Goal: Use online tool/utility: Use online tool/utility

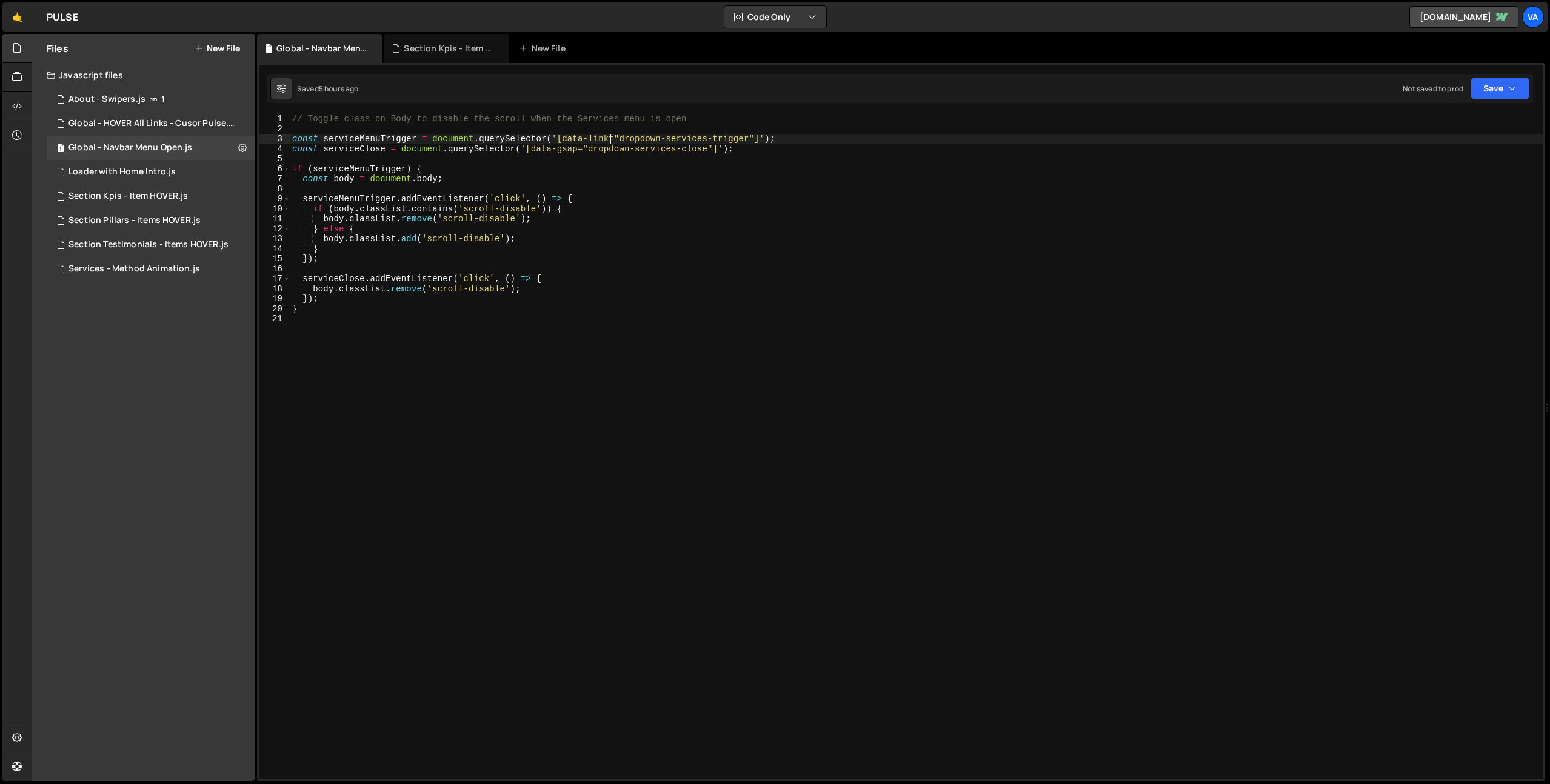
scroll to position [0, 22]
click at [139, 101] on div "About - Swipers.js" at bounding box center [107, 99] width 77 height 11
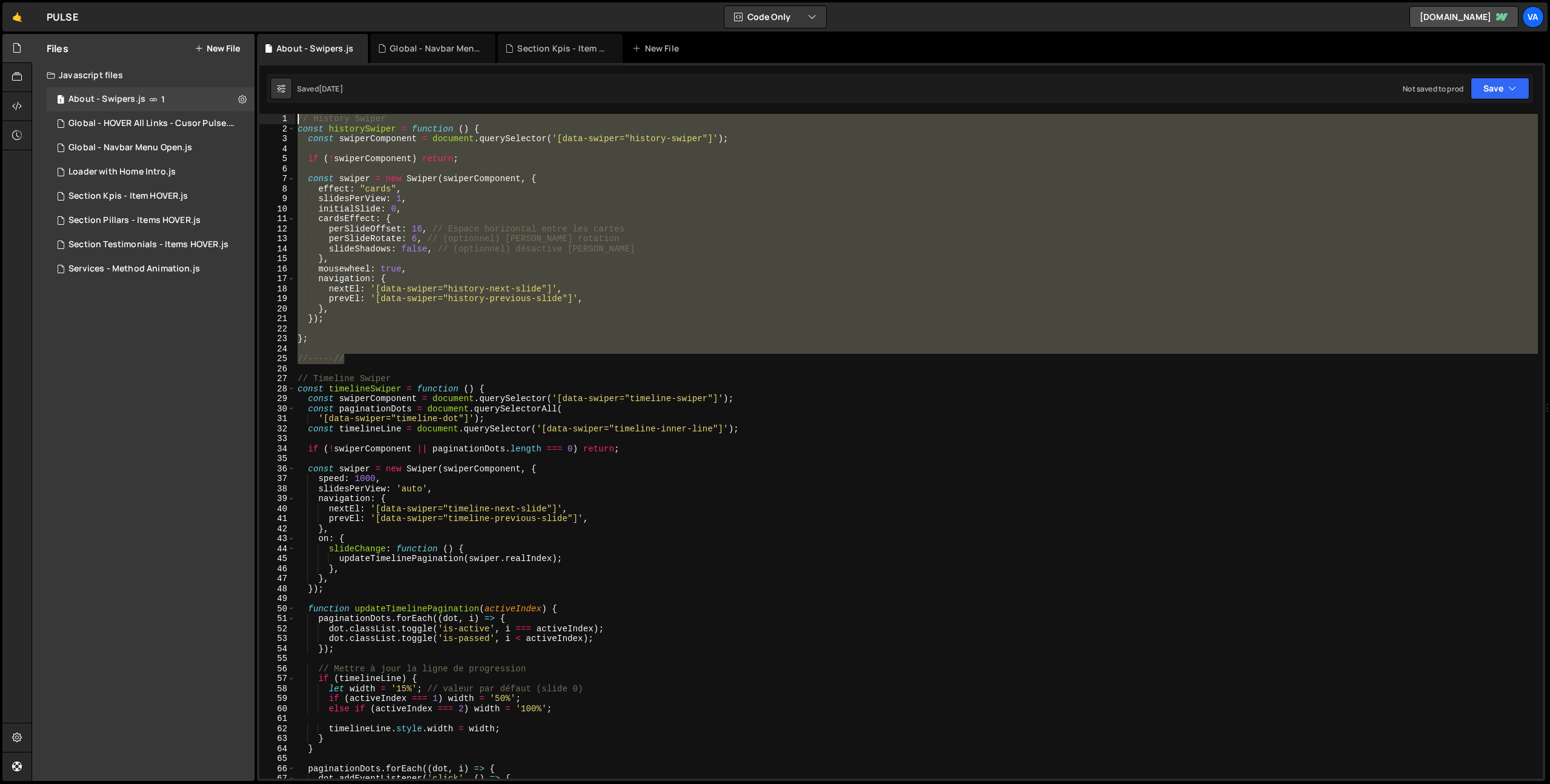
drag, startPoint x: 356, startPoint y: 356, endPoint x: 259, endPoint y: 119, distance: 256.1
click at [259, 119] on div "// V2 1 2 3 4 5 6 7 8 9 10 11 12 13 14 15 16 17 18 19 20 21 22 23 24 25 26 27 2…" at bounding box center [900, 422] width 1288 height 718
click at [390, 354] on div "// History Swiper const historySwiper = function ( ) { const swiperComponent = …" at bounding box center [917, 446] width 1242 height 665
type textarea "//-----//"
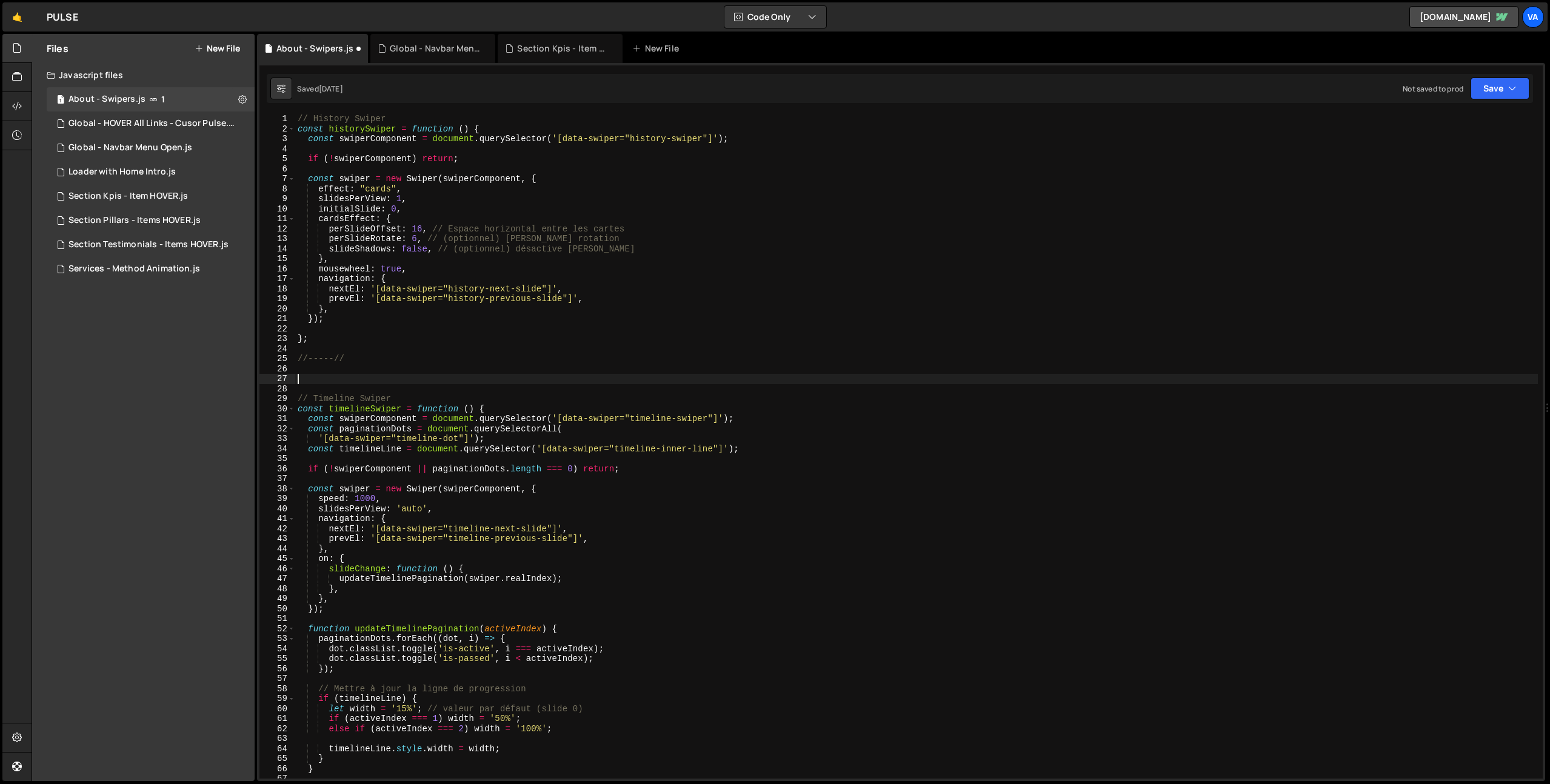
paste textarea "//-----//"
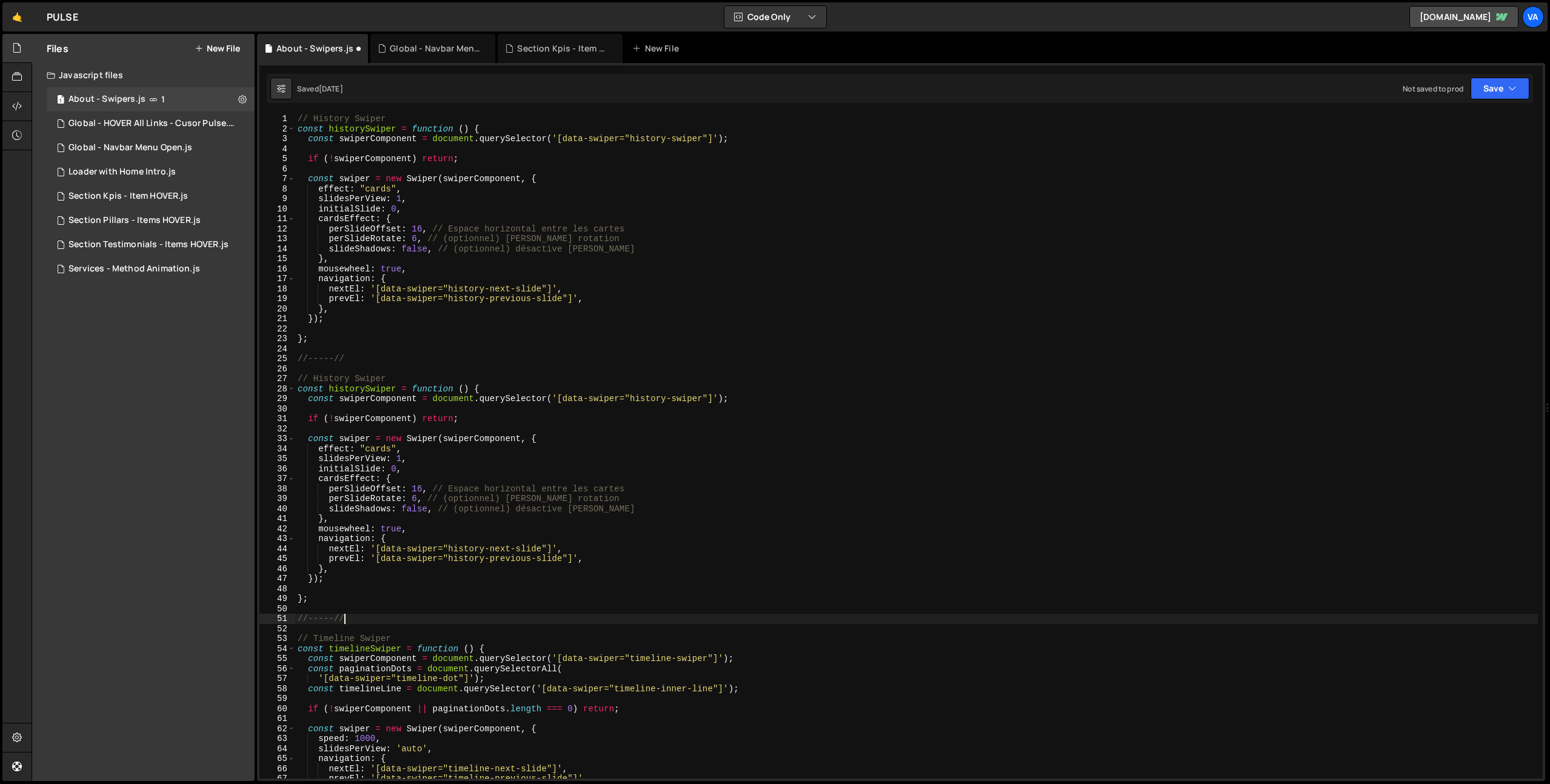
click at [325, 379] on div "// History Swiper const historySwiper = function ( ) { const swiperComponent = …" at bounding box center [917, 456] width 1242 height 685
click at [346, 384] on div "// History Swiper const historySwiper = function ( ) { const swiperComponent = …" at bounding box center [917, 456] width 1242 height 685
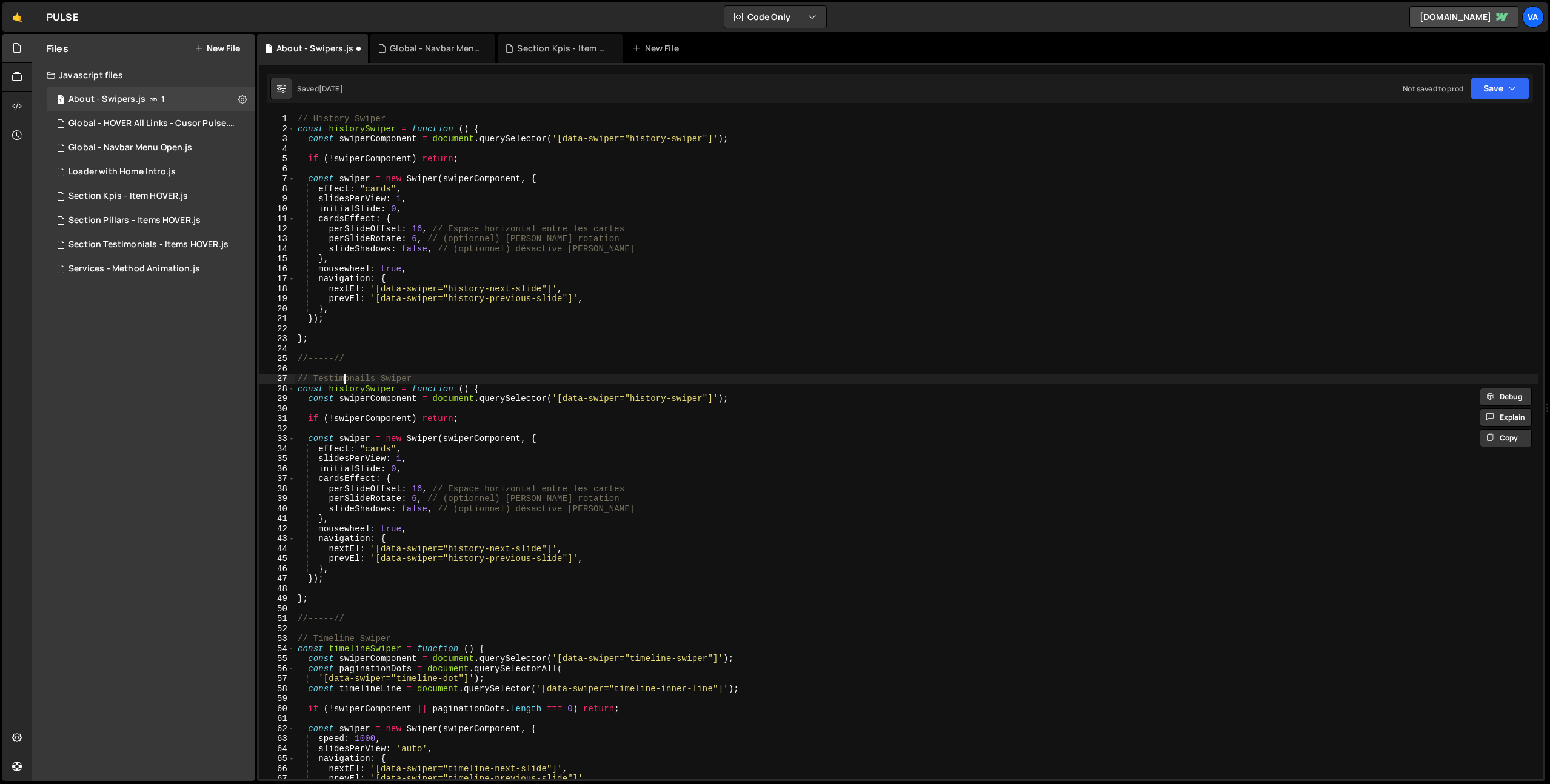
click at [342, 379] on div "// History Swiper const historySwiper = function ( ) { const swiperComponent = …" at bounding box center [917, 456] width 1242 height 685
type textarea "// Testimonials Swiper"
click at [437, 372] on div "// History Swiper const historySwiper = function ( ) { const swiperComponent = …" at bounding box center [917, 456] width 1242 height 685
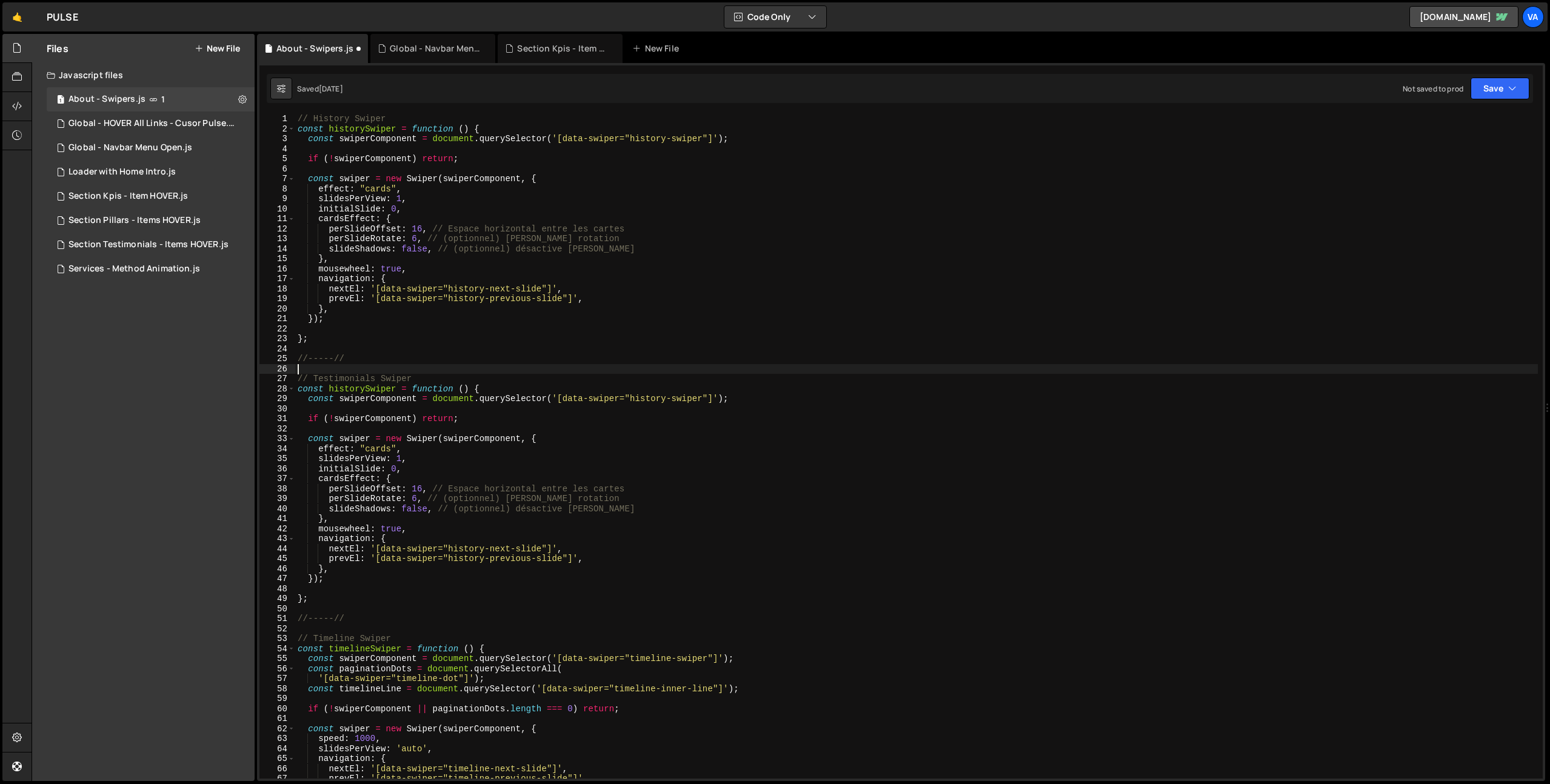
click at [436, 375] on div "// History Swiper const historySwiper = function ( ) { const swiperComponent = …" at bounding box center [917, 456] width 1242 height 685
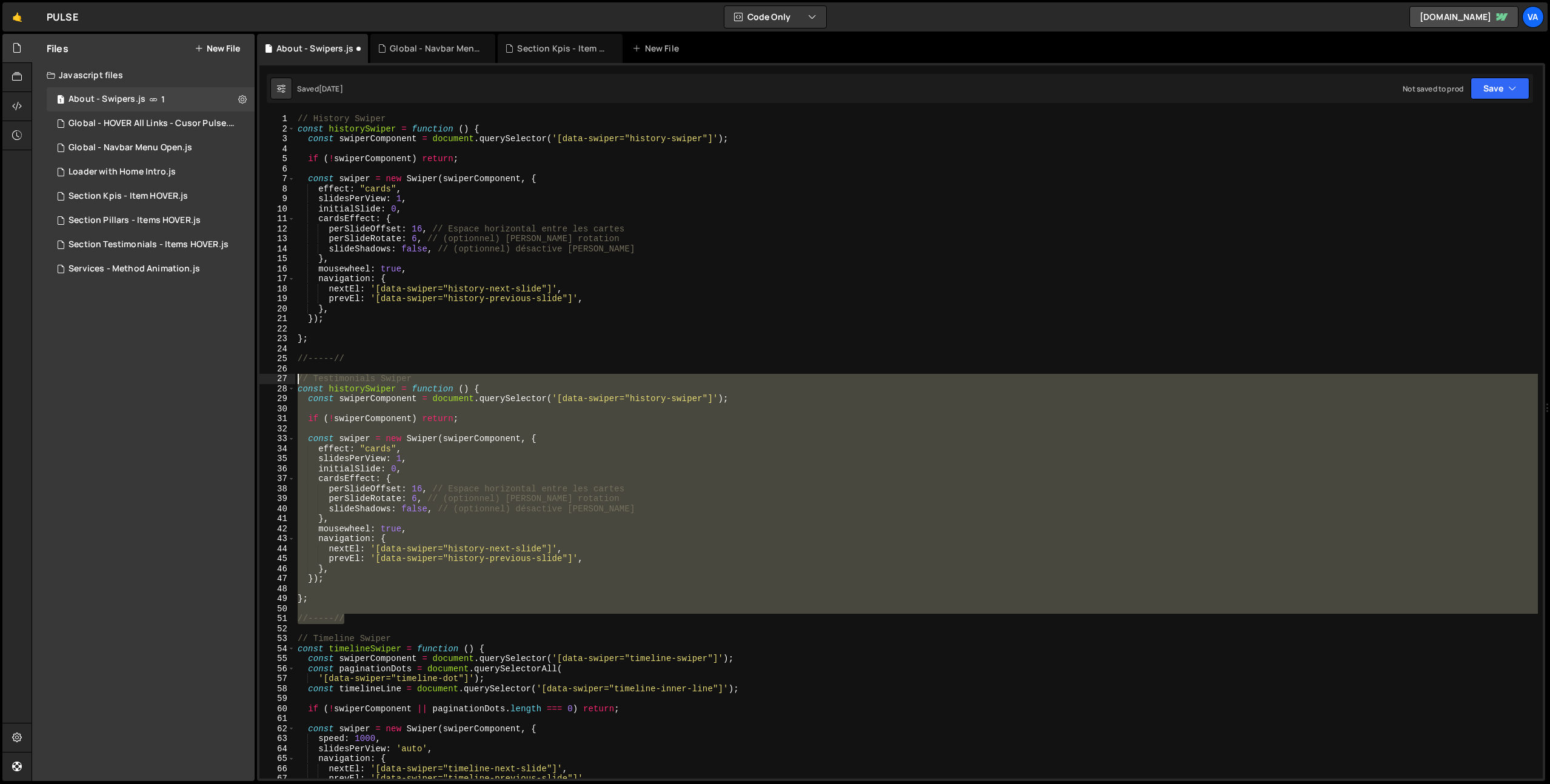
drag, startPoint x: 326, startPoint y: 601, endPoint x: 268, endPoint y: 381, distance: 227.5
click at [268, 381] on div "// Testimonials Swiper 1 2 3 4 5 6 7 8 9 10 11 12 13 14 15 16 17 18 19 20 21 22…" at bounding box center [901, 446] width 1283 height 665
type textarea "// Testimonials Swiper const historySwiper = function () {"
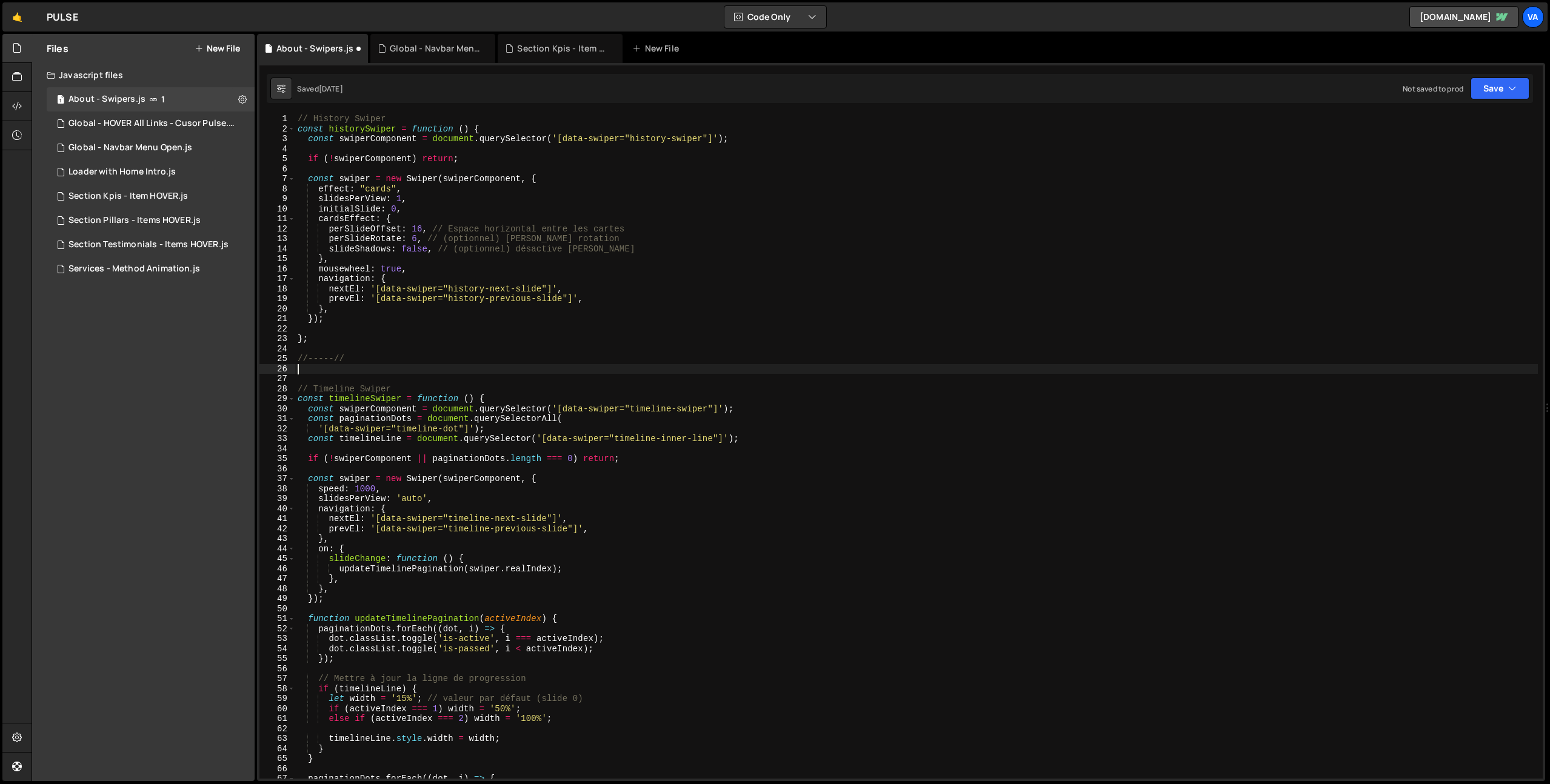
type textarea "//-----//"
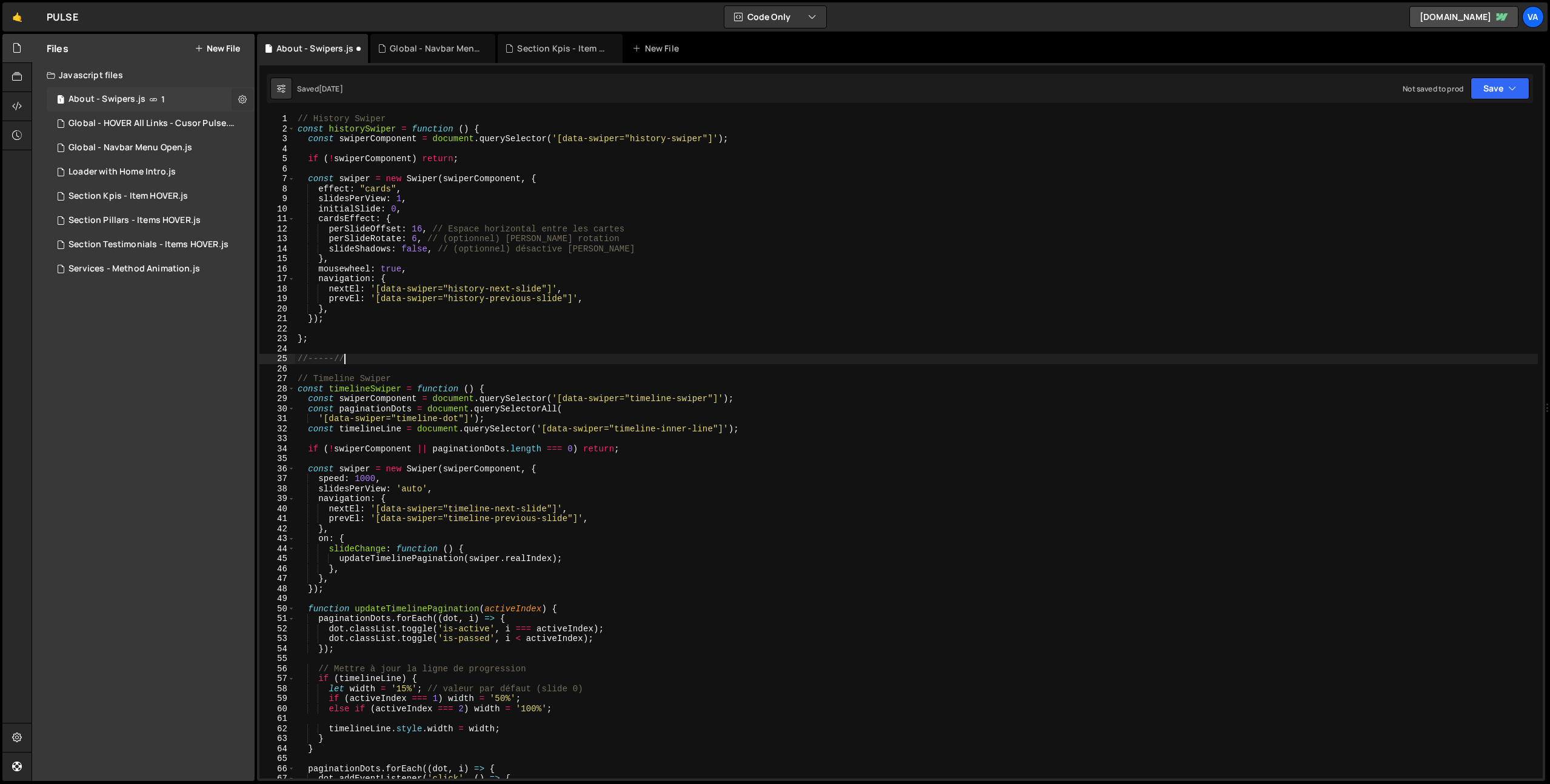
click at [240, 98] on icon at bounding box center [242, 98] width 8 height 12
type input "About - Swipers"
radio input "true"
checkbox input "true"
click at [304, 126] on button "Edit File Settings" at bounding box center [316, 125] width 119 height 24
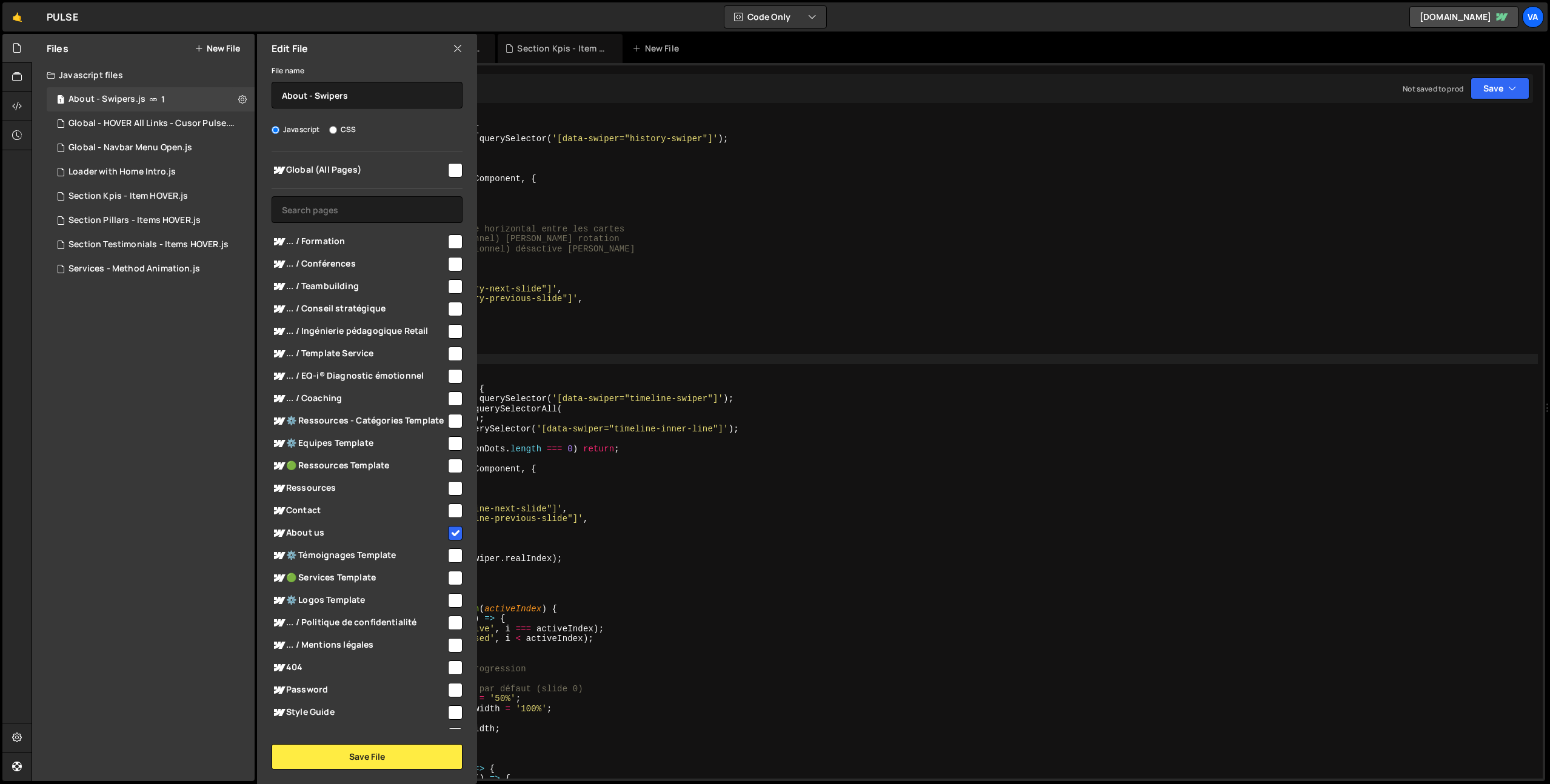
click at [461, 48] on icon at bounding box center [458, 49] width 10 height 14
checkbox input "false"
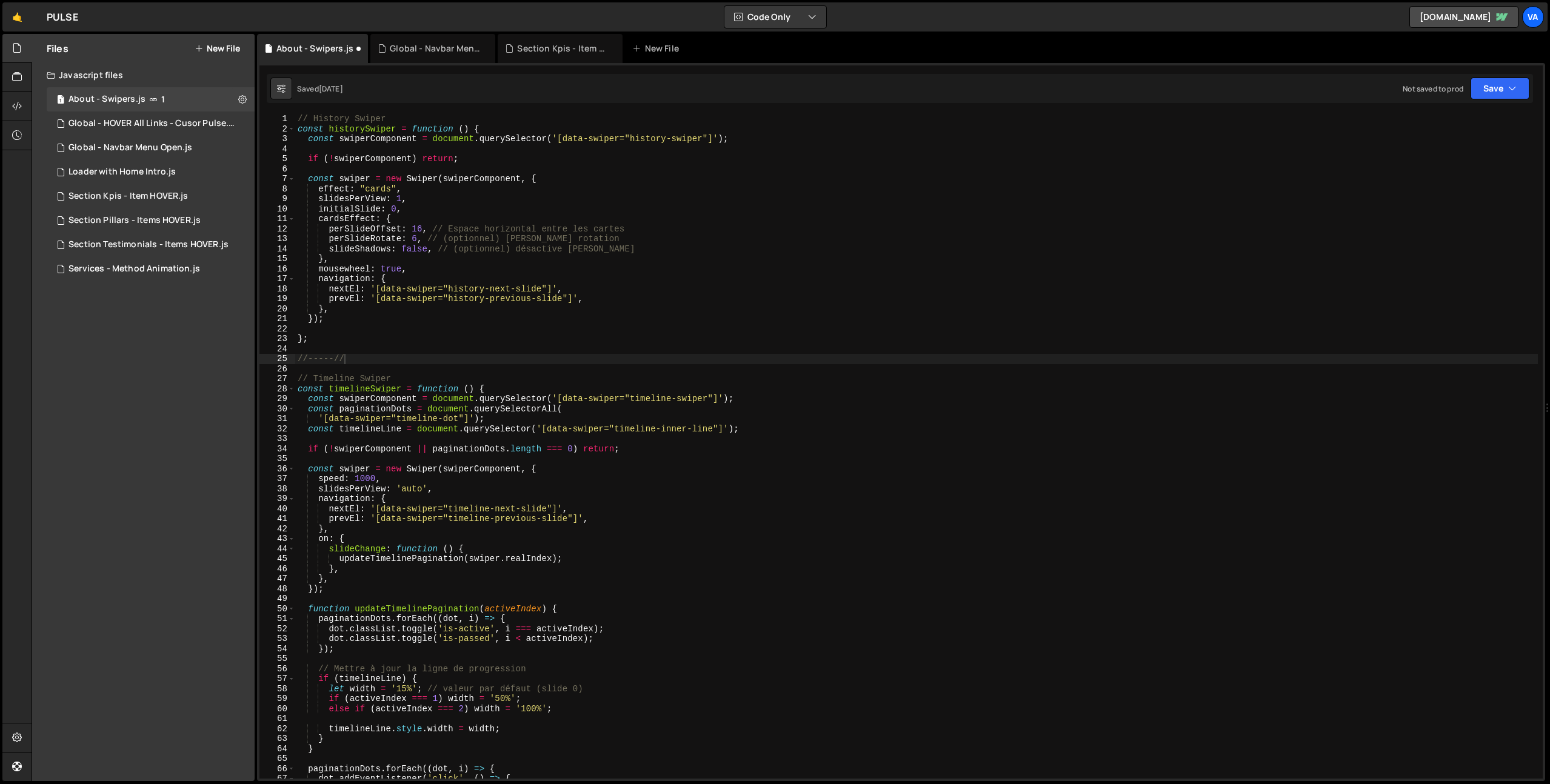
click at [225, 49] on button "New File" at bounding box center [217, 48] width 45 height 10
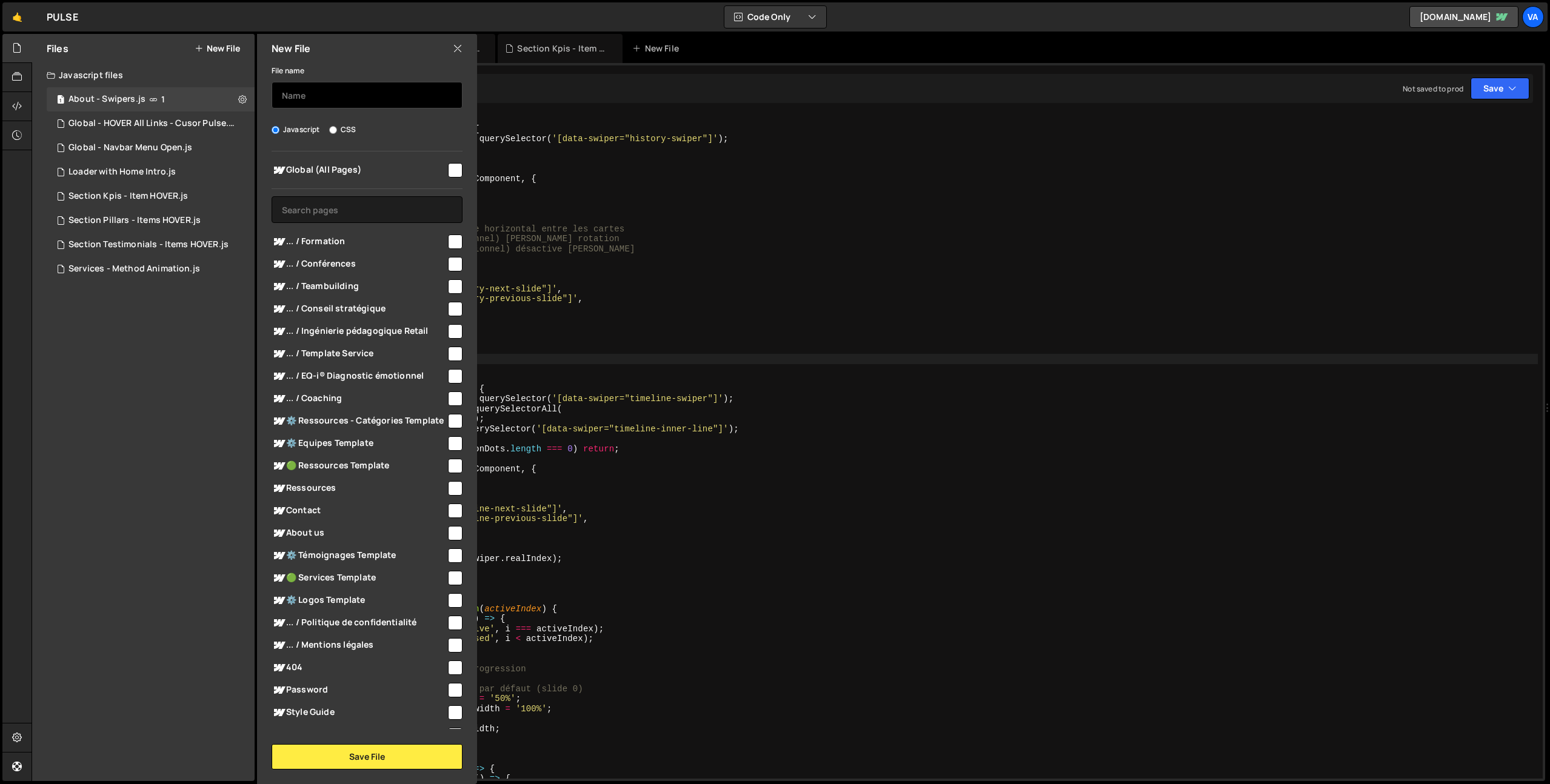
click at [319, 90] on input "text" at bounding box center [367, 95] width 191 height 26
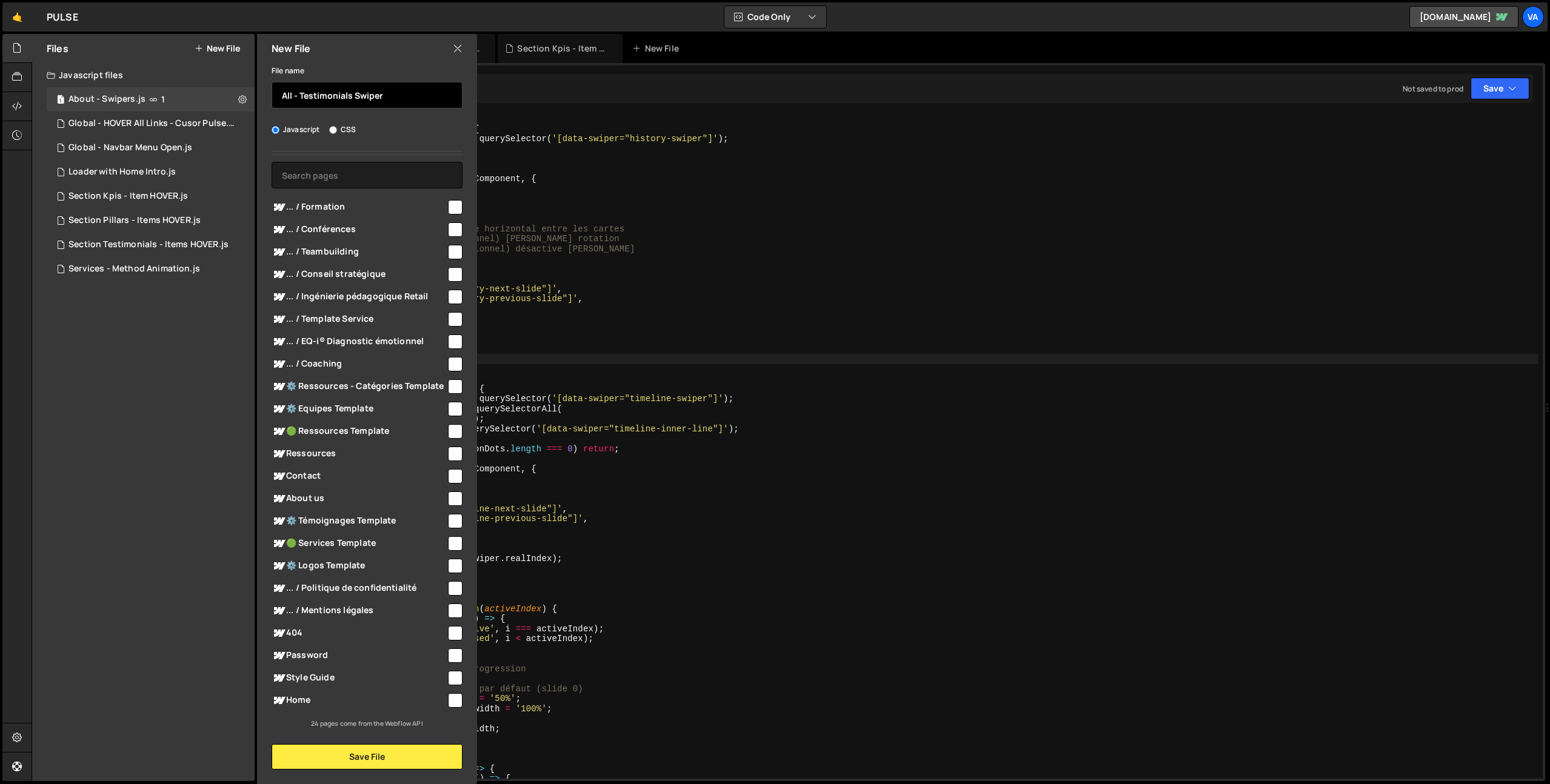
type input "All - Testimonials Swiper"
click at [448, 702] on input "checkbox" at bounding box center [455, 700] width 14 height 14
checkbox input "true"
click at [367, 760] on button "Save File" at bounding box center [367, 756] width 191 height 25
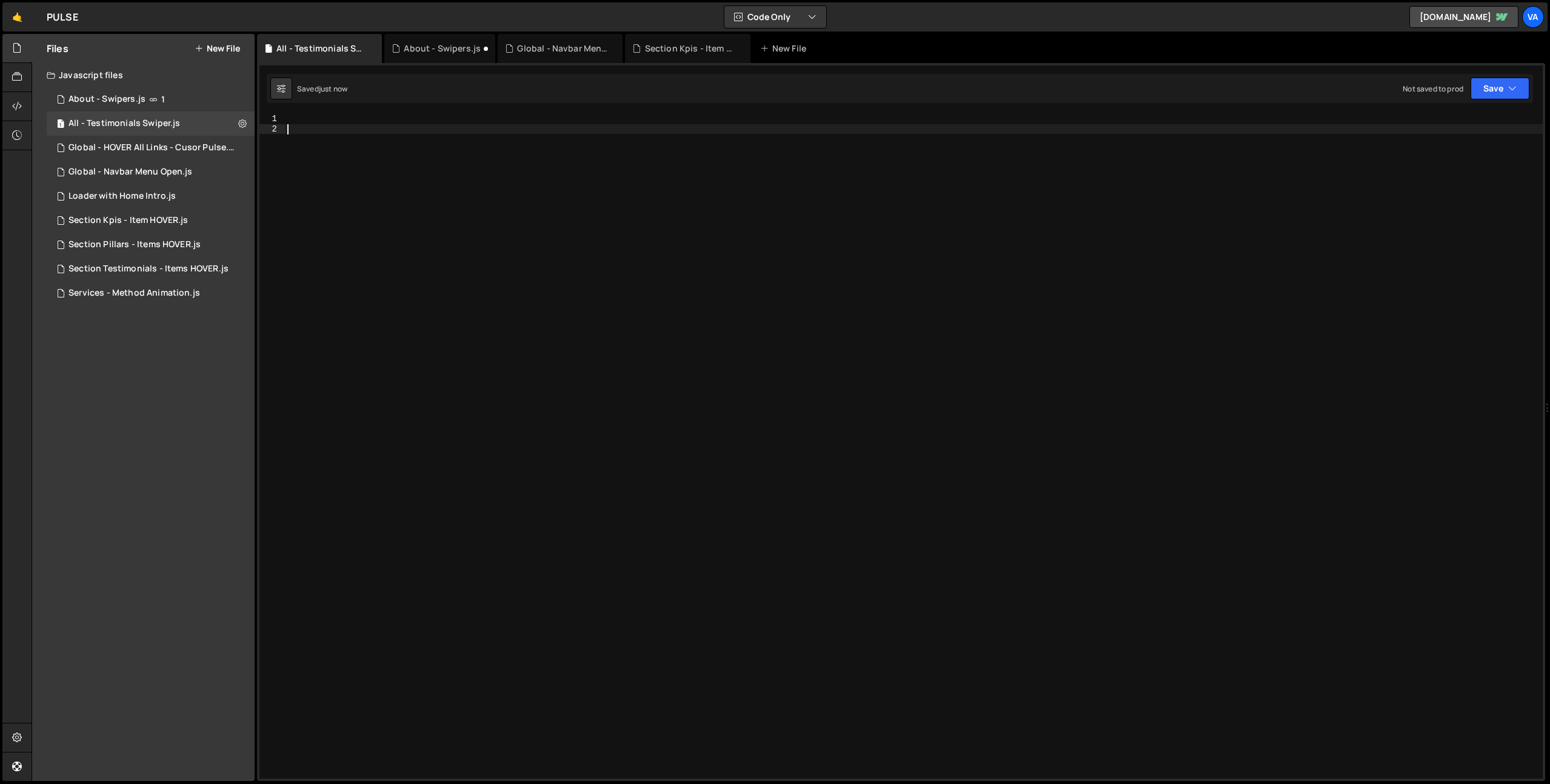
click at [460, 288] on div at bounding box center [914, 456] width 1257 height 685
paste textarea "//-----//"
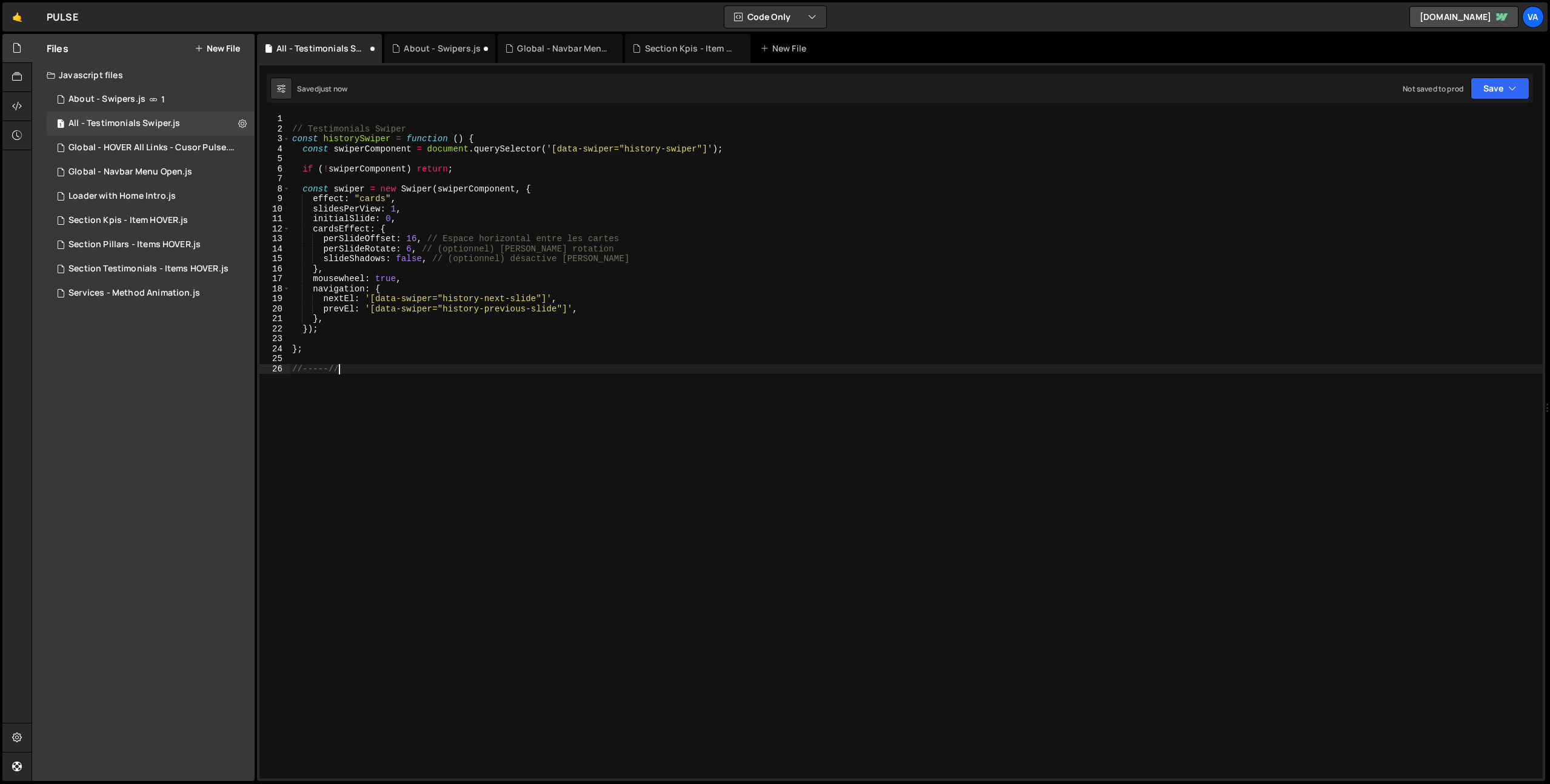
click at [361, 139] on div "// Testimonials Swiper const historySwiper = function ( ) { const swiperCompone…" at bounding box center [916, 456] width 1253 height 685
click at [491, 416] on div "// Testimonials Swiper const testimonialsSwiper = function ( ) { const swiperCo…" at bounding box center [916, 456] width 1253 height 685
click at [373, 149] on div "// Testimonials Swiper const testimonialsSwiper = function ( ) { const swiperCo…" at bounding box center [916, 456] width 1253 height 685
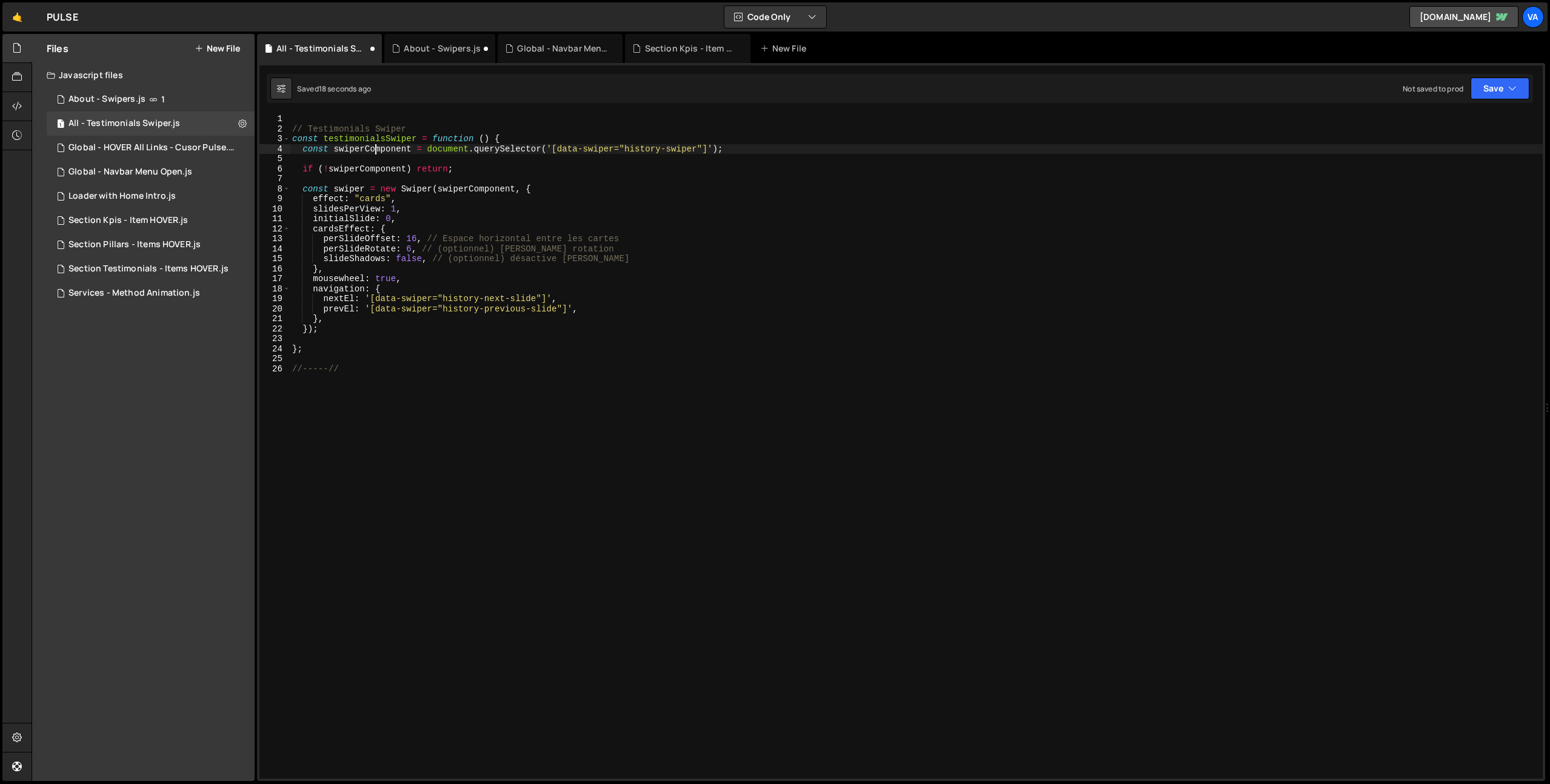
click at [654, 149] on div "// Testimonials Swiper const testimonialsSwiper = function ( ) { const swiperCo…" at bounding box center [916, 456] width 1253 height 685
drag, startPoint x: 661, startPoint y: 148, endPoint x: 625, endPoint y: 147, distance: 36.0
click at [625, 147] on div "// Testimonials Swiper const testimonialsSwiper = function ( ) { const swiperCo…" at bounding box center [916, 456] width 1253 height 685
click at [736, 320] on div "// Testimonials Swiper const testimonialsSwiper = function ( ) { const swiperCo…" at bounding box center [916, 456] width 1253 height 685
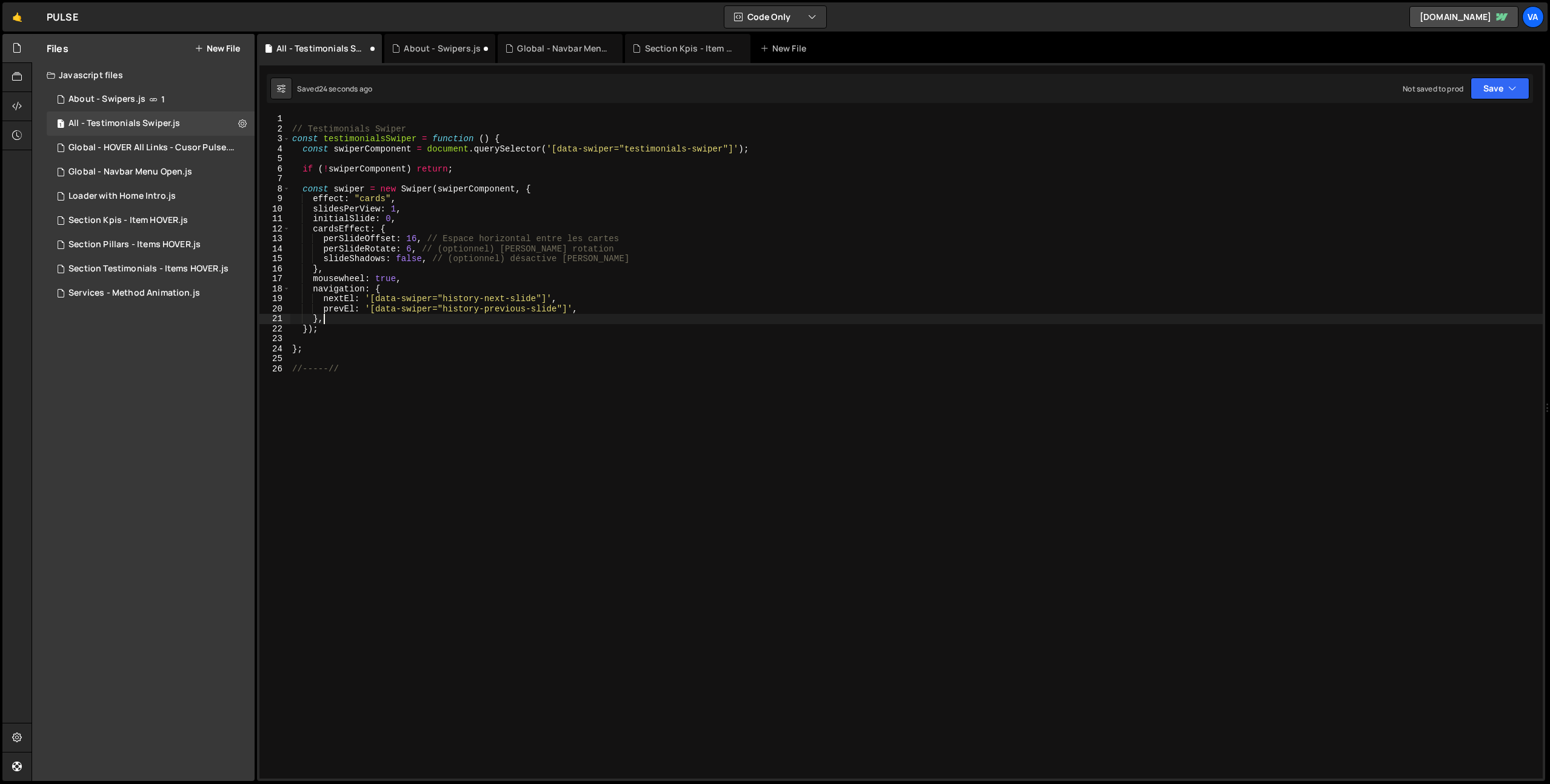
scroll to position [0, 1]
drag, startPoint x: 724, startPoint y: 149, endPoint x: 627, endPoint y: 145, distance: 97.1
click at [627, 145] on div "// Testimonials Swiper const testimonialsSwiper = function ( ) { const swiperCo…" at bounding box center [916, 456] width 1253 height 685
click at [697, 390] on div "// Testimonials Swiper const testimonialsSwiper = function ( ) { const swiperCo…" at bounding box center [916, 456] width 1253 height 685
click at [333, 189] on div "// Testimonials Swiper const testimonialsSwiper = function ( ) { const swiperCo…" at bounding box center [916, 456] width 1253 height 685
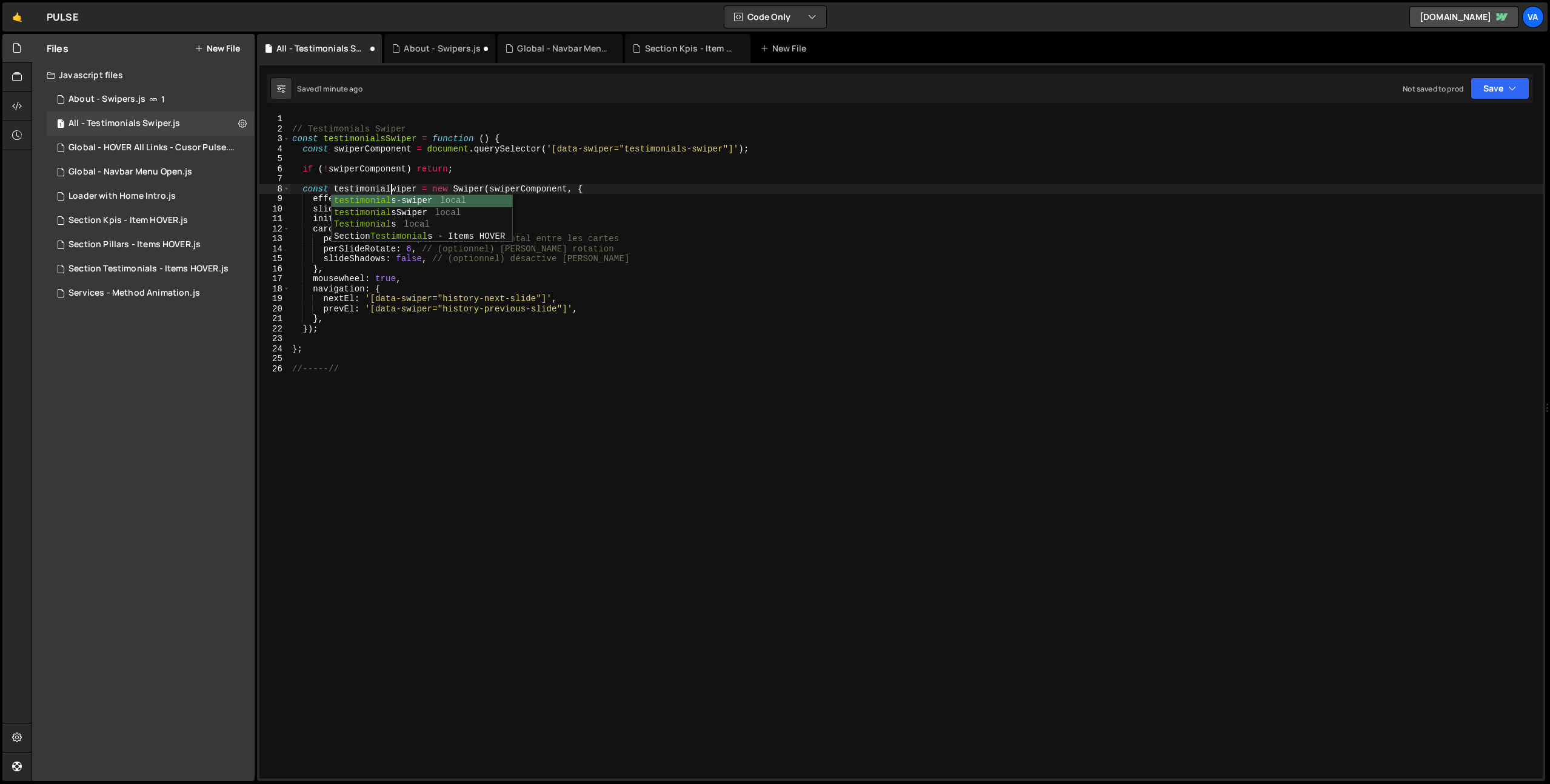
scroll to position [0, 7]
click at [614, 186] on div "// Testimonials Swiper const testimonialsSwiper = function ( ) { const swiperCo…" at bounding box center [916, 456] width 1253 height 685
drag, startPoint x: 394, startPoint y: 189, endPoint x: 334, endPoint y: 189, distance: 60.0
click at [334, 189] on div "// Testimonials Swiper const testimonialsSwiper = function ( ) { const swiperCo…" at bounding box center [916, 456] width 1253 height 685
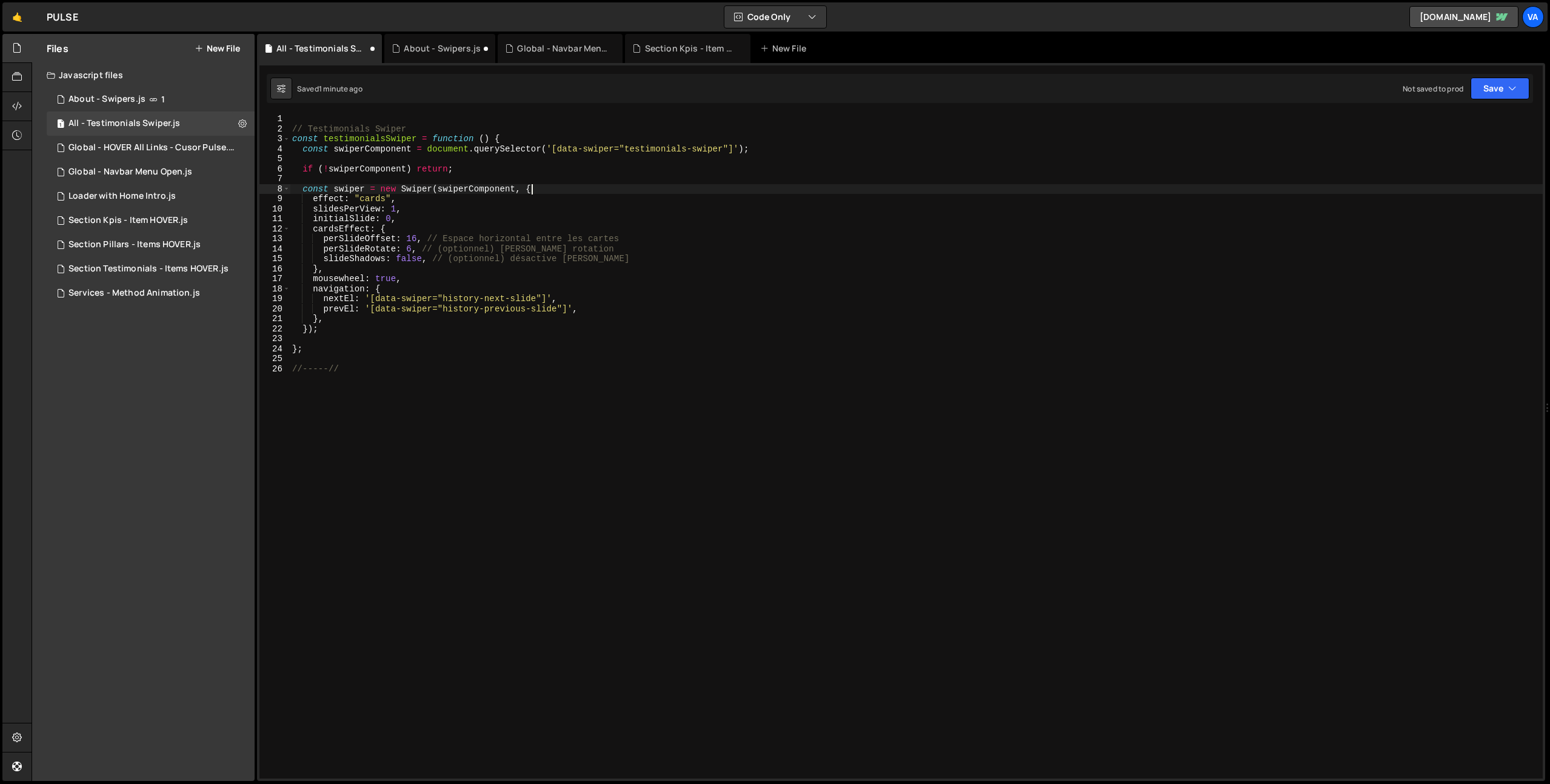
click at [576, 193] on div "// Testimonials Swiper const testimonialsSwiper = function ( ) { const swiperCo…" at bounding box center [916, 456] width 1253 height 685
drag, startPoint x: 311, startPoint y: 199, endPoint x: 431, endPoint y: 255, distance: 132.4
click at [312, 199] on div "// Testimonials Swiper const testimonialsSwiper = function ( ) { const swiperCo…" at bounding box center [916, 456] width 1253 height 685
click at [396, 210] on div "// Testimonials Swiper const testimonialsSwiper = function ( ) { const swiperCo…" at bounding box center [916, 456] width 1253 height 685
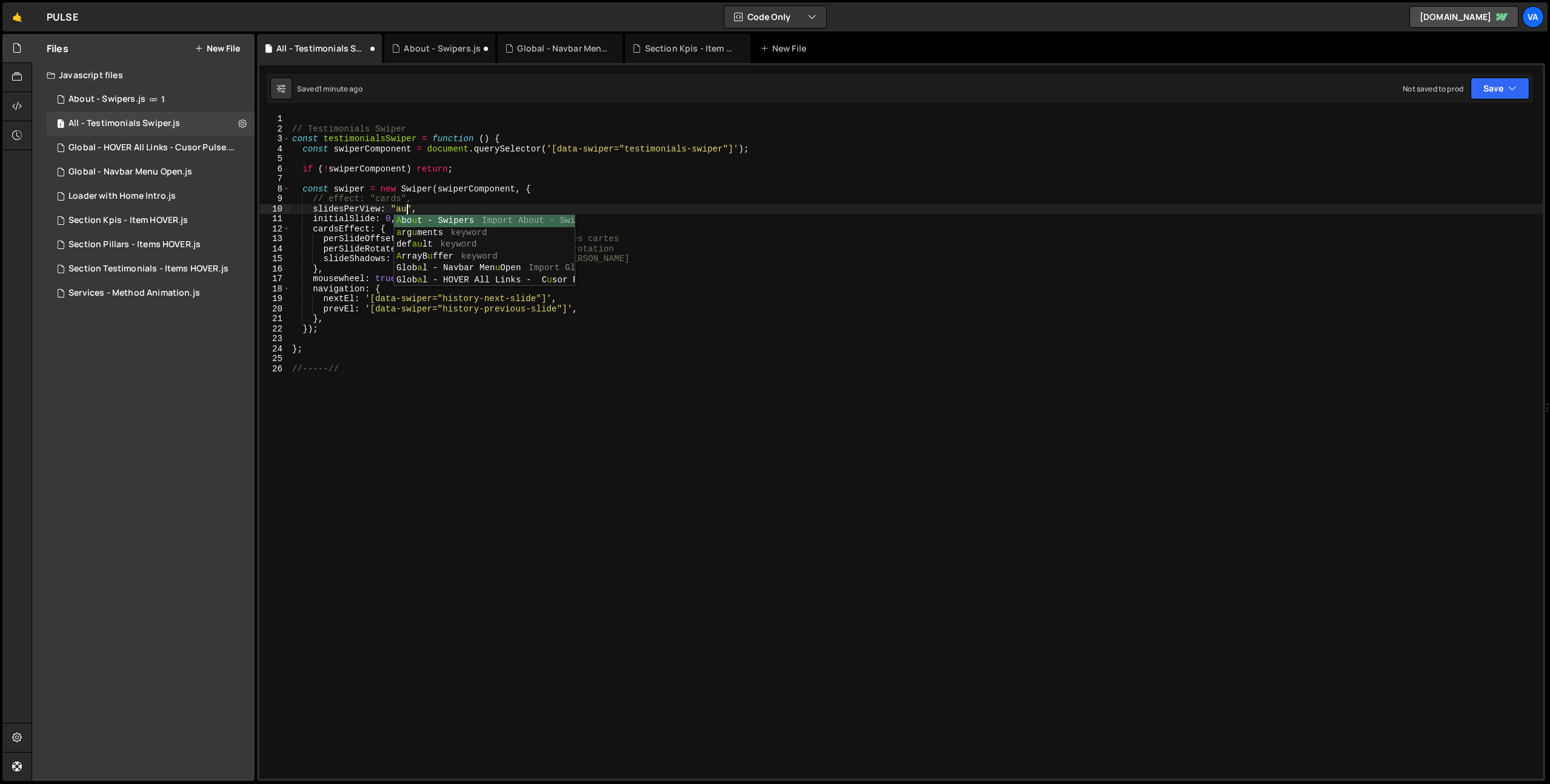
scroll to position [0, 8]
click at [392, 217] on div "// Testimonials Swiper const testimonialsSwiper = function ( ) { const swiperCo…" at bounding box center [916, 456] width 1253 height 685
click at [454, 208] on div "// Testimonials Swiper const testimonialsSwiper = function ( ) { const swiperCo…" at bounding box center [916, 456] width 1253 height 685
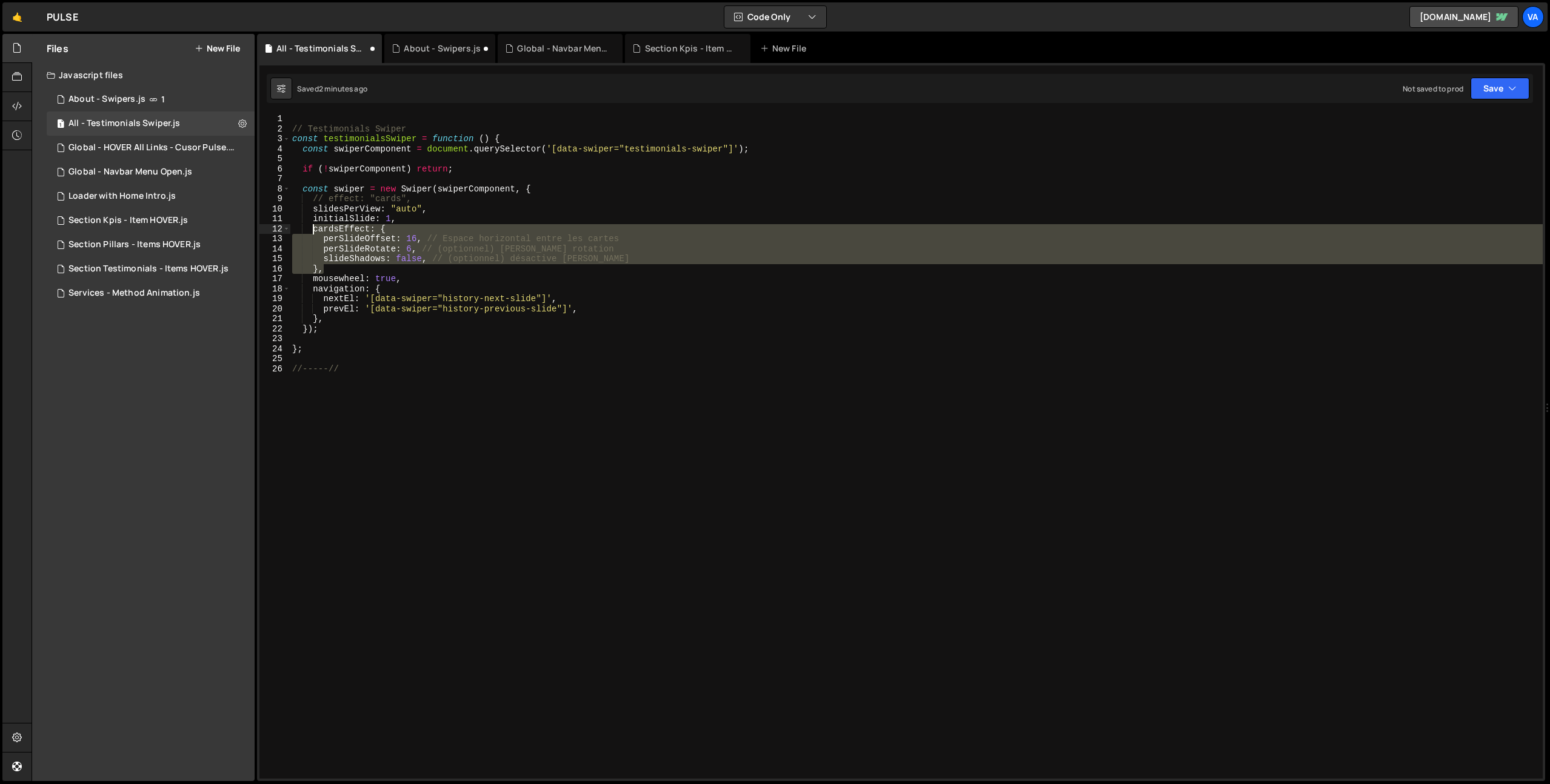
drag, startPoint x: 330, startPoint y: 267, endPoint x: 312, endPoint y: 233, distance: 38.5
click at [312, 233] on div "// Testimonials Swiper const testimonialsSwiper = function ( ) { const swiperCo…" at bounding box center [916, 456] width 1253 height 685
type textarea "cardsEffect: { perSlideOffset: 16, // Espace horizontal entre les cartes"
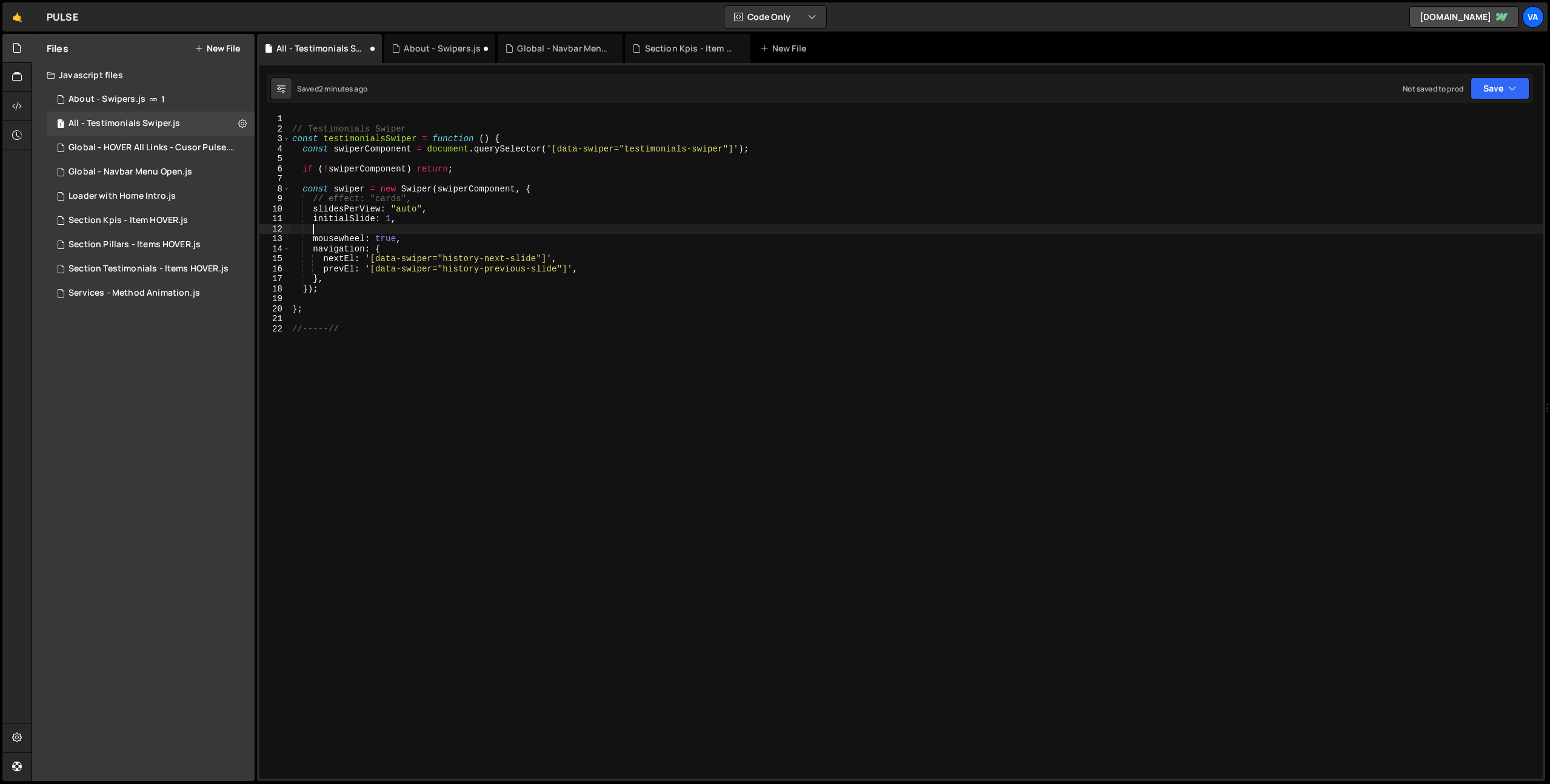
scroll to position [0, 0]
drag, startPoint x: 413, startPoint y: 229, endPoint x: 289, endPoint y: 229, distance: 124.0
click at [289, 229] on div "initialSlide: 1, 1 2 3 4 5 6 7 8 9 10 11 12 13 14 15 16 17 18 19 20 21 // Testi…" at bounding box center [901, 446] width 1283 height 665
type textarea "mousewheel: true,"
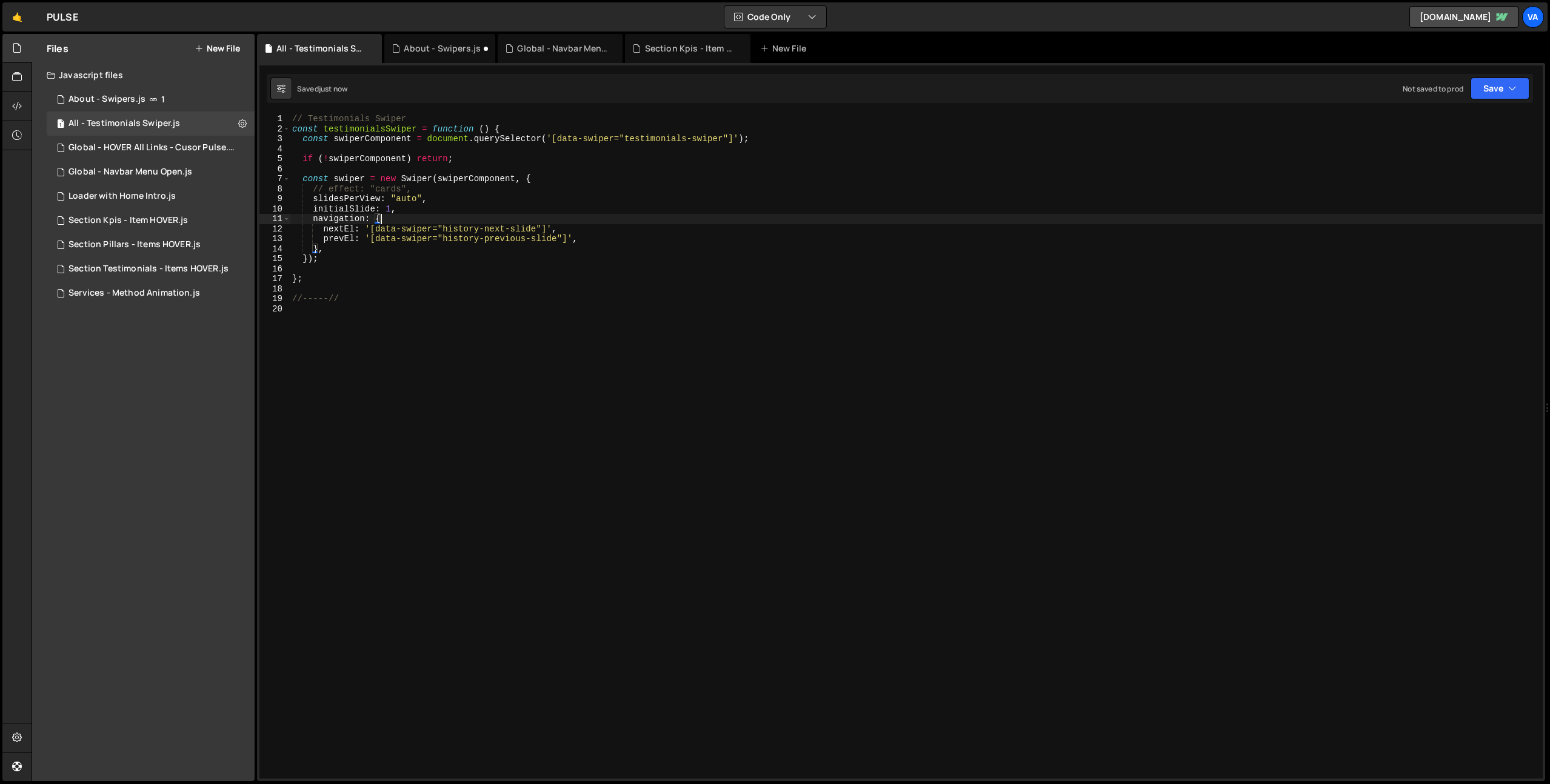
type textarea "navigation: {"
click at [232, 99] on div "1 About - Swipers.js 1" at bounding box center [151, 100] width 208 height 24
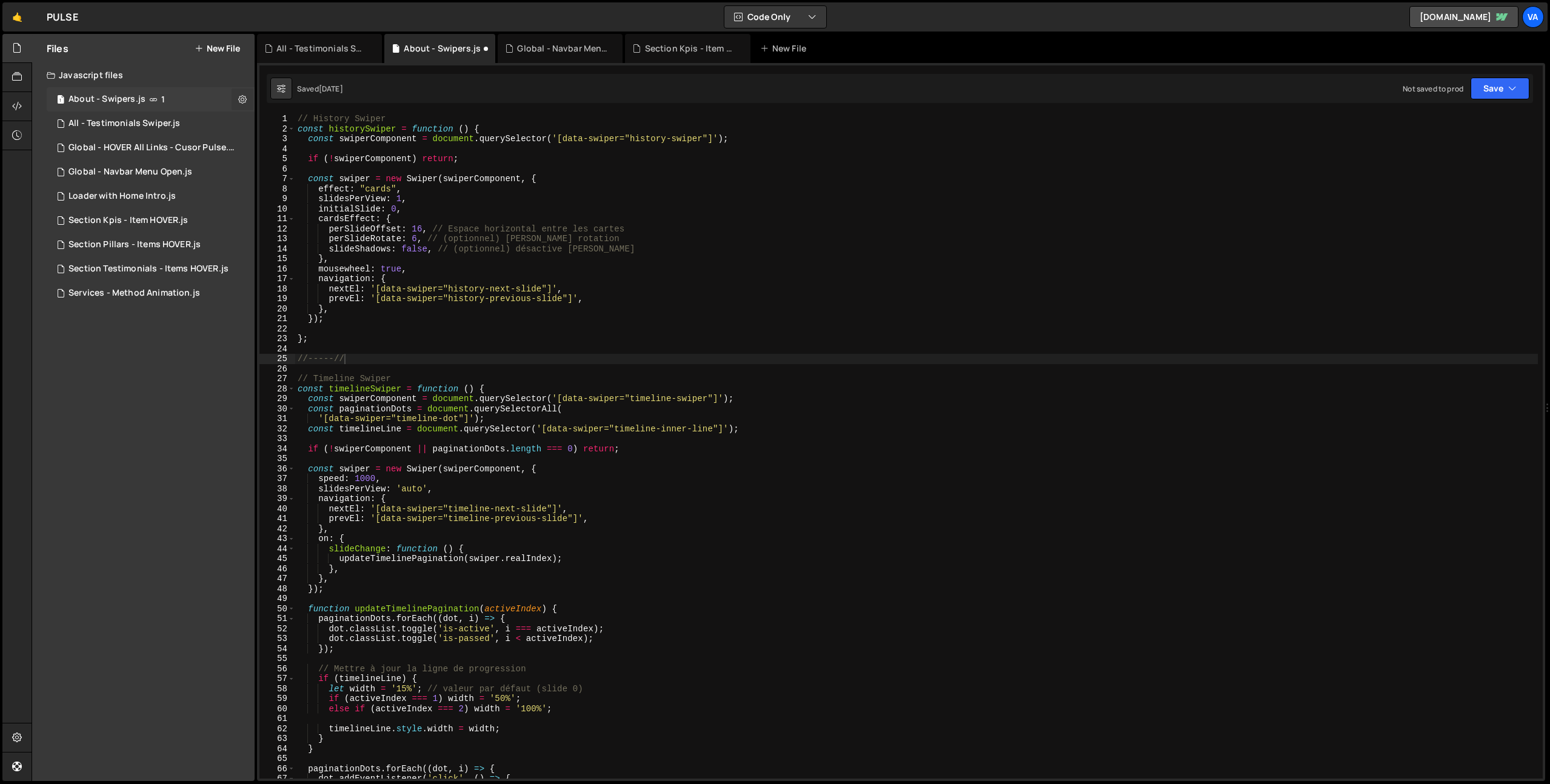
click at [245, 99] on icon at bounding box center [242, 98] width 8 height 12
click at [316, 122] on button "Edit File Settings" at bounding box center [316, 125] width 119 height 24
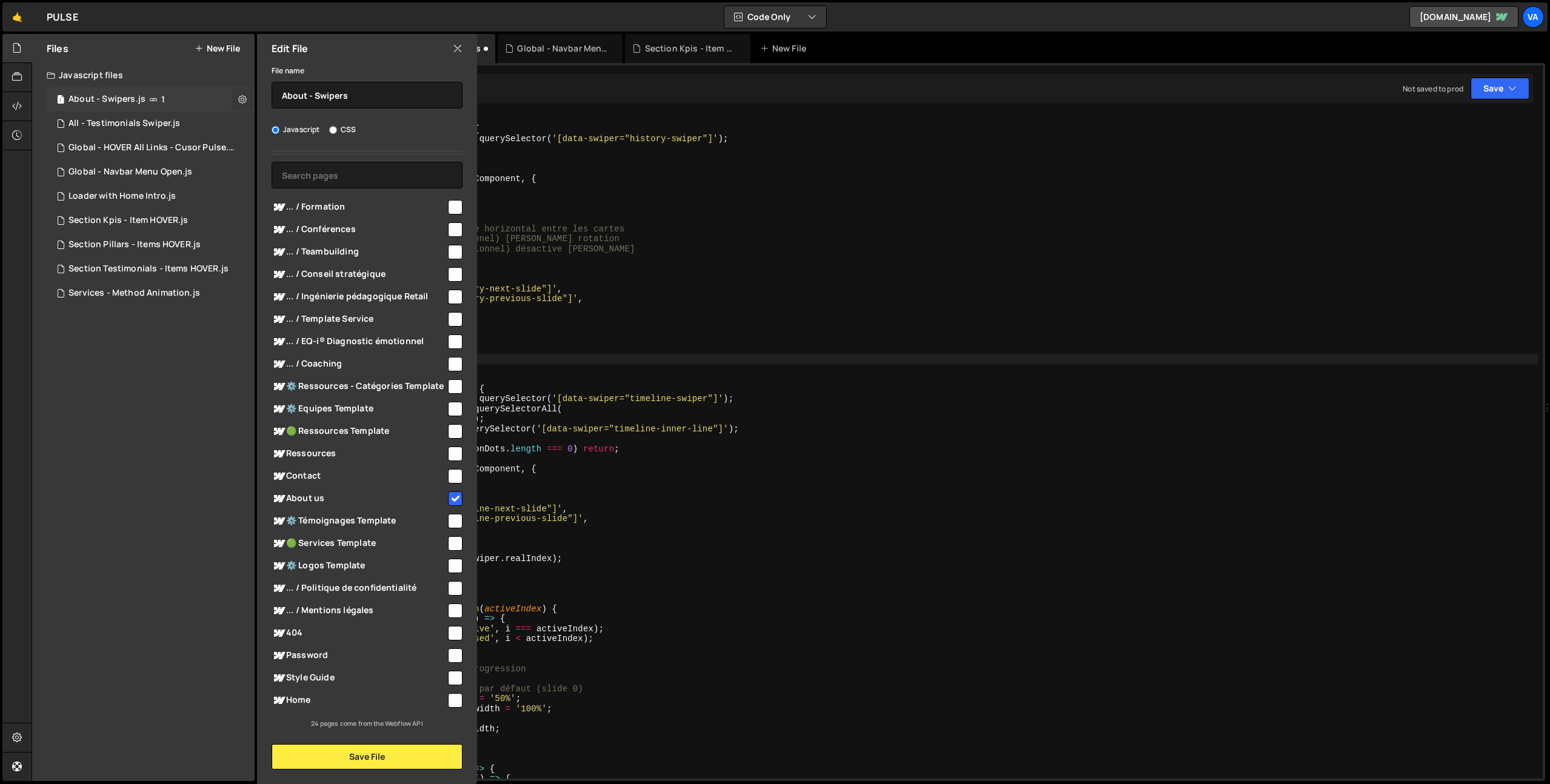
click at [242, 98] on icon at bounding box center [242, 98] width 8 height 12
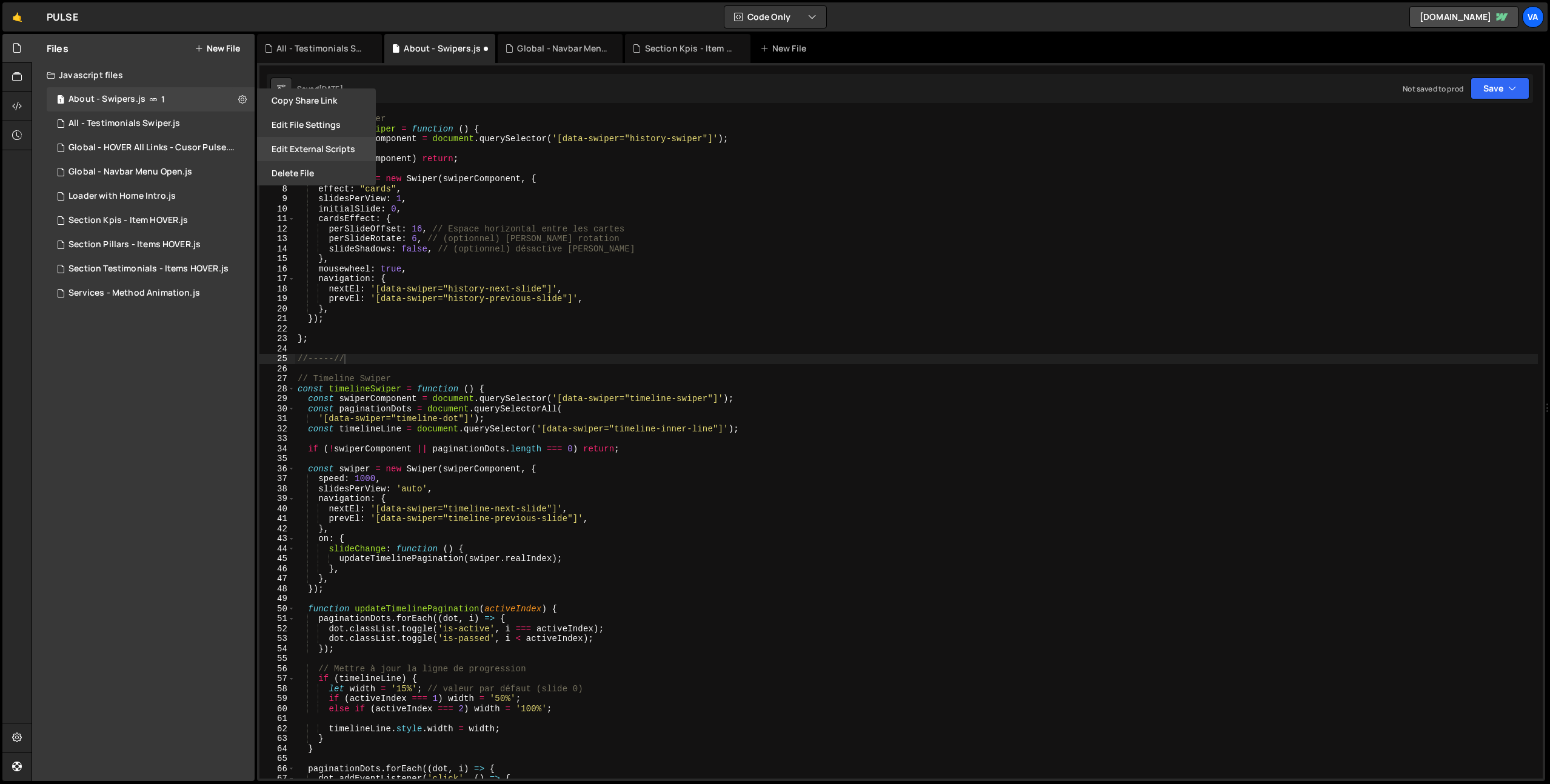
click at [319, 154] on button "Edit External Scripts" at bounding box center [316, 149] width 119 height 24
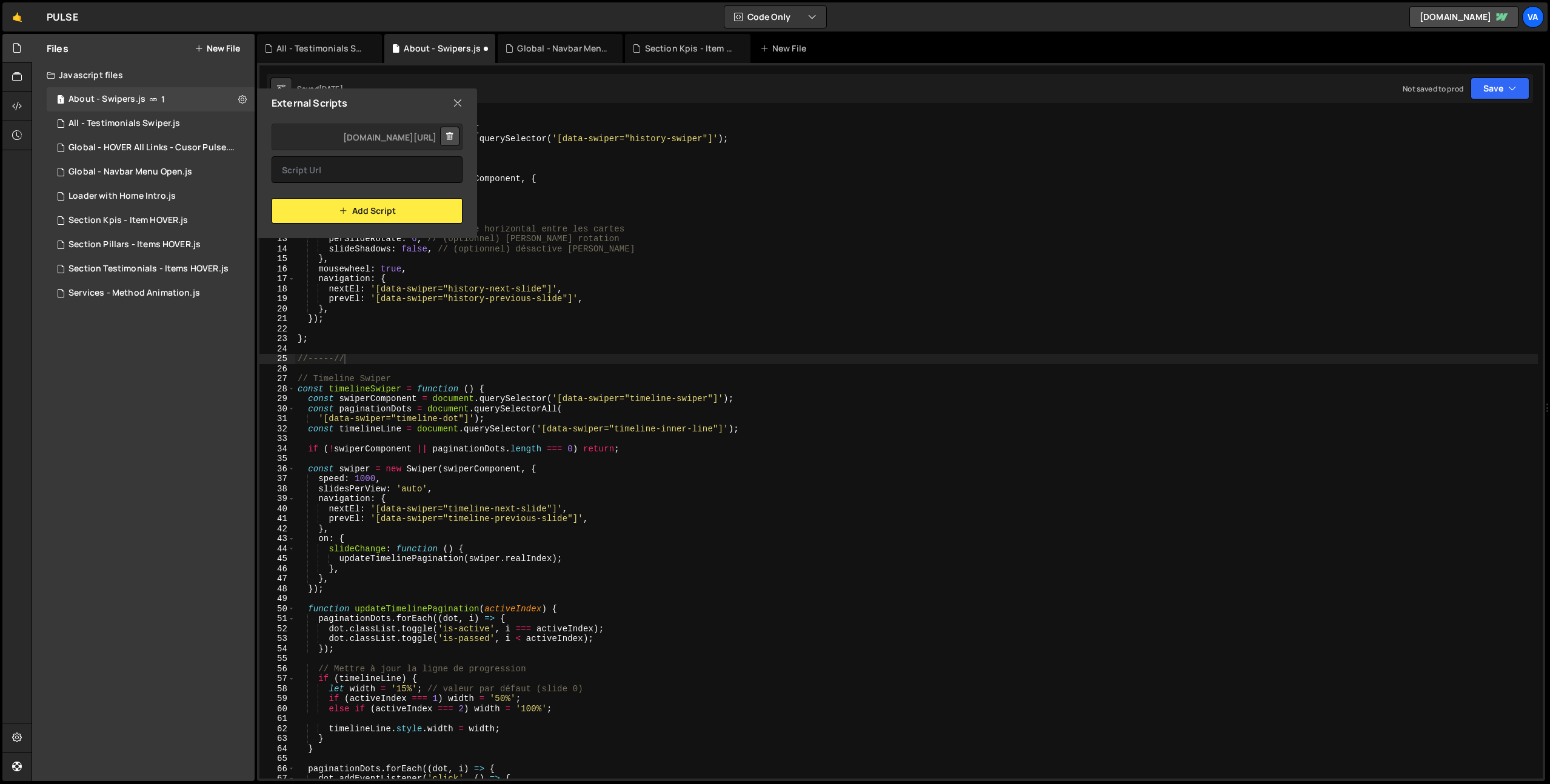
click at [458, 100] on icon at bounding box center [458, 103] width 10 height 14
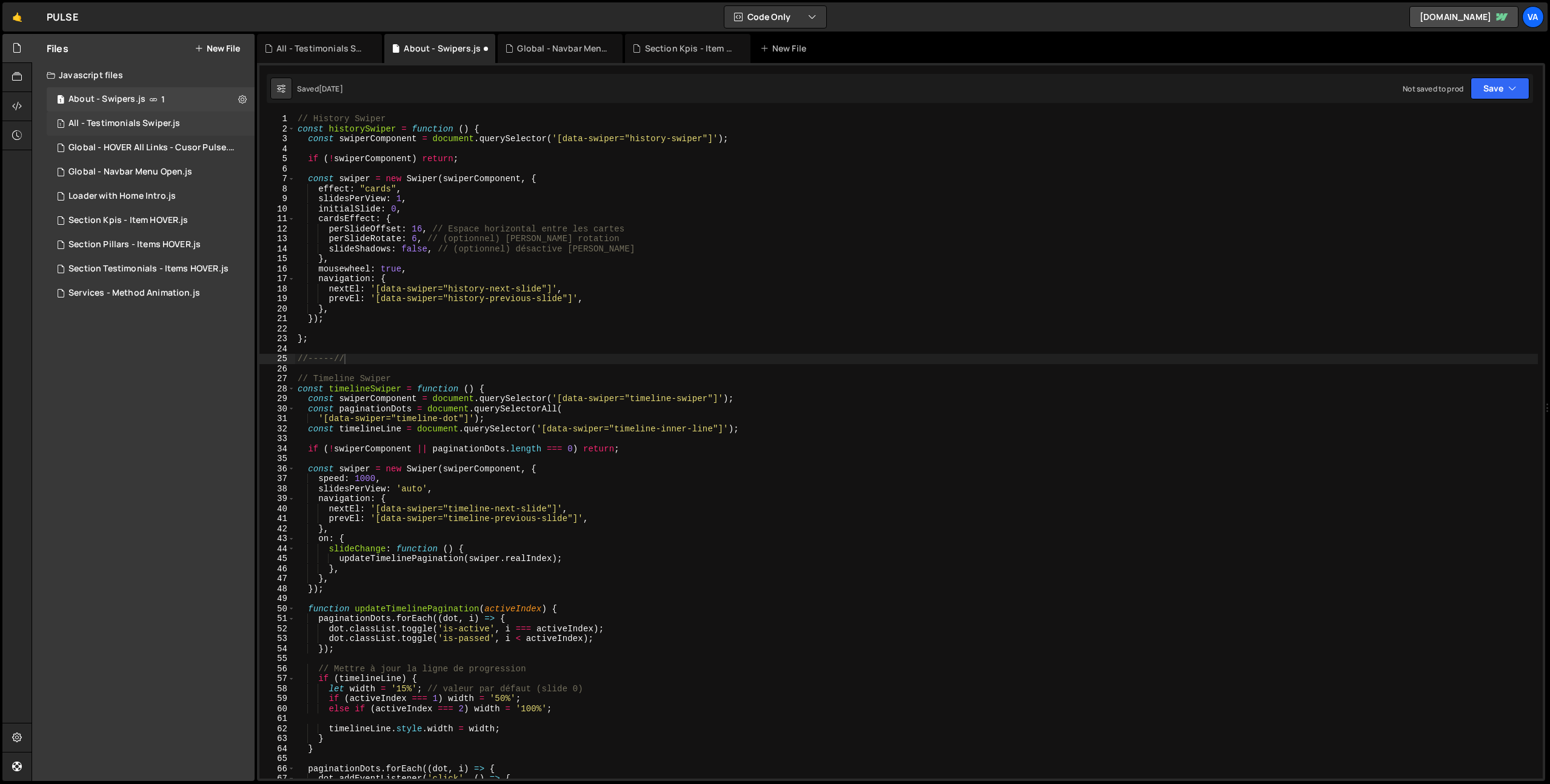
click at [246, 126] on div "1 All - Testimonials Swiper.js 0" at bounding box center [151, 124] width 208 height 24
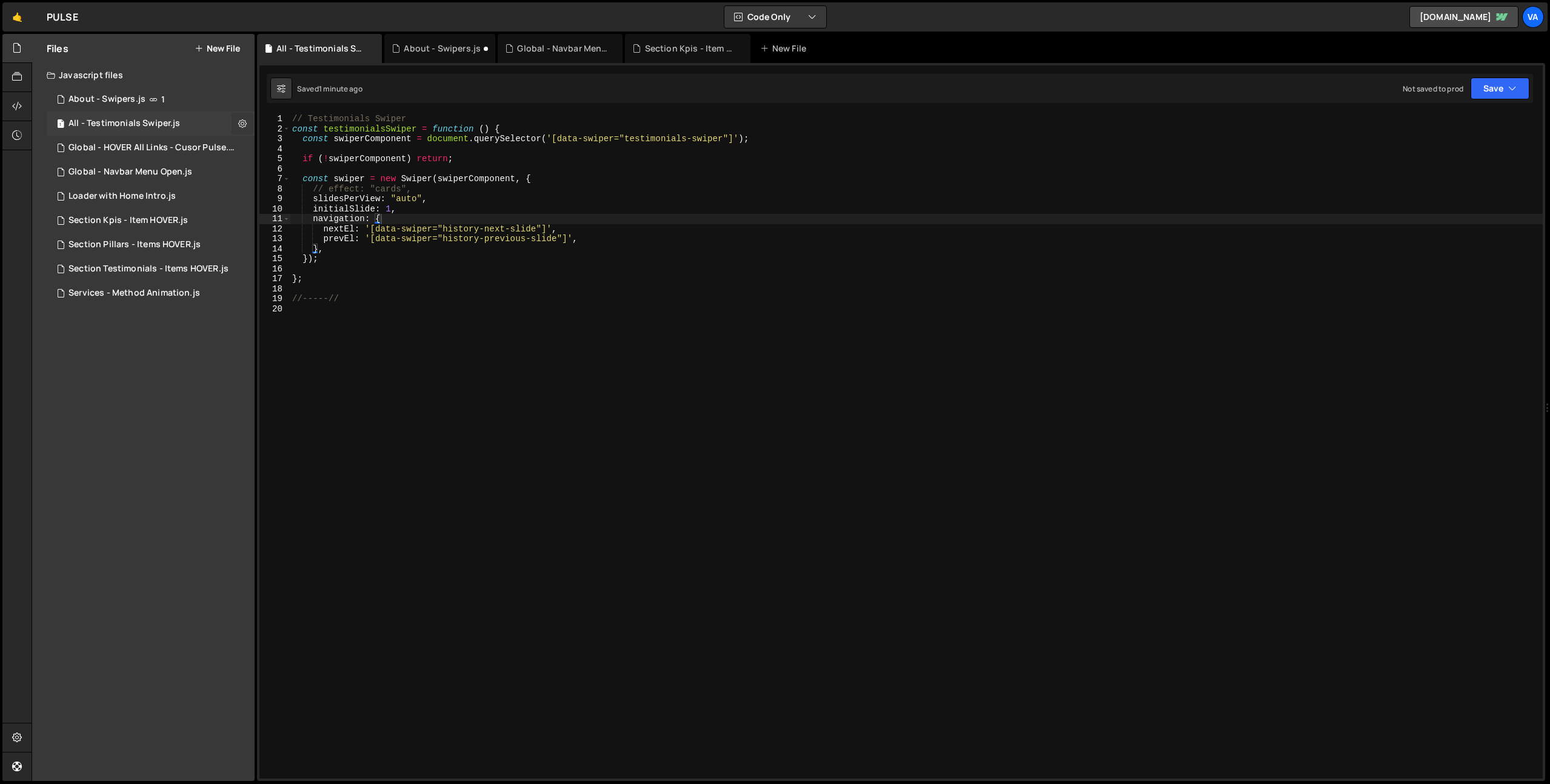
click at [246, 124] on icon at bounding box center [242, 123] width 8 height 12
click at [318, 174] on button "Edit External Scripts" at bounding box center [316, 173] width 119 height 24
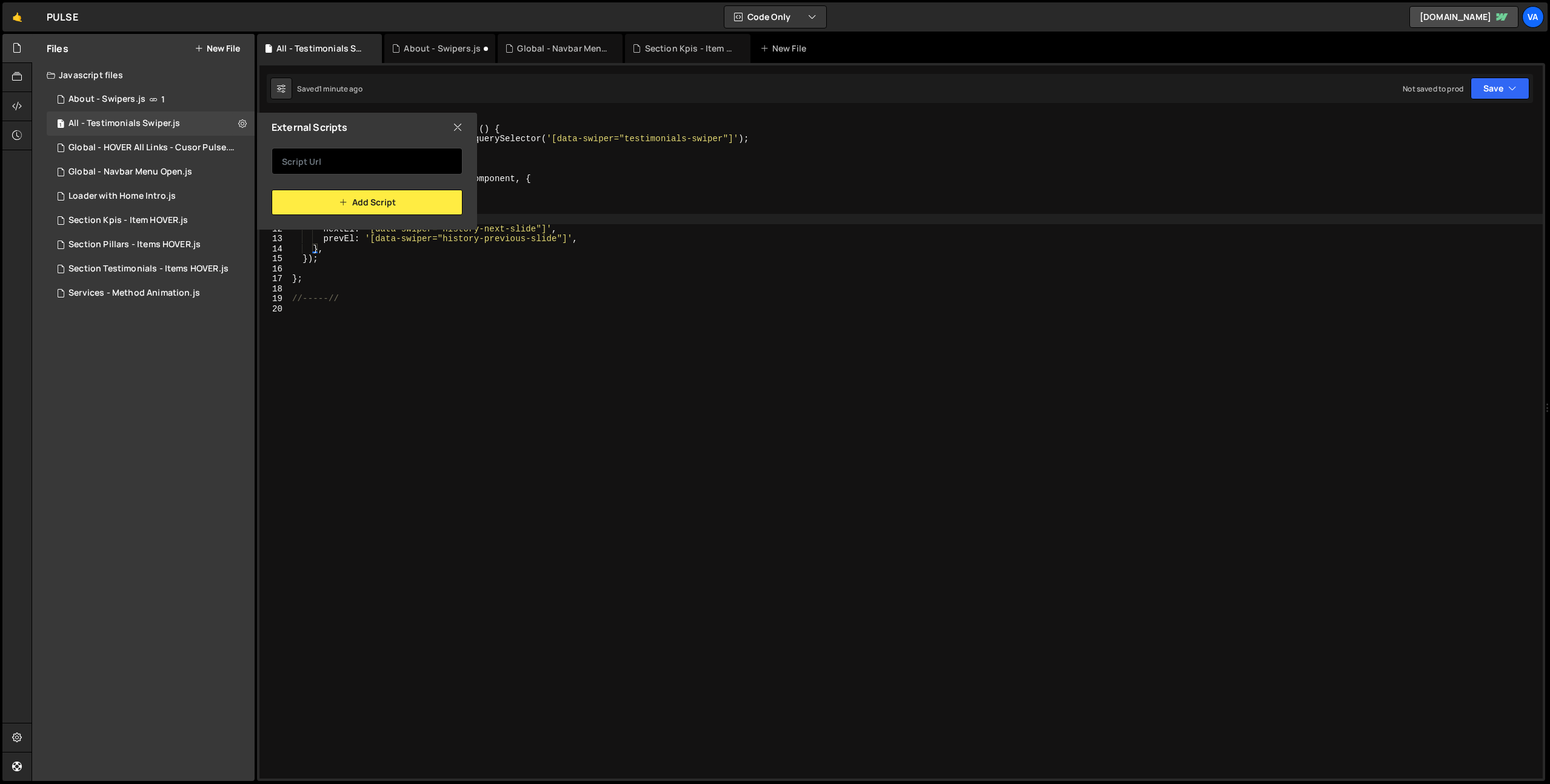
click at [331, 161] on input "text" at bounding box center [367, 161] width 191 height 26
paste input "[URL][DOMAIN_NAME]"
type input "[URL][DOMAIN_NAME]"
click at [353, 205] on button "Add Script" at bounding box center [367, 202] width 191 height 25
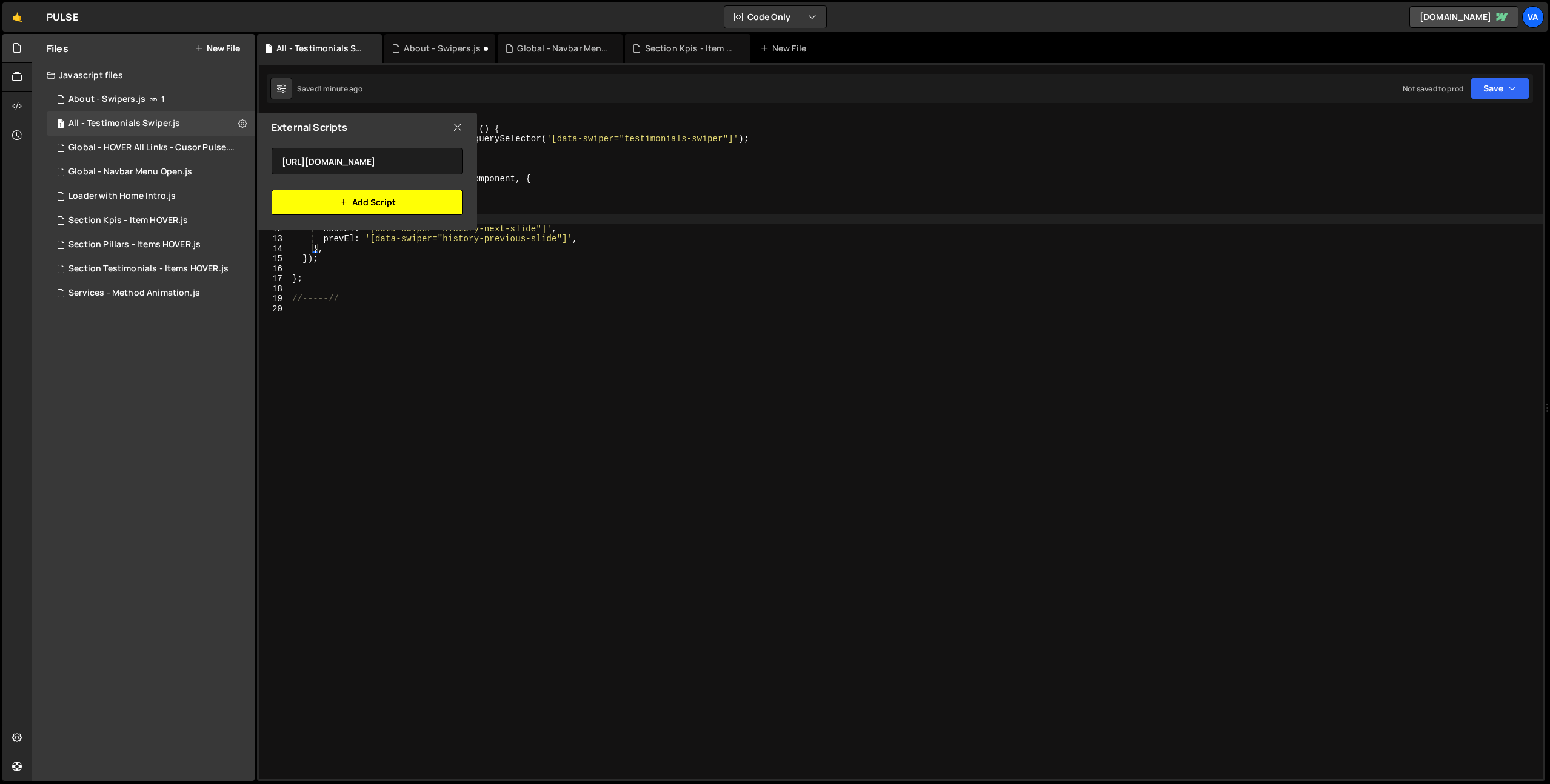
scroll to position [0, 0]
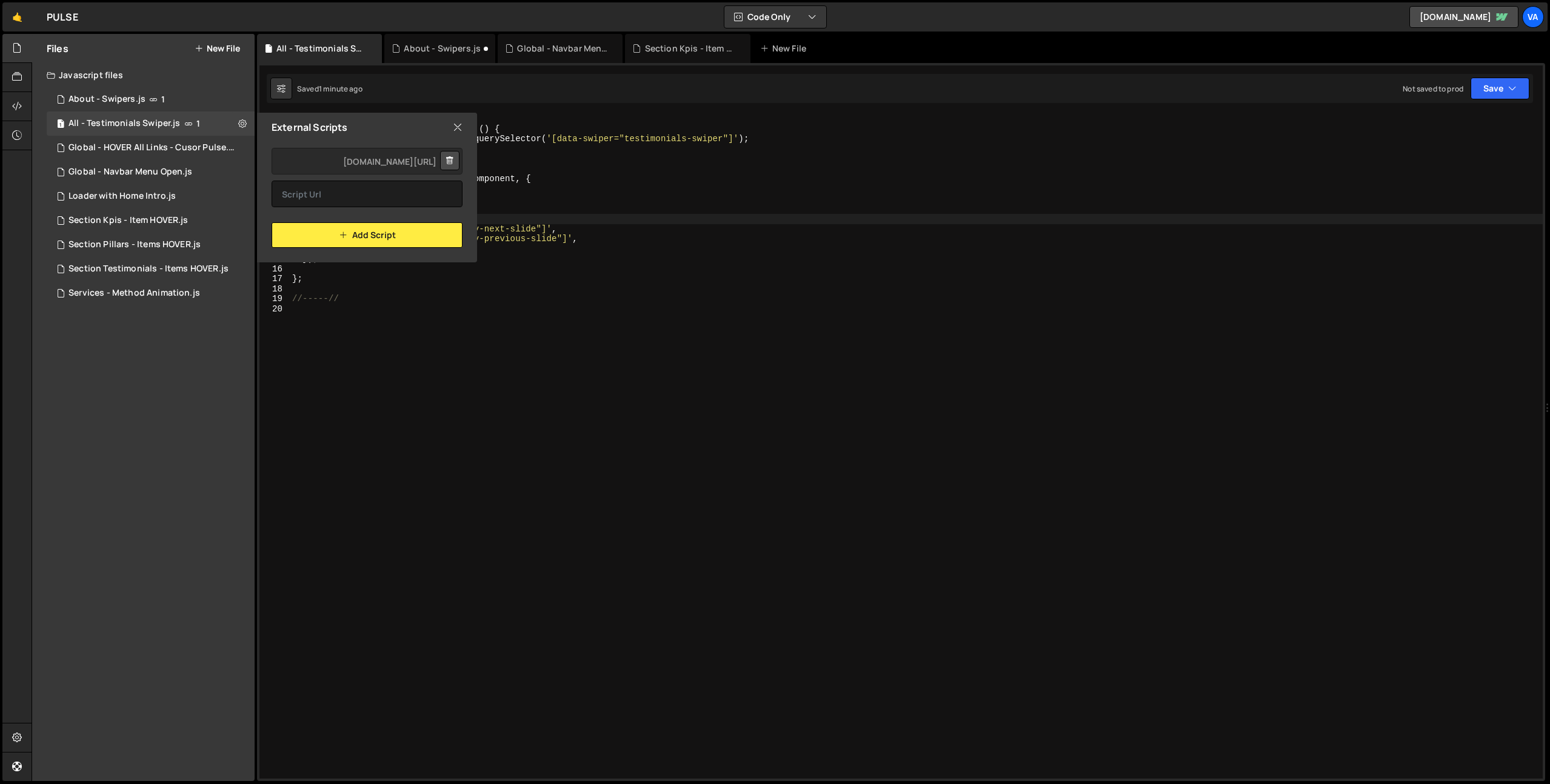
click at [455, 127] on icon at bounding box center [458, 128] width 10 height 14
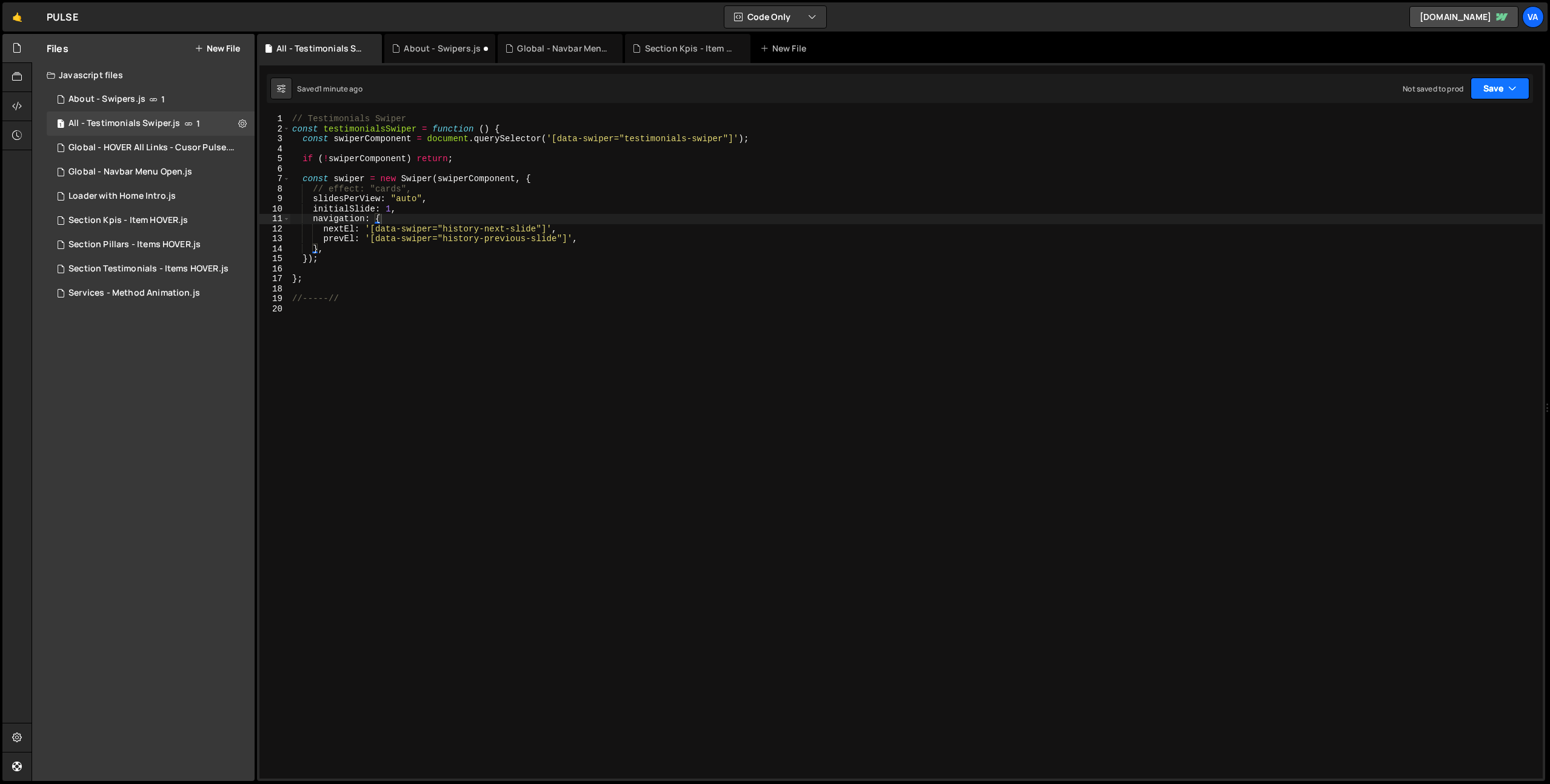
click at [1490, 89] on button "Save" at bounding box center [1500, 88] width 59 height 22
click at [1426, 119] on div "Save to Staging S" at bounding box center [1459, 118] width 126 height 12
click at [435, 291] on div "// Testimonials Swiper const testimonialsSwiper = function ( ) { const swiperCo…" at bounding box center [916, 456] width 1253 height 685
drag, startPoint x: 433, startPoint y: 187, endPoint x: 263, endPoint y: 189, distance: 170.0
click at [263, 189] on div "1 2 3 4 5 6 7 8 9 10 11 12 13 14 15 16 17 18 19 20 // Testimonials Swiper const…" at bounding box center [901, 446] width 1283 height 665
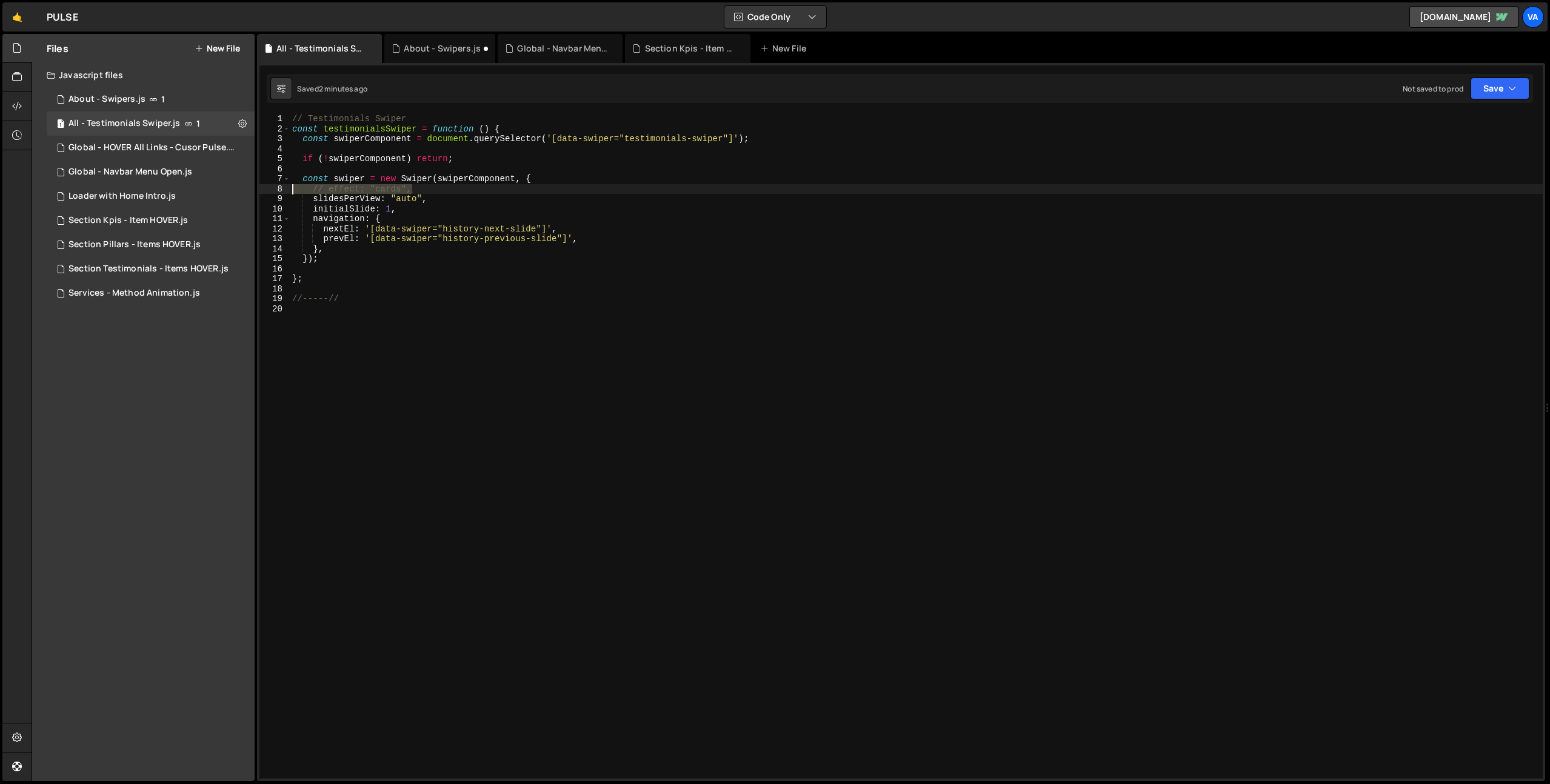
type textarea "// effect: "cards","
type textarea "const swiper = new Swiper(swiperComponent, {"
click at [243, 127] on icon at bounding box center [242, 123] width 8 height 12
type input "All - Testimonials Swiper"
radio input "true"
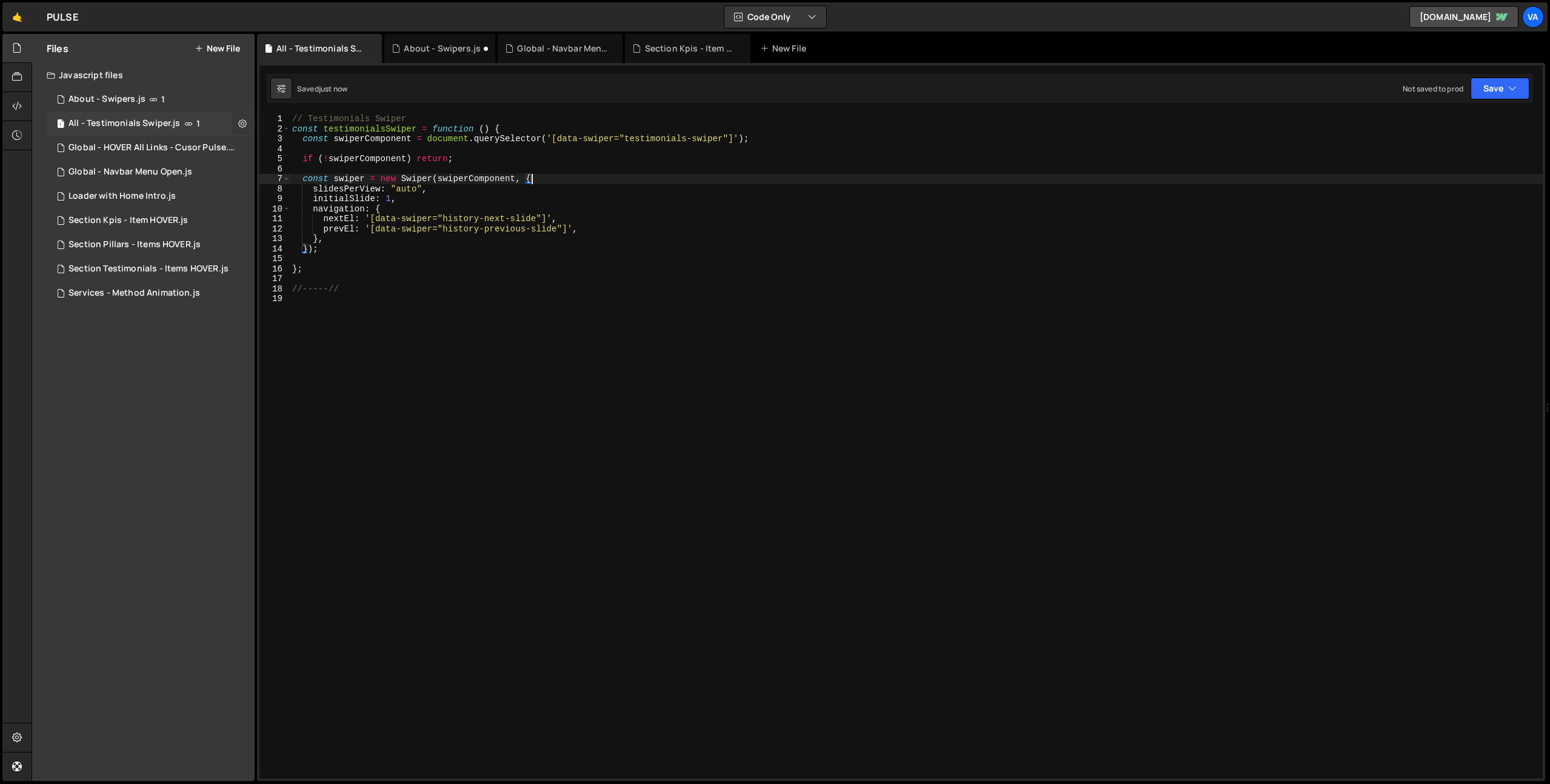
checkbox input "true"
click at [299, 155] on button "Edit File Settings" at bounding box center [316, 149] width 119 height 24
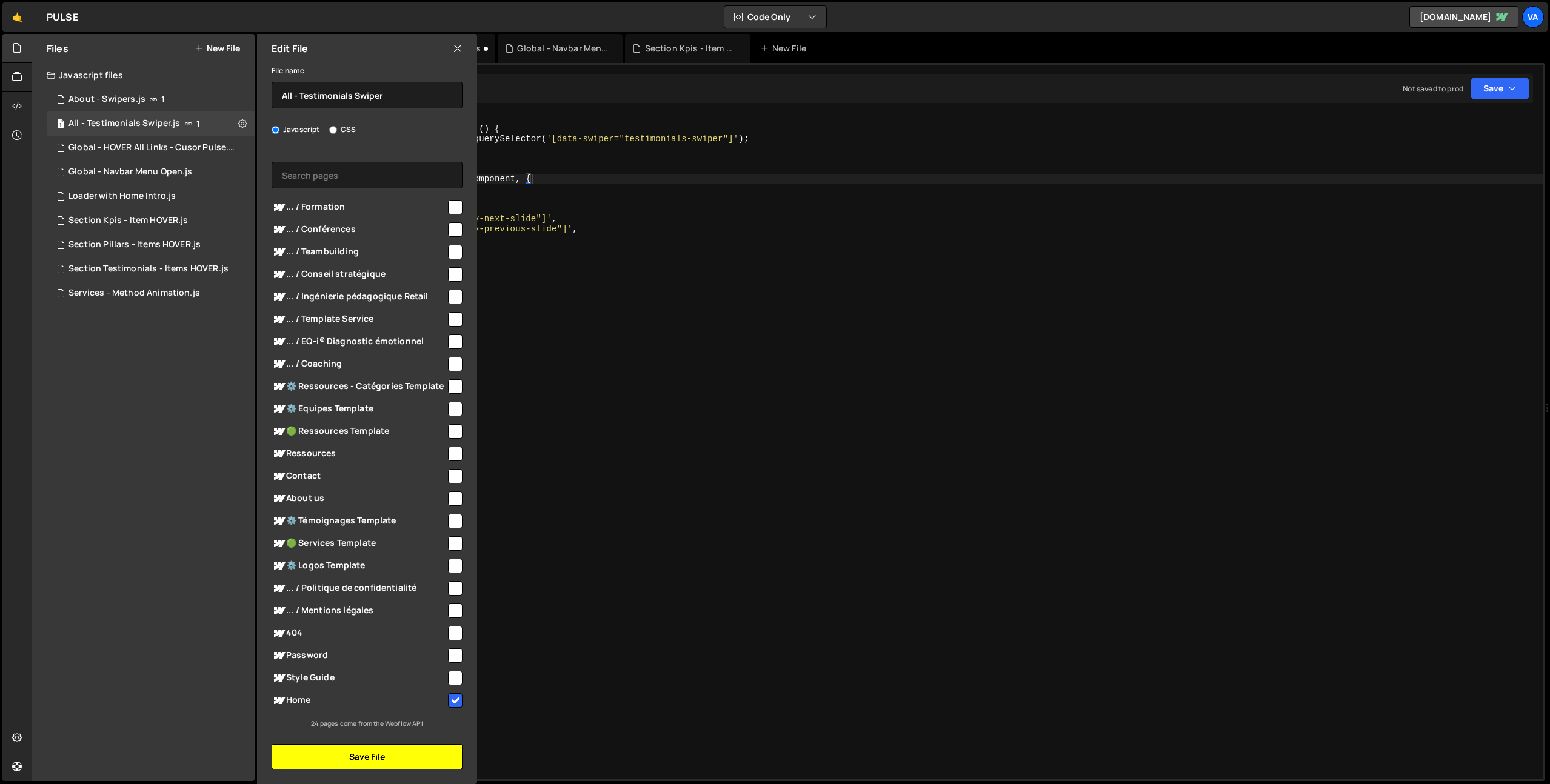
click at [375, 756] on button "Save File" at bounding box center [367, 756] width 191 height 25
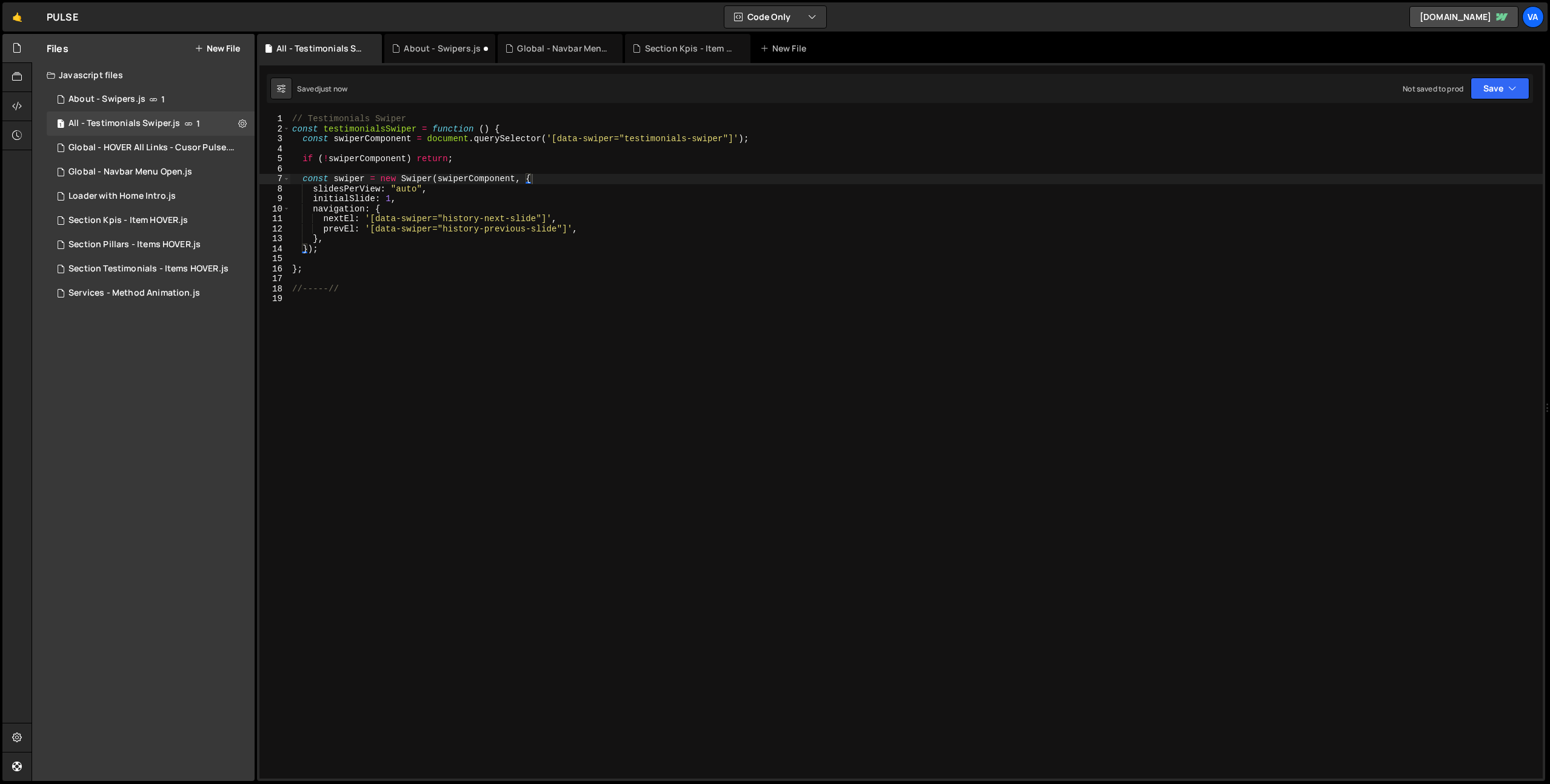
click at [626, 506] on div "// Testimonials Swiper const testimonialsSwiper = function ( ) { const swiperCo…" at bounding box center [916, 456] width 1253 height 685
click at [1505, 94] on button "Save" at bounding box center [1500, 88] width 59 height 22
click at [1441, 121] on div "Save to Staging S" at bounding box center [1459, 118] width 126 height 12
click at [639, 312] on div "// Testimonials Swiper const testimonialsSwiper = function ( ) { const swiperCo…" at bounding box center [916, 456] width 1253 height 685
click at [443, 362] on div "// Testimonials Swiper const testimonialsSwiper = function ( ) { const swiperCo…" at bounding box center [916, 456] width 1253 height 685
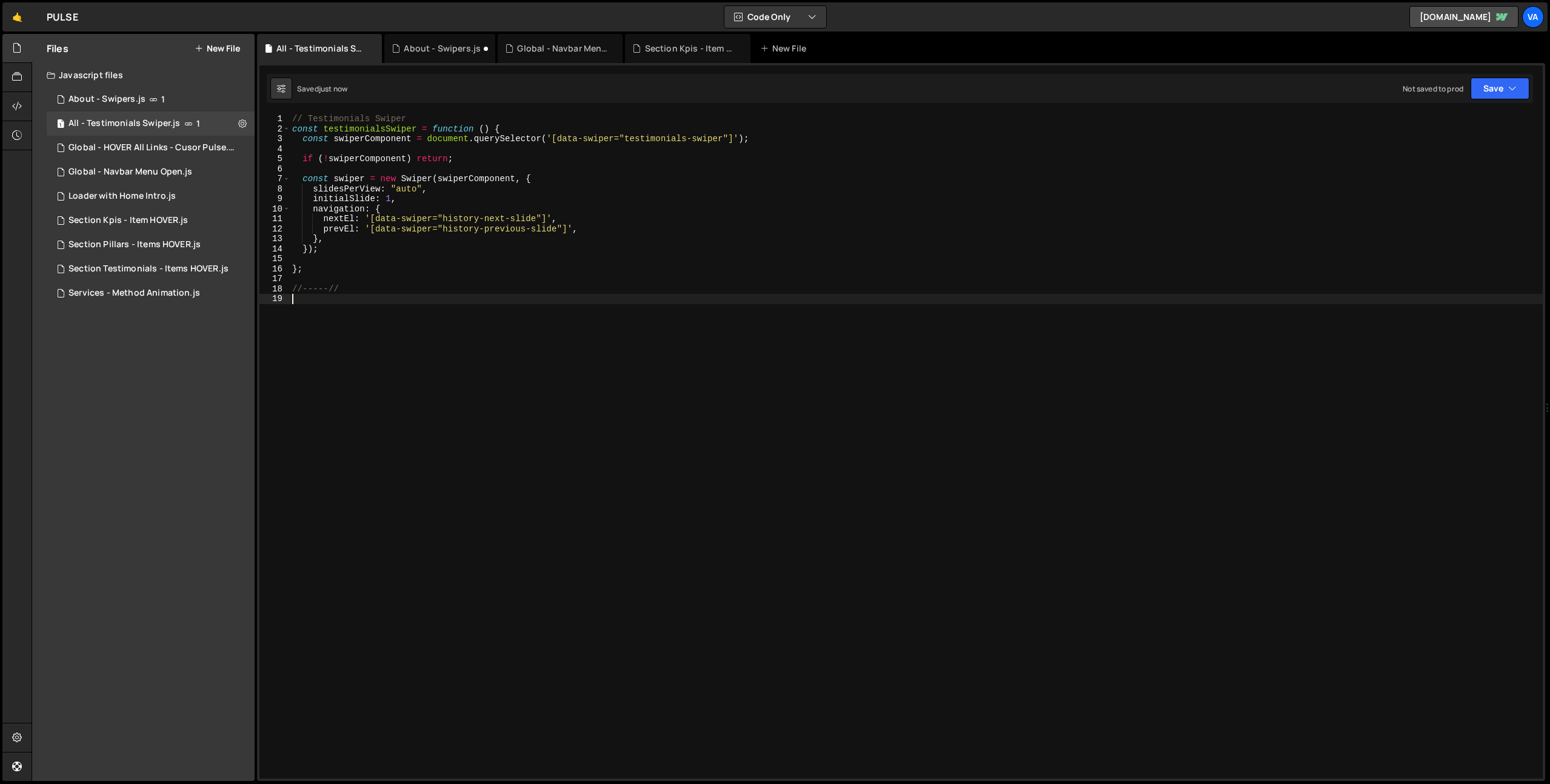
type textarea "//-----//"
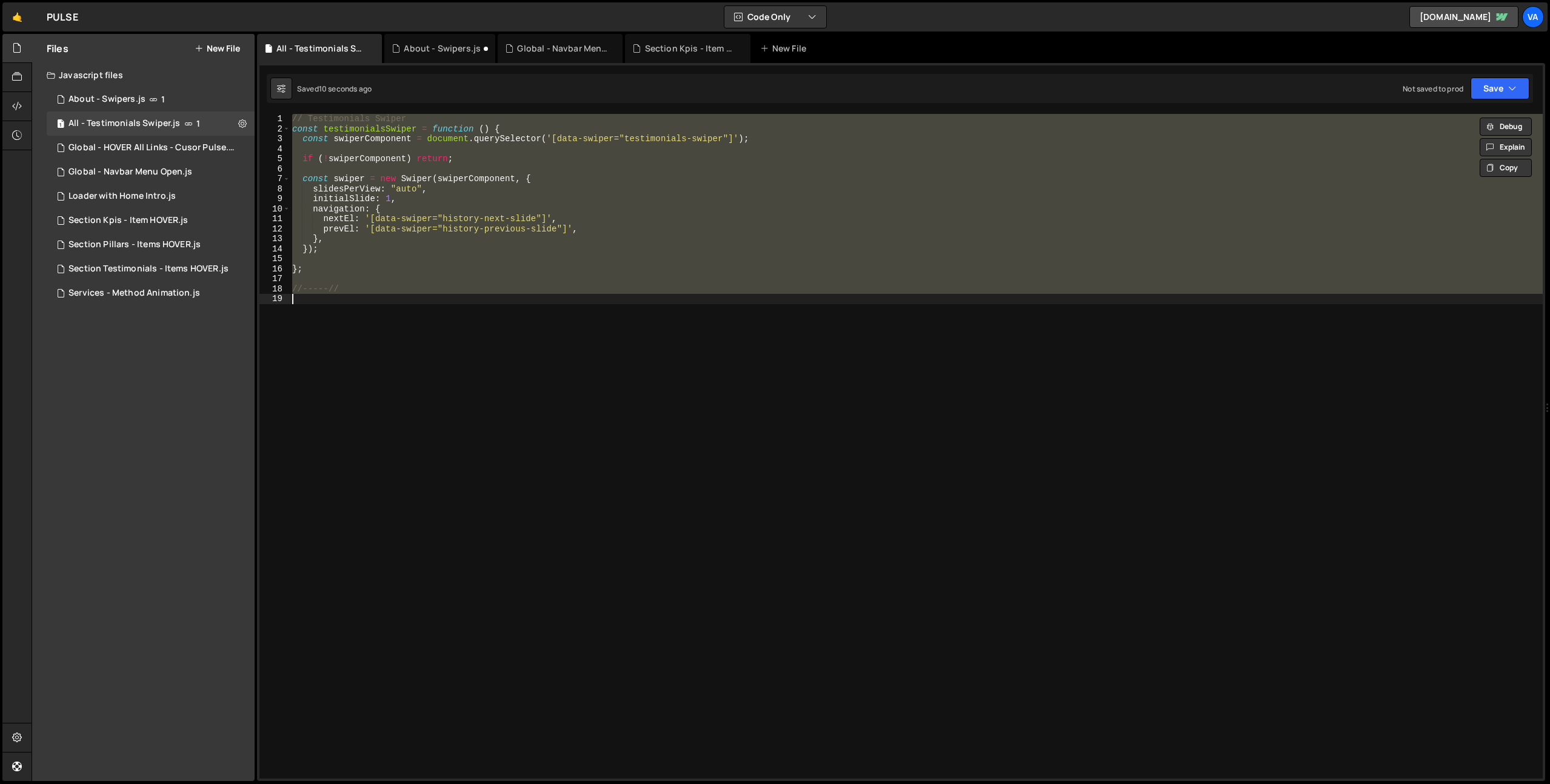
click at [569, 443] on div "// Testimonials Swiper const testimonialsSwiper = function ( ) { const swiperCo…" at bounding box center [916, 446] width 1253 height 665
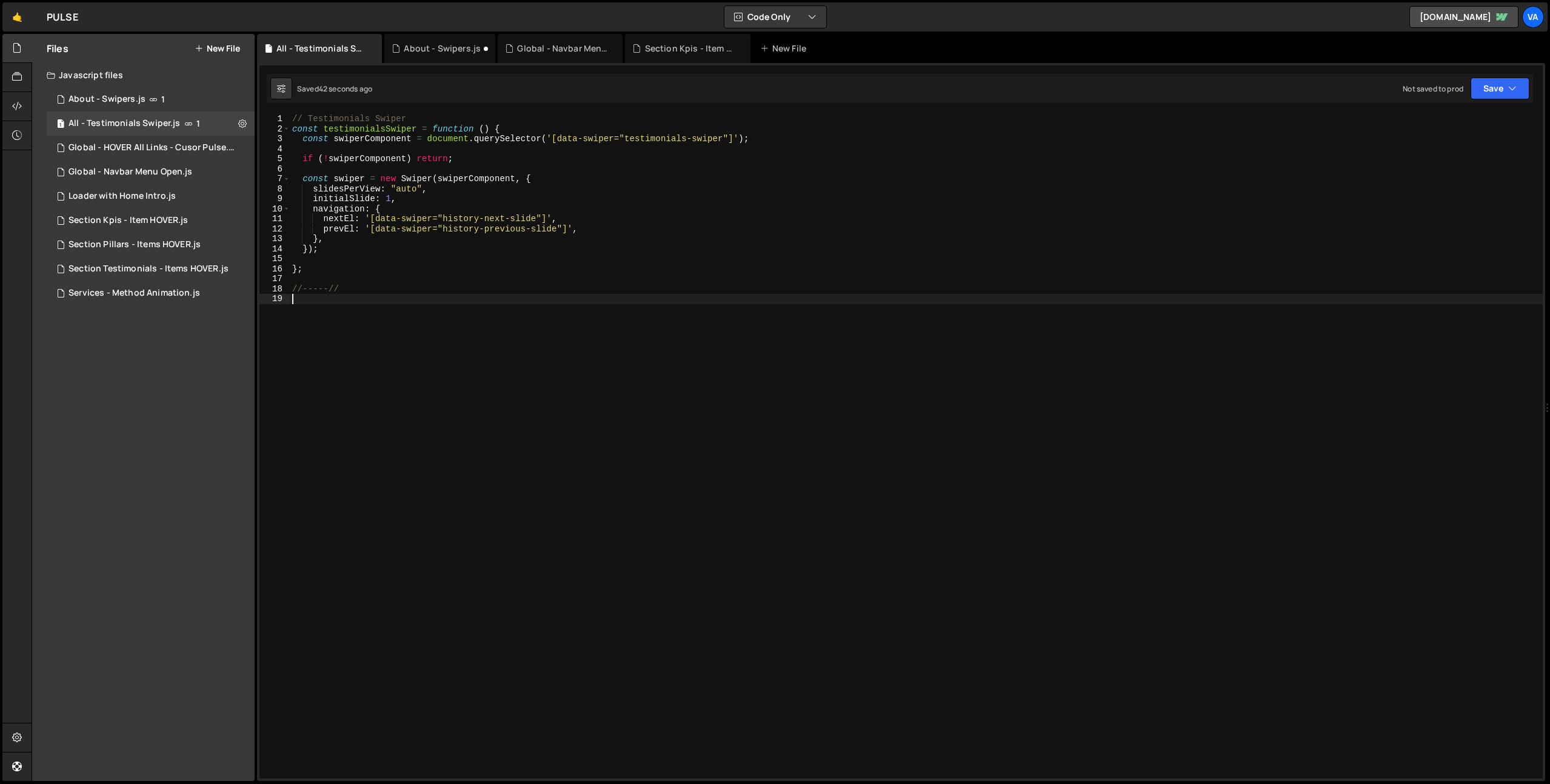
click at [500, 430] on div "// Testimonials Swiper const testimonialsSwiper = function ( ) { const swiperCo…" at bounding box center [916, 456] width 1253 height 685
click at [375, 128] on div "// Testimonials Swiper const testimonialsSwiper = function ( ) { const swiperCo…" at bounding box center [916, 456] width 1253 height 685
type textarea "const testimonialsSwiper = function () {"
click at [375, 128] on div "// Testimonials Swiper const testimonialsSwiper = function ( ) { const swiperCo…" at bounding box center [916, 456] width 1253 height 685
click at [373, 304] on div "// Testimonials Swiper const testimonialsSwiper = function ( ) { const swiperCo…" at bounding box center [916, 456] width 1253 height 685
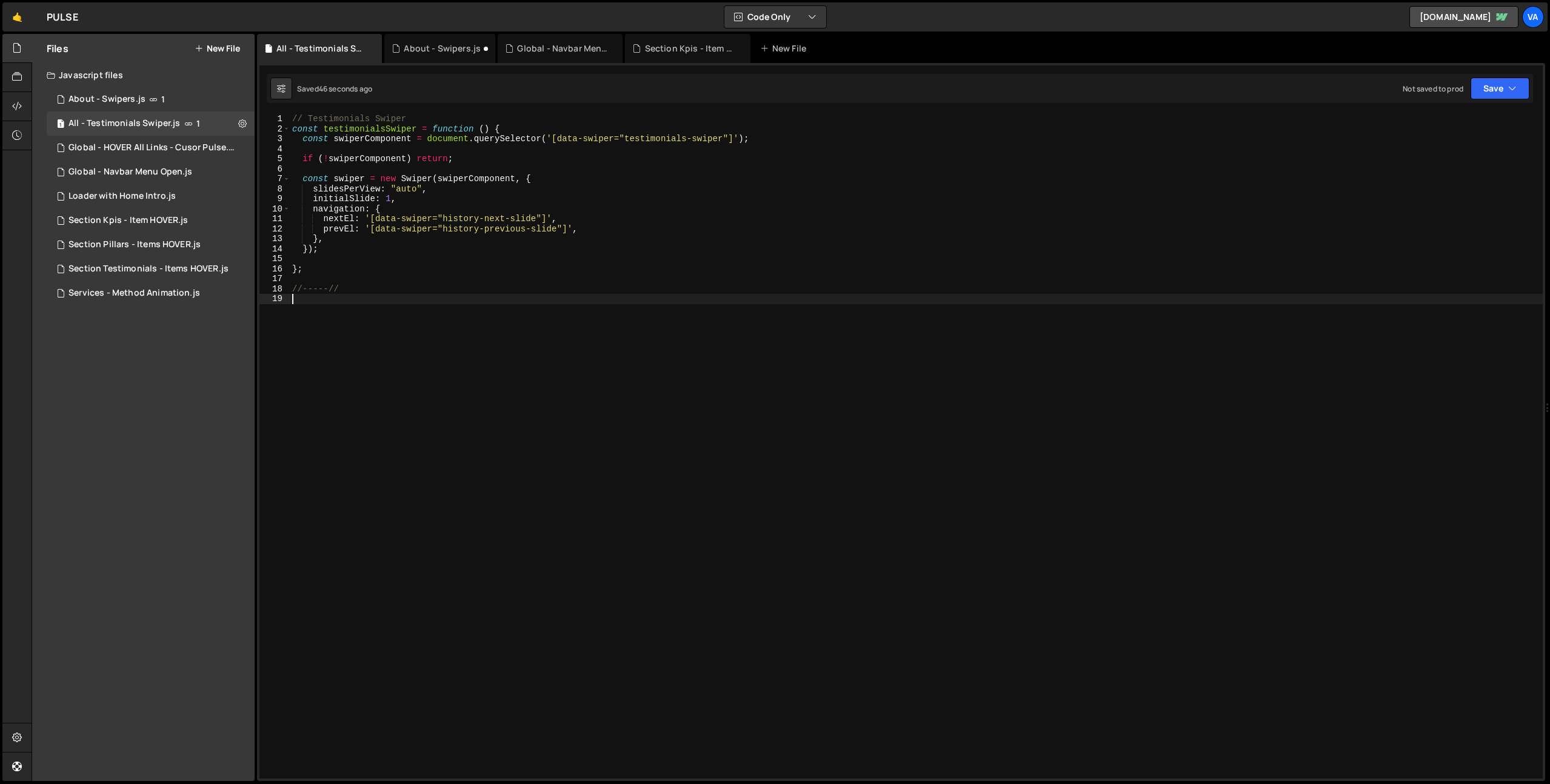
click at [334, 276] on div "// Testimonials Swiper const testimonialsSwiper = function ( ) { const swiperCo…" at bounding box center [916, 456] width 1253 height 685
paste textarea "testimonialsSwiper"
type textarea "testimonialsSwiper();"
click at [336, 178] on div "// Testimonials Swiper const testimonialsSwiper = function ( ) { const swiperCo…" at bounding box center [916, 456] width 1253 height 685
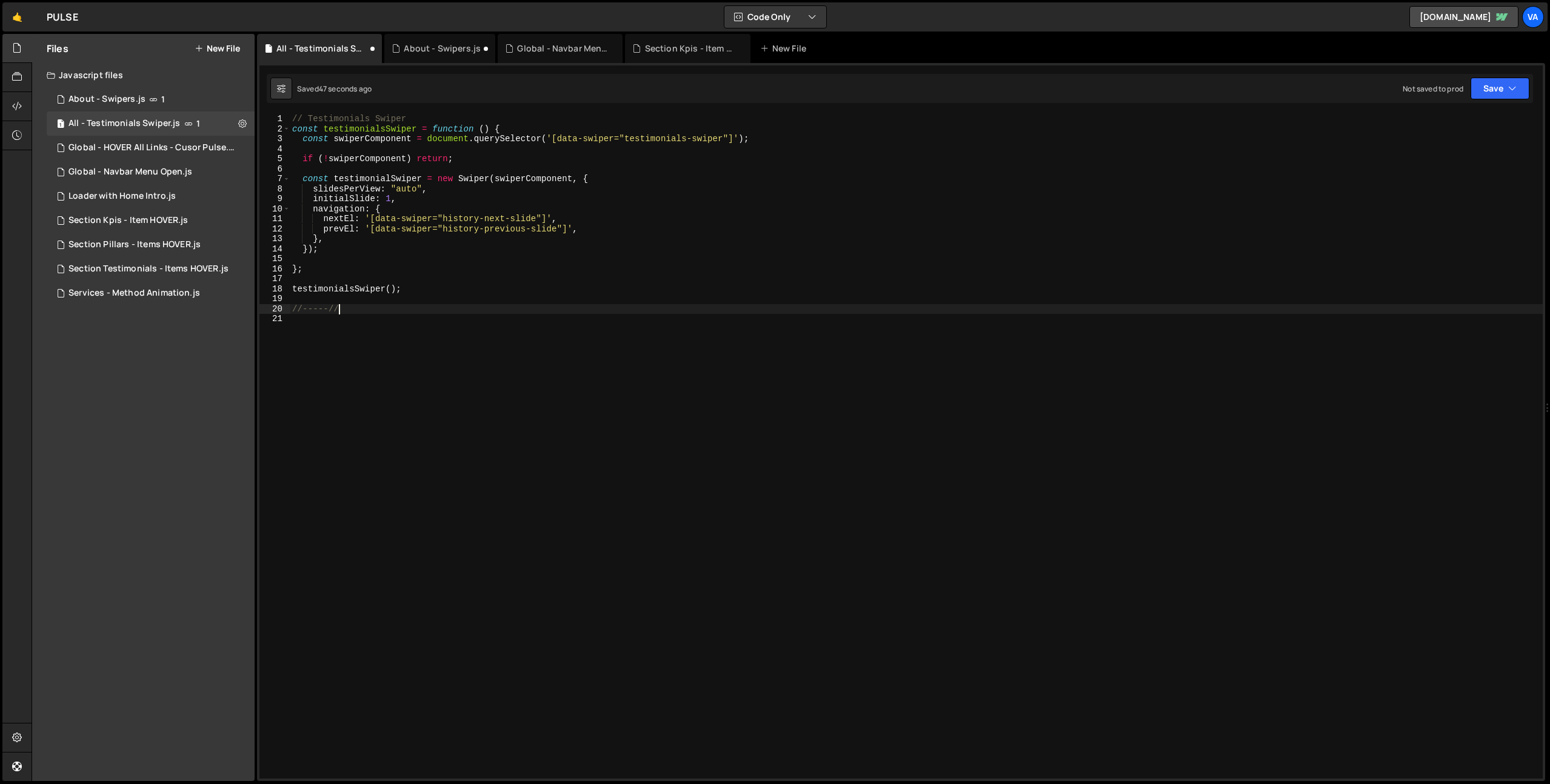
click at [456, 309] on div "// Testimonials Swiper const testimonialsSwiper = function ( ) { const swiperCo…" at bounding box center [916, 456] width 1253 height 685
click at [335, 139] on div "// Testimonials Swiper const testimonialsSwiper = function ( ) { const swiperCo…" at bounding box center [916, 456] width 1253 height 685
click at [388, 137] on div "// Testimonials Swiper const testimonialsSwiper = function ( ) { const testimon…" at bounding box center [916, 456] width 1253 height 685
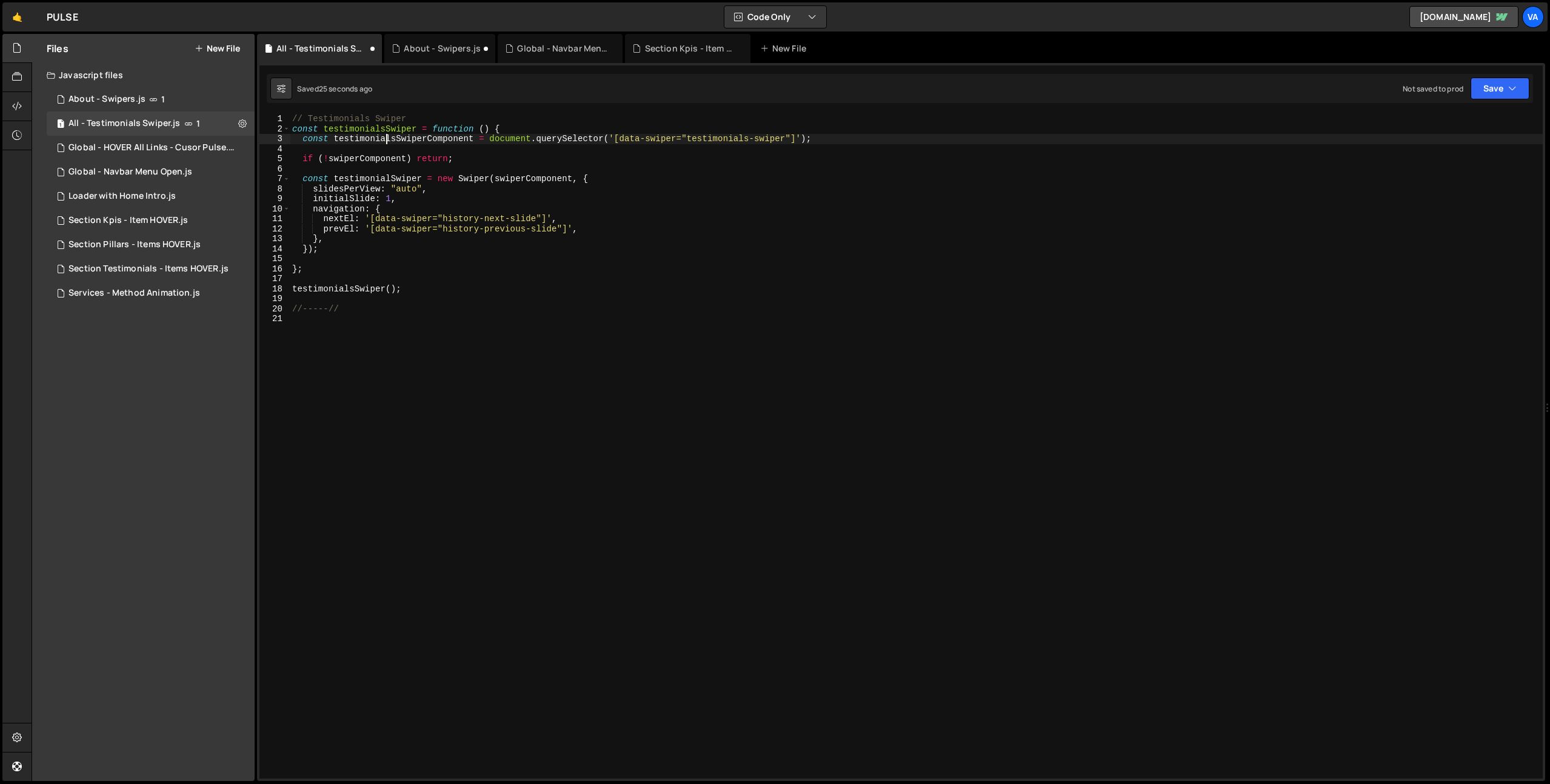
click at [388, 137] on div "// Testimonials Swiper const testimonialsSwiper = function ( ) { const testimon…" at bounding box center [916, 456] width 1253 height 685
click at [522, 179] on div "// Testimonials Swiper const testimonialsSwiper = function ( ) { const testimon…" at bounding box center [916, 456] width 1253 height 685
click at [522, 178] on div "// Testimonials Swiper const testimonialsSwiper = function ( ) { const testimon…" at bounding box center [916, 456] width 1253 height 685
paste textarea "testimonialsS"
type textarea "const testimonialSwiper = new Swiper(testimonialsSwiperComponent, {"
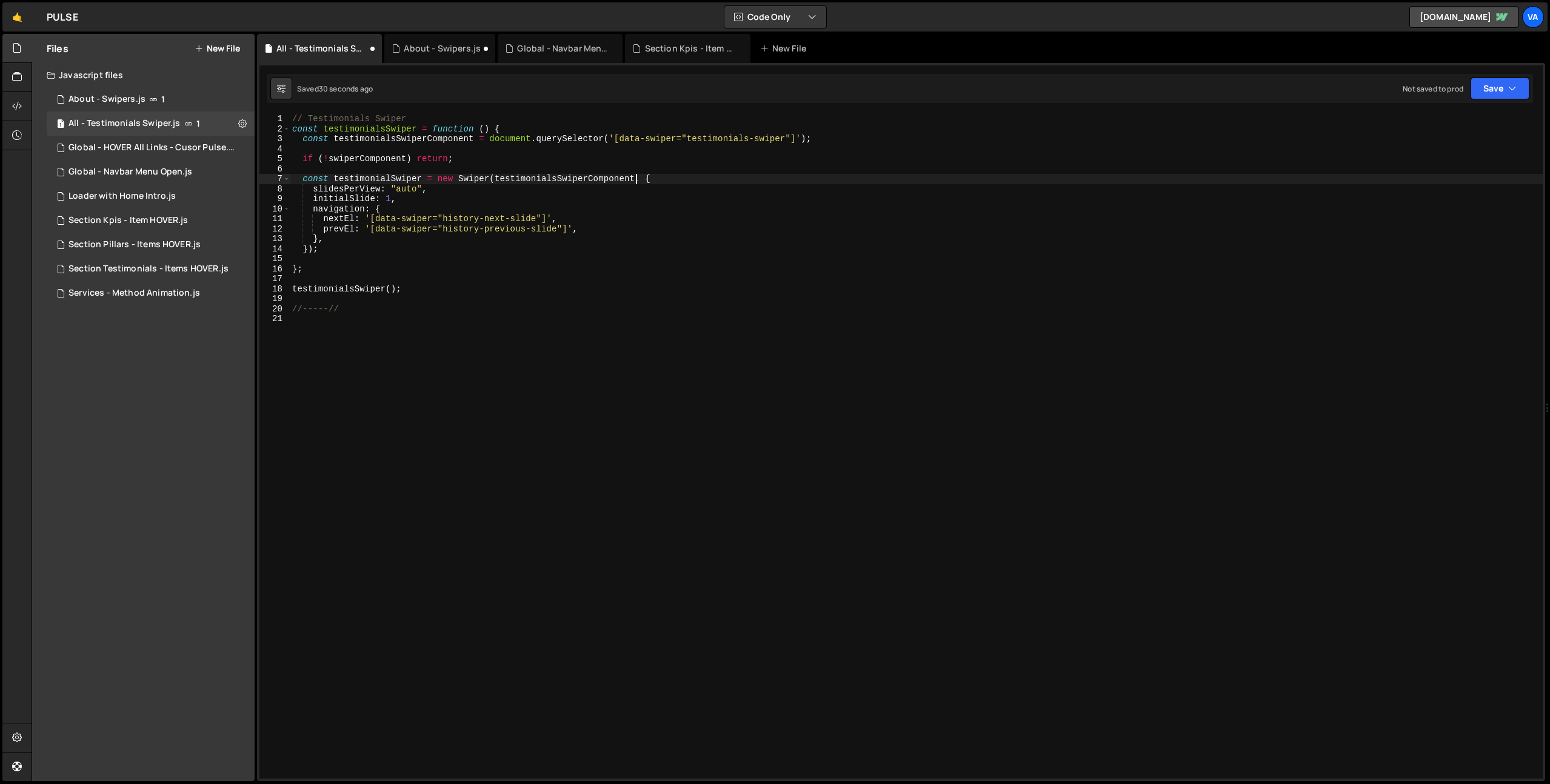
scroll to position [0, 0]
click at [358, 166] on div "// Testimonials Swiper const testimonialsSwiper = function ( ) { const testimon…" at bounding box center [916, 456] width 1253 height 685
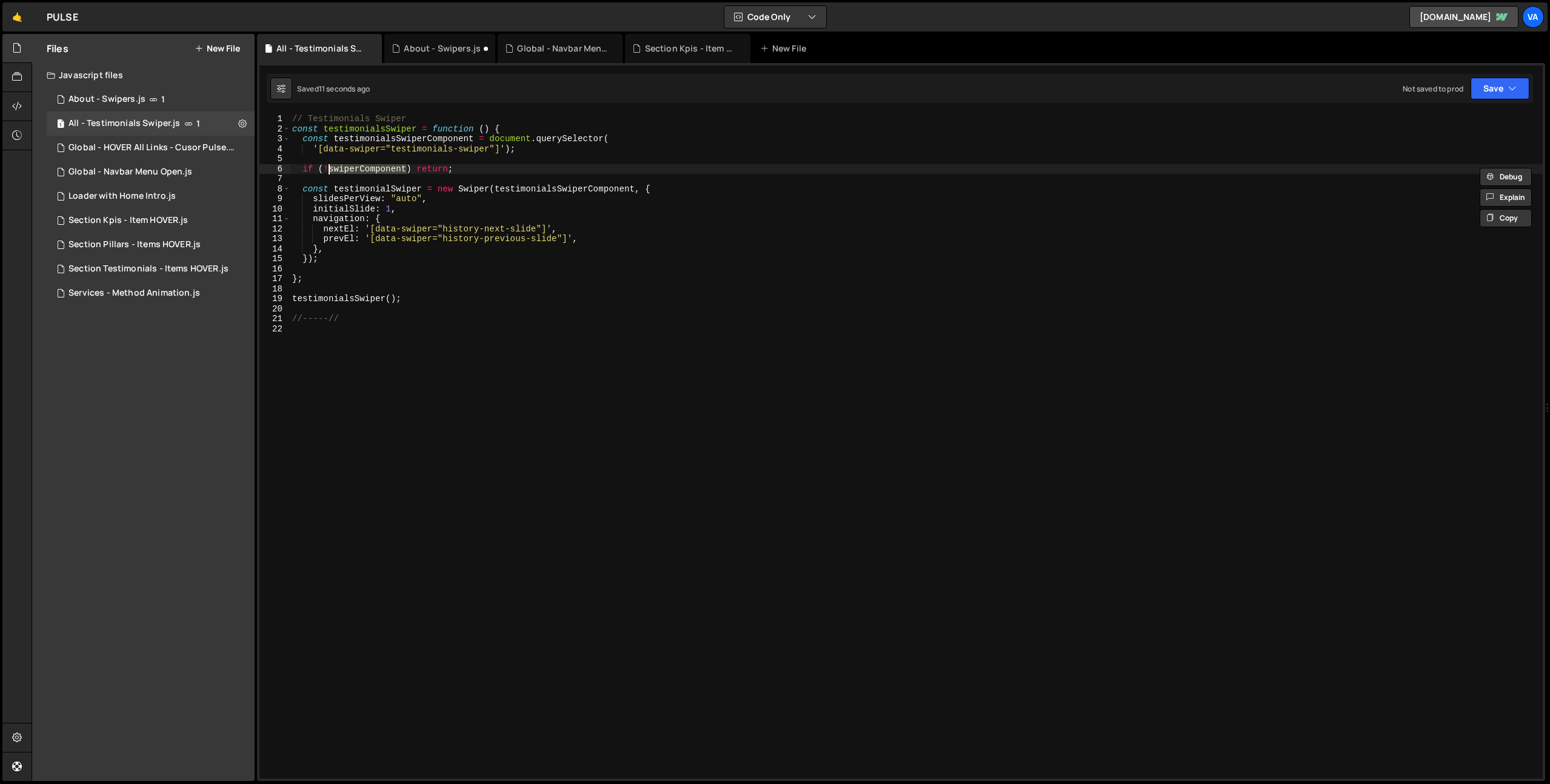
paste textarea "testimonialsS"
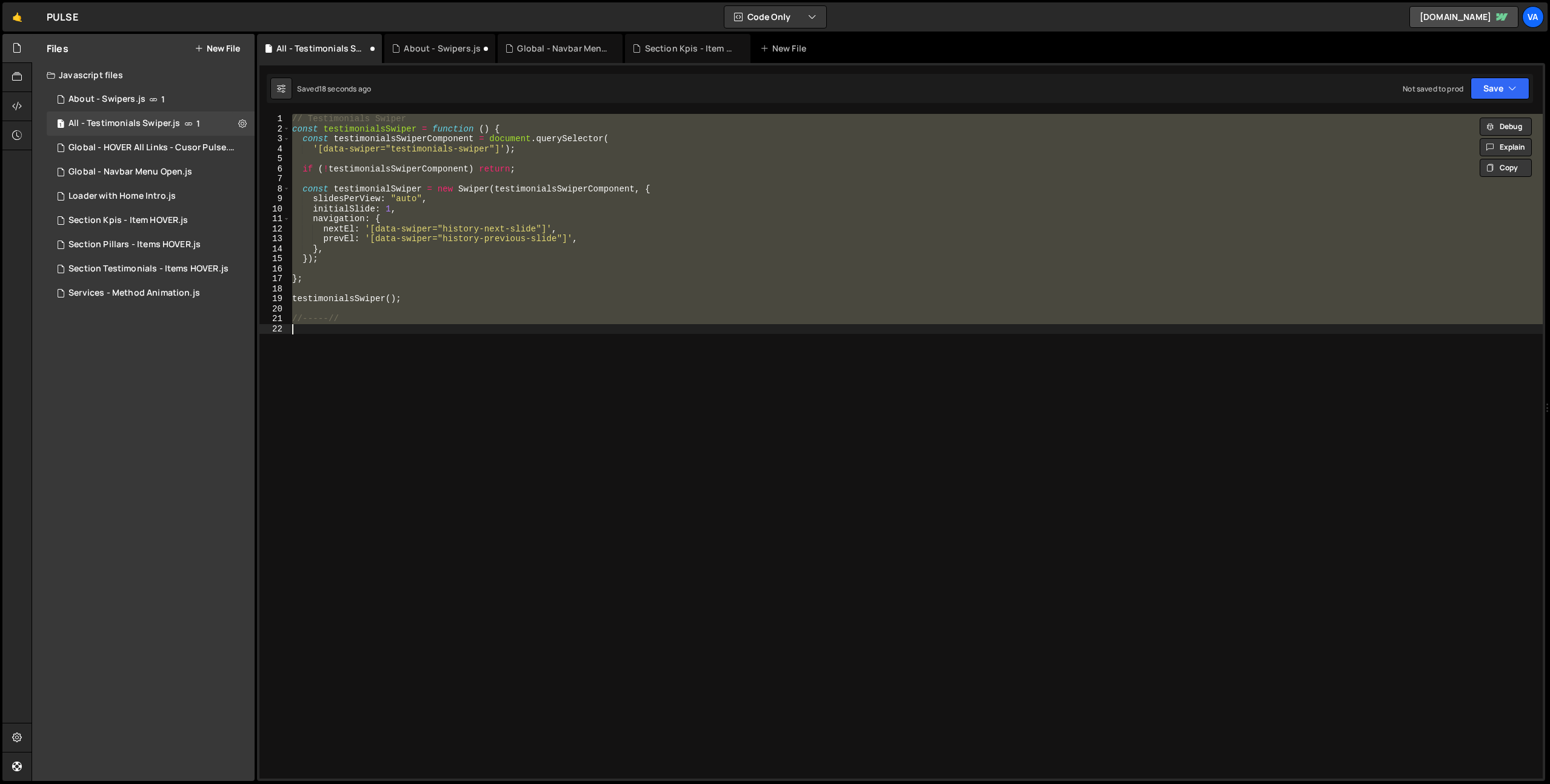
click at [568, 171] on div "// Testimonials Swiper const testimonialsSwiper = function ( ) { const testimon…" at bounding box center [916, 446] width 1253 height 665
type textarea "if (!testimonialsSwiperComponent) return;"
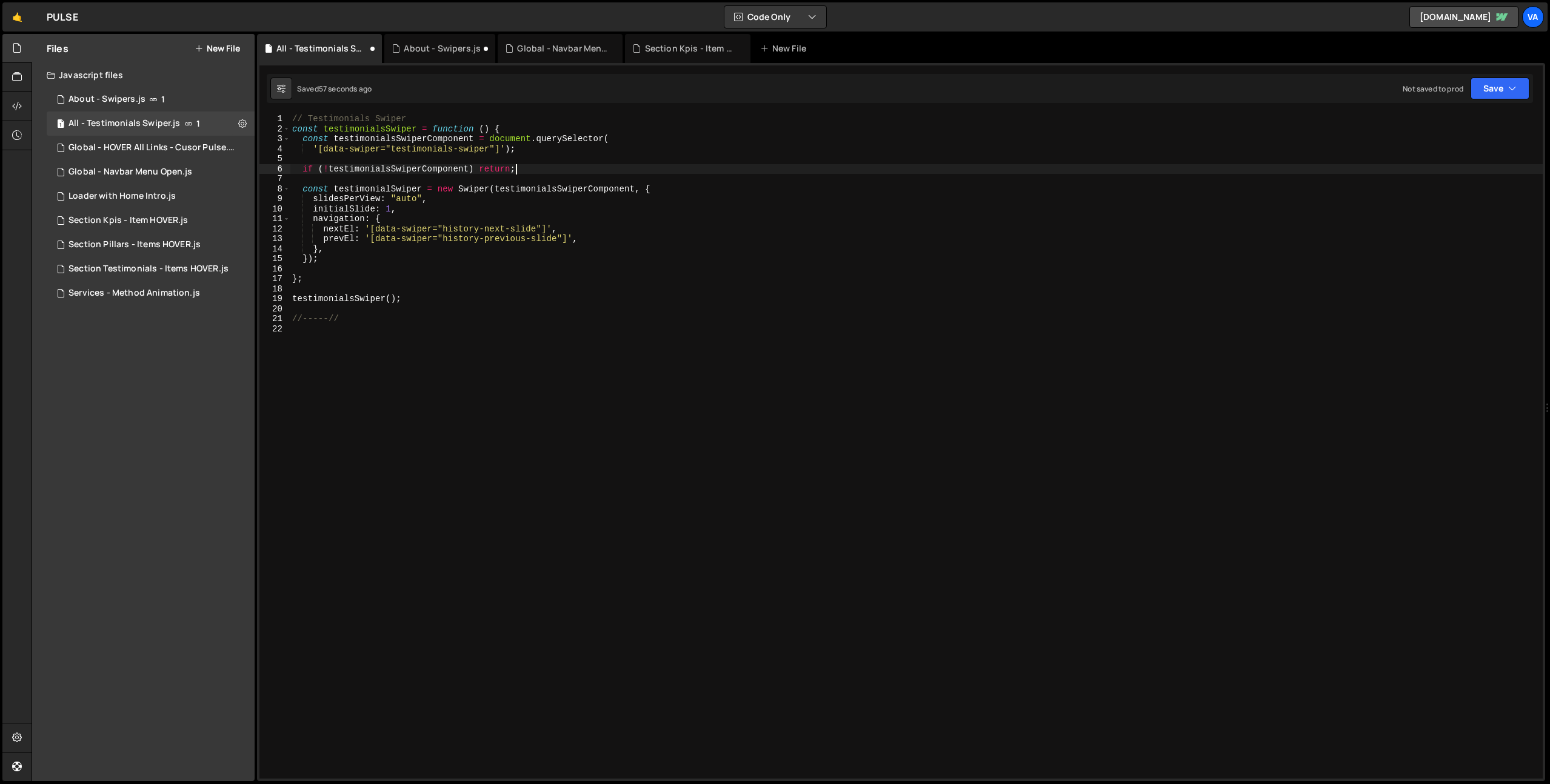
click at [534, 436] on div "// Testimonials Swiper const testimonialsSwiper = function ( ) { const testimon…" at bounding box center [916, 456] width 1253 height 685
click at [449, 392] on div "// Testimonials Swiper const testimonialsSwiper = function ( ) { const testimon…" at bounding box center [916, 456] width 1253 height 685
click at [385, 219] on div "// Testimonials Swiper const testimonialsSwiper = function ( ) { const testimon…" at bounding box center [916, 456] width 1253 height 685
click at [399, 190] on div "// Testimonials Swiper const testimonialsSwiper = function ( ) { const testimon…" at bounding box center [916, 456] width 1253 height 685
drag, startPoint x: 394, startPoint y: 188, endPoint x: 335, endPoint y: 188, distance: 59.0
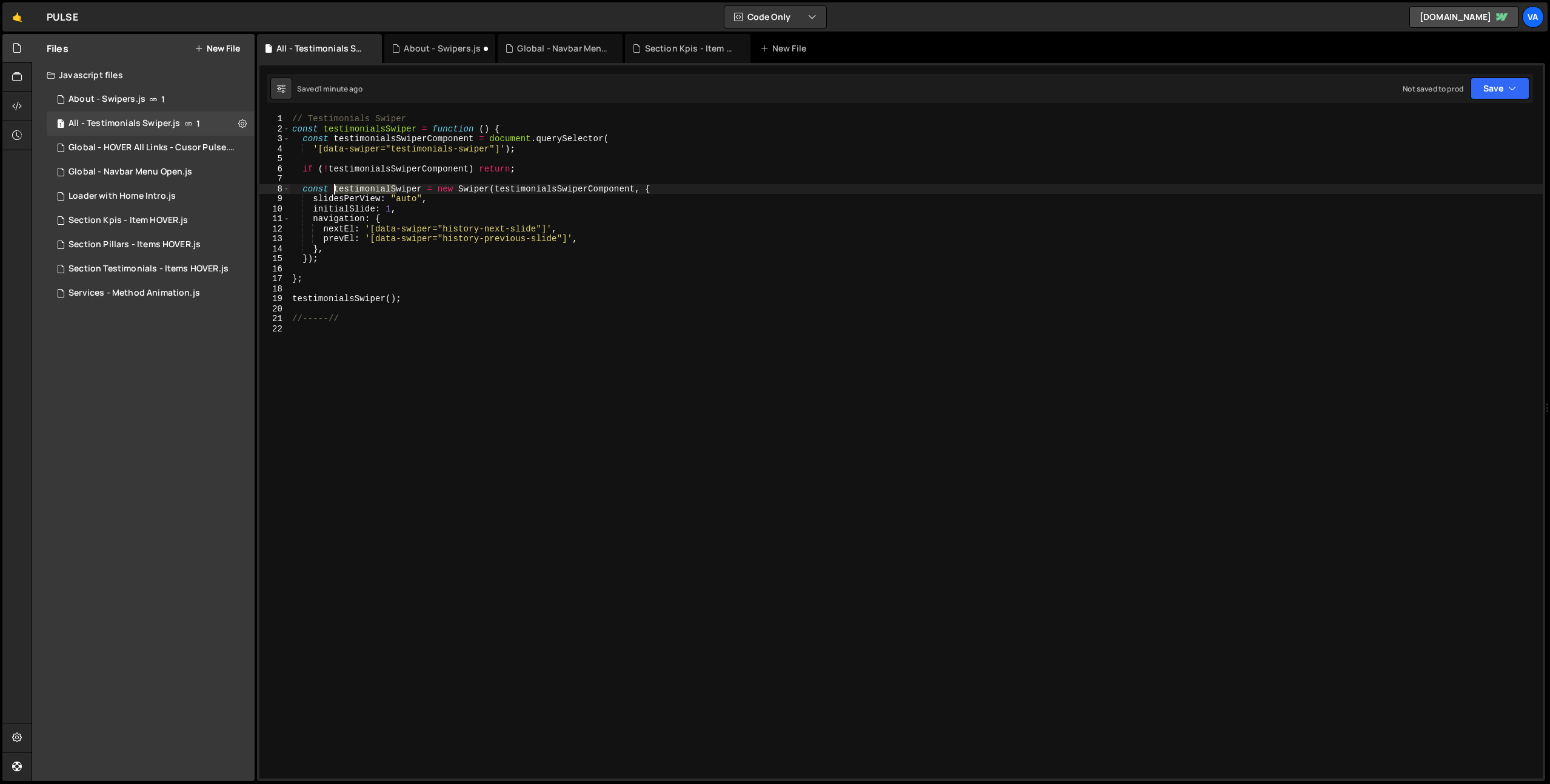
click at [335, 188] on div "// Testimonials Swiper const testimonialsSwiper = function ( ) { const testimon…" at bounding box center [916, 456] width 1253 height 685
click at [462, 189] on div "// Testimonials Swiper const testimonialsSwiper = function ( ) { const testimon…" at bounding box center [916, 456] width 1253 height 685
drag, startPoint x: 503, startPoint y: 189, endPoint x: 439, endPoint y: 191, distance: 64.0
click at [439, 191] on div "// Testimonials Swiper const testimonialsSwiper = function ( ) { const testimon…" at bounding box center [916, 456] width 1253 height 685
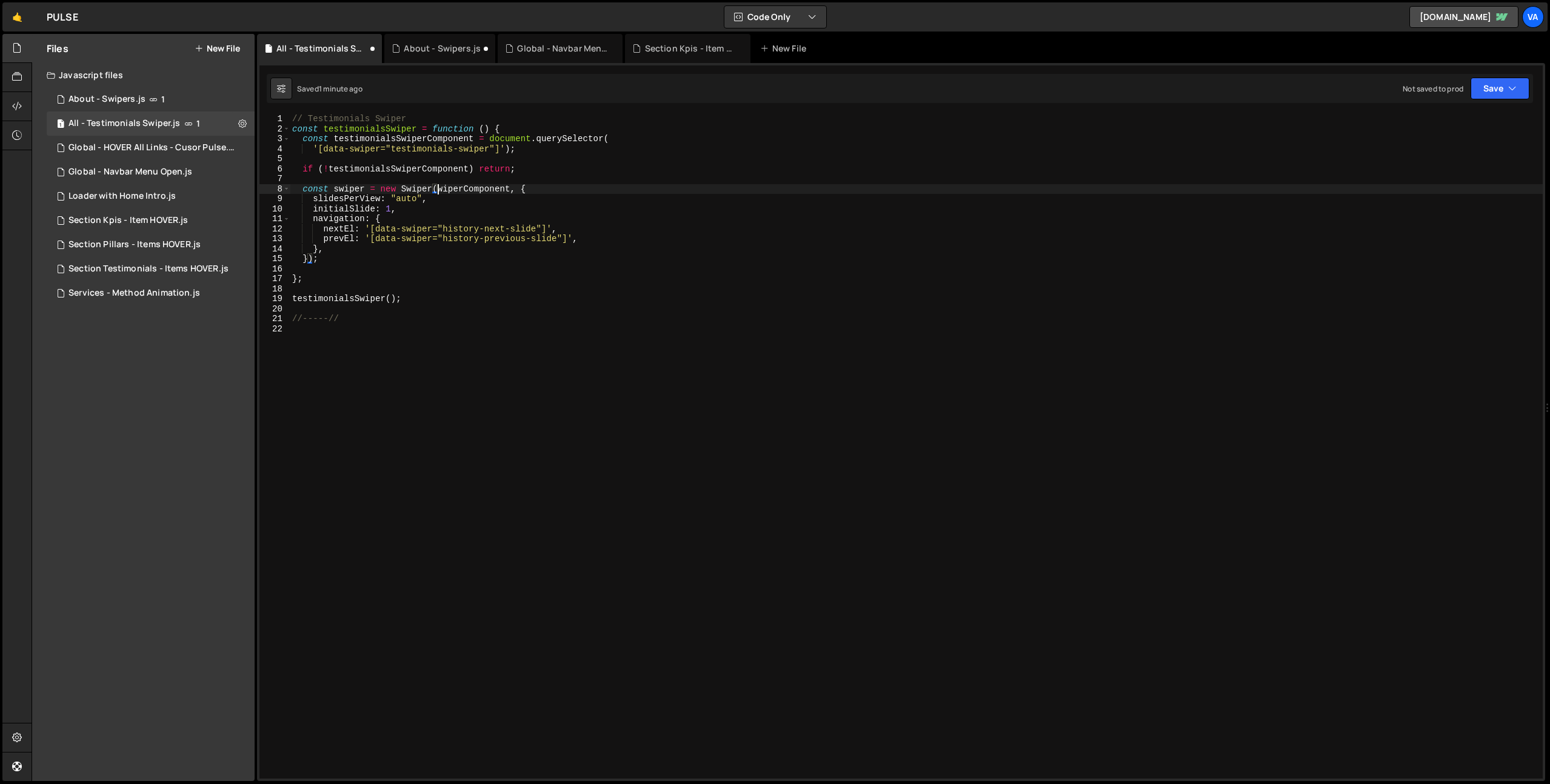
scroll to position [0, 10]
click at [399, 172] on div "// Testimonials Swiper const testimonialsSwiper = function ( ) { const testimon…" at bounding box center [916, 456] width 1253 height 685
drag, startPoint x: 395, startPoint y: 168, endPoint x: 331, endPoint y: 168, distance: 64.0
click at [331, 168] on div "// Testimonials Swiper const testimonialsSwiper = function ( ) { const testimon…" at bounding box center [916, 456] width 1253 height 685
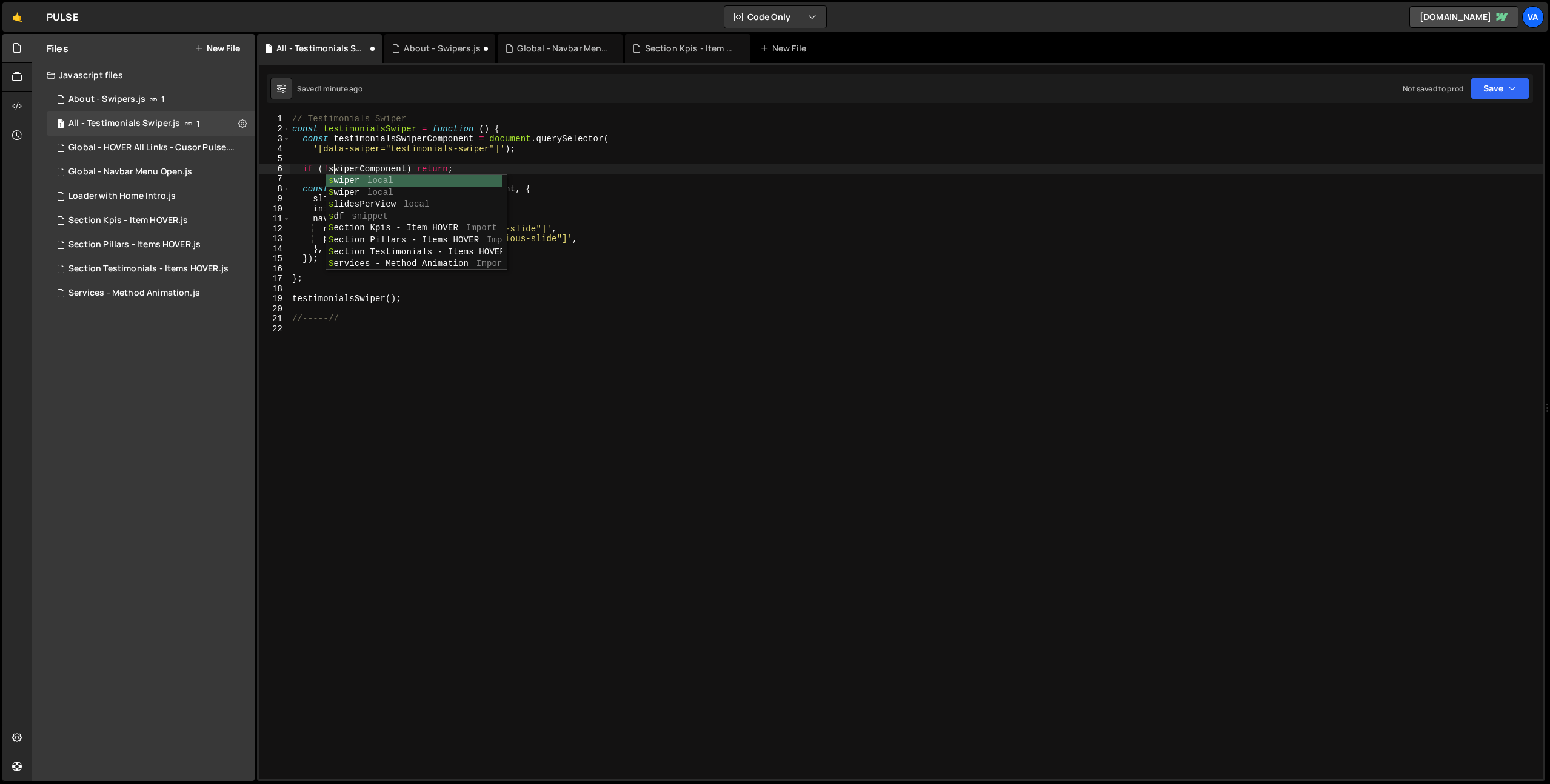
click at [414, 139] on div "// Testimonials Swiper const testimonialsSwiper = function ( ) { const testimon…" at bounding box center [916, 456] width 1253 height 685
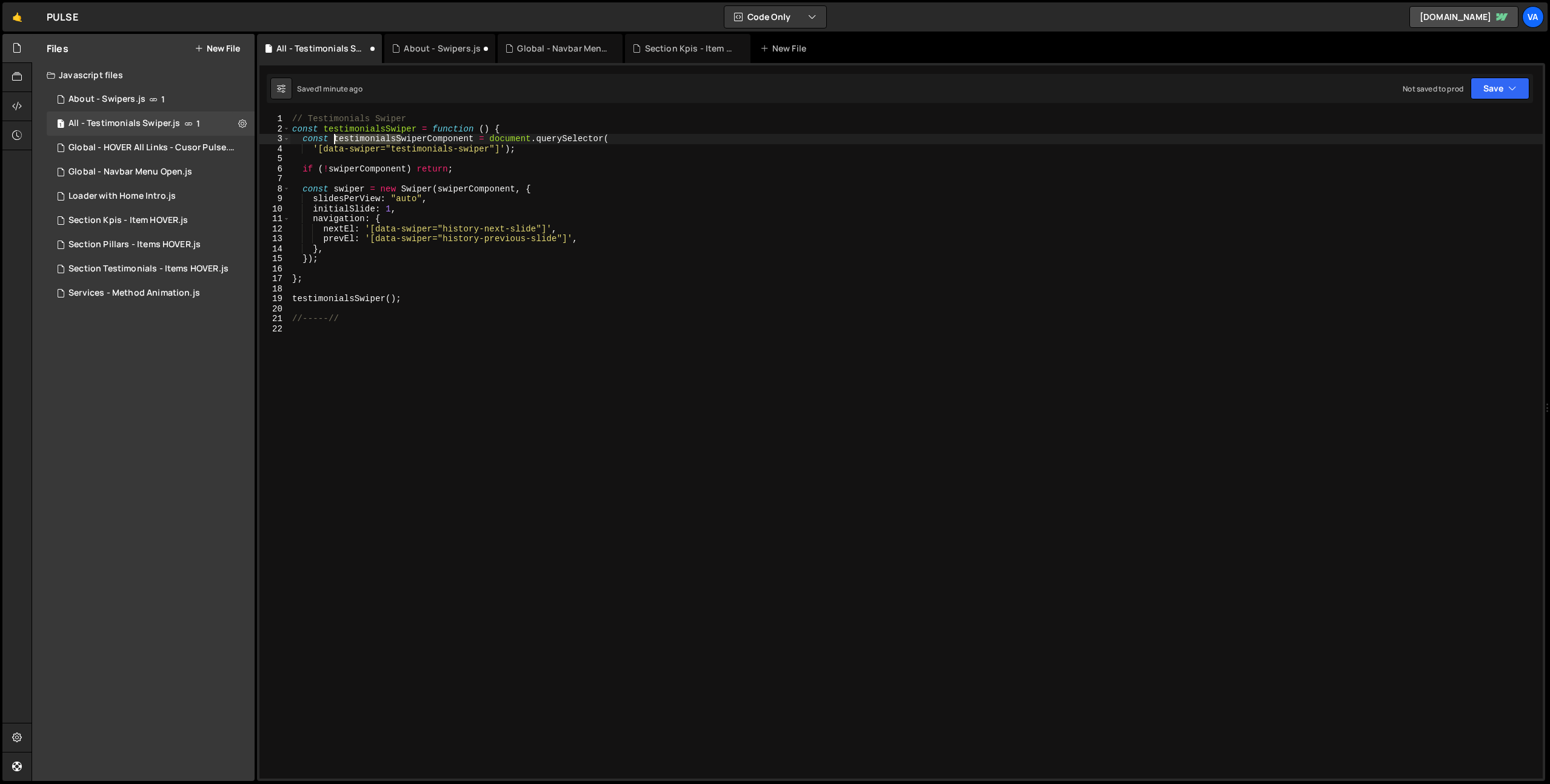
drag, startPoint x: 400, startPoint y: 137, endPoint x: 335, endPoint y: 138, distance: 65.0
click at [335, 138] on div "// Testimonials Swiper const testimonialsSwiper = function ( ) { const testimon…" at bounding box center [916, 456] width 1253 height 685
click at [420, 119] on div "// Testimonials Swiper const testimonialsSwiper = function ( ) { const swiperCo…" at bounding box center [916, 456] width 1253 height 685
type textarea "// Testimonials Swiper"
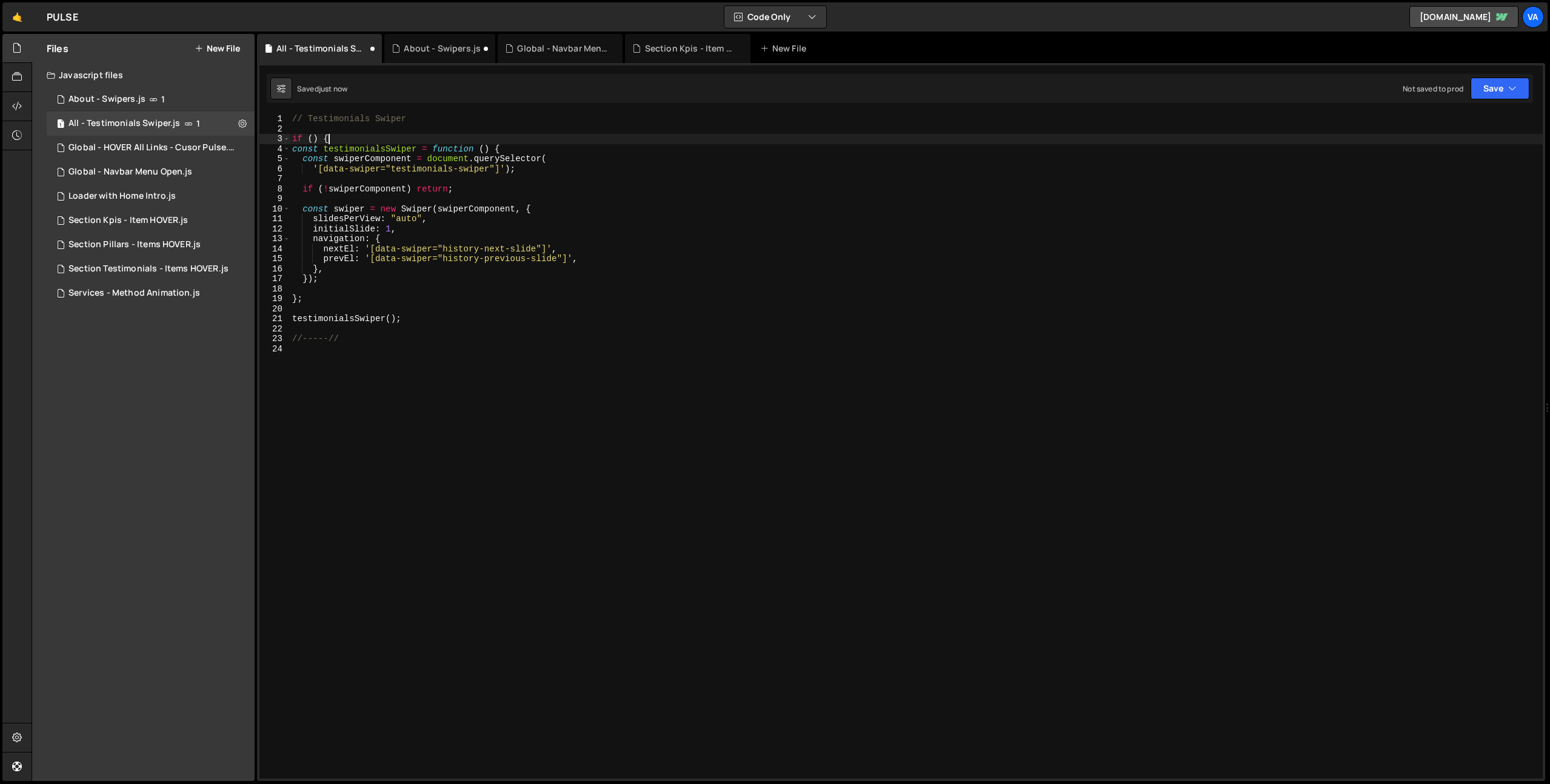
scroll to position [0, 2]
click at [410, 320] on div "// Testimonials Swiper if ( ) { const testimonialsSwiper = function ( ) { const…" at bounding box center [916, 456] width 1253 height 685
type textarea "testimonialsSwiper();"
click at [362, 138] on div "// Testimonials Swiper if ( ) { const testimonialsSwiper = function ( ) { const…" at bounding box center [916, 456] width 1253 height 685
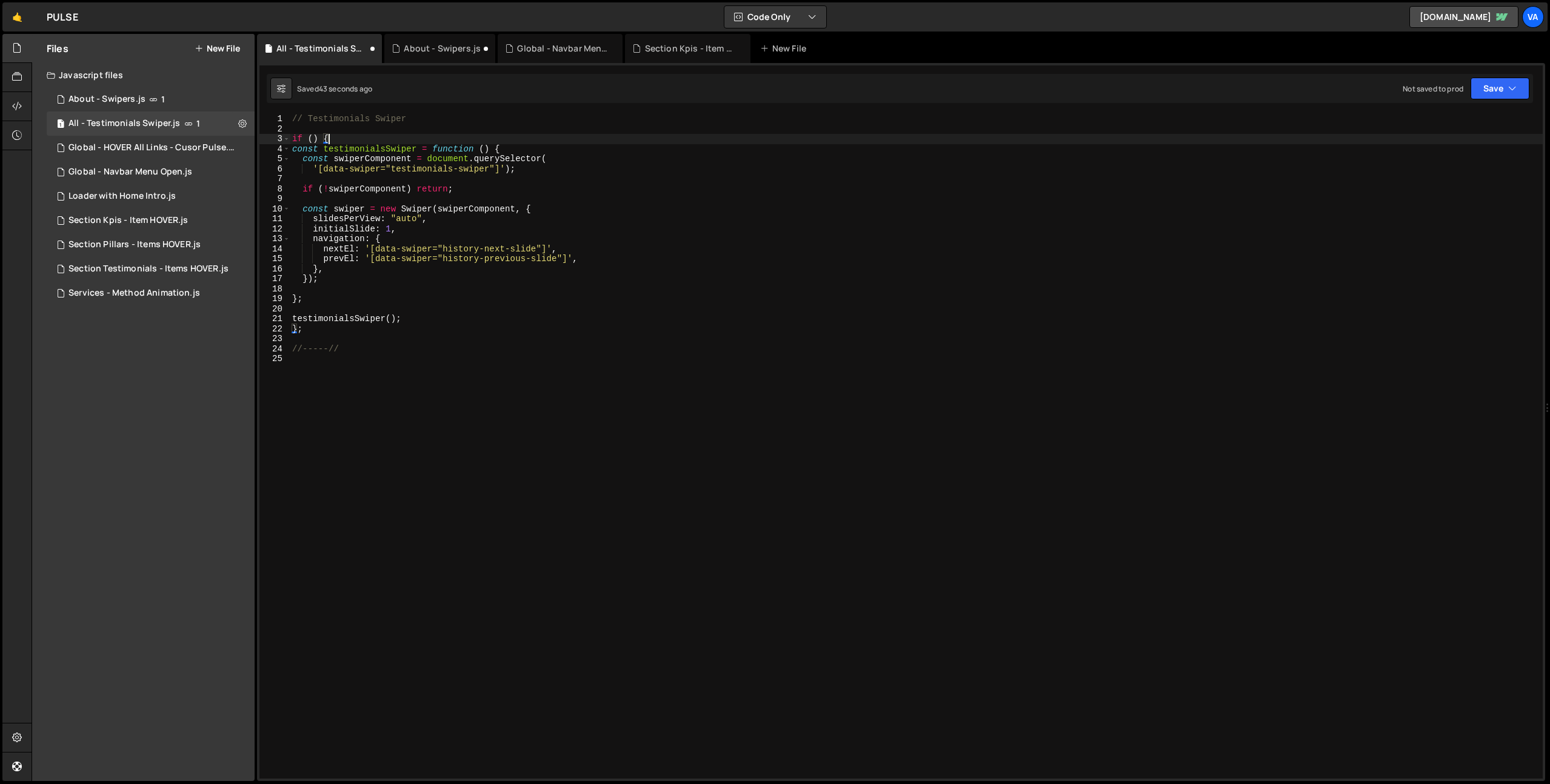
click at [420, 118] on div "// Testimonials Swiper if ( ) { const testimonialsSwiper = function ( ) { const…" at bounding box center [916, 456] width 1253 height 685
type textarea "// Testimonials Swiper"
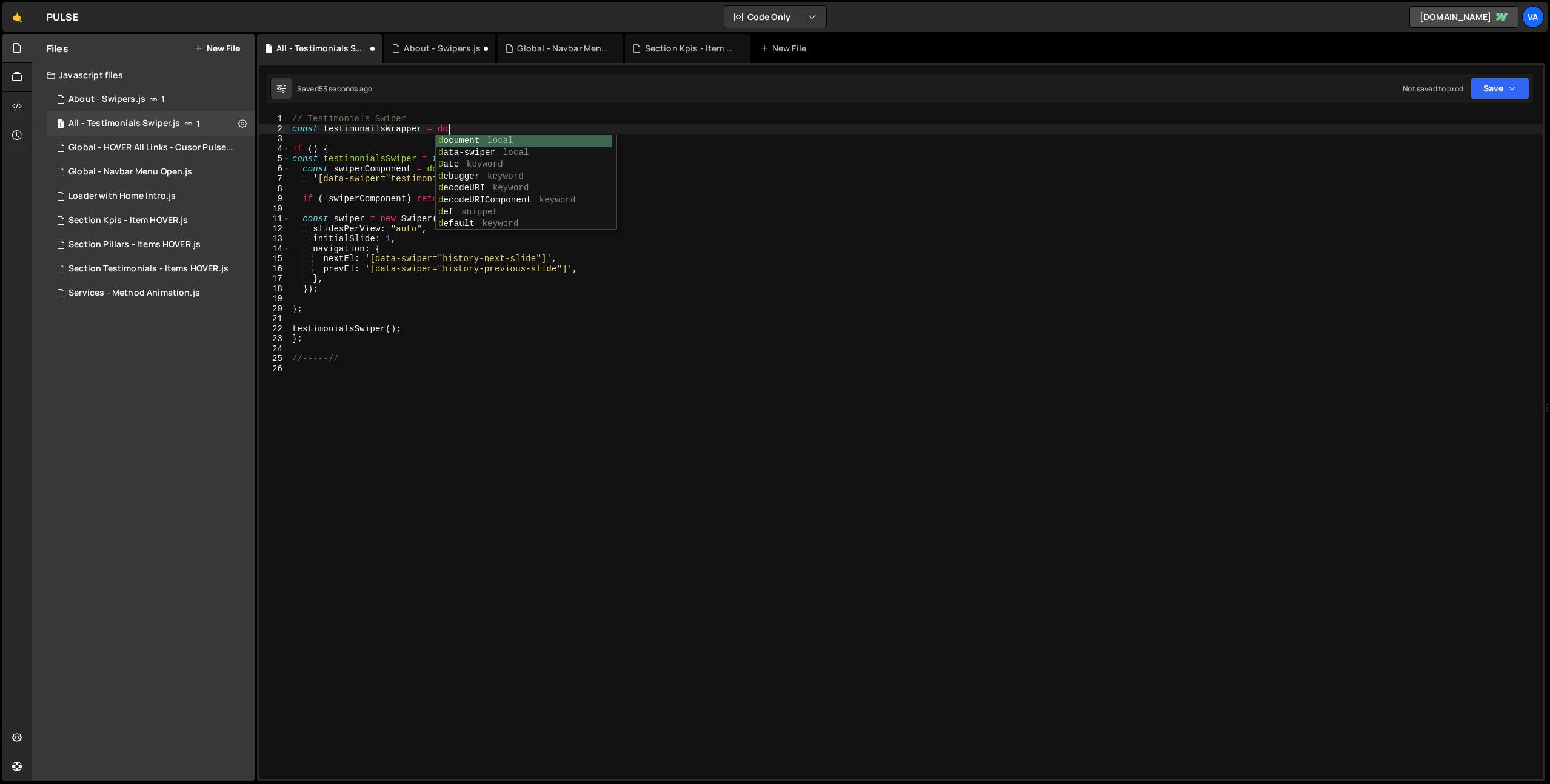
scroll to position [0, 10]
type textarea "const testimonailsWrapper = document"
paste textarea "testimonials-wrapper"
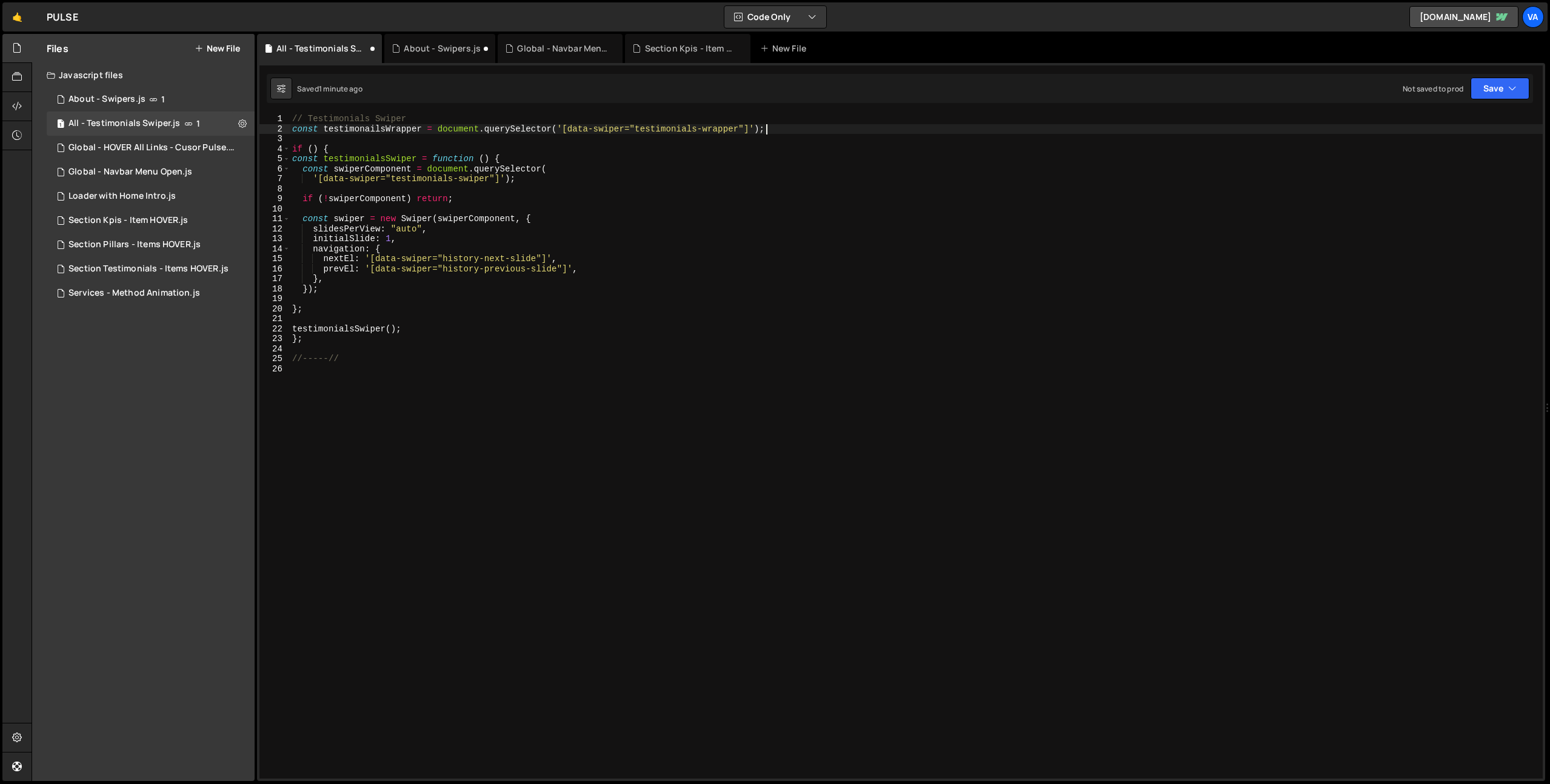
click at [374, 127] on div "// Testimonials Swiper const testimonailsWrapper = document . querySelector ( '…" at bounding box center [916, 456] width 1253 height 685
click at [312, 148] on div "// Testimonials Swiper const testimonailsWrapper = document . querySelector ( '…" at bounding box center [916, 456] width 1253 height 685
paste textarea "testimonailsWrapper"
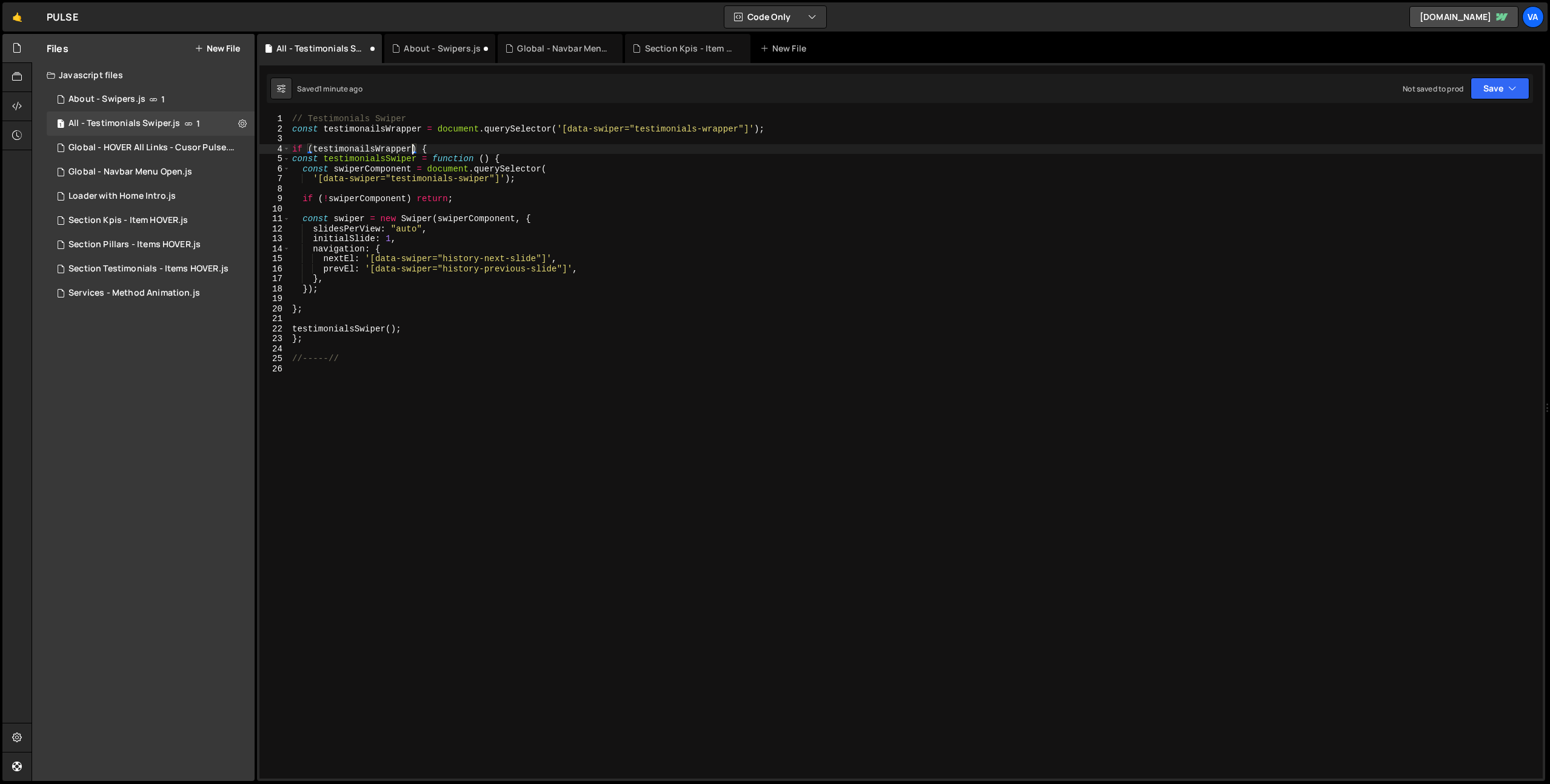
click at [786, 128] on div "// Testimonials Swiper const testimonailsWrapper = document . querySelector ( '…" at bounding box center [916, 456] width 1253 height 685
click at [413, 147] on div "// Testimonials Swiper const testimonailsWrapper = document . querySelector ( '…" at bounding box center [916, 456] width 1253 height 685
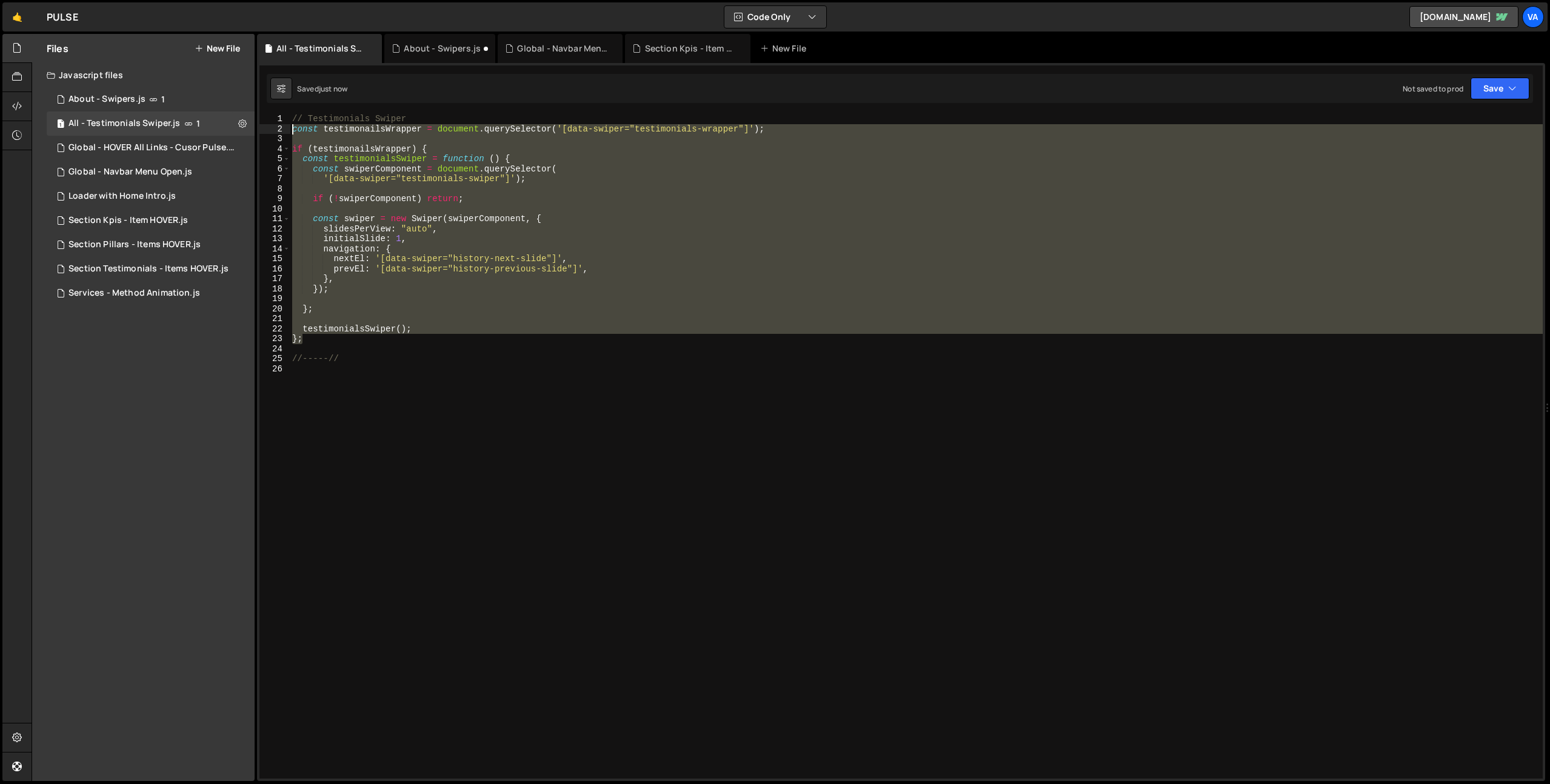
drag, startPoint x: 313, startPoint y: 341, endPoint x: 257, endPoint y: 129, distance: 219.3
click at [257, 129] on div "// V2 1 2 3 4 5 6 7 8 9 10 11 12 13 14 15 16 17 18 19 20 21 22 23 24 25 26 27 2…" at bounding box center [900, 422] width 1288 height 718
type textarea "const testimonailsWrapper = document.querySelector('[data-swiper="testimonials-…"
click at [428, 368] on div "// Testimonials Swiper const testimonailsWrapper = document . querySelector ( '…" at bounding box center [916, 456] width 1253 height 685
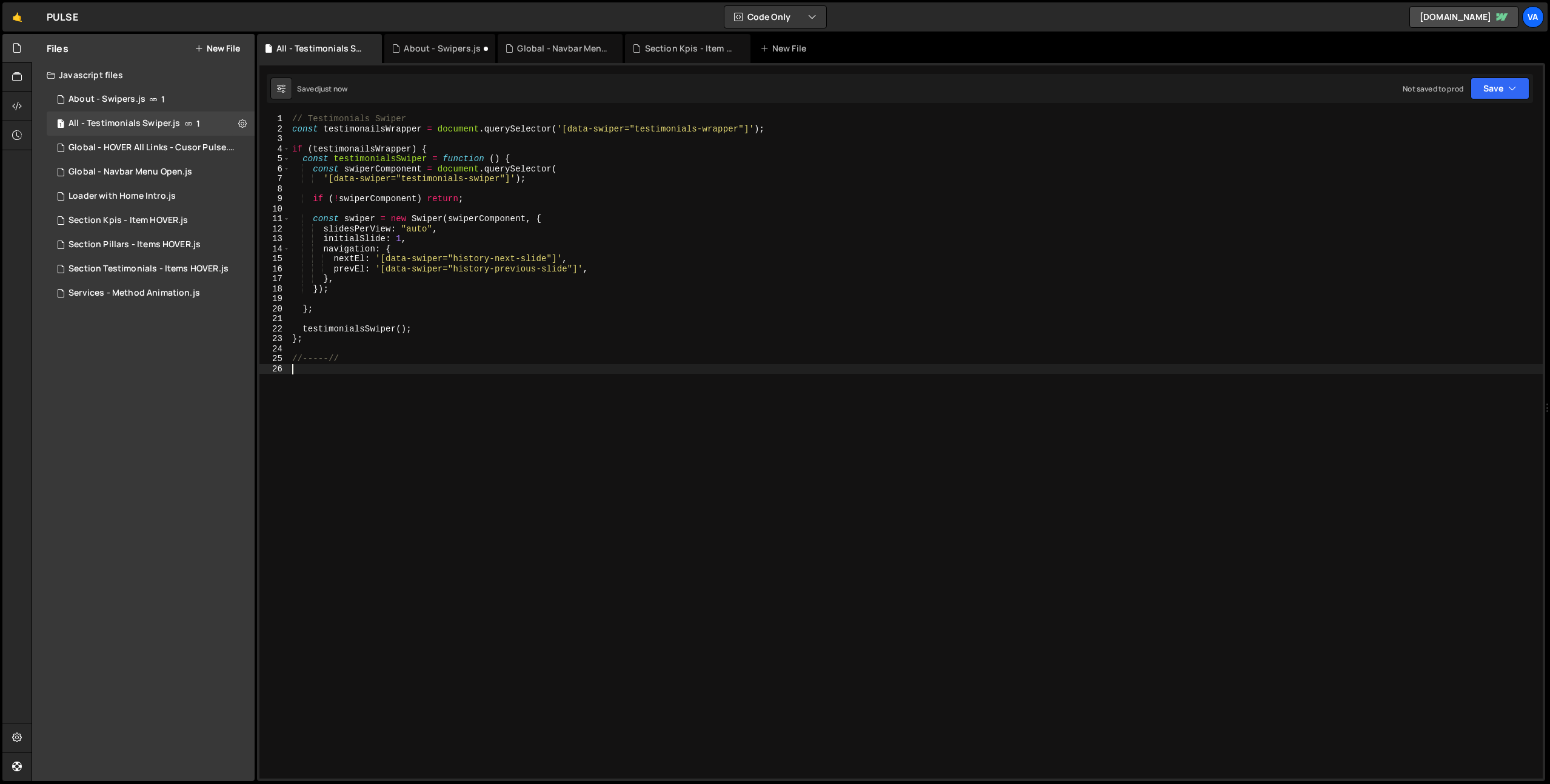
scroll to position [0, 0]
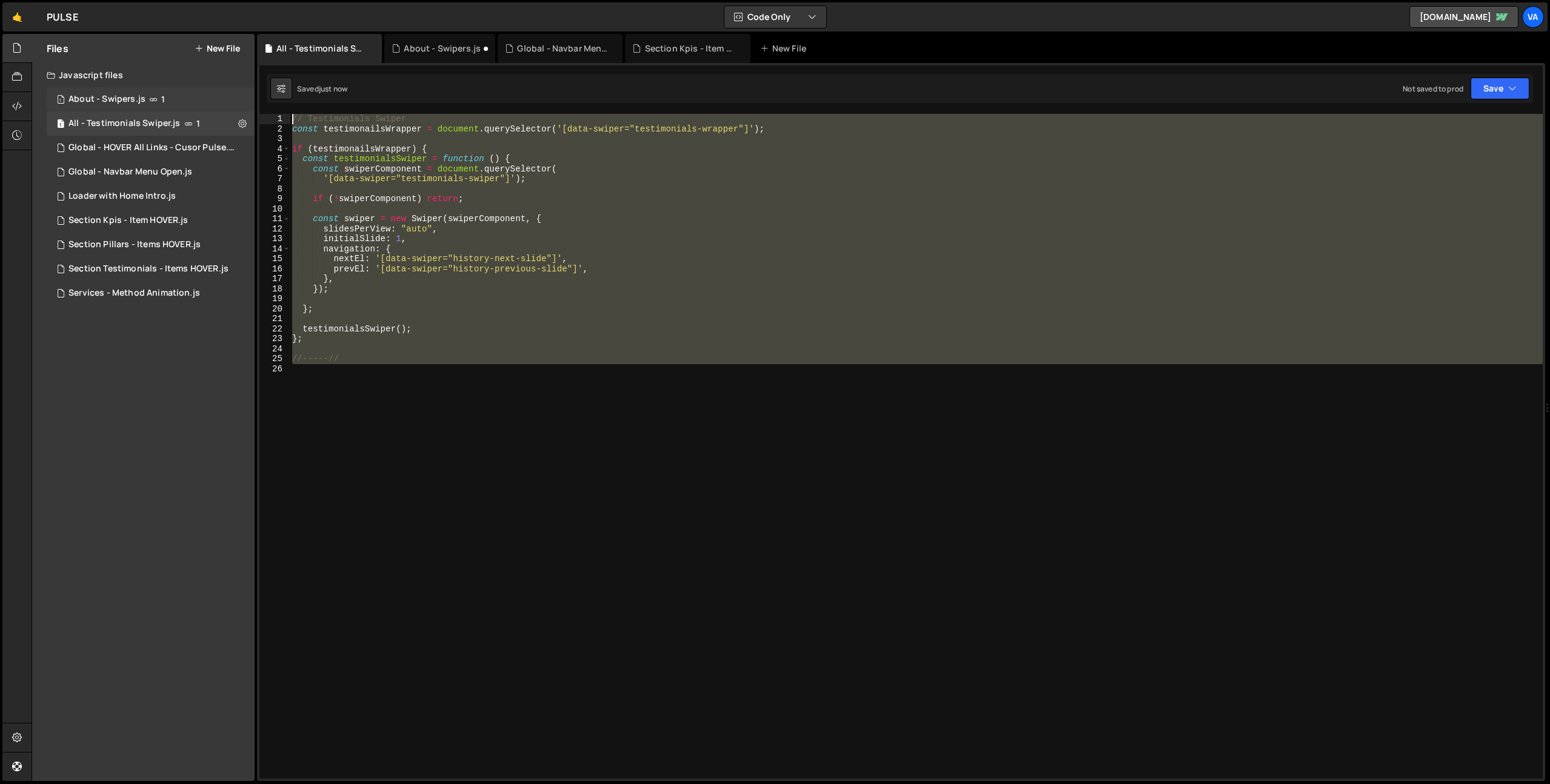
drag, startPoint x: 342, startPoint y: 329, endPoint x: 229, endPoint y: 101, distance: 254.5
click at [229, 101] on div "Files New File Javascript files 1 About - Swipers.js 1 1 All - Testimonials Swi…" at bounding box center [790, 408] width 1518 height 748
type textarea "// Testimonials Swiper const testimonailsWrapper = document.querySelector('[dat…"
click at [580, 298] on div "// Testimonials Swiper const testimonailsWrapper = document . querySelector ( '…" at bounding box center [916, 446] width 1253 height 665
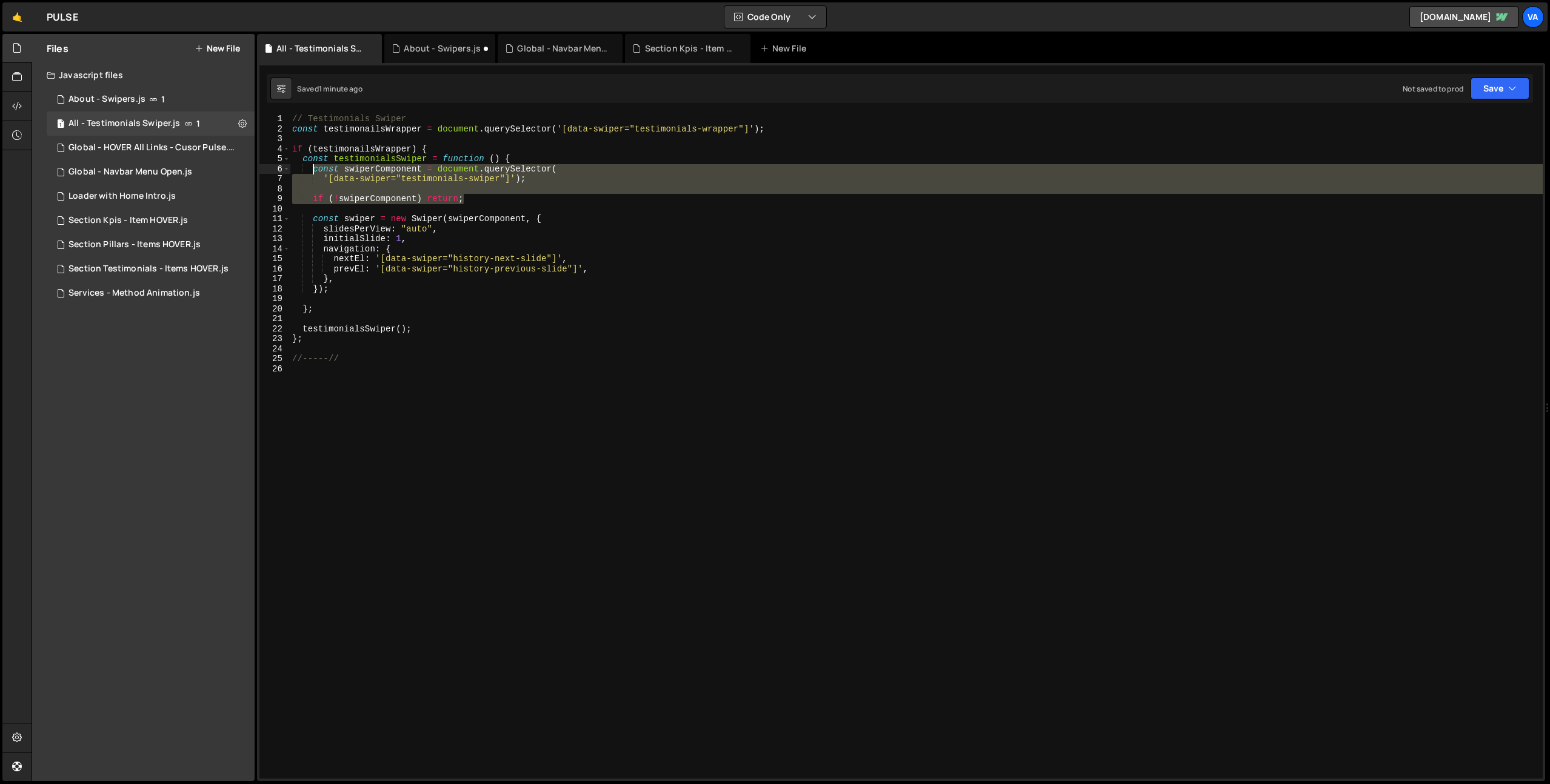
drag, startPoint x: 467, startPoint y: 200, endPoint x: 314, endPoint y: 171, distance: 155.7
click at [314, 171] on div "// Testimonials Swiper const testimonailsWrapper = document . querySelector ( '…" at bounding box center [916, 456] width 1253 height 685
type textarea "if (!swiperComponent) return;"
click at [477, 195] on div "// Testimonials Swiper const testimonailsWrapper = document . querySelector ( '…" at bounding box center [916, 456] width 1253 height 685
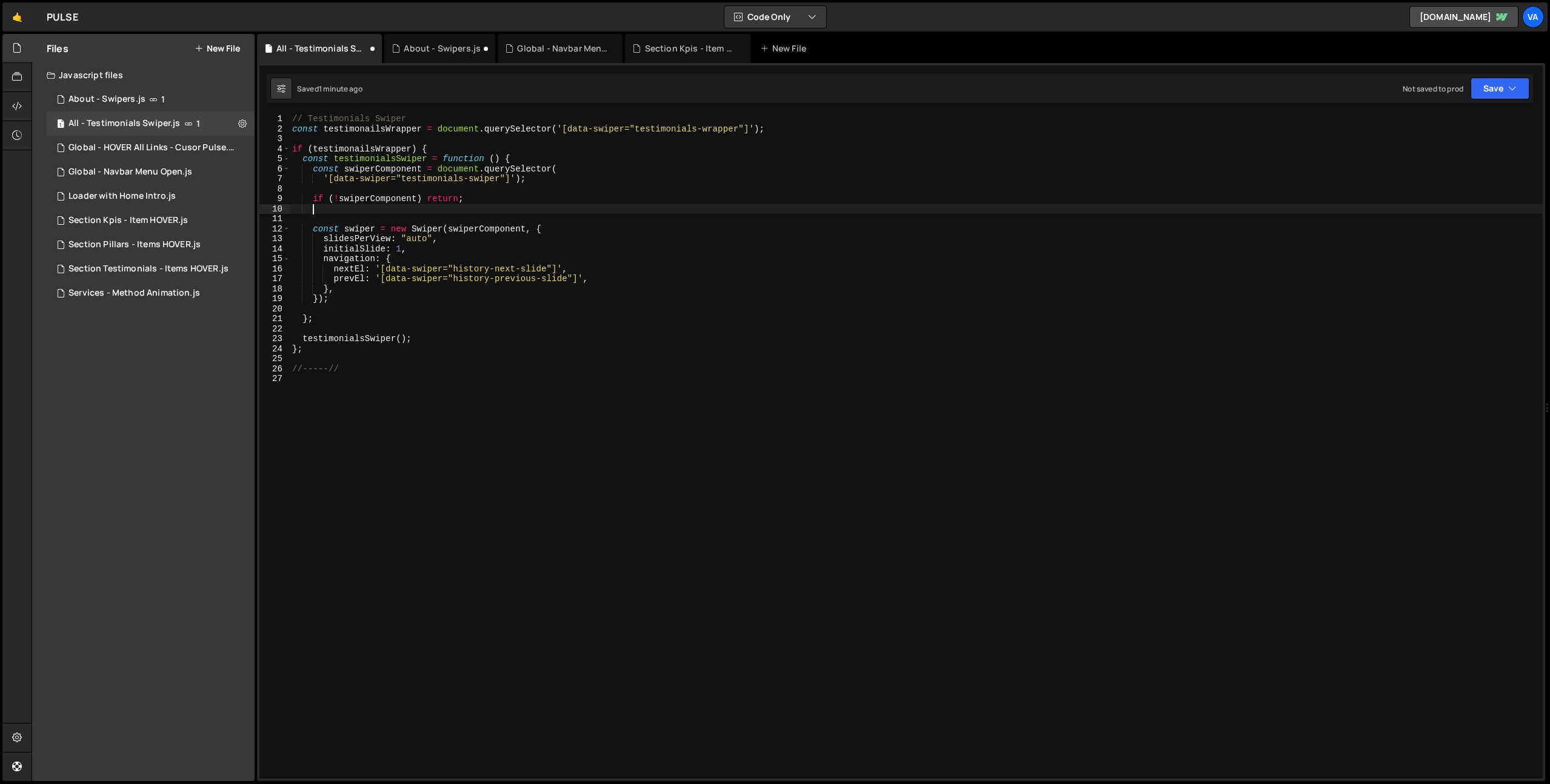
scroll to position [0, 1]
paste textarea "const swiperComponent = testimonailsWrapper.querySelector('[data-swiper="testim…"
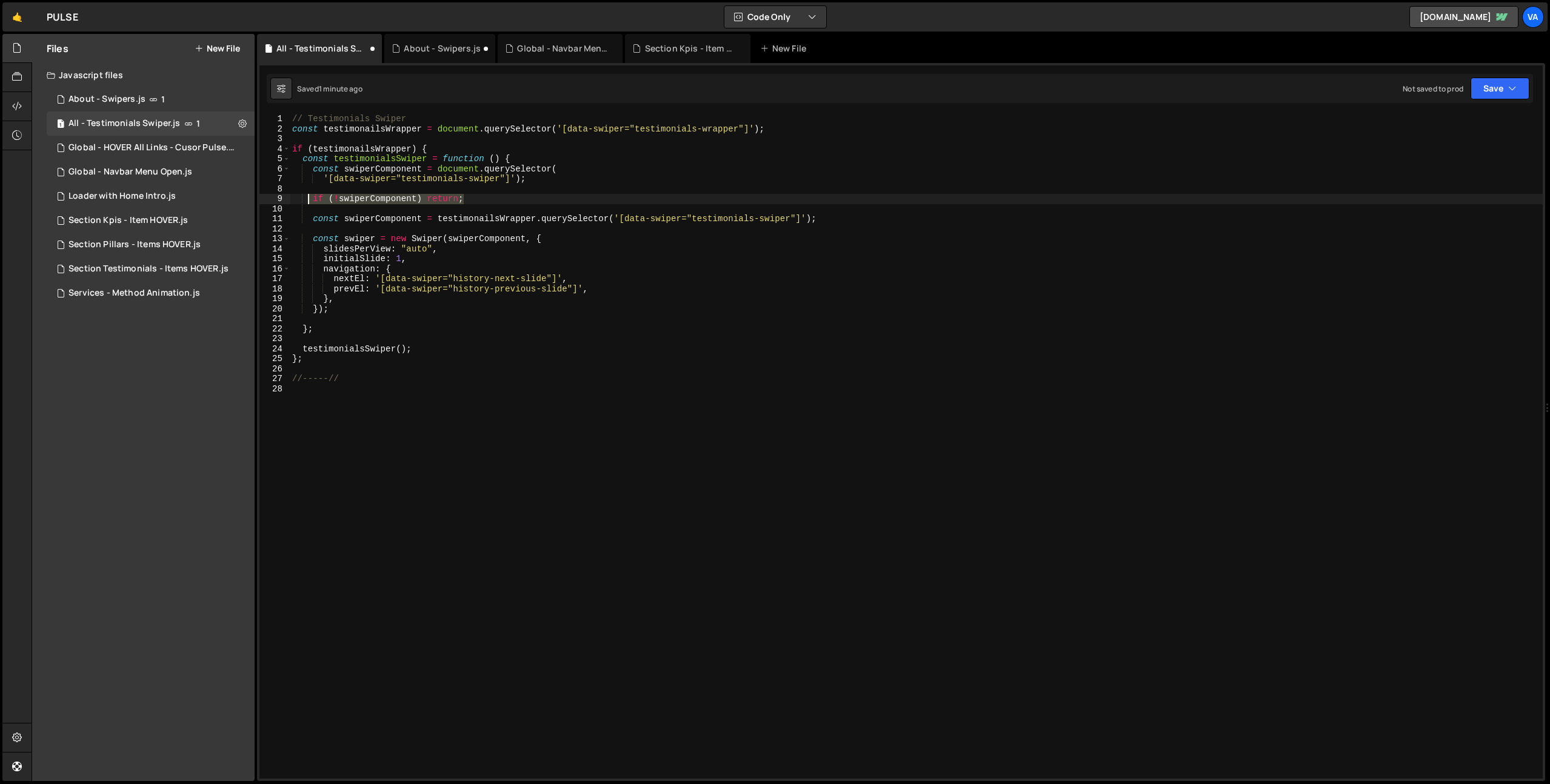
drag, startPoint x: 467, startPoint y: 200, endPoint x: 308, endPoint y: 196, distance: 159.1
click at [308, 196] on div "// Testimonials Swiper const testimonailsWrapper = document . querySelector ( '…" at bounding box center [916, 456] width 1253 height 685
click at [775, 130] on div "// Testimonials Swiper const testimonailsWrapper = document . querySelector ( '…" at bounding box center [916, 456] width 1253 height 685
type textarea "const testimonailsWrapper = document.querySelector('[data-swiper="testimonials-…"
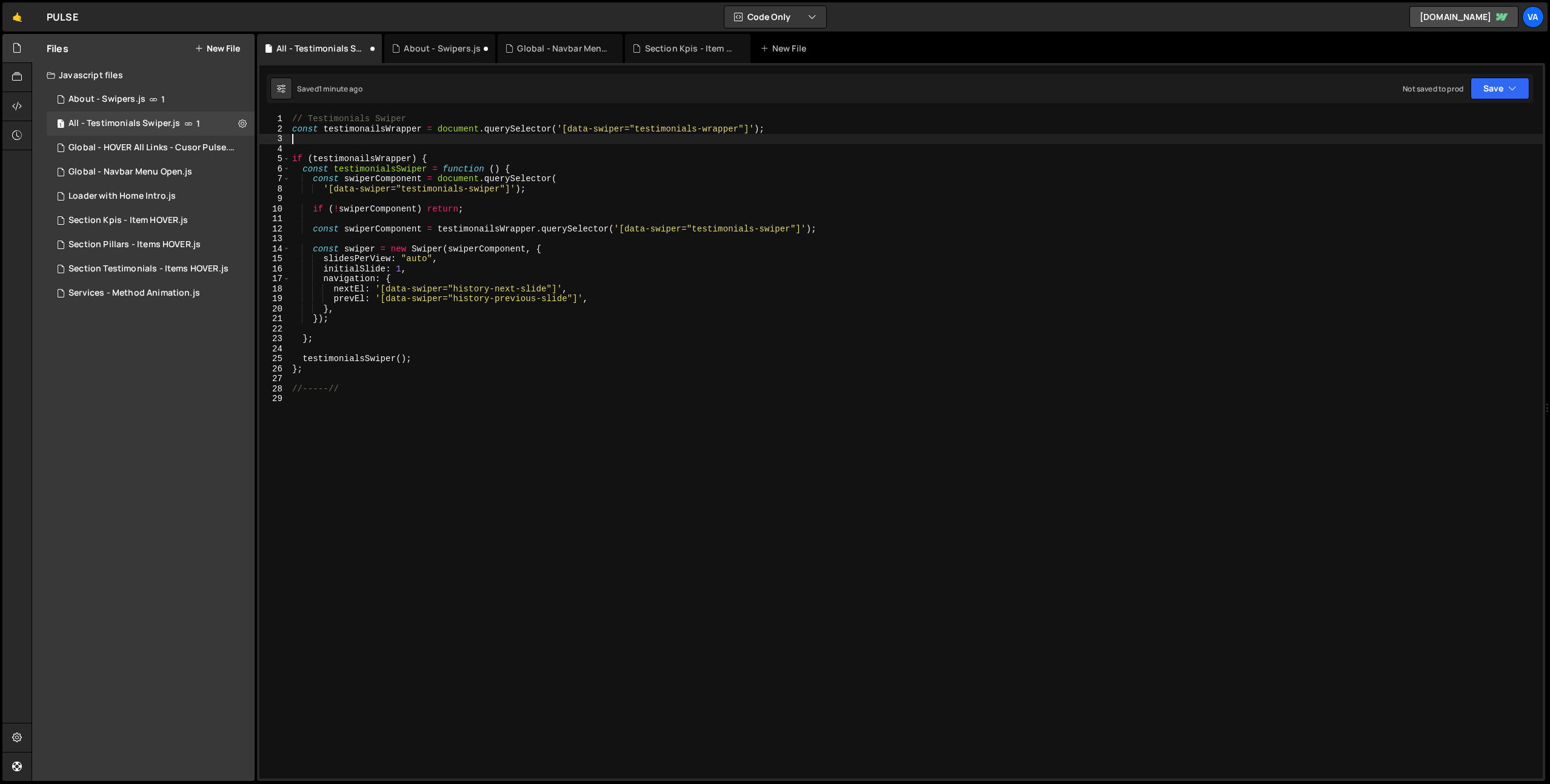
scroll to position [0, 0]
paste textarea "if (!swiperComponent) return;"
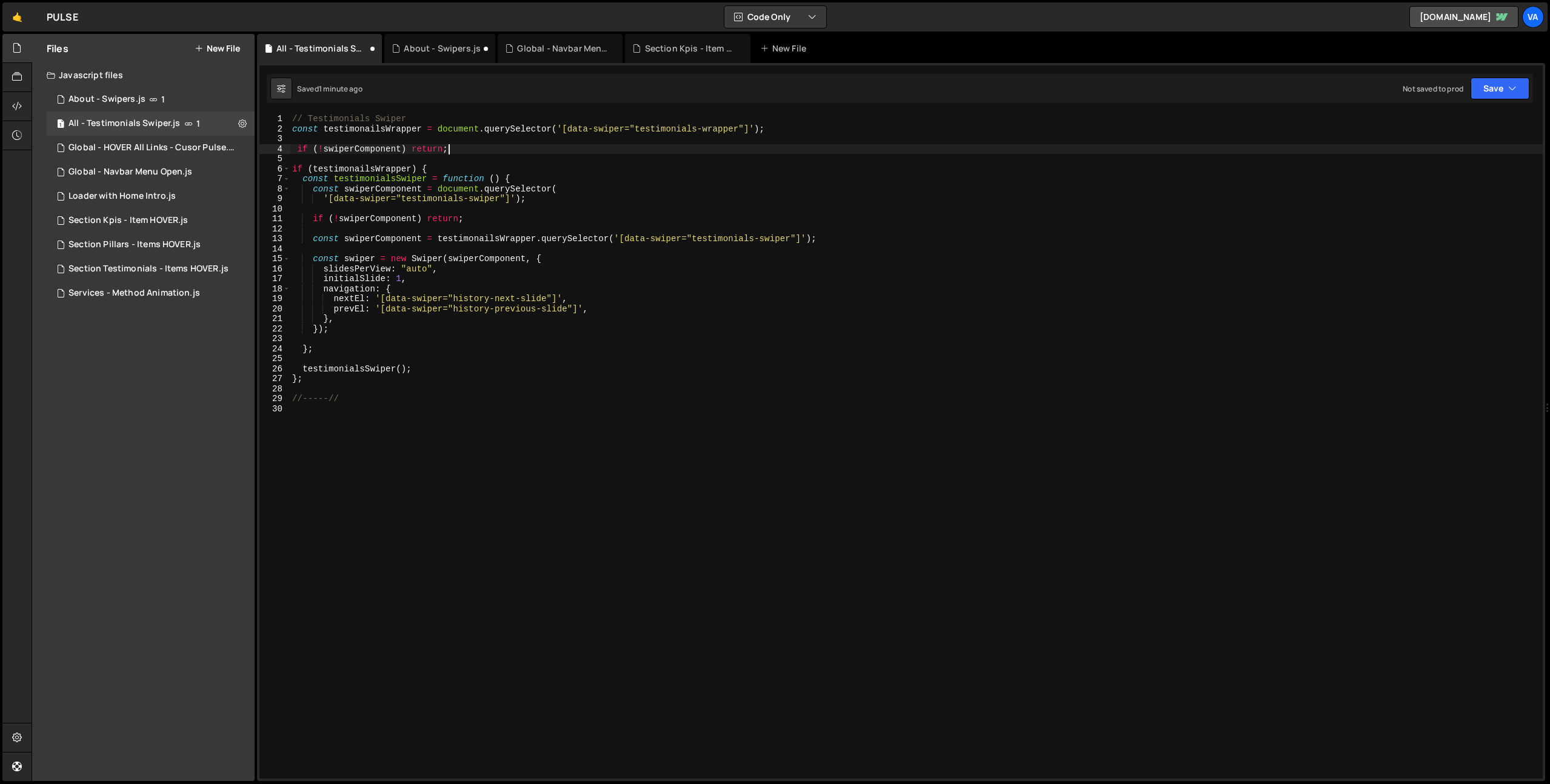
click at [297, 147] on div "// Testimonials Swiper const testimonailsWrapper = document . querySelector ( '…" at bounding box center [916, 456] width 1253 height 685
click at [362, 132] on div "// Testimonials Swiper const testimonailsWrapper = document . querySelector ( '…" at bounding box center [916, 456] width 1253 height 685
click at [353, 146] on div "// Testimonials Swiper const testimonailsWrapper = document . querySelector ( '…" at bounding box center [916, 456] width 1253 height 685
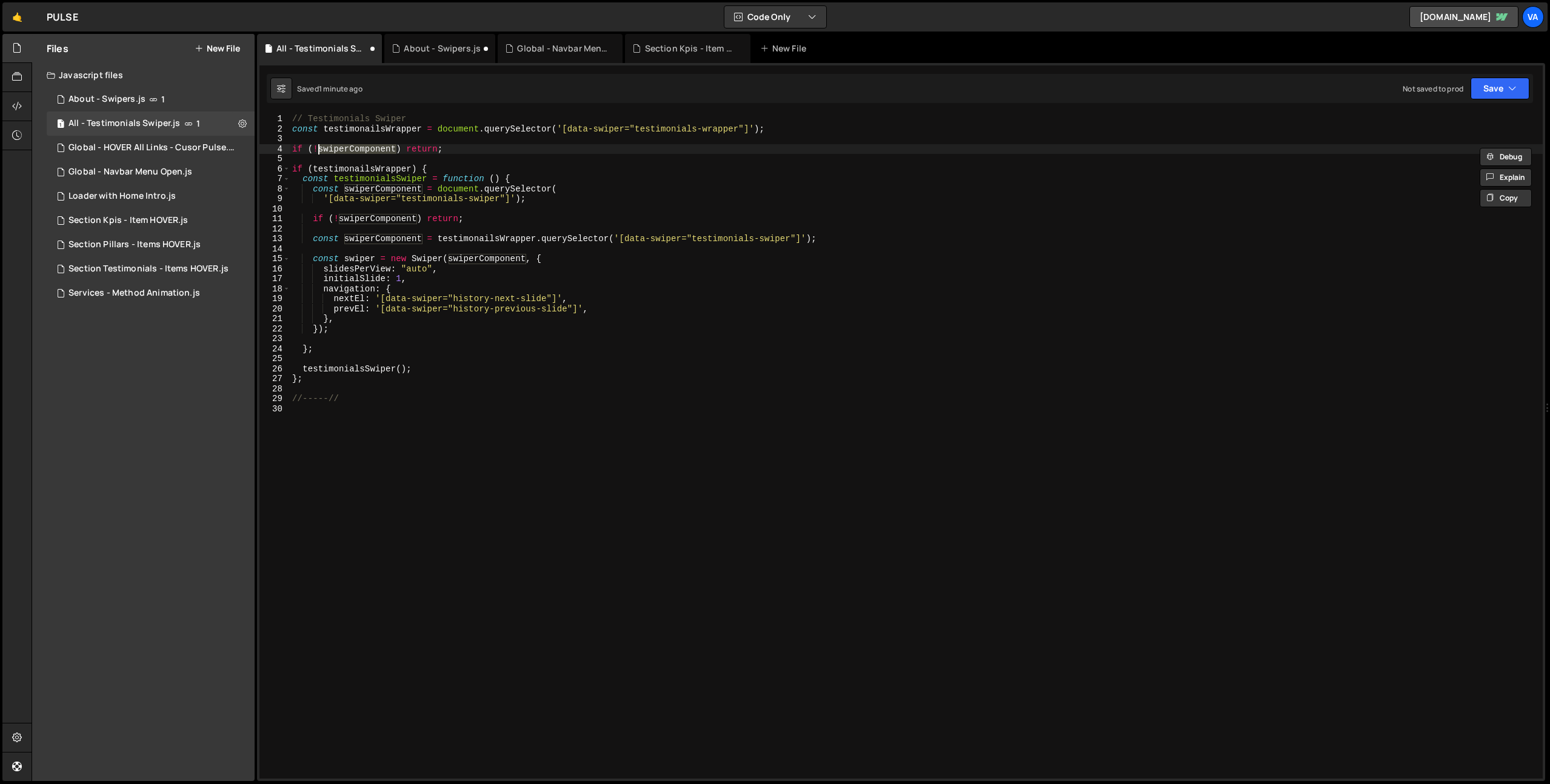
paste textarea "testimonailsWrapper"
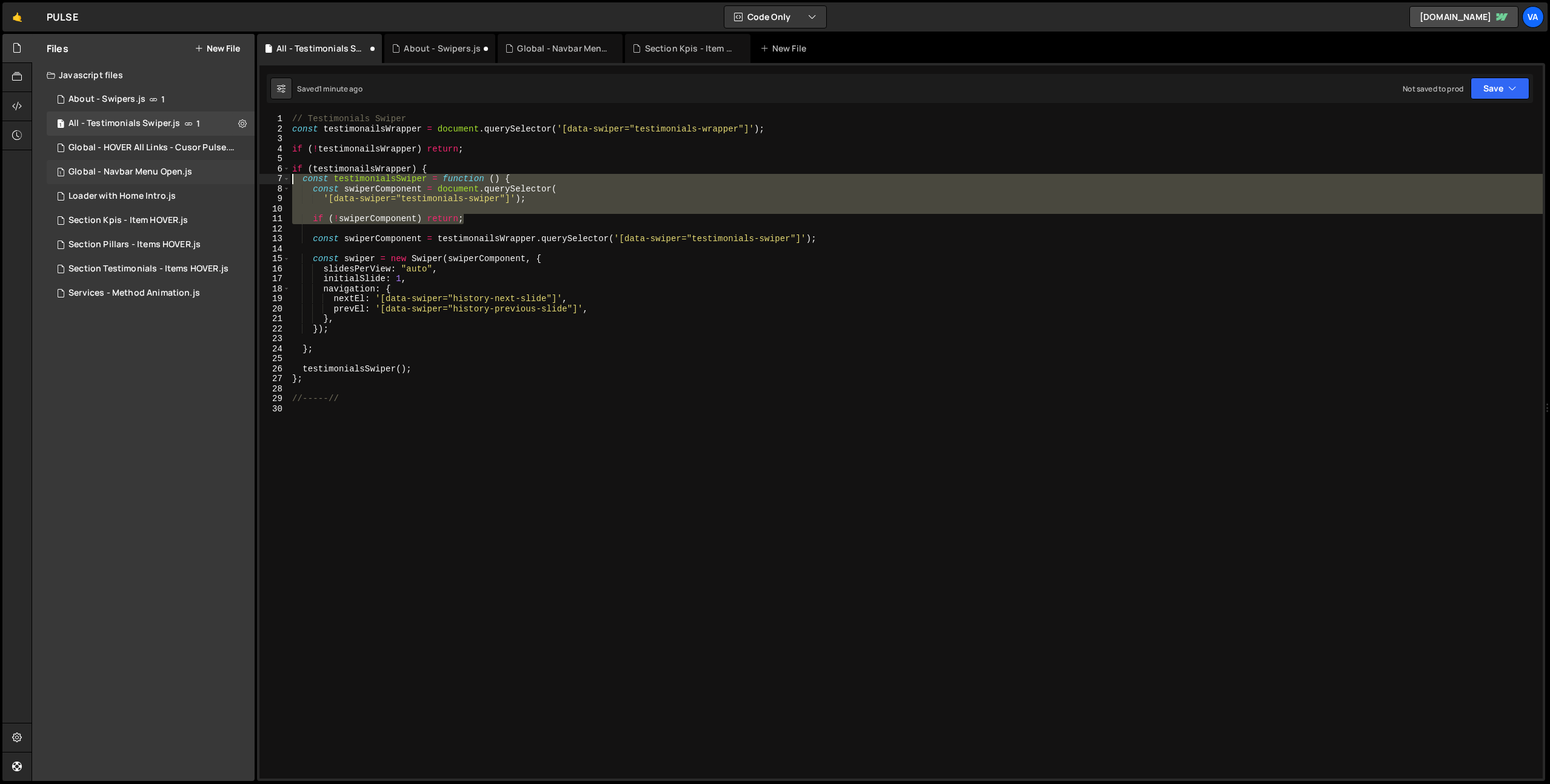
drag, startPoint x: 475, startPoint y: 219, endPoint x: 234, endPoint y: 183, distance: 243.7
click at [234, 183] on div "Files New File Javascript files 1 About - Swipers.js 1 1 All - Testimonials Swi…" at bounding box center [790, 408] width 1518 height 748
click at [475, 200] on div "// Testimonials Swiper const testimonailsWrapper = document . querySelector ( '…" at bounding box center [916, 446] width 1253 height 665
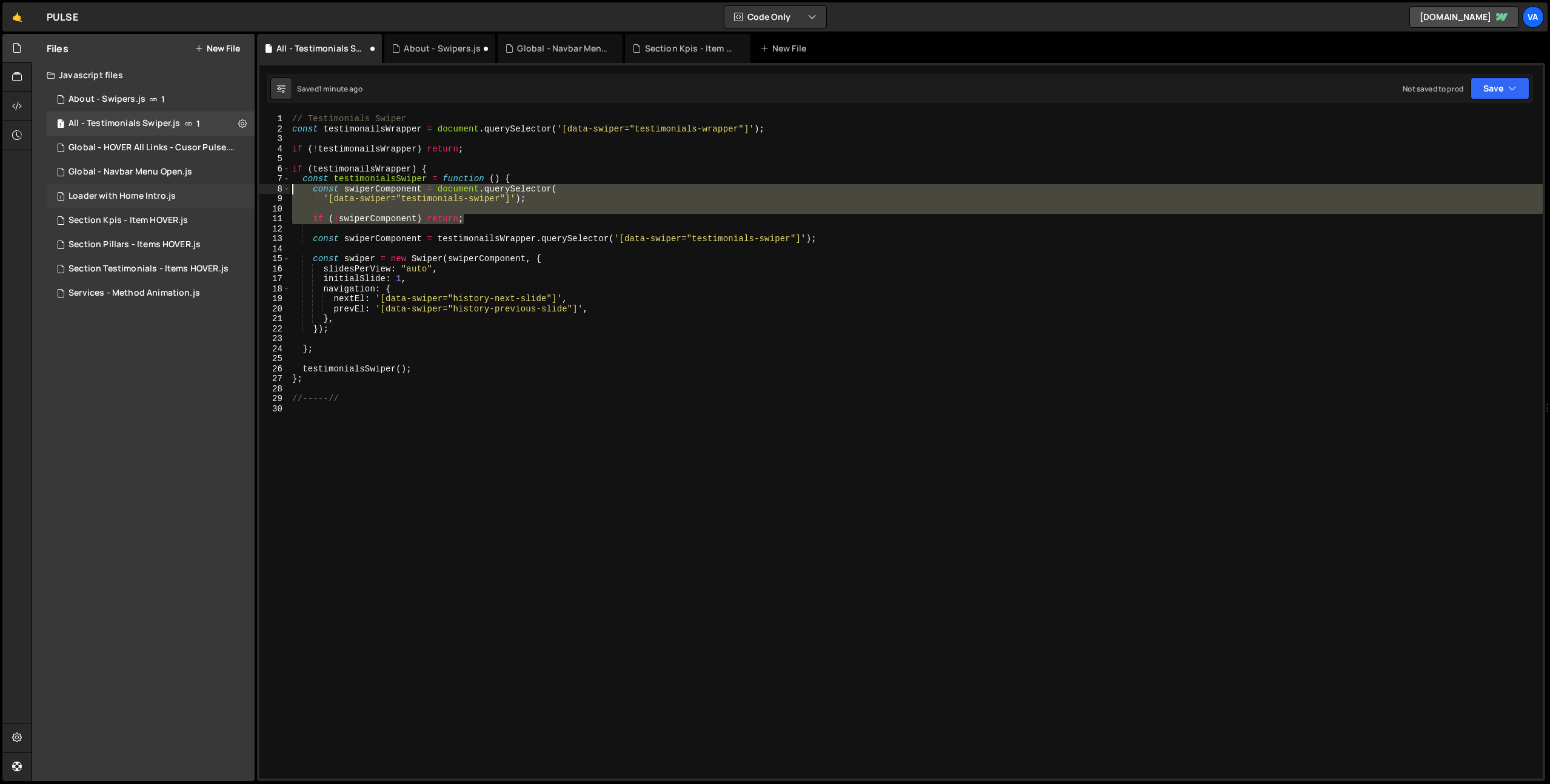
drag, startPoint x: 369, startPoint y: 221, endPoint x: 249, endPoint y: 186, distance: 125.0
click at [249, 186] on div "Files New File Javascript files 1 About - Swipers.js 1 1 All - Testimonials Swi…" at bounding box center [790, 408] width 1518 height 748
type textarea "const swiperComponent = document.querySelector( '[data-swiper="testimonials-swi…"
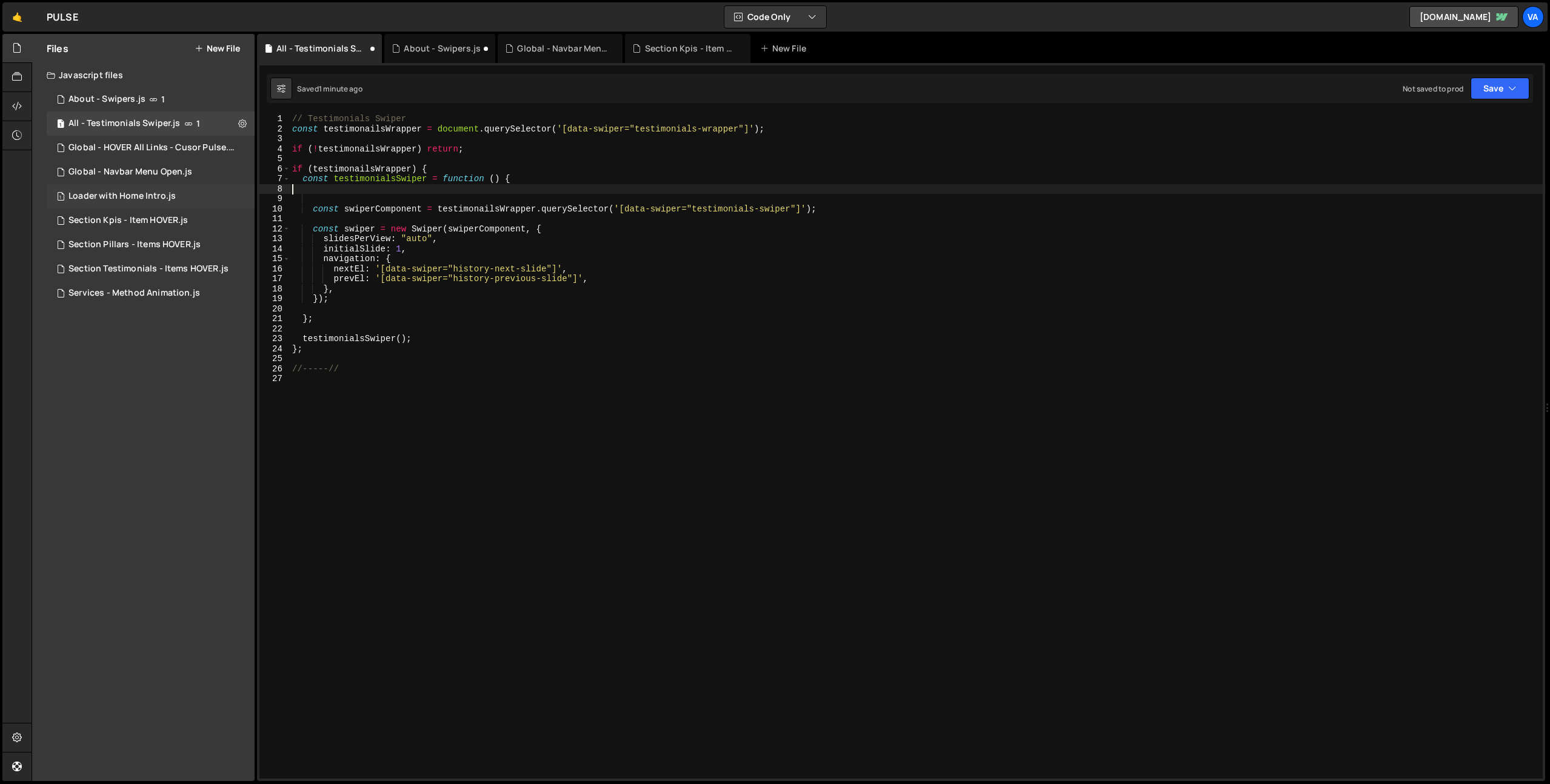
type textarea "const testimonialsSwiper = function () {"
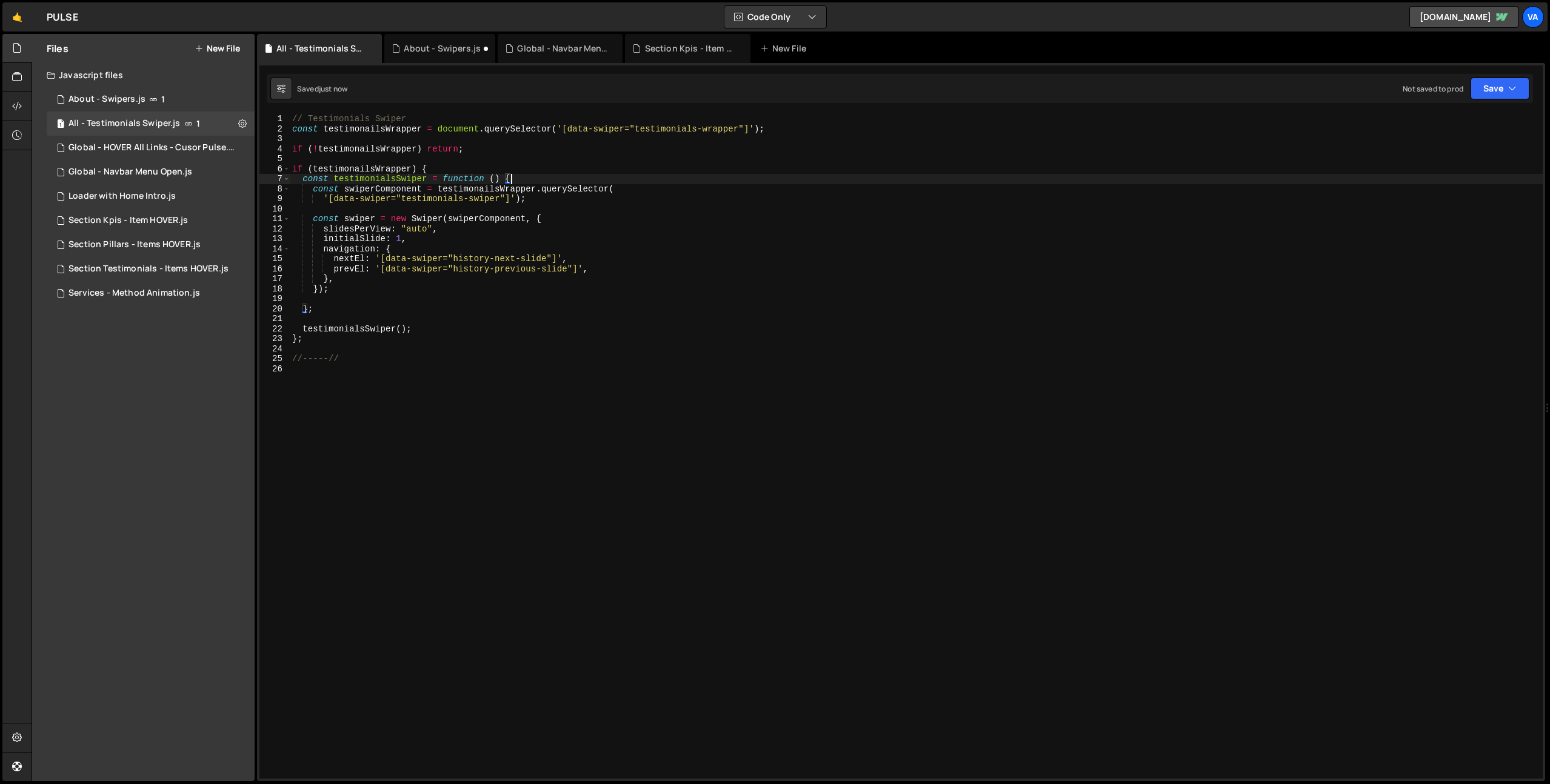
click at [494, 361] on div "// Testimonials Swiper const testimonailsWrapper = document . querySelector ( '…" at bounding box center [916, 456] width 1253 height 685
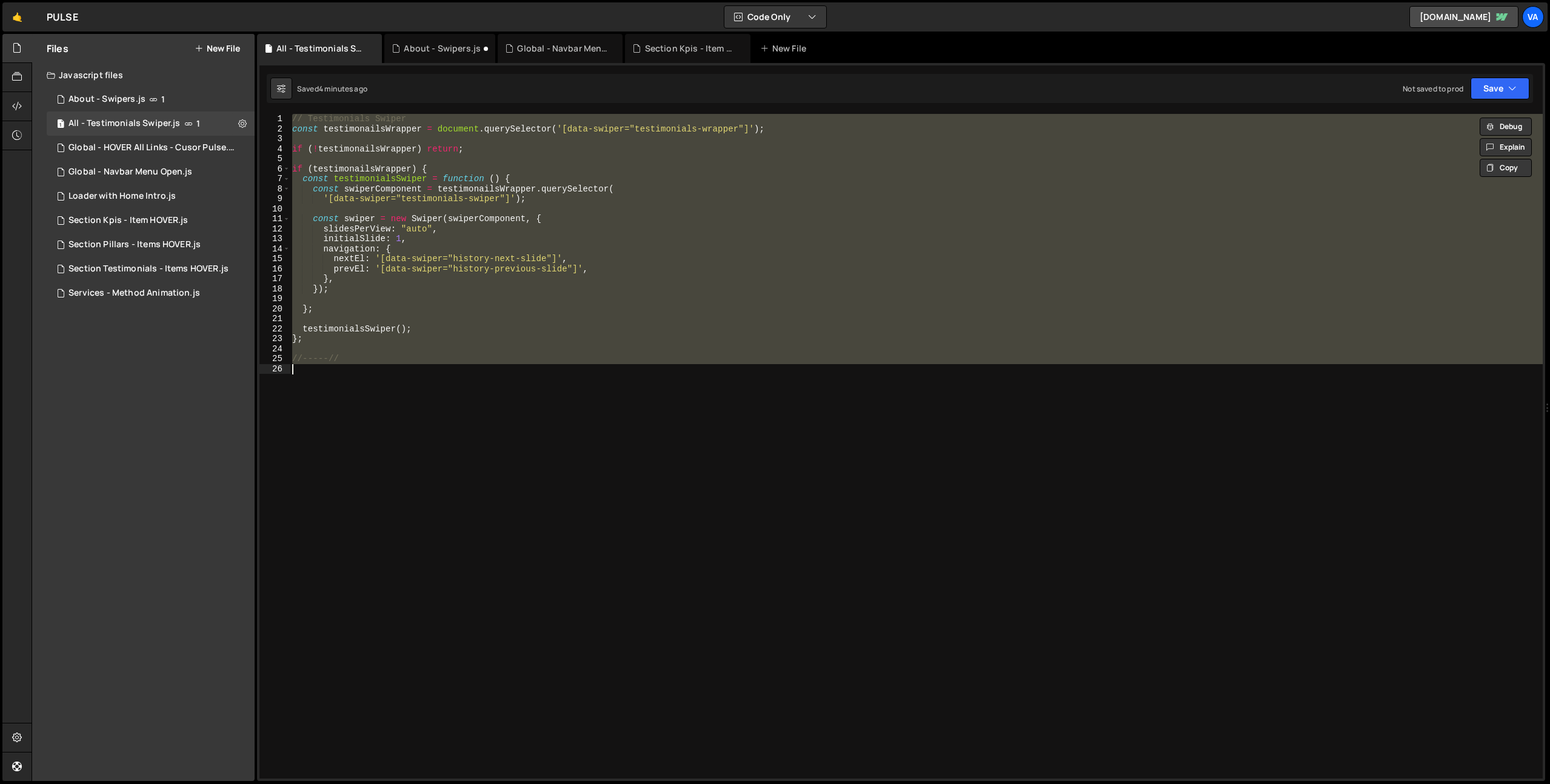
click at [599, 196] on div "// Testimonials Swiper const testimonailsWrapper = document . querySelector ( '…" at bounding box center [916, 446] width 1253 height 665
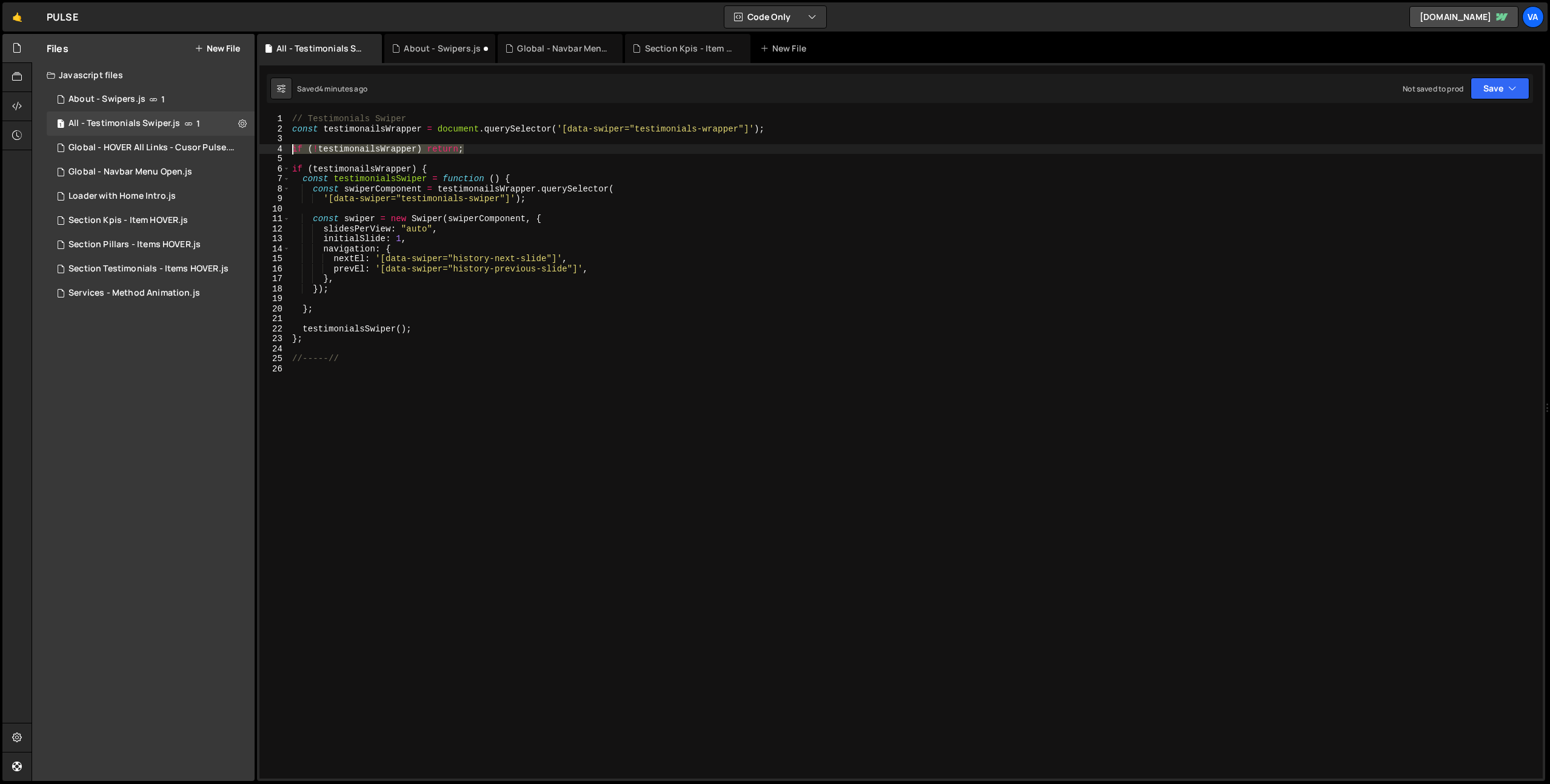
drag, startPoint x: 501, startPoint y: 147, endPoint x: 269, endPoint y: 151, distance: 232.0
click at [269, 151] on div "'[data-swiper="testimonials-swiper"]'); 1 2 3 4 5 6 7 8 9 10 11 12 13 14 15 16 …" at bounding box center [901, 446] width 1283 height 665
type textarea "if (!testimonailsWrapper) return;"
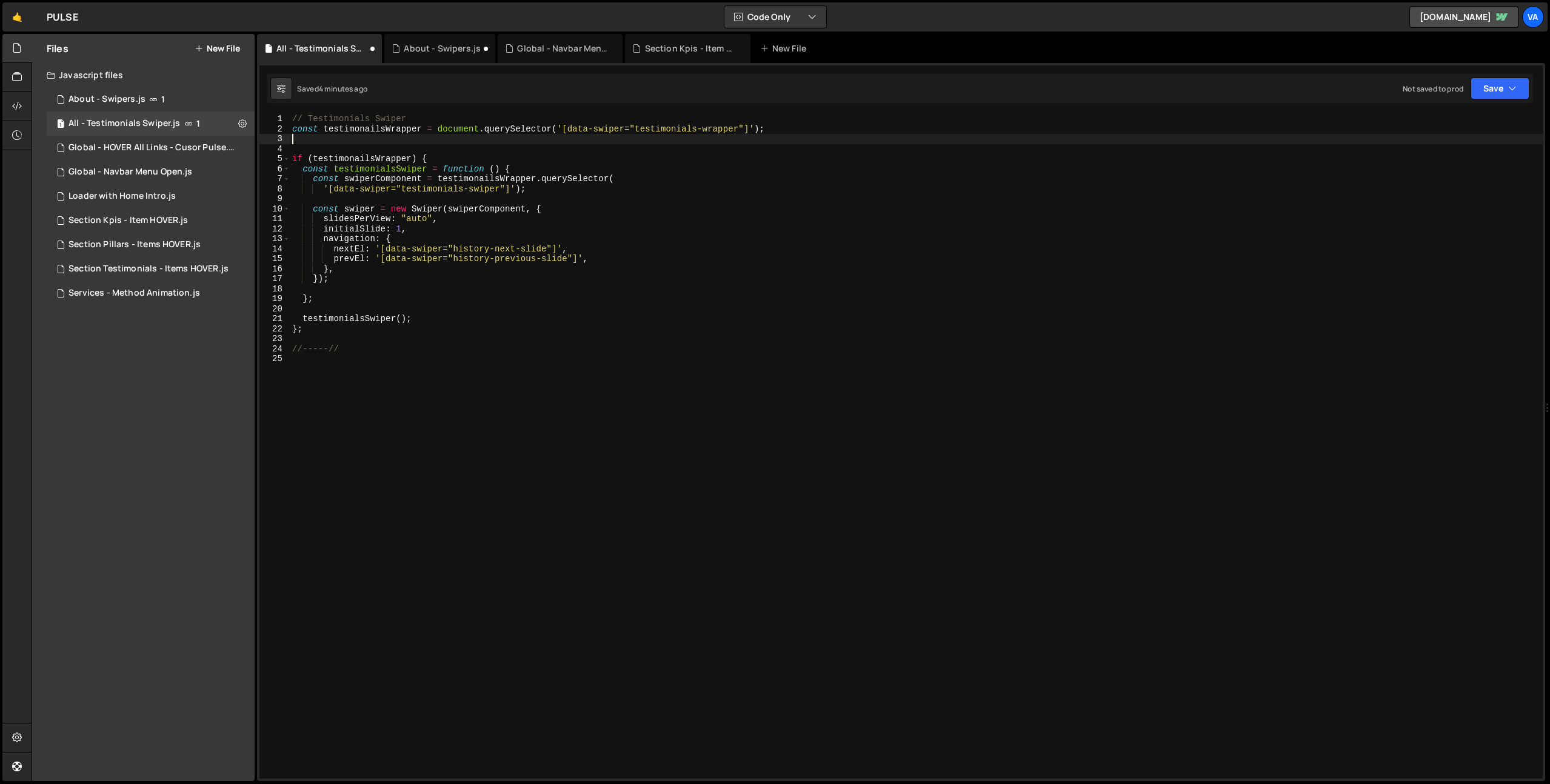
type textarea "const testimonailsWrapper = document.querySelector('[data-swiper="testimonials-…"
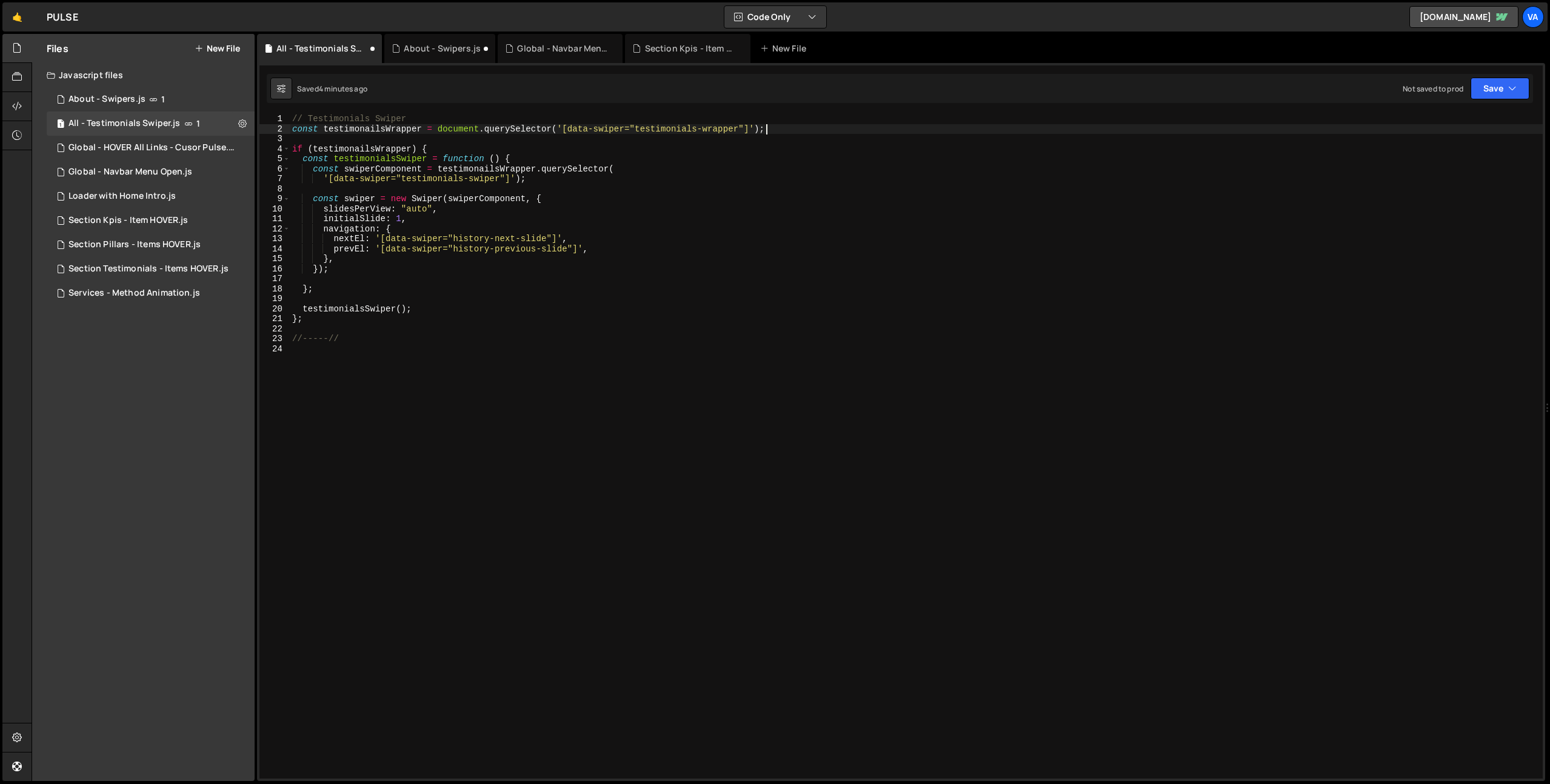
click at [788, 129] on div "// Testimonials Swiper const testimonailsWrapper = document . querySelector ( '…" at bounding box center [916, 456] width 1253 height 685
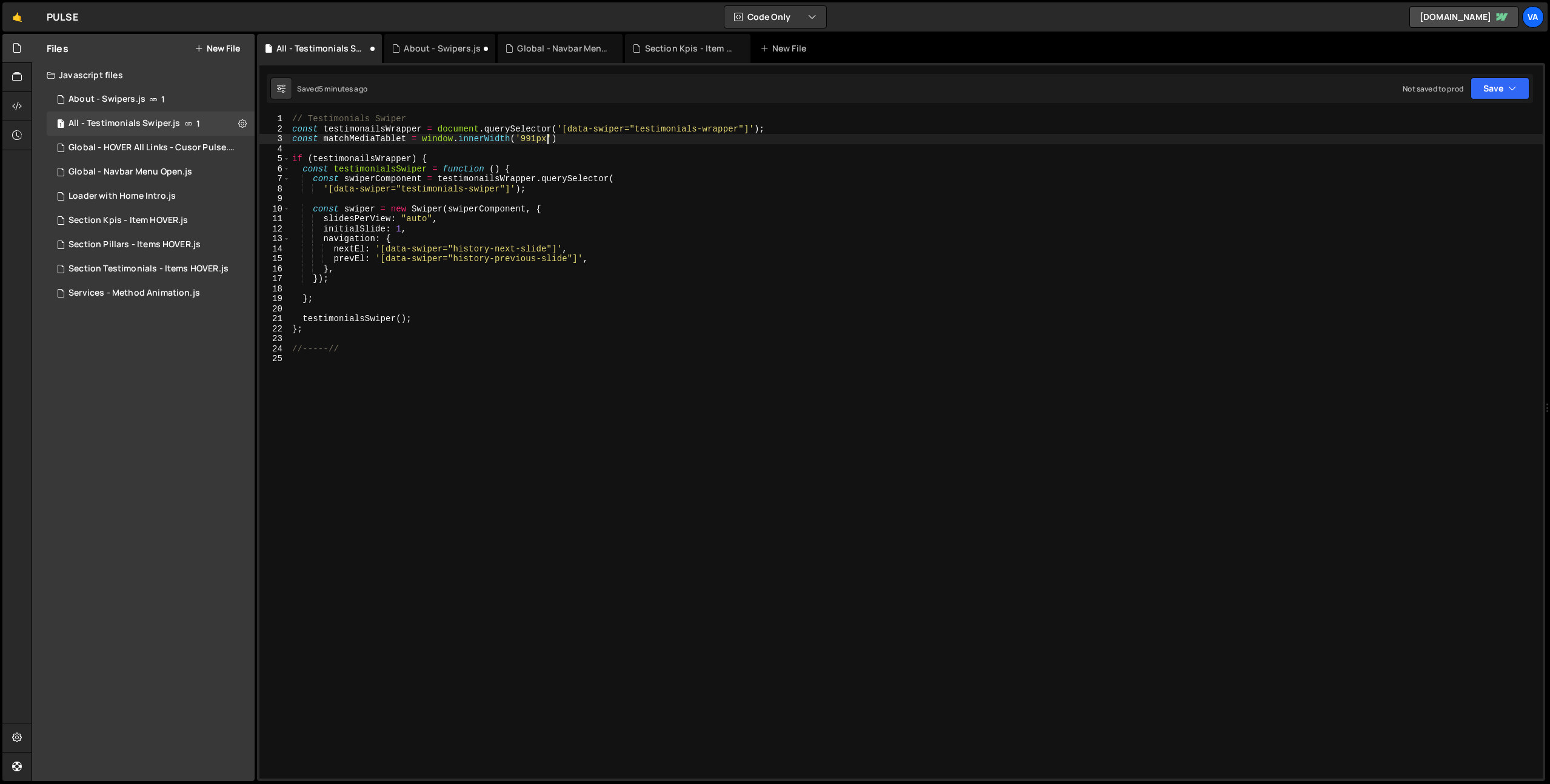
scroll to position [0, 17]
type textarea "const matchMediaTablet = window.innerWidth('991px');"
click at [466, 433] on div "// Testimonials Swiper const testimonailsWrapper = document . querySelector ( '…" at bounding box center [916, 456] width 1253 height 685
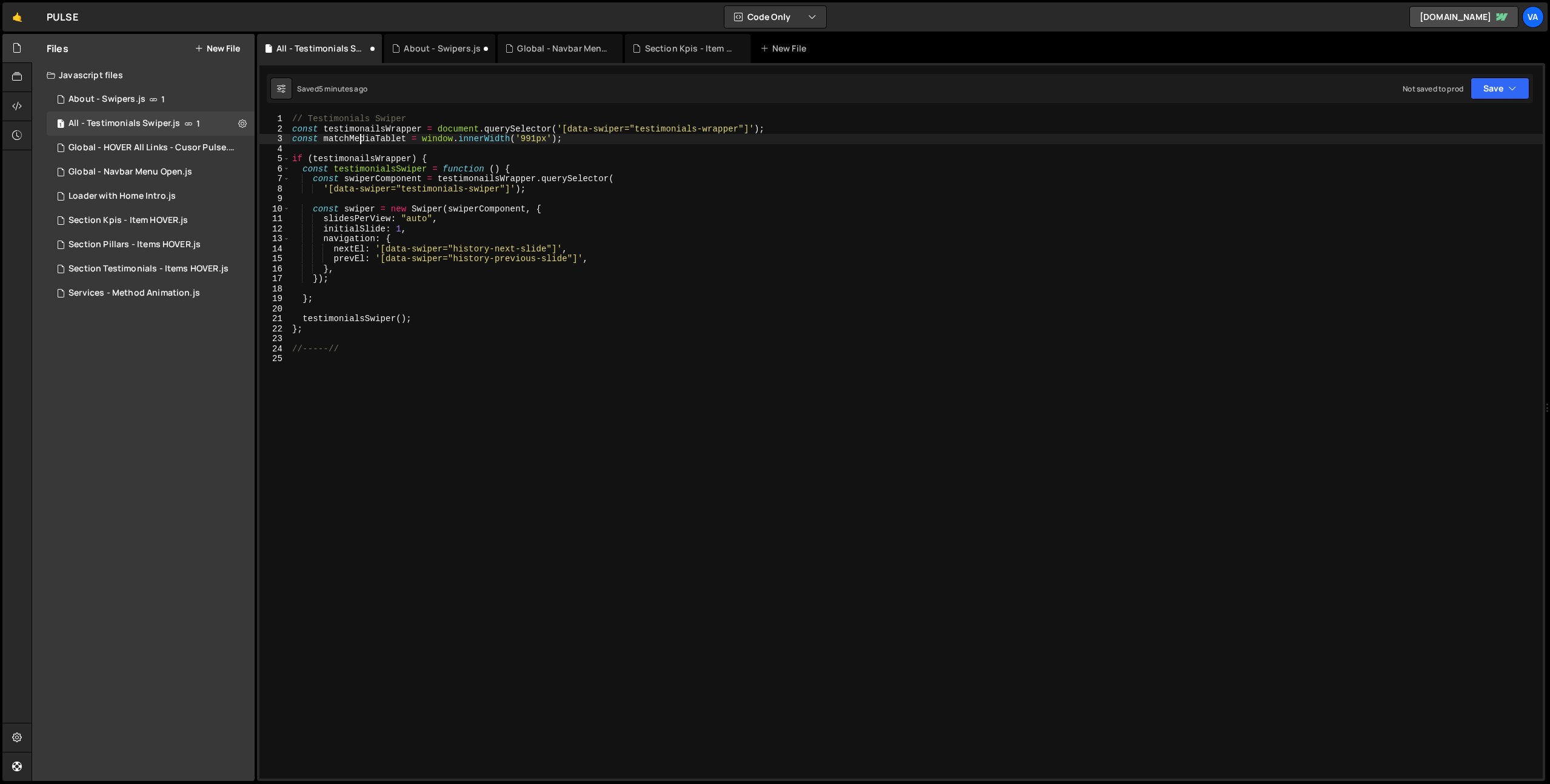
click at [360, 136] on div "// Testimonials Swiper const testimonailsWrapper = document . querySelector ( '…" at bounding box center [916, 456] width 1253 height 685
click at [476, 139] on div "// Testimonials Swiper const testimonailsWrapper = document . querySelector ( '…" at bounding box center [916, 456] width 1253 height 685
click at [574, 134] on div "// Testimonials Swiper const testimonailsWrapper = document . querySelector ( '…" at bounding box center [916, 456] width 1253 height 685
drag, startPoint x: 583, startPoint y: 139, endPoint x: 292, endPoint y: 141, distance: 291.0
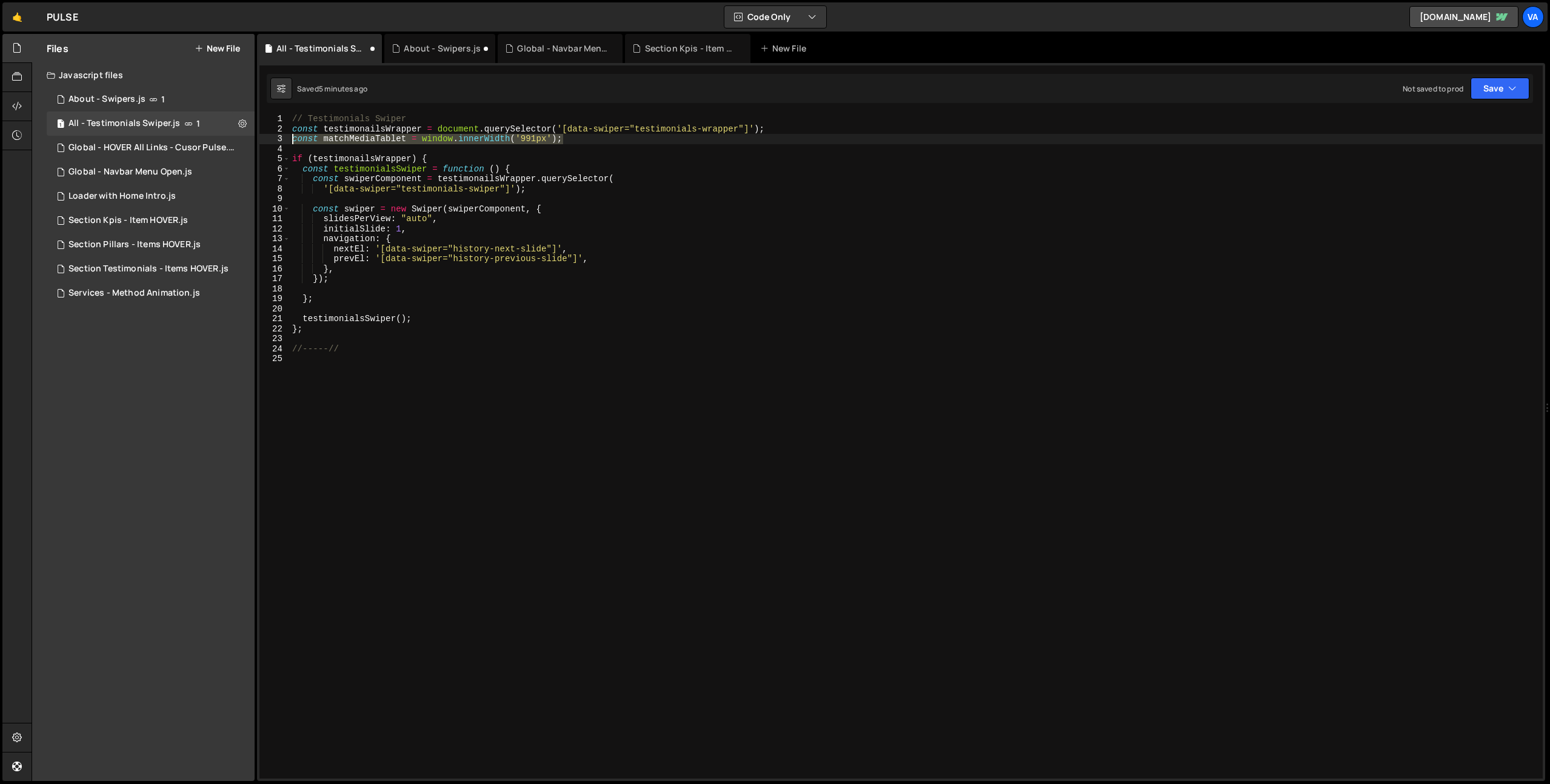
click at [292, 141] on div "// Testimonials Swiper const testimonailsWrapper = document . querySelector ( '…" at bounding box center [916, 456] width 1253 height 685
click at [411, 158] on div "// Testimonials Swiper const testimonailsWrapper = document . querySelector ( '…" at bounding box center [916, 456] width 1253 height 685
paste textarea "window.innerWidth <= 991"
drag, startPoint x: 568, startPoint y: 138, endPoint x: 286, endPoint y: 137, distance: 282.0
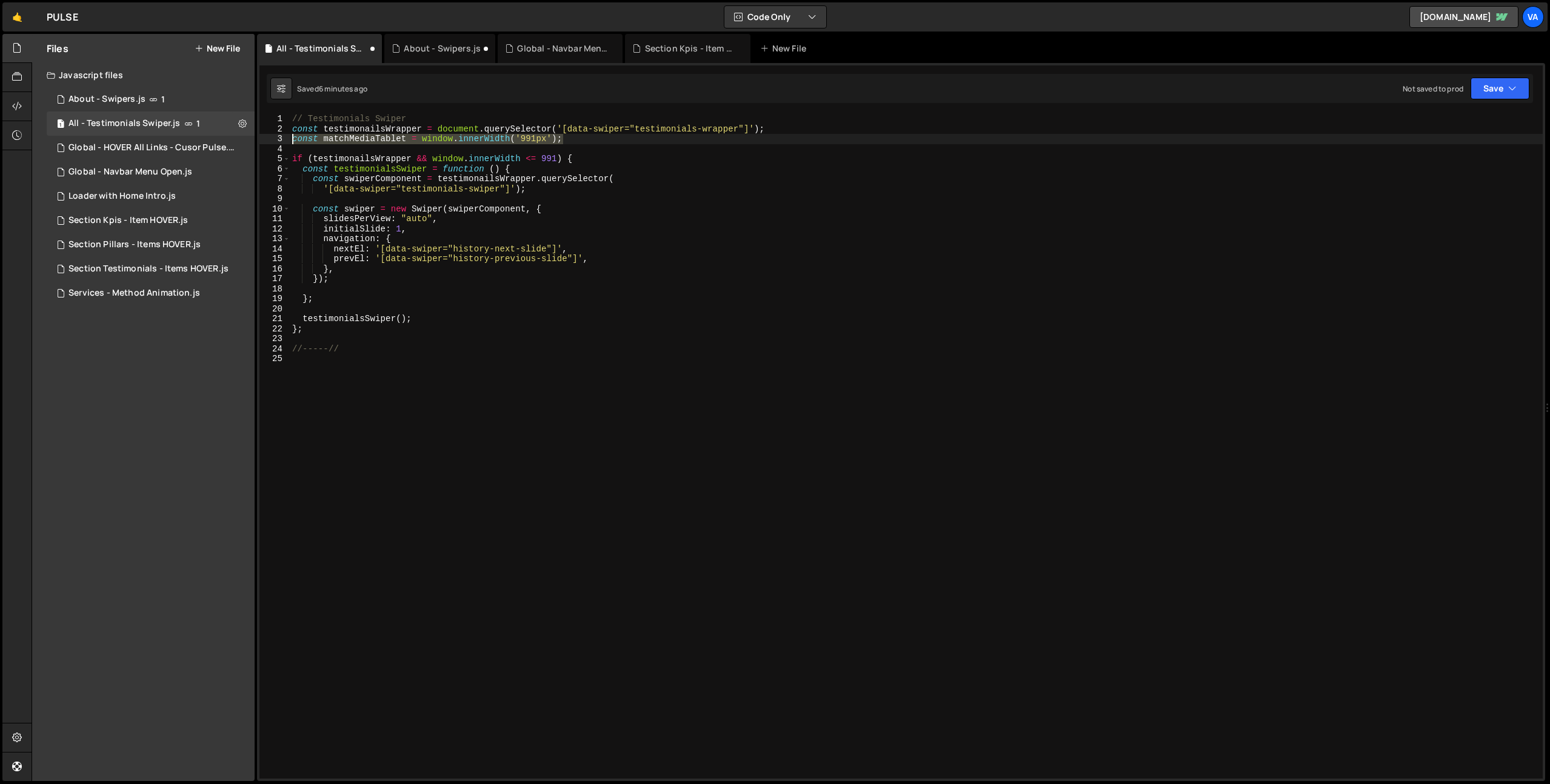
click at [286, 137] on div "if (testimonailsWrapper && window.innerWidth <= 991) { 1 2 3 4 5 6 7 8 9 10 11 …" at bounding box center [901, 446] width 1283 height 665
type textarea "const matchMediaTablet = window.innerWidth('991px');"
type textarea "const testimonailsWrapper = document.querySelector('[data-swiper="testimonials-…"
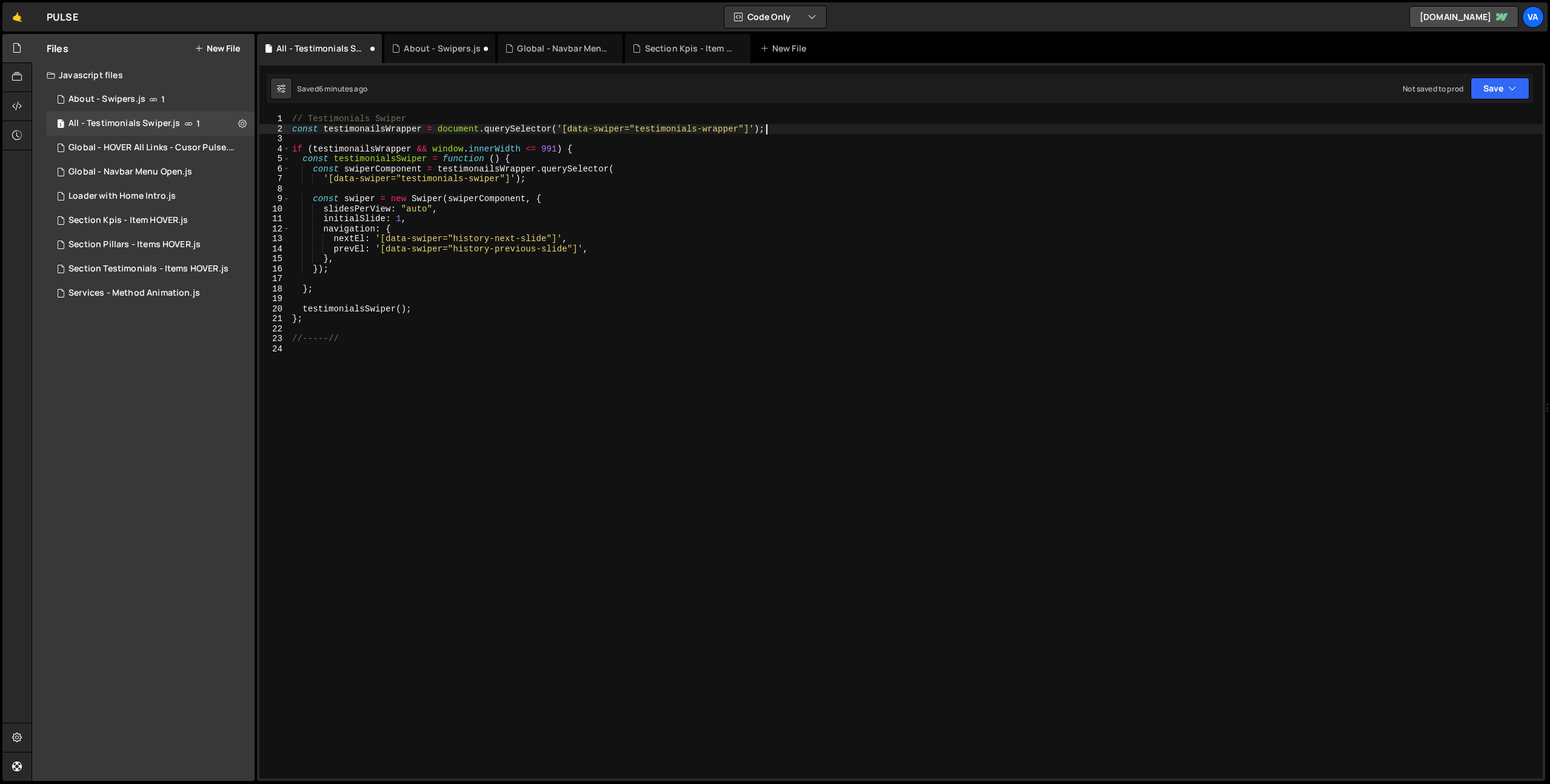
click at [484, 398] on div "// Testimonials Swiper const testimonailsWrapper = document . querySelector ( '…" at bounding box center [916, 456] width 1253 height 685
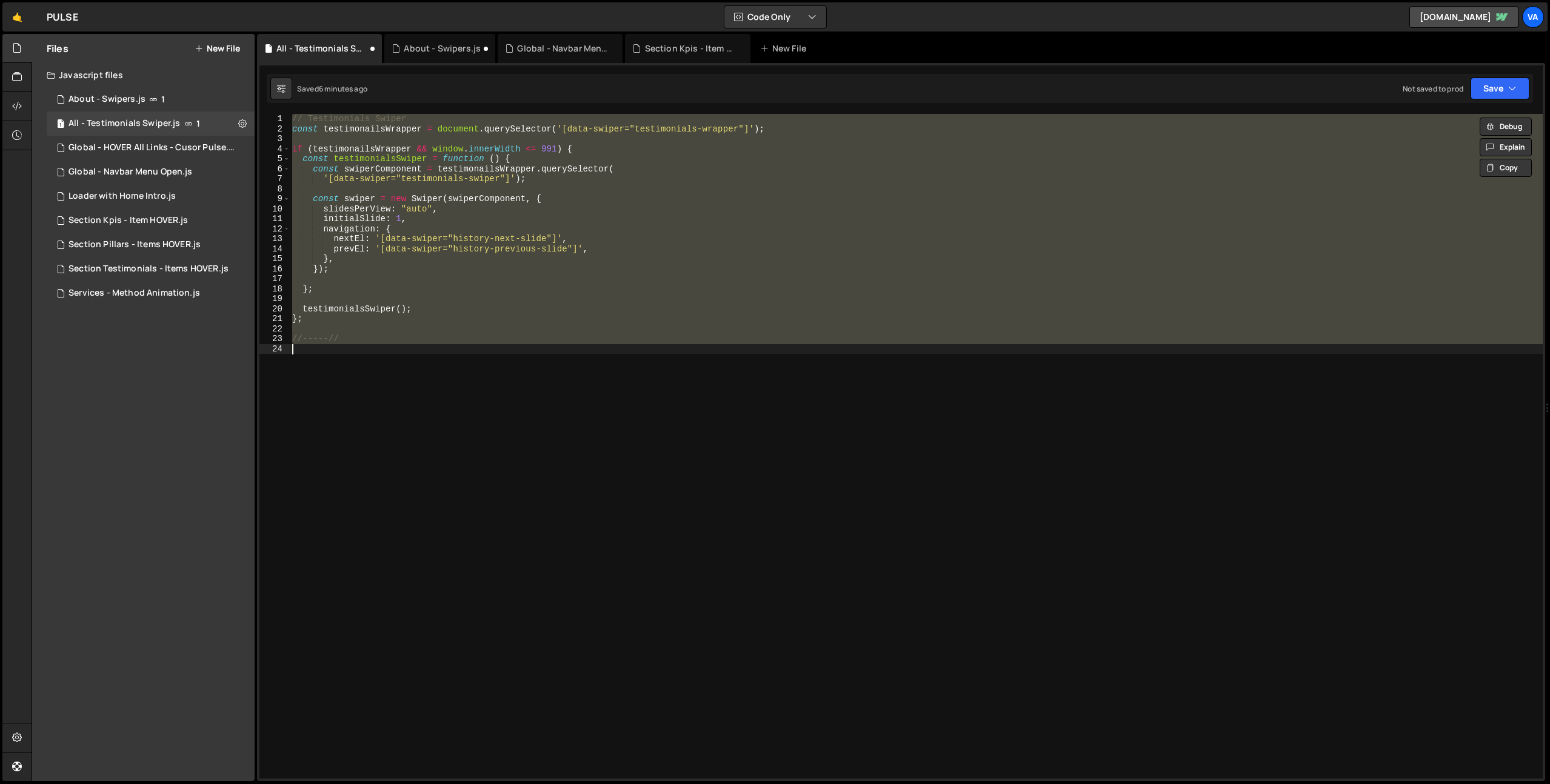
type textarea "//-----//"
click at [590, 402] on div "// Testimonials Swiper const testimonailsWrapper = document . querySelector ( '…" at bounding box center [916, 446] width 1253 height 665
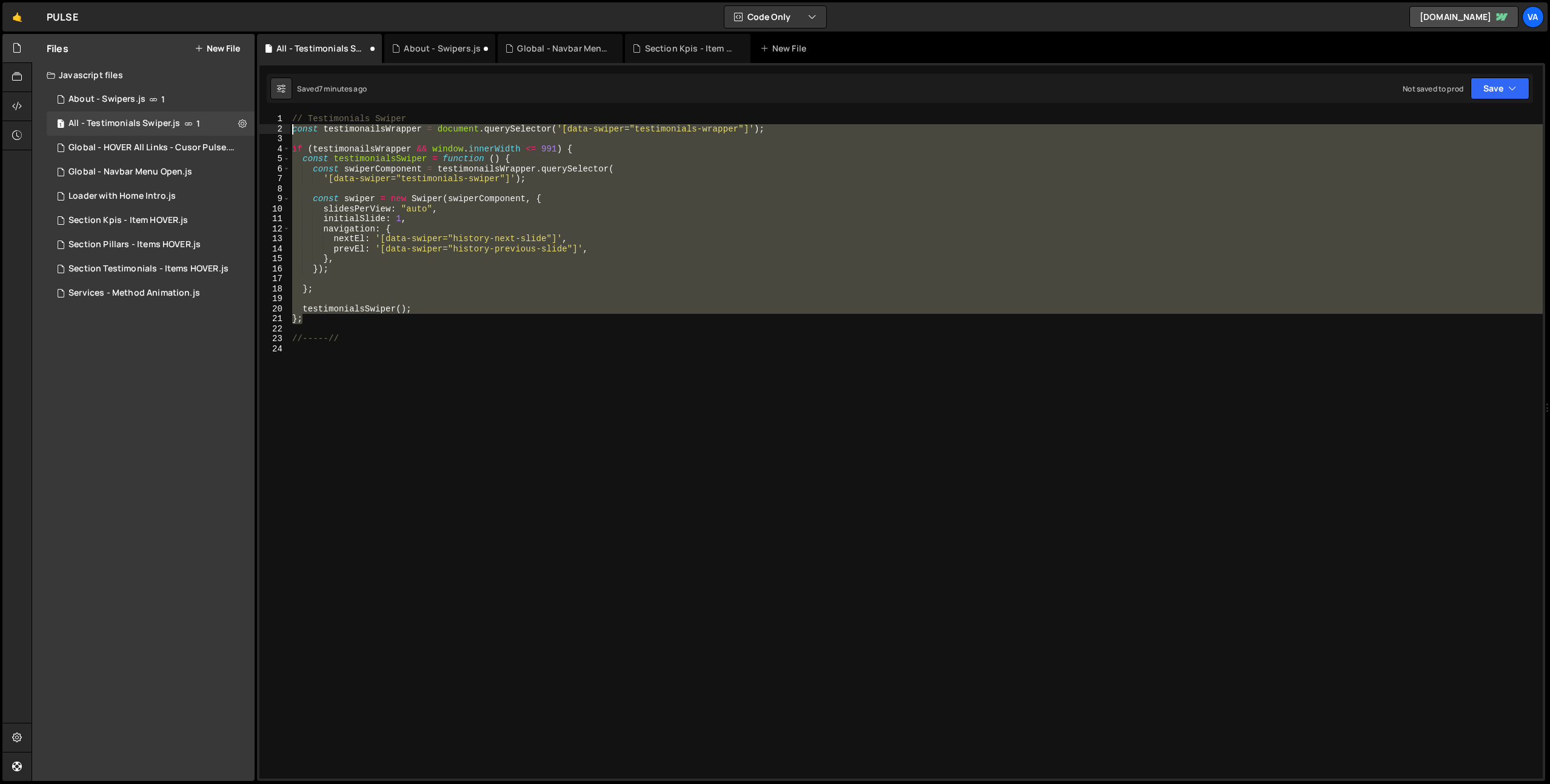
drag, startPoint x: 319, startPoint y: 322, endPoint x: 284, endPoint y: 130, distance: 195.2
click at [284, 130] on div "1 2 3 4 5 6 7 8 9 10 11 12 13 14 15 16 17 18 19 20 21 22 23 24 // Testimonials …" at bounding box center [901, 446] width 1283 height 665
paste textarea "}"
type textarea "}"
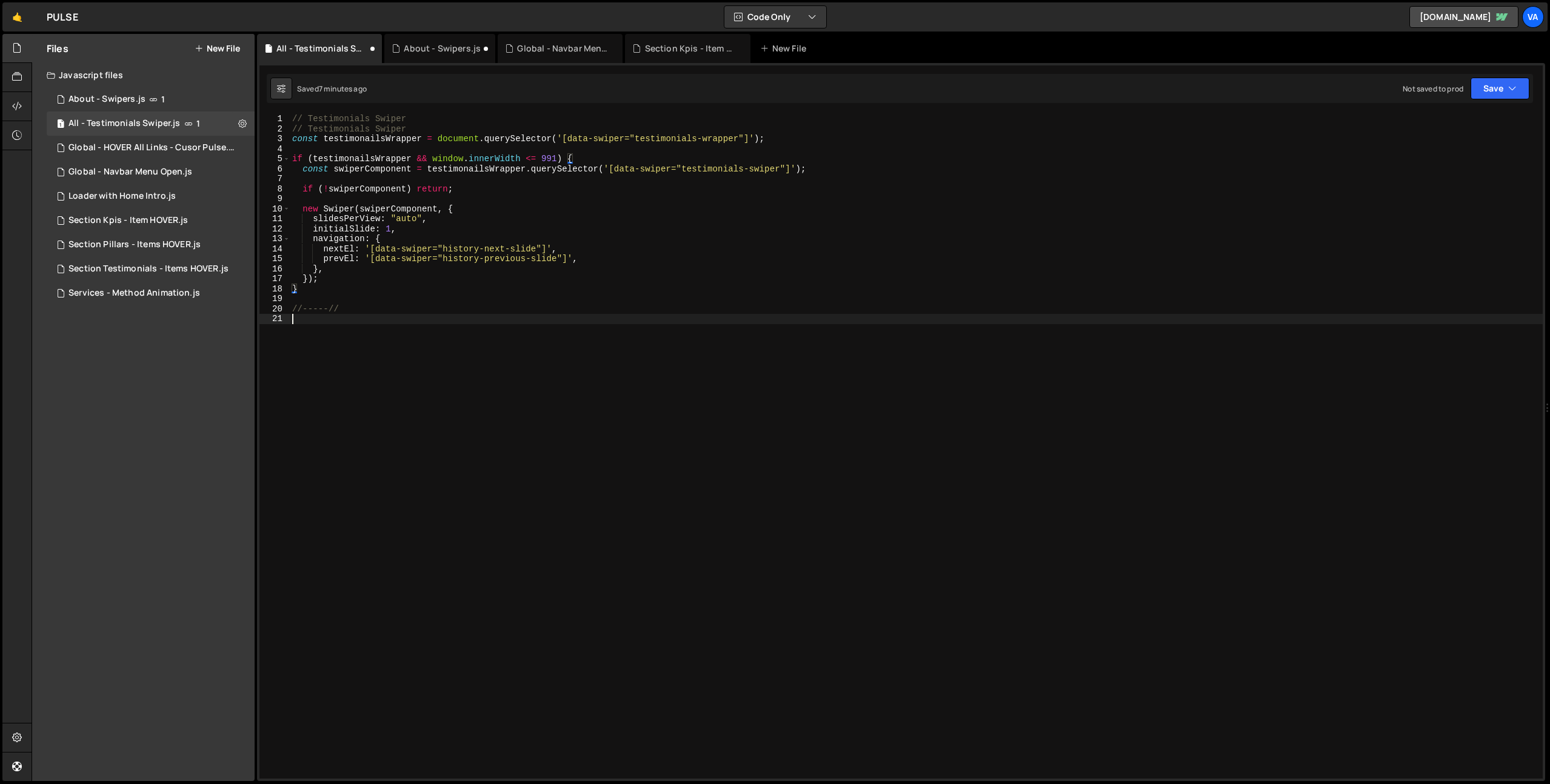
click at [556, 366] on div "// Testimonials Swiper // Testimonials Swiper const testimonailsWrapper = docum…" at bounding box center [916, 456] width 1253 height 685
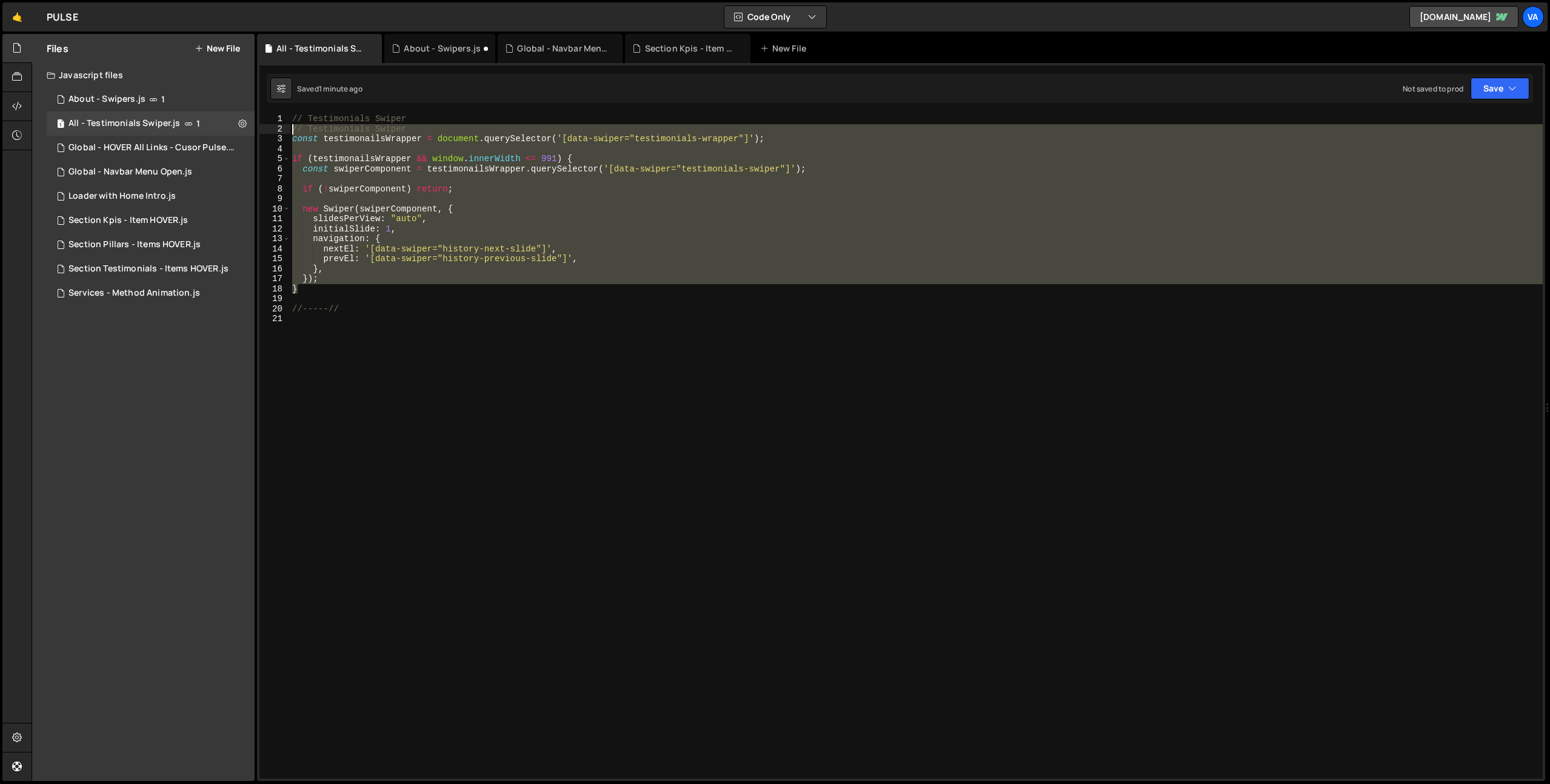
drag, startPoint x: 291, startPoint y: 260, endPoint x: 280, endPoint y: 133, distance: 127.5
click at [280, 133] on div "1 2 3 4 5 6 7 8 9 10 11 12 13 14 15 16 17 18 19 20 21 // Testimonials Swiper //…" at bounding box center [901, 446] width 1283 height 665
paste textarea "}"
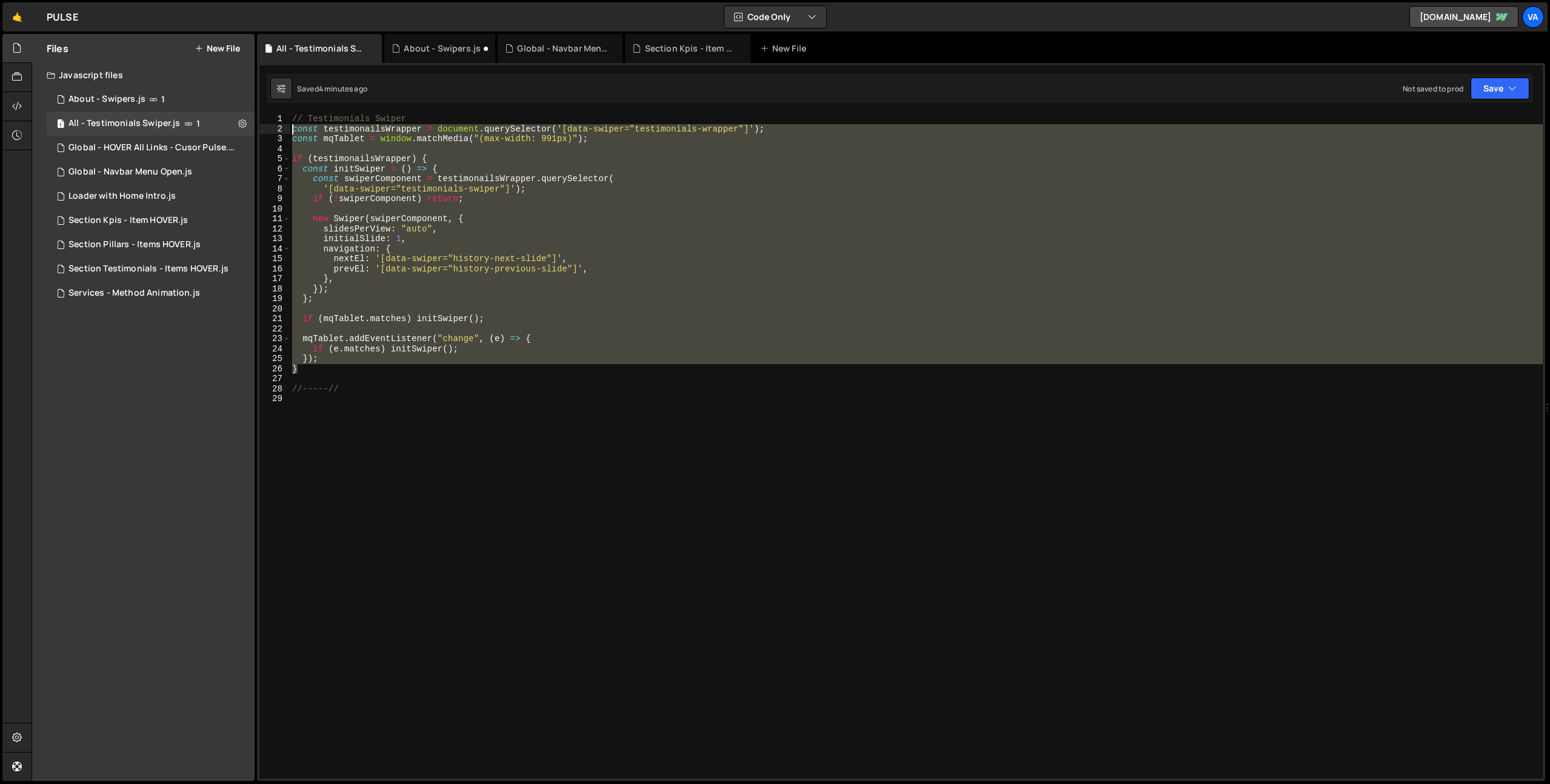
drag, startPoint x: 302, startPoint y: 370, endPoint x: 288, endPoint y: 133, distance: 237.4
click at [288, 133] on div "}); 1 2 3 4 5 6 7 8 9 10 11 12 13 14 15 16 17 18 19 20 21 22 23 24 25 26 27 28 …" at bounding box center [901, 446] width 1283 height 665
paste textarea "}"
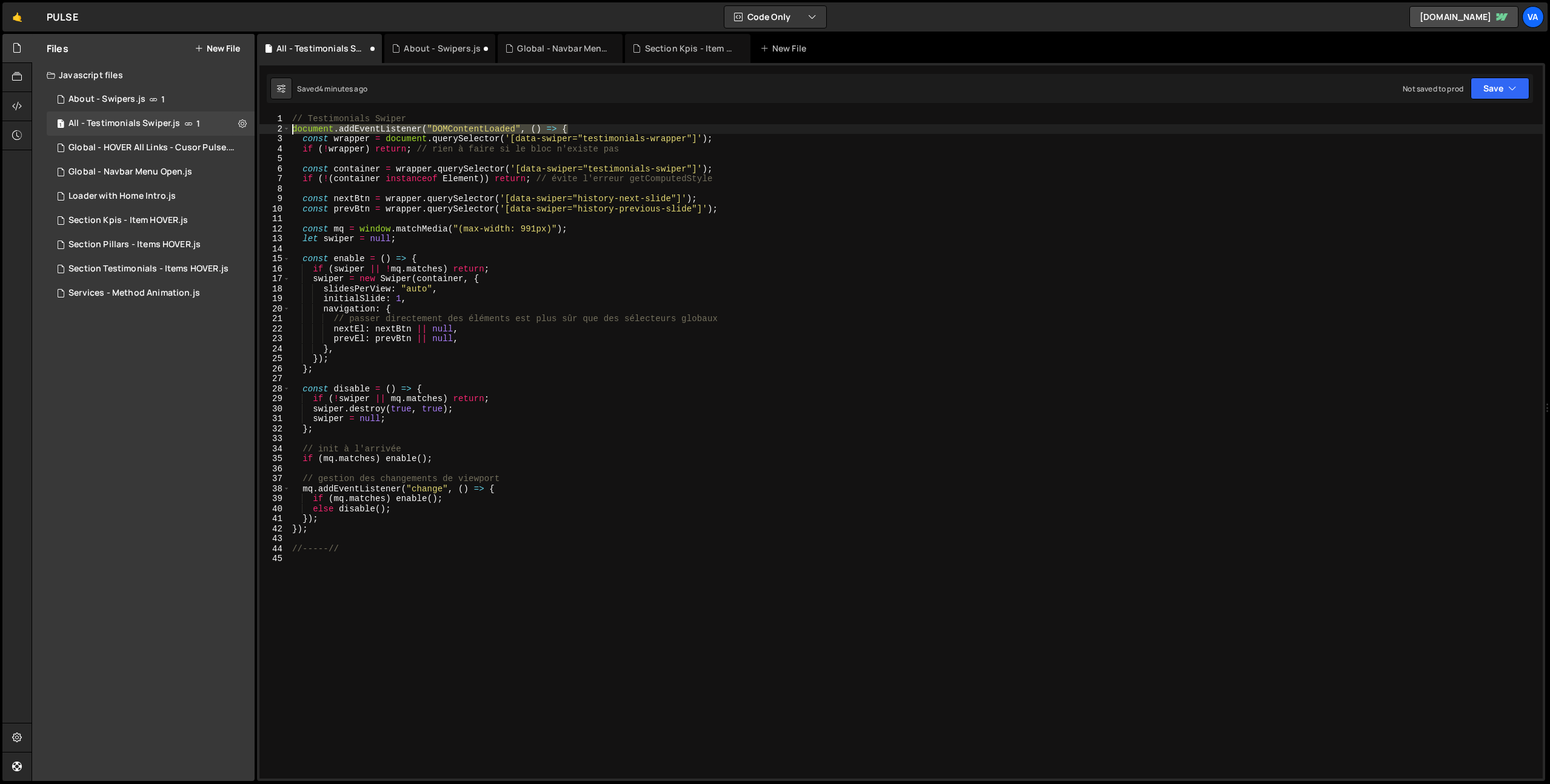
drag, startPoint x: 578, startPoint y: 128, endPoint x: 274, endPoint y: 127, distance: 304.0
click at [274, 127] on div "}); 1 2 3 4 5 6 7 8 9 10 11 12 13 14 15 16 17 18 19 20 21 22 23 24 25 26 27 28 …" at bounding box center [901, 446] width 1283 height 665
type textarea "document.addEventListener("DOMContentLoaded", () => {"
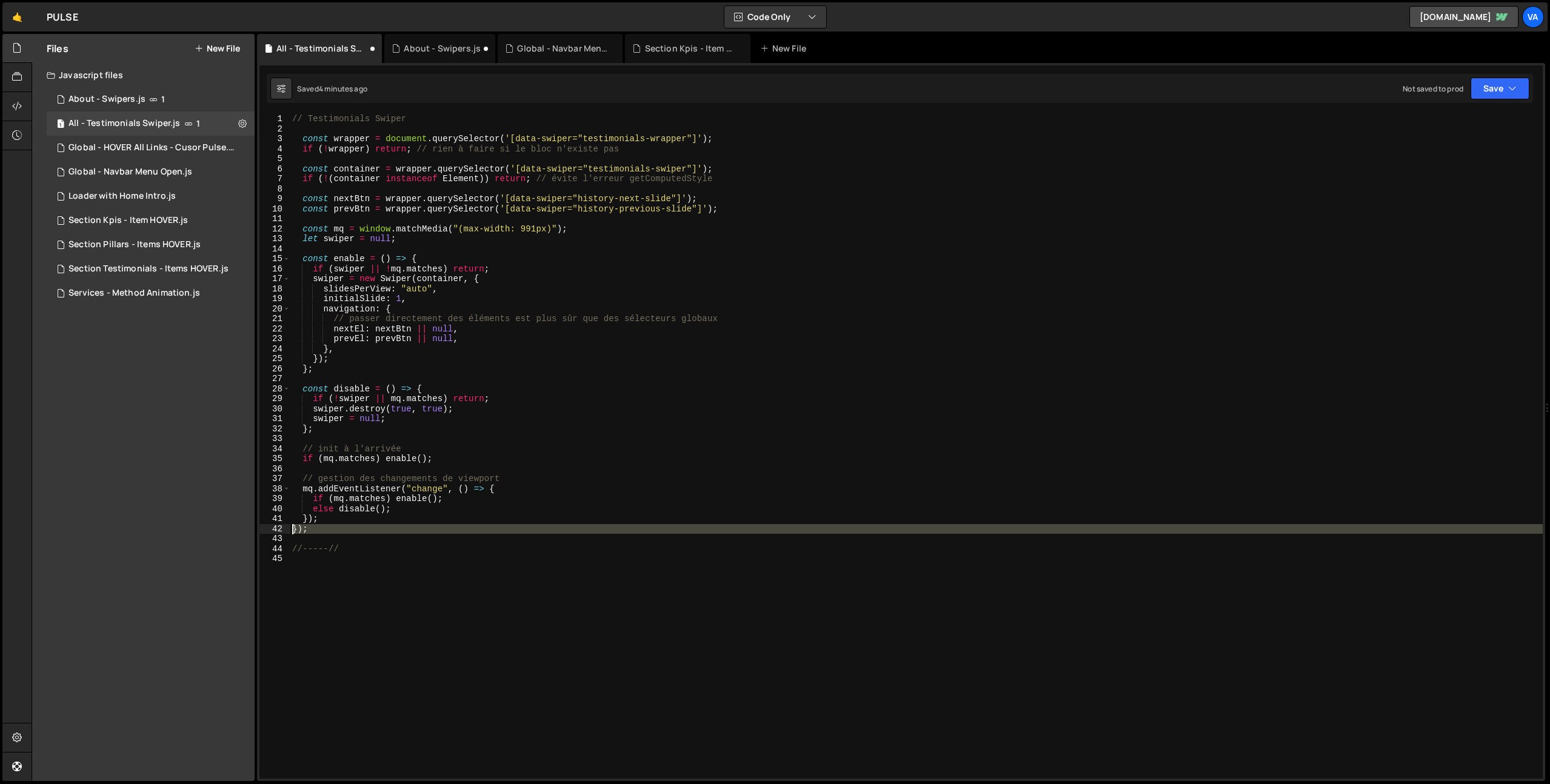
drag, startPoint x: 313, startPoint y: 534, endPoint x: 251, endPoint y: 526, distance: 62.5
click at [253, 527] on div "Files New File Javascript files 1 About - Swipers.js 1 1 All - Testimonials Swi…" at bounding box center [790, 408] width 1518 height 748
type textarea "});"
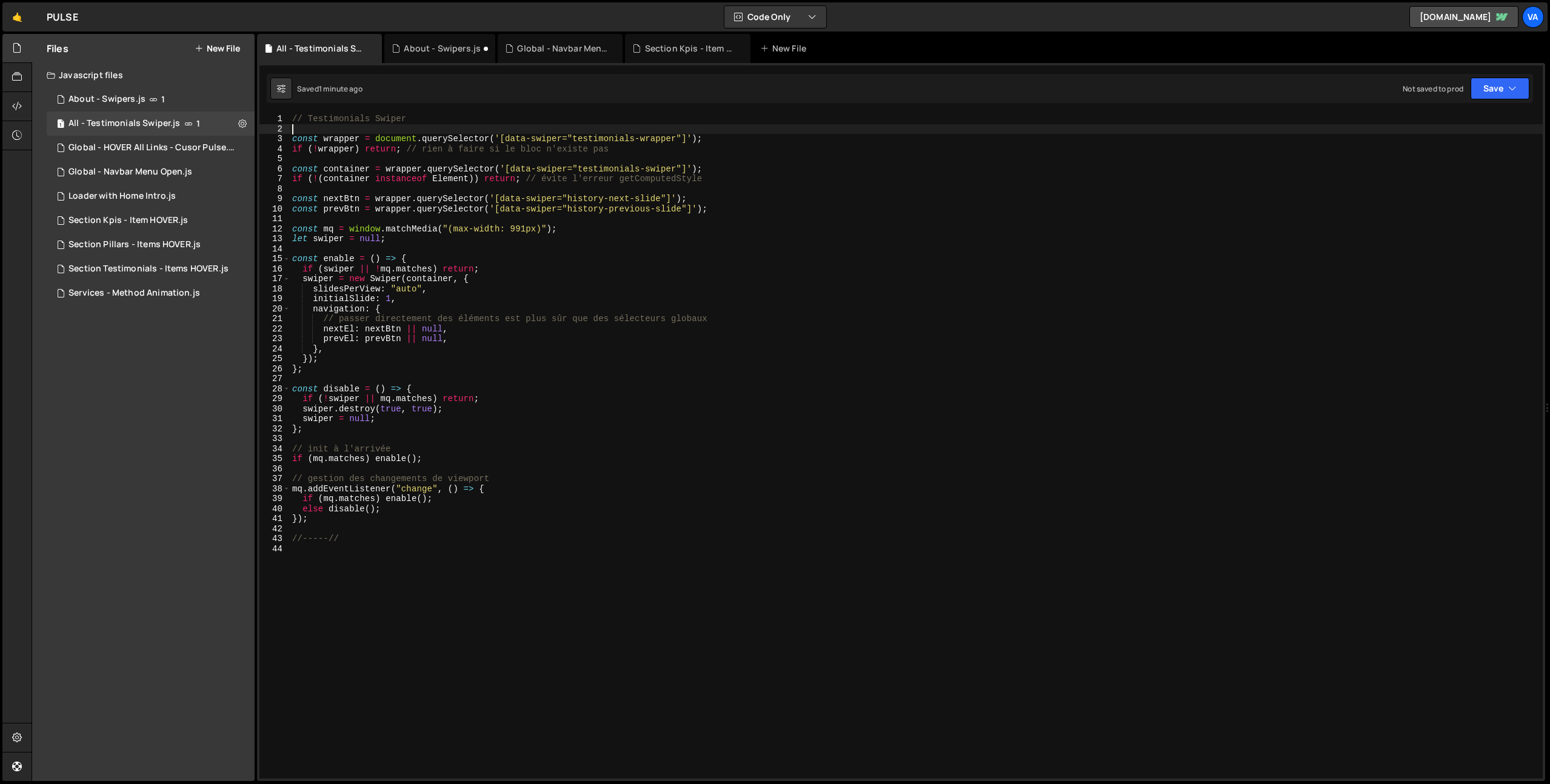
click at [303, 126] on div "// Testimonials Swiper const wrapper = document . querySelector ( '[data-swiper…" at bounding box center [916, 456] width 1253 height 685
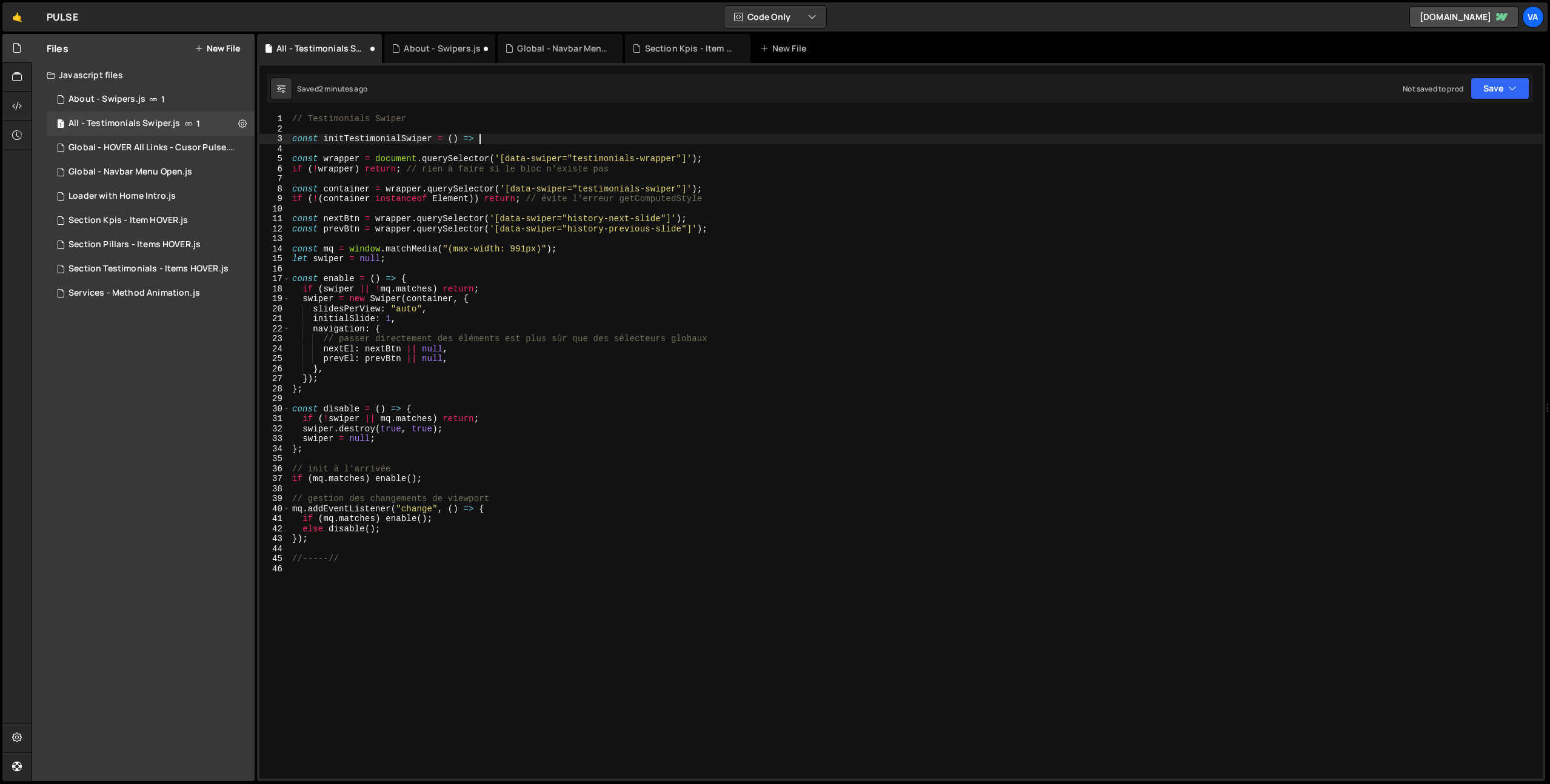
scroll to position [0, 13]
click at [326, 542] on div "// Testimonials Swiper const initTestimonialSwiper = ( ) => { const wrapper = d…" at bounding box center [916, 456] width 1253 height 685
type textarea "});"
type textarea "};"
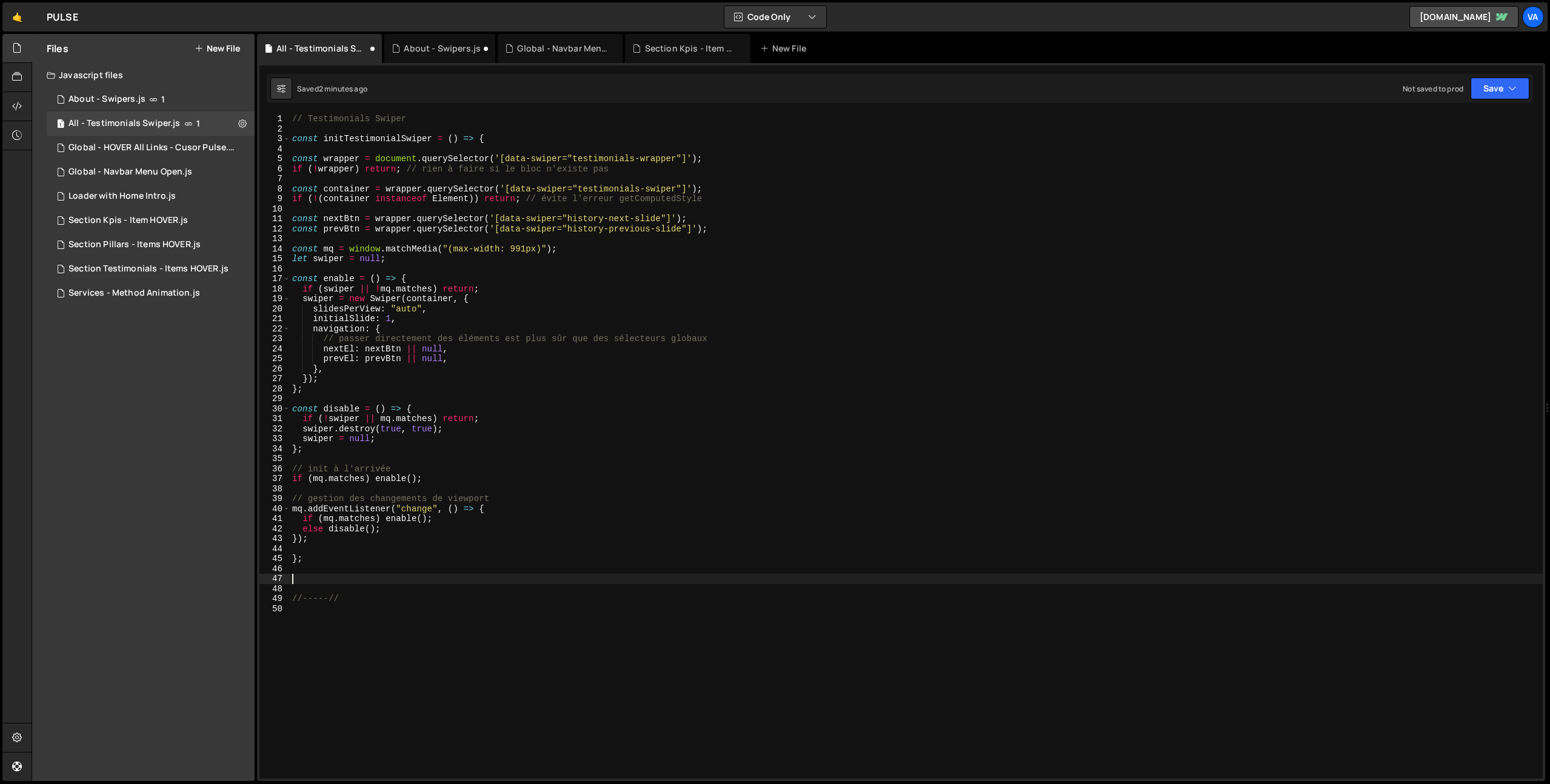
click at [387, 137] on div "// Testimonials Swiper const initTestimonialSwiper = ( ) => { const wrapper = d…" at bounding box center [916, 456] width 1253 height 685
type textarea "const initTestimonialSwiper = () => {"
click at [387, 137] on div "// Testimonials Swiper const initTestimonialSwiper = ( ) => { const wrapper = d…" at bounding box center [916, 456] width 1253 height 685
click at [343, 580] on div "// Testimonials Swiper const initTestimonialSwiper = ( ) => { const wrapper = d…" at bounding box center [916, 456] width 1253 height 685
paste textarea "initTestimonialSwiper"
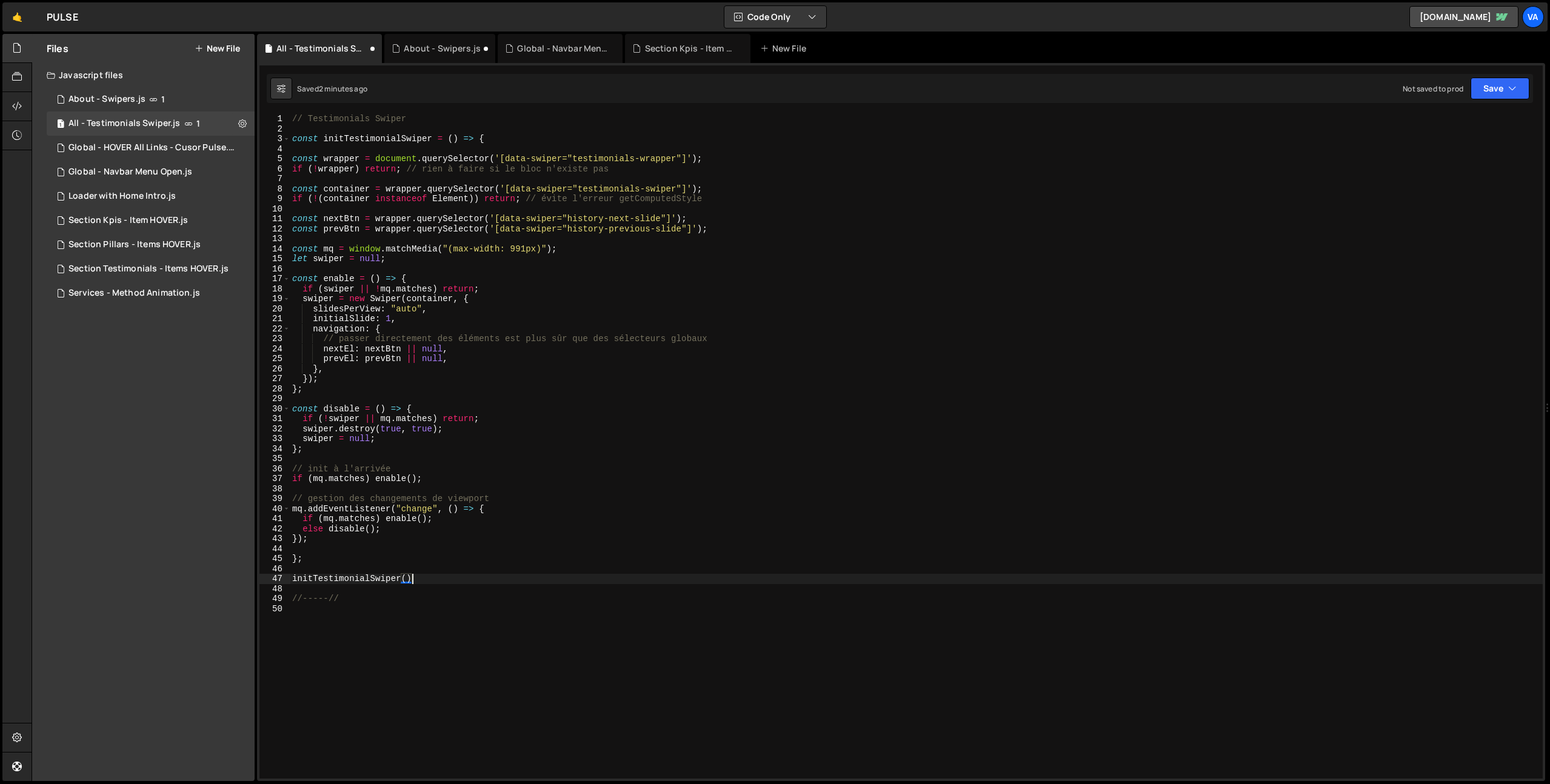
type textarea "initTestimonialSwiper();"
click at [454, 641] on div "// Testimonials Swiper const initTestimonialSwiper = ( ) => { const wrapper = d…" at bounding box center [916, 456] width 1253 height 685
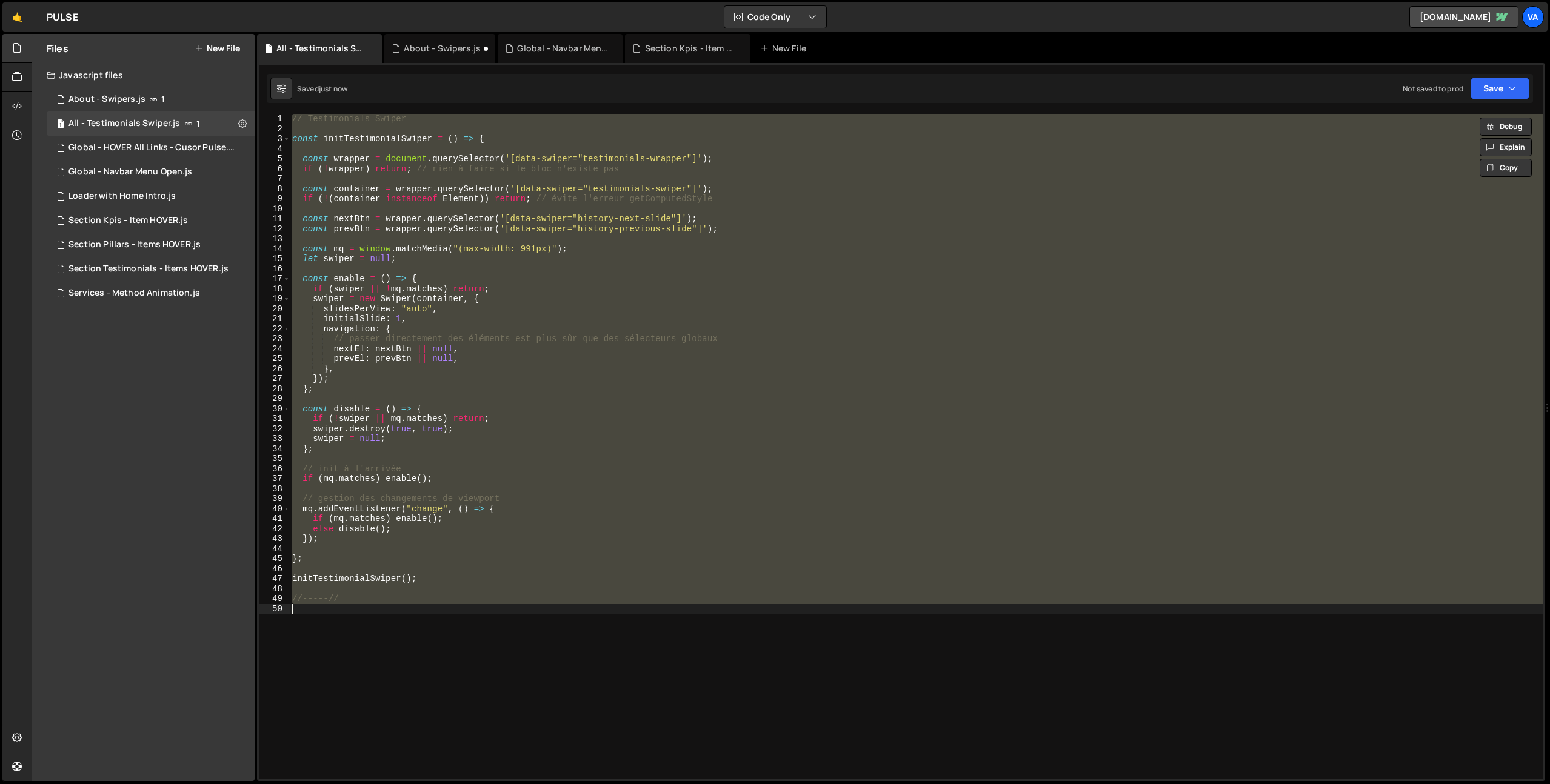
type textarea "//-----//"
click at [460, 673] on div "// Testimonials Swiper const initTestimonialSwiper = ( ) => { const wrapper = d…" at bounding box center [916, 446] width 1253 height 665
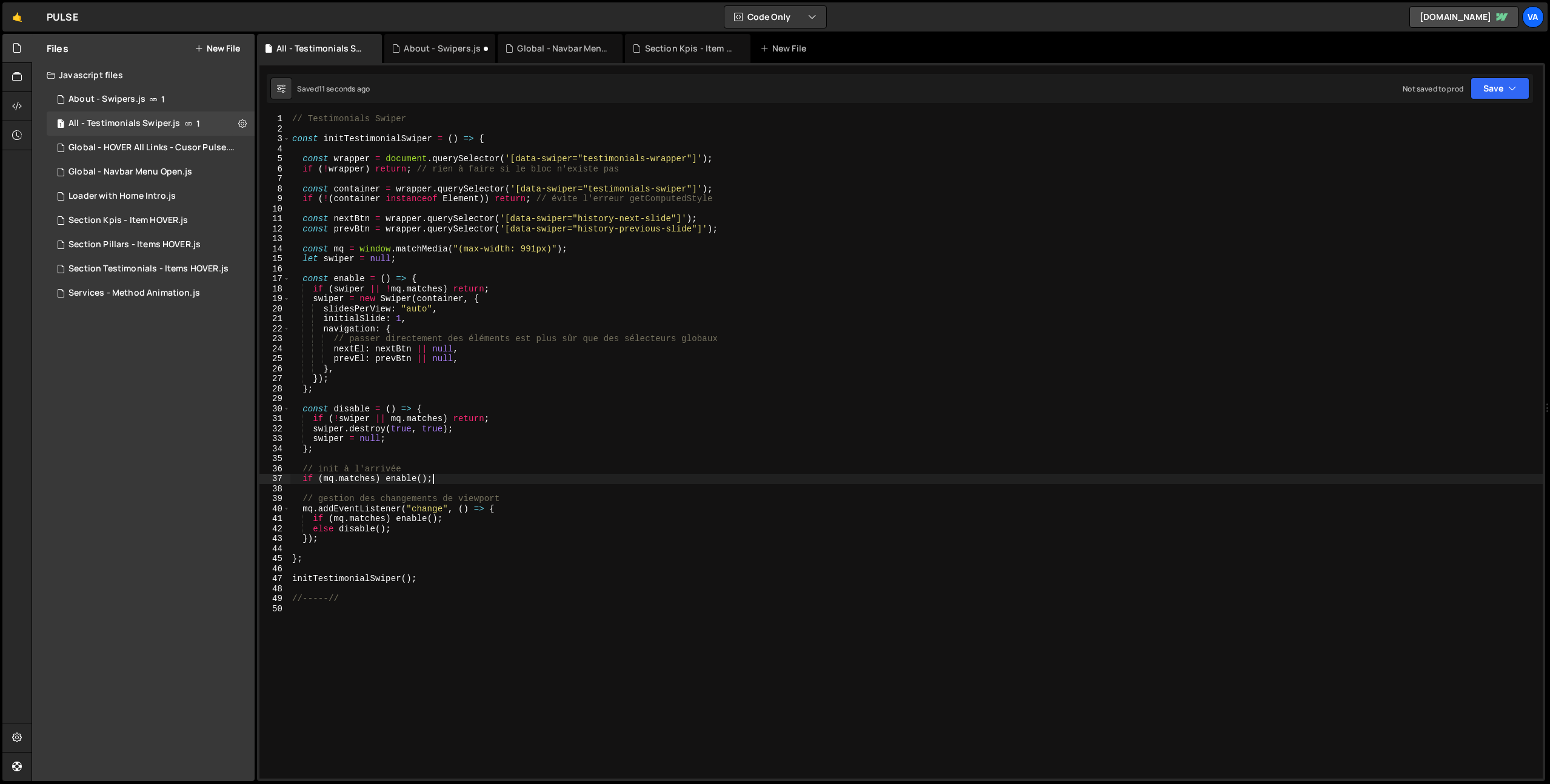
click at [543, 479] on div "// Testimonials Swiper const initTestimonialSwiper = ( ) => { const wrapper = d…" at bounding box center [916, 456] width 1253 height 685
type textarea "if (mq.matches) enable();"
click at [555, 629] on div "// Testimonials Swiper const initTestimonialSwiper = ( ) => { const wrapper = d…" at bounding box center [916, 456] width 1253 height 685
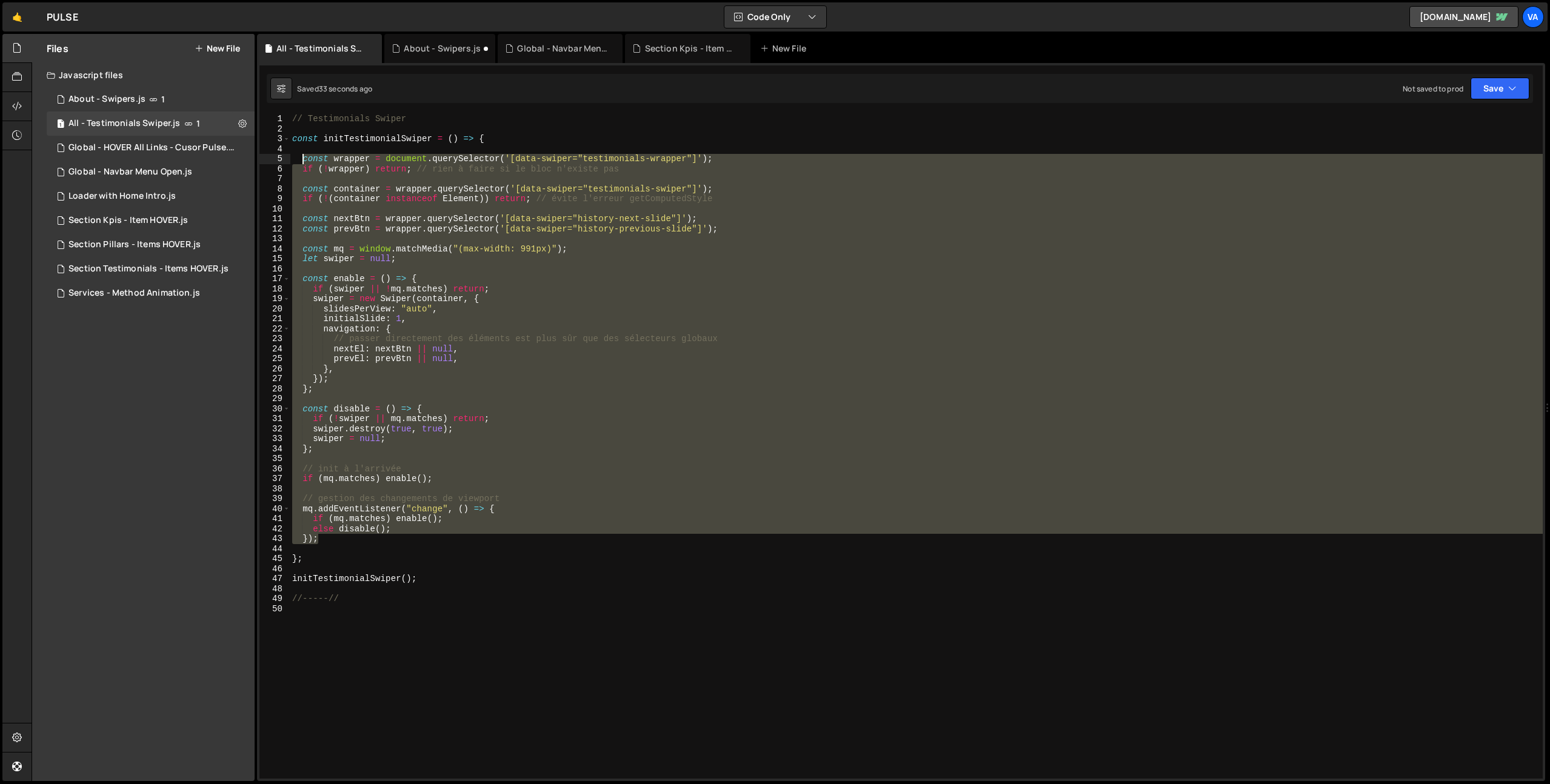
drag, startPoint x: 323, startPoint y: 540, endPoint x: 302, endPoint y: 157, distance: 383.6
click at [302, 157] on div "// Testimonials Swiper const initTestimonialSwiper = ( ) => { const wrapper = d…" at bounding box center [916, 456] width 1253 height 685
click at [585, 278] on div "// Testimonials Swiper const initTestimonialSwiper = ( ) => { const wrapper = d…" at bounding box center [916, 446] width 1253 height 665
type textarea "const enable = () => {"
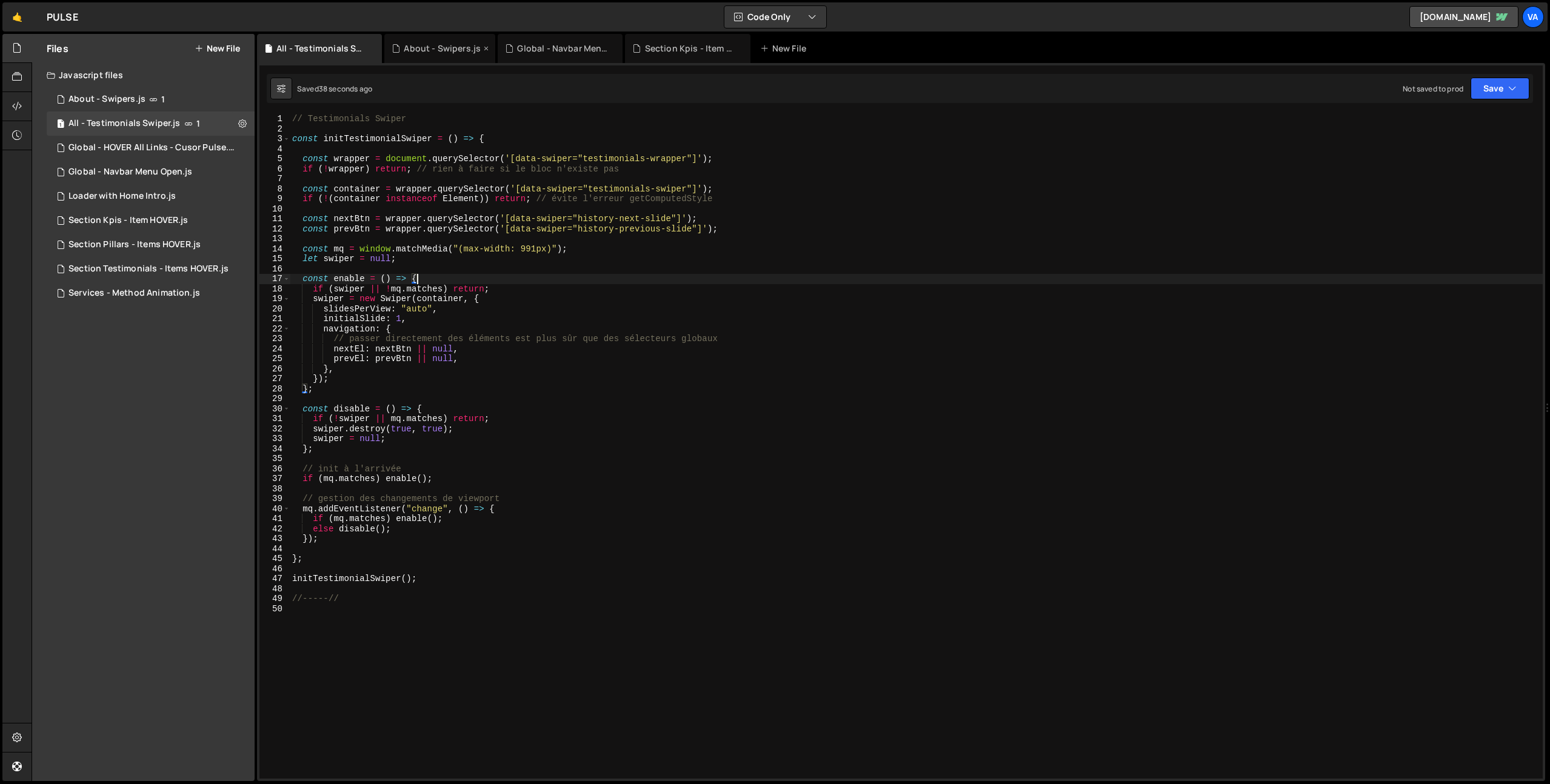
click at [454, 50] on div "About - Swipers.js" at bounding box center [442, 48] width 77 height 12
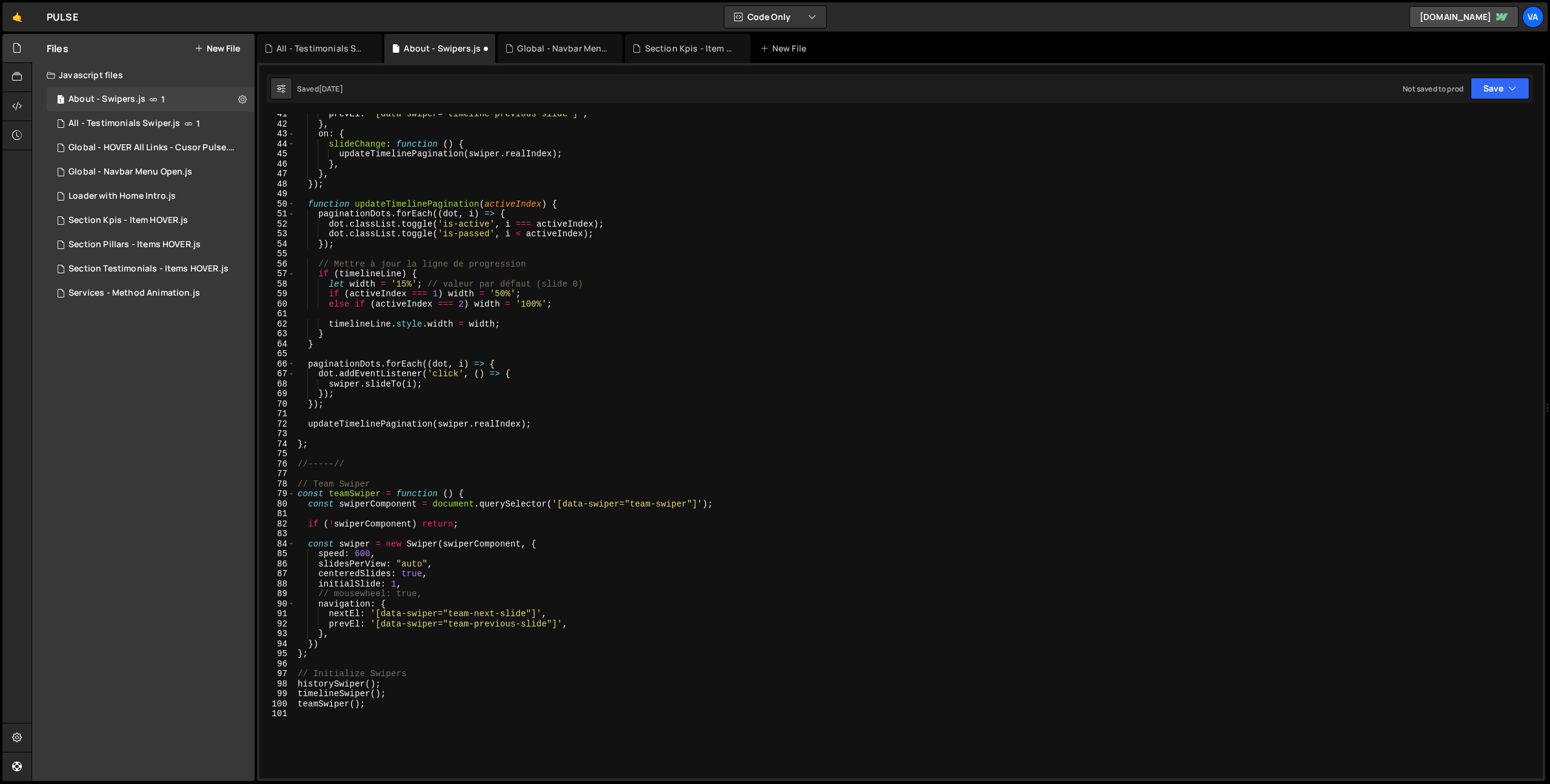
scroll to position [479, 0]
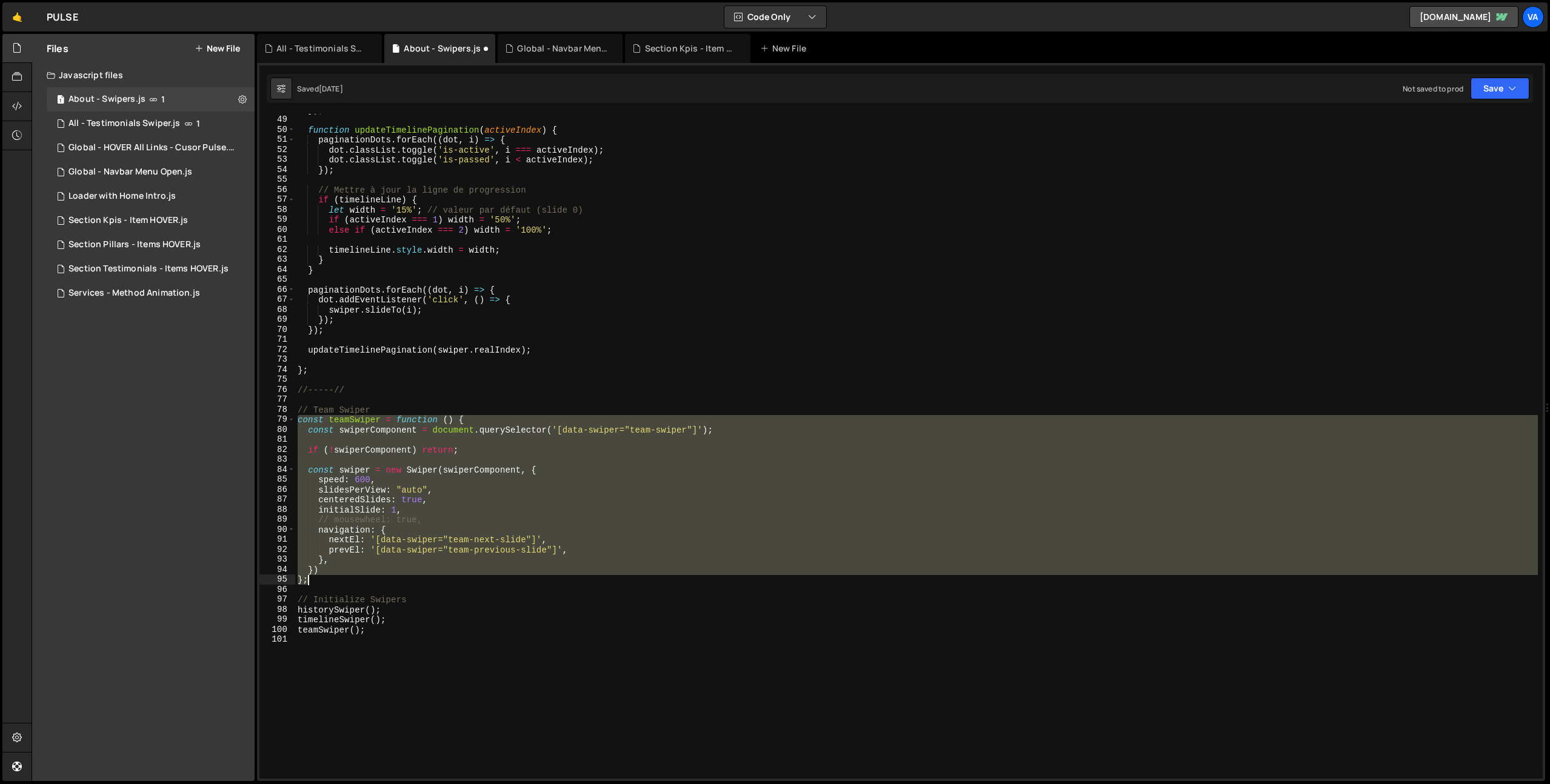
drag, startPoint x: 298, startPoint y: 421, endPoint x: 358, endPoint y: 582, distance: 171.8
click at [358, 582] on div "}) ; function updateTimelinePagination ( activeIndex ) { paginationDots . forEa…" at bounding box center [917, 447] width 1242 height 685
type textarea "}) };"
click at [297, 54] on div "All - Testimonials Swiper.js" at bounding box center [322, 48] width 91 height 12
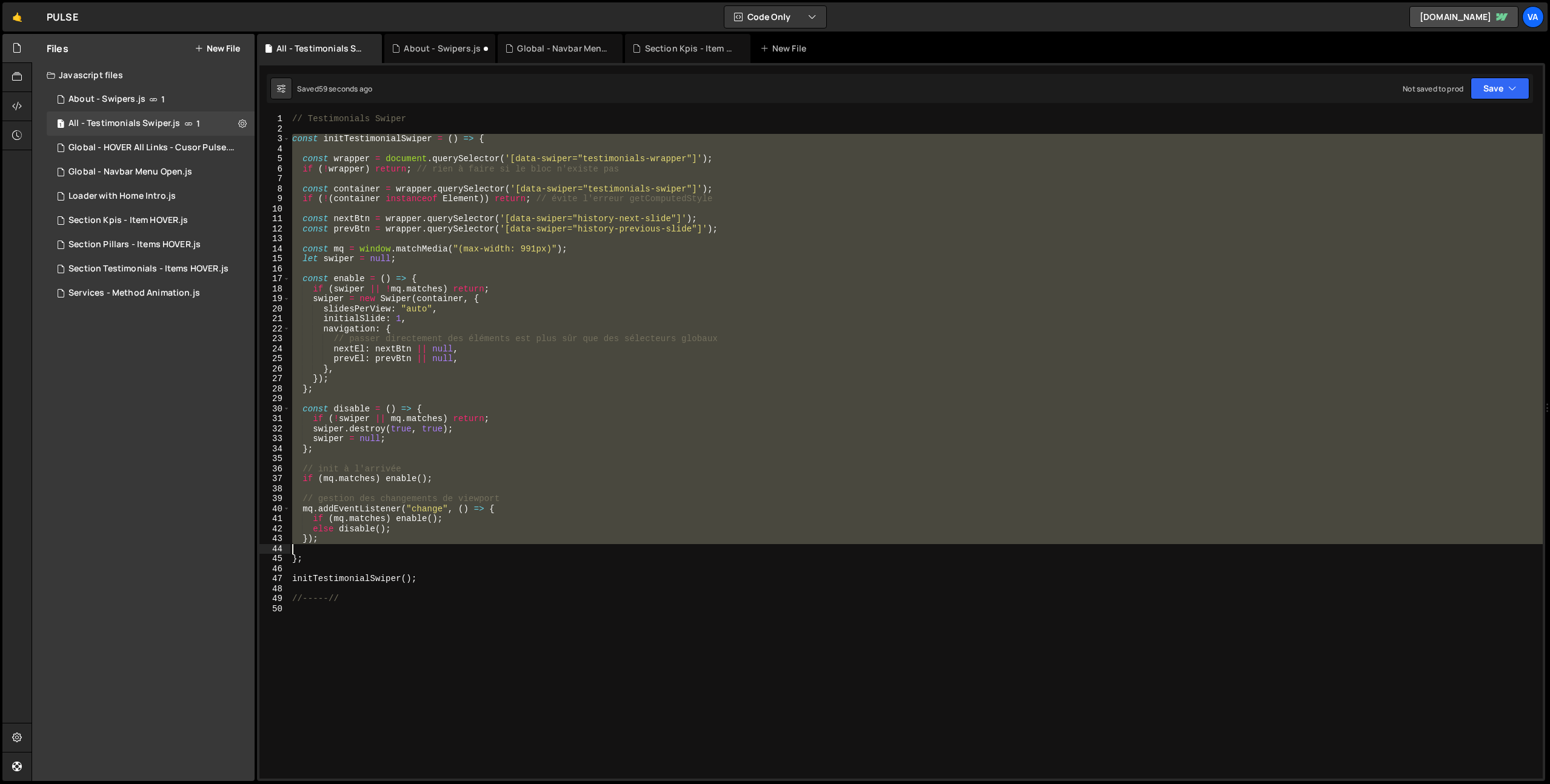
drag, startPoint x: 292, startPoint y: 138, endPoint x: 448, endPoint y: 550, distance: 440.5
click at [448, 550] on div "// Testimonials Swiper const initTestimonialSwiper = ( ) => { const wrapper = d…" at bounding box center [916, 456] width 1253 height 685
click at [390, 166] on div "// Testimonials Swiper const initTestimonialSwiper = ( ) => { const wrapper = d…" at bounding box center [916, 446] width 1253 height 665
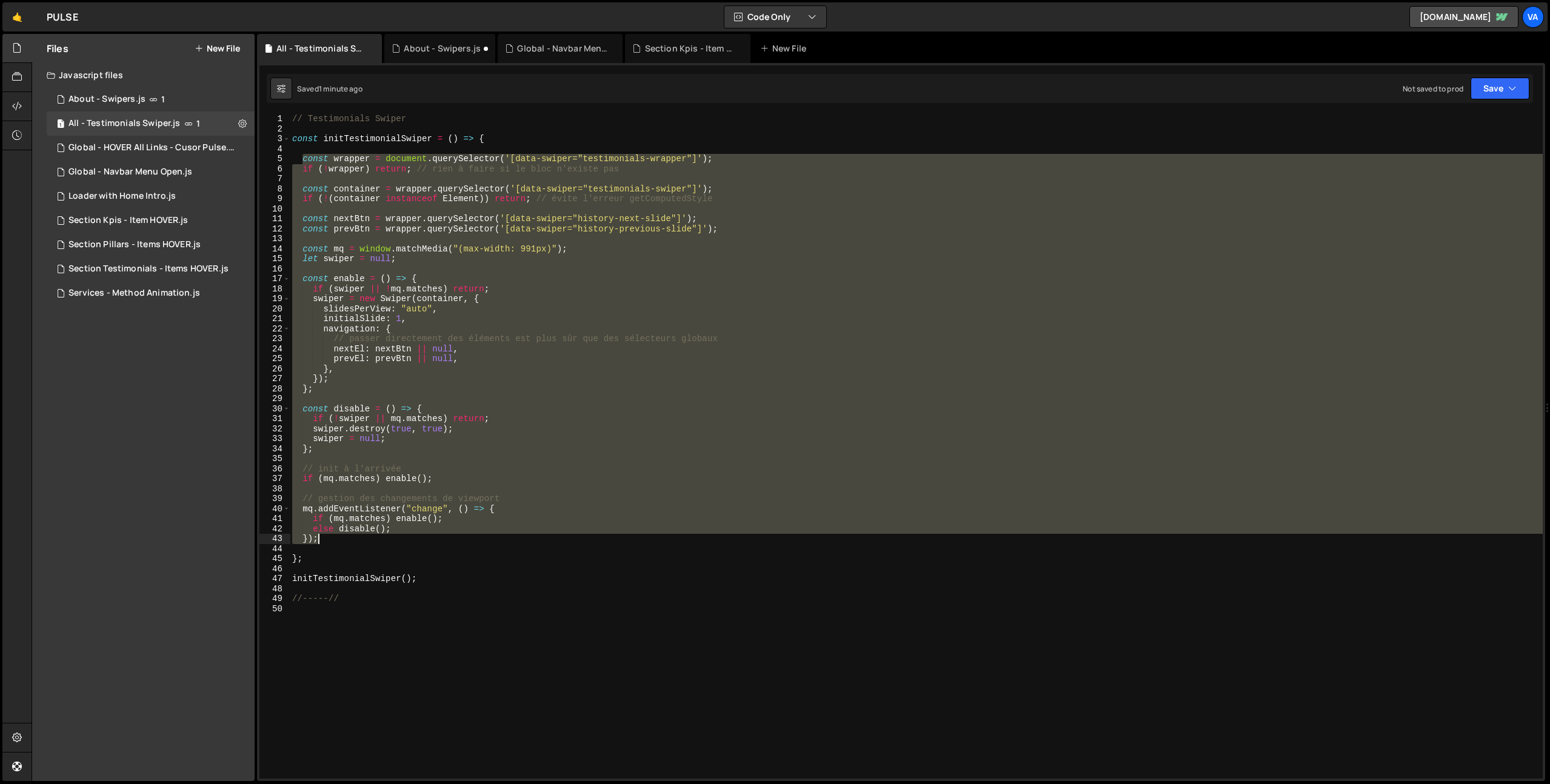
drag, startPoint x: 302, startPoint y: 160, endPoint x: 490, endPoint y: 537, distance: 421.3
click at [490, 537] on div "// Testimonials Swiper const initTestimonialSwiper = ( ) => { const wrapper = d…" at bounding box center [916, 456] width 1253 height 685
paste textarea "}"
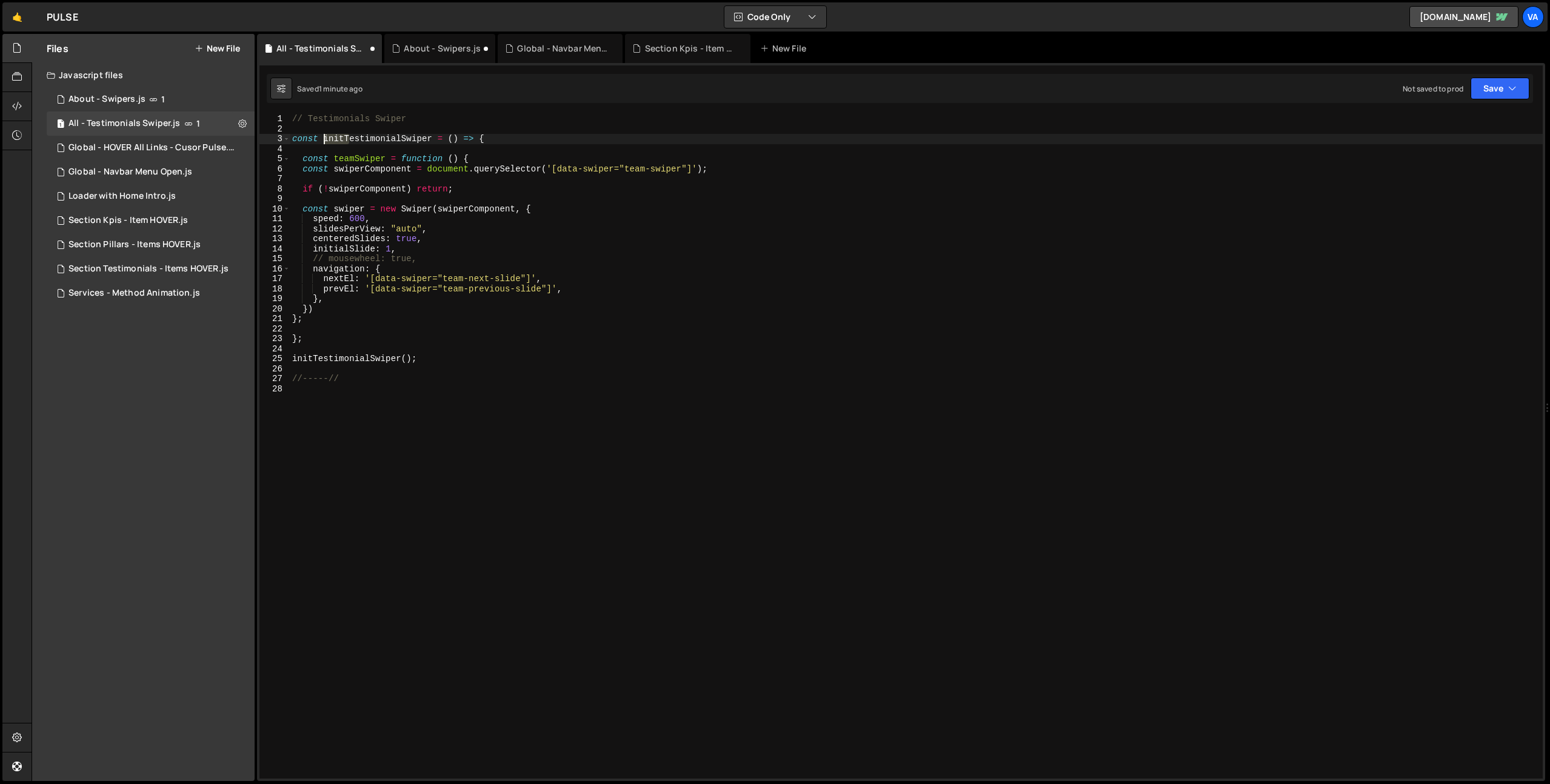
drag, startPoint x: 348, startPoint y: 137, endPoint x: 325, endPoint y: 138, distance: 23.0
click at [325, 138] on div "// Testimonials Swiper const initTestimonialSwiper = ( ) => { const teamSwiper …" at bounding box center [916, 456] width 1253 height 685
click at [395, 138] on div "// Testimonials Swiper const testimonialSwiper = ( ) => { const teamSwiper = fu…" at bounding box center [916, 456] width 1253 height 685
click at [363, 138] on div "// Testimonials Swiper const testimonialSwiper = ( ) => { const teamSwiper = fu…" at bounding box center [916, 456] width 1253 height 685
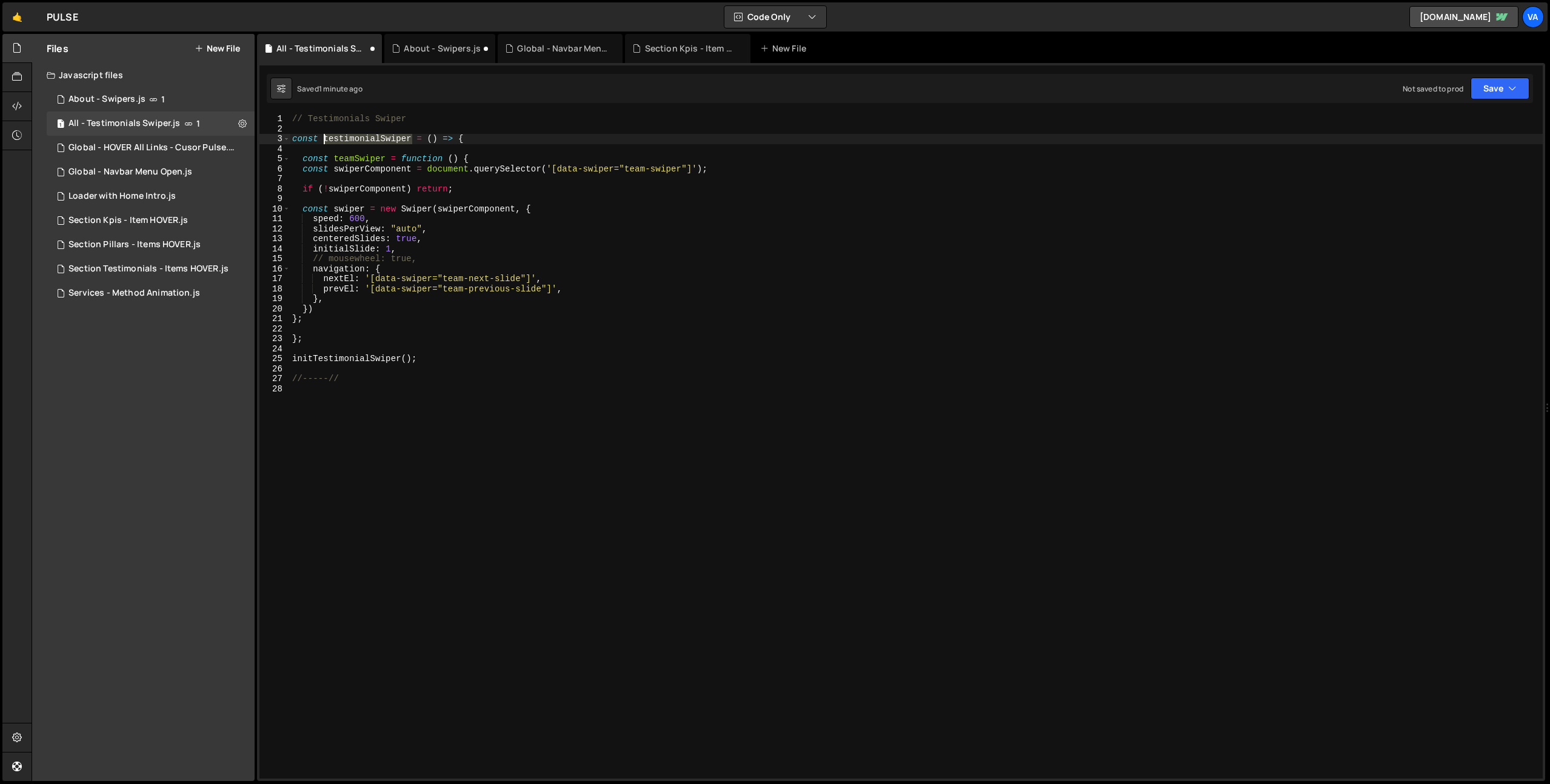
click at [363, 138] on div "// Testimonials Swiper const testimonialSwiper = ( ) => { const teamSwiper = fu…" at bounding box center [916, 456] width 1253 height 685
click at [354, 160] on div "// Testimonials Swiper const testimonialSwiper = ( ) => { const teamSwiper = fu…" at bounding box center [916, 456] width 1253 height 685
paste textarea "stimonial"
drag, startPoint x: 477, startPoint y: 138, endPoint x: 286, endPoint y: 137, distance: 191.0
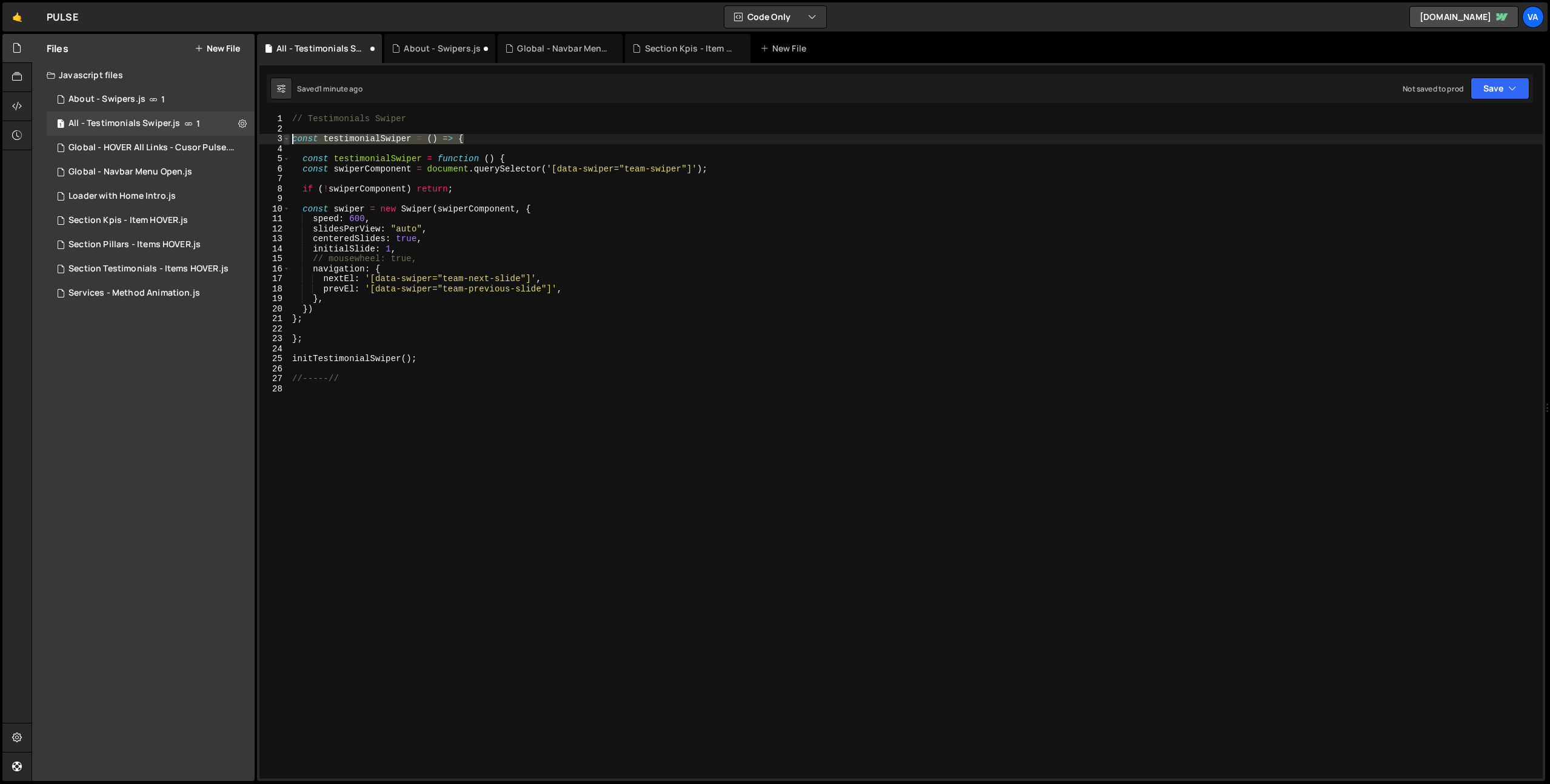
click at [286, 137] on div "const testimonialSwiper = function () { 1 2 3 4 5 6 7 8 9 10 11 12 13 14 15 16 …" at bounding box center [901, 446] width 1283 height 665
type textarea "const testimonialSwiper = () => {"
drag, startPoint x: 302, startPoint y: 337, endPoint x: 236, endPoint y: 338, distance: 66.0
click at [243, 337] on div "Files New File Javascript files 1 About - Swipers.js 1 1 All - Testimonials Swi…" at bounding box center [790, 408] width 1518 height 748
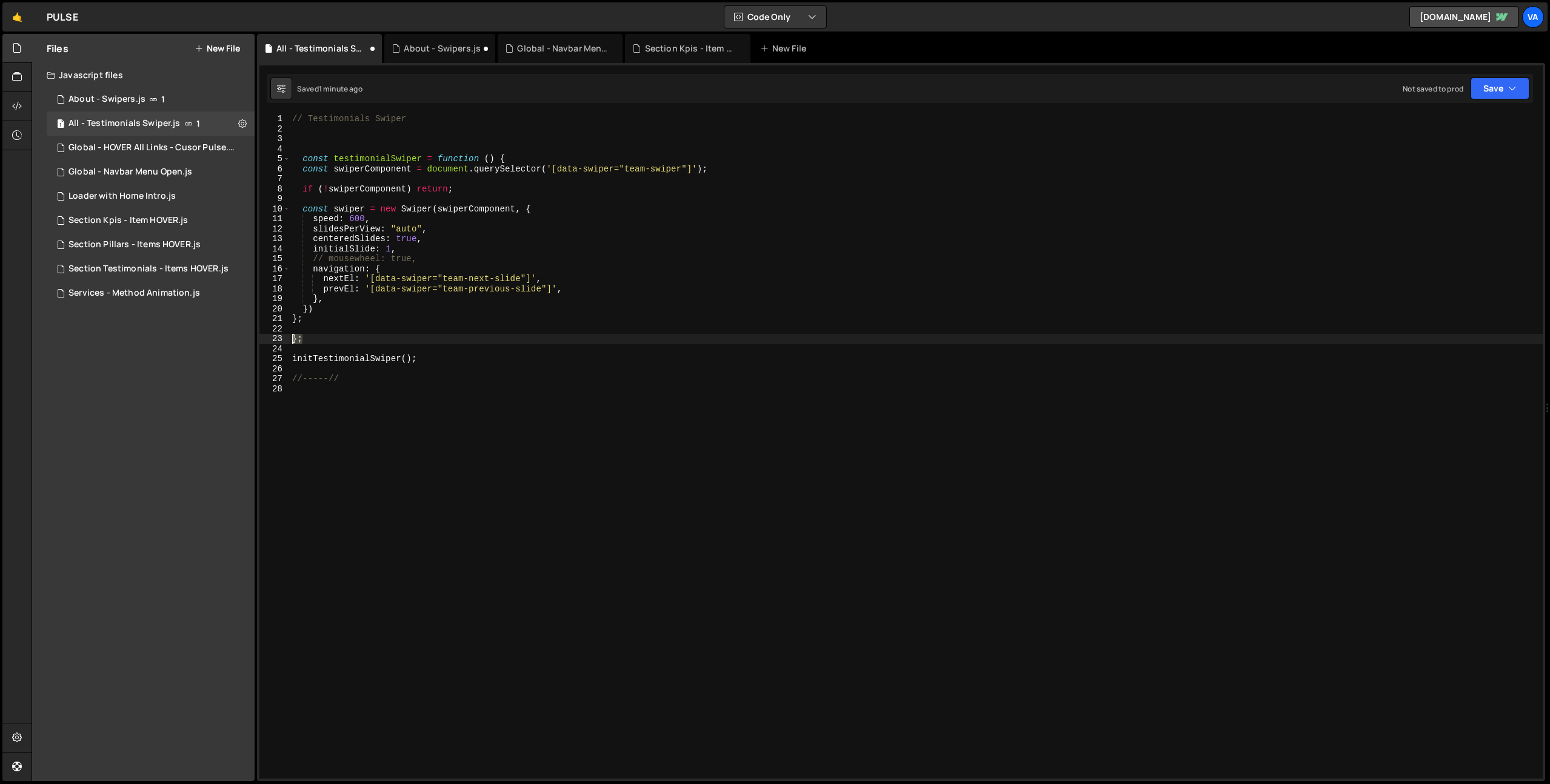
type textarea "};"
click at [347, 147] on div "// Testimonials Swiper const testimonialSwiper = function ( ) { const swiperCom…" at bounding box center [916, 456] width 1253 height 685
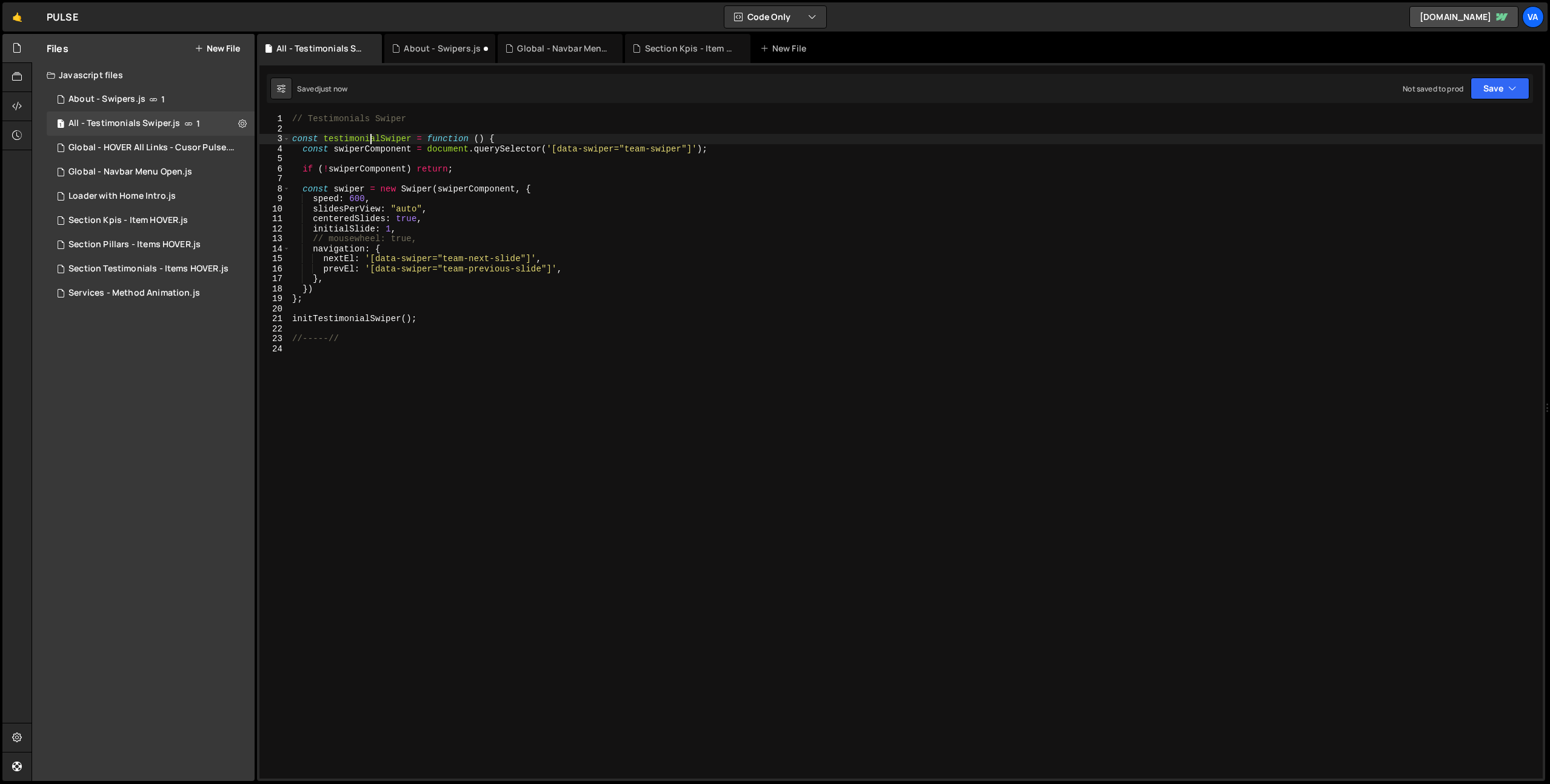
click at [369, 137] on div "// Testimonials Swiper const testimonialSwiper = function ( ) { const swiperCom…" at bounding box center [916, 456] width 1253 height 685
click at [342, 320] on div "// Testimonials Swiper const testimonialSwiper = function ( ) { const swiperCom…" at bounding box center [916, 456] width 1253 height 685
paste textarea "t"
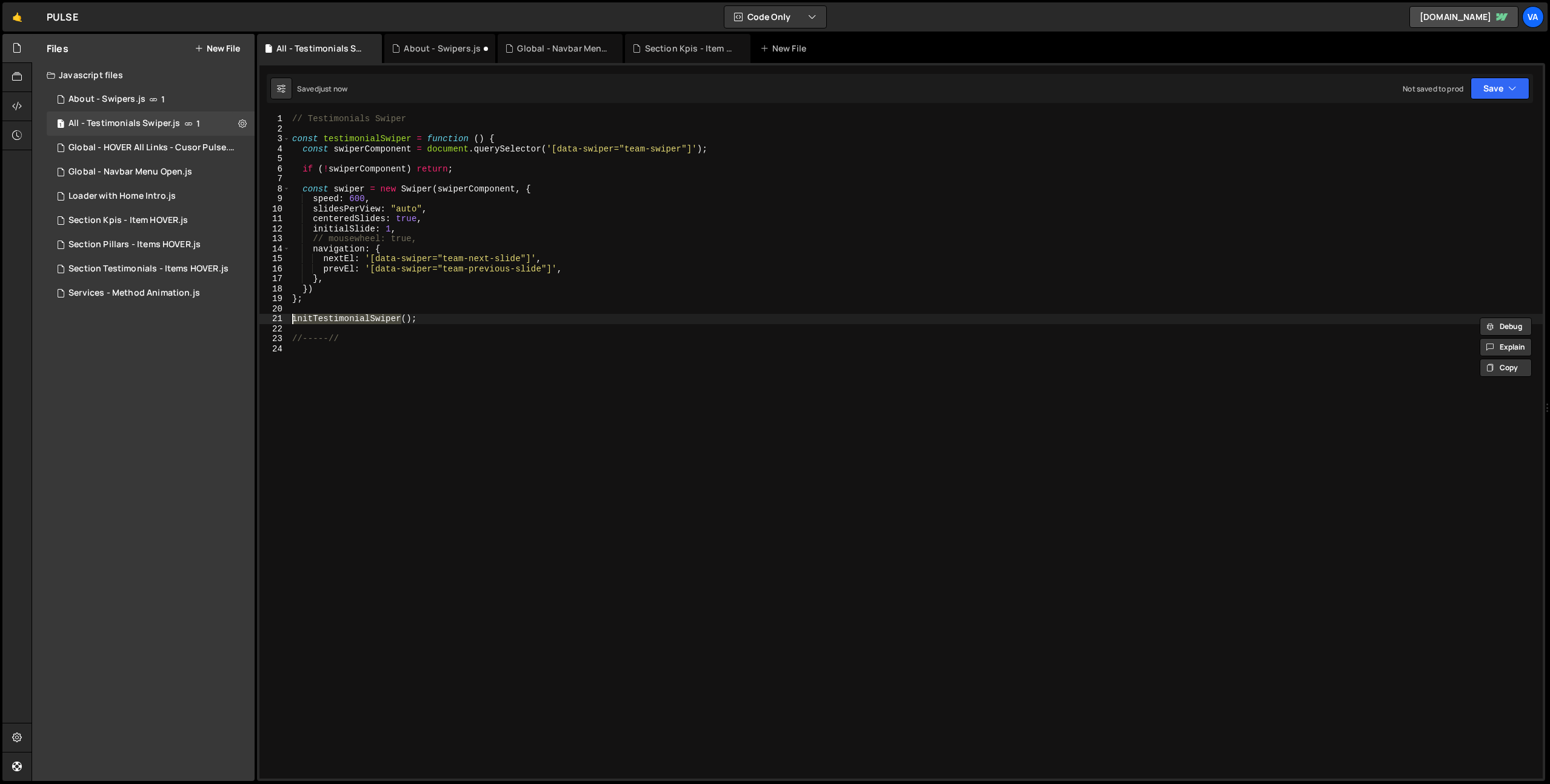
type textarea "testimonialSwiper();"
click at [503, 312] on div "// Testimonials Swiper const testimonialSwiper = function ( ) { const swiperCom…" at bounding box center [916, 456] width 1253 height 685
click at [646, 149] on div "// Testimonials Swiper const testimonialSwiper = function ( ) { const swiperCom…" at bounding box center [916, 456] width 1253 height 685
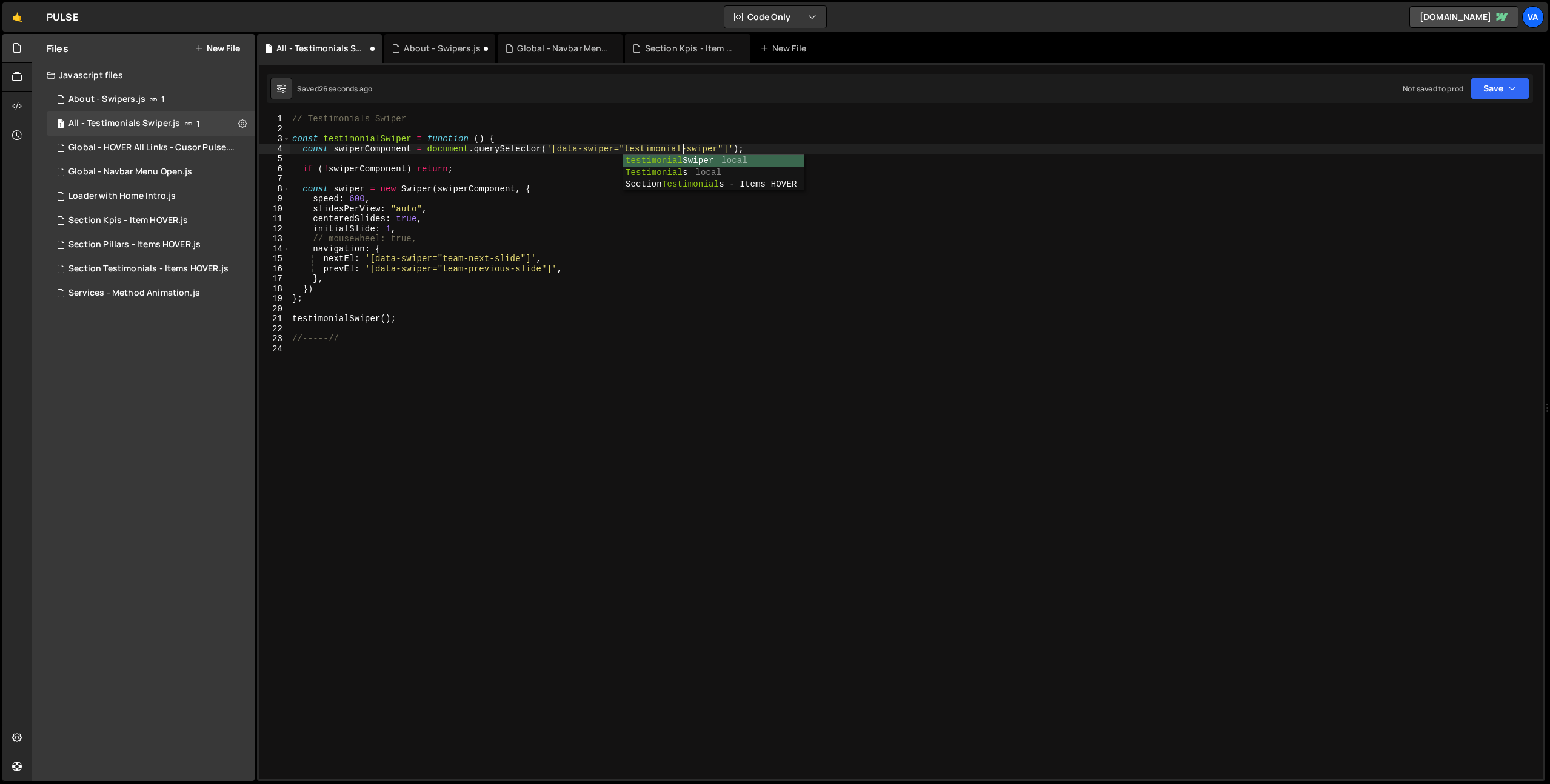
scroll to position [0, 27]
type textarea "const swiperComponent = document.querySelector('[data-swiper="testimonials-swip…"
click at [678, 151] on div "// Testimonials Swiper const testimonialSwiper = function ( ) { const swiperCom…" at bounding box center [916, 456] width 1253 height 685
drag, startPoint x: 724, startPoint y: 145, endPoint x: 659, endPoint y: 206, distance: 89.1
click at [625, 149] on div "// Testimonials Swiper const testimonialSwiper = function ( ) { const swiperCom…" at bounding box center [916, 456] width 1253 height 685
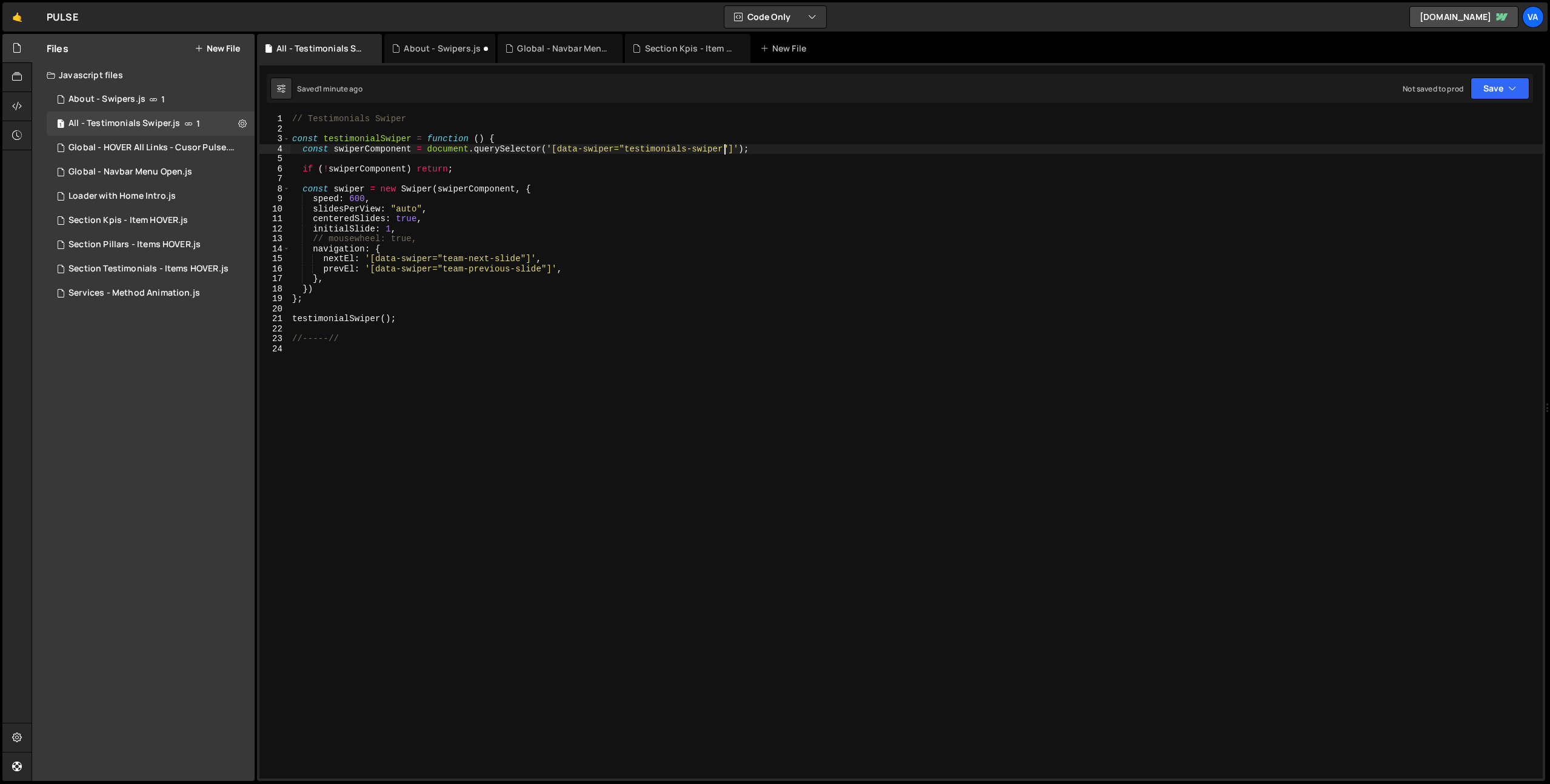
click at [683, 178] on div "// Testimonials Swiper const testimonialSwiper = function ( ) { const swiperCom…" at bounding box center [916, 456] width 1253 height 685
drag, startPoint x: 724, startPoint y: 151, endPoint x: 625, endPoint y: 145, distance: 99.2
click at [625, 145] on div "// Testimonials Swiper const testimonialSwiper = function ( ) { const swiperCom…" at bounding box center [916, 456] width 1253 height 685
paste textarea "final-testimonial"
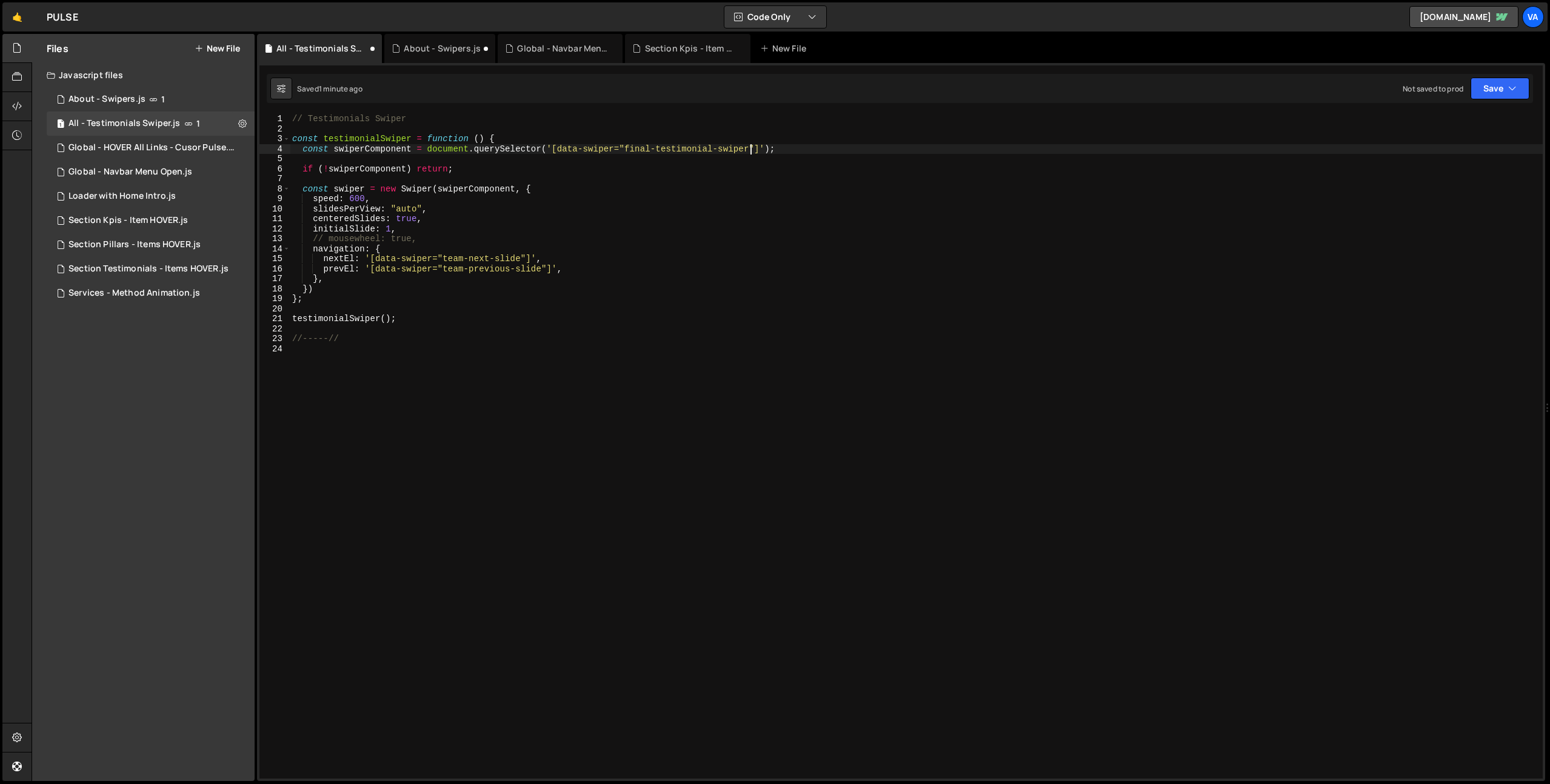
click at [697, 265] on div "// Testimonials Swiper const testimonialSwiper = function ( ) { const swiperCom…" at bounding box center [916, 456] width 1253 height 685
type textarea "prevEl: '[data-swiper="team-previous-slide"]',"
click at [497, 355] on div "// Testimonials Swiper const testimonialSwiper = function ( ) { const swiperCom…" at bounding box center [916, 456] width 1253 height 685
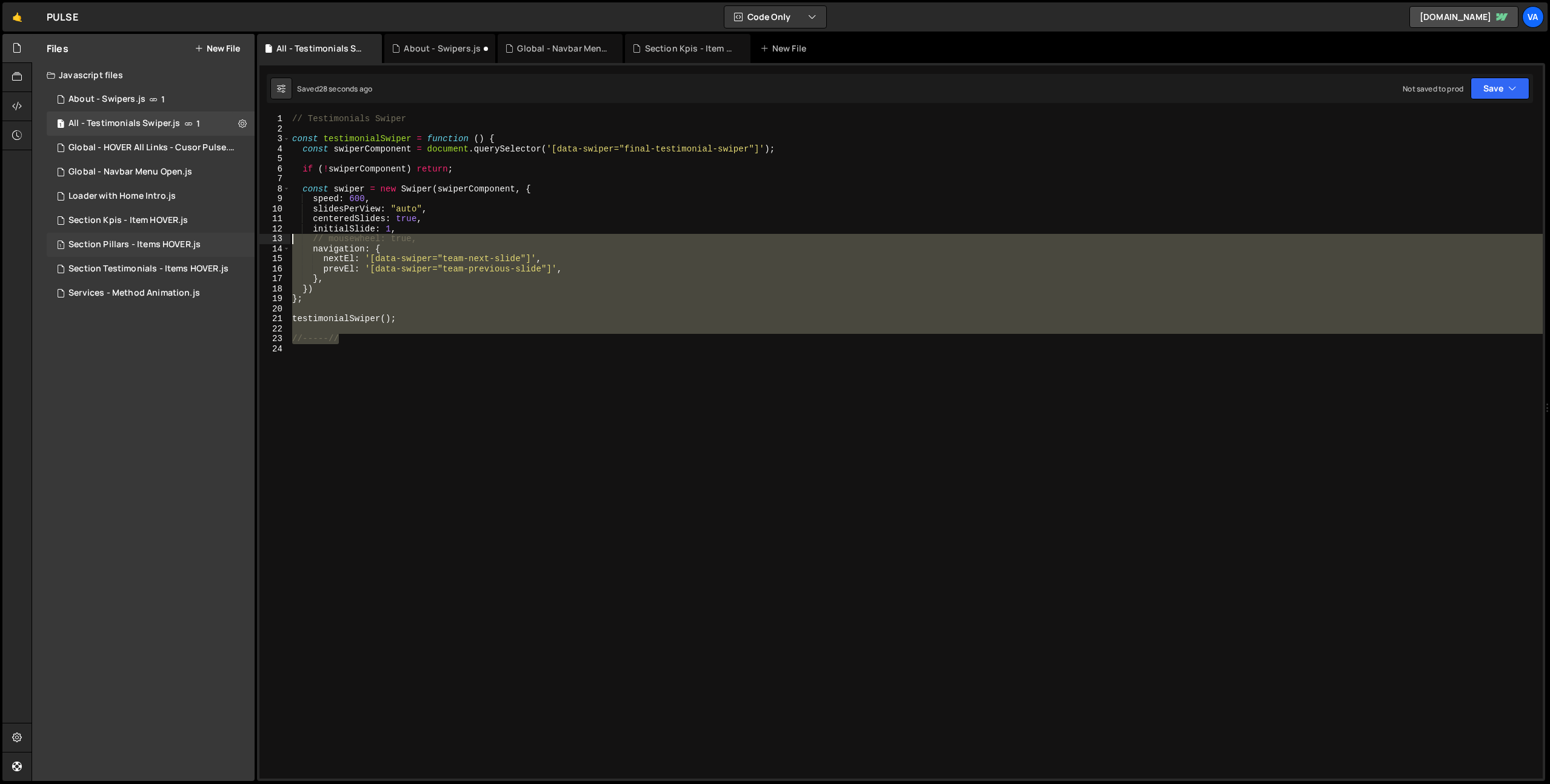
drag, startPoint x: 368, startPoint y: 336, endPoint x: 239, endPoint y: 241, distance: 160.2
click at [239, 241] on div "Files New File Javascript files 1 About - Swipers.js 1 1 All - Testimonials Swi…" at bounding box center [790, 408] width 1518 height 748
click at [324, 138] on div "// Testimonials Swiper const testimonialSwiper = function ( ) { const swiperCom…" at bounding box center [916, 456] width 1253 height 685
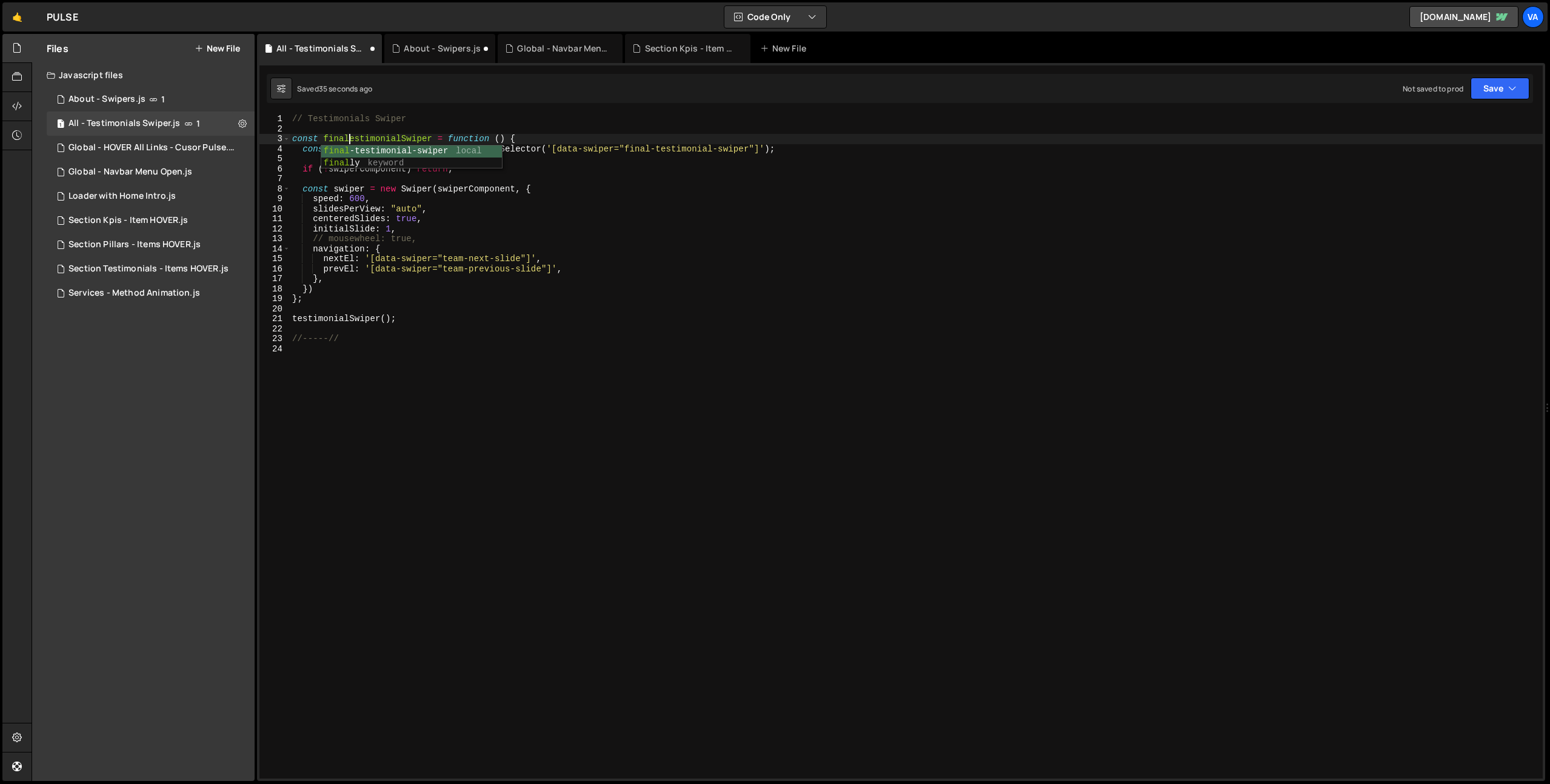
scroll to position [0, 3]
click at [379, 139] on div "// Testimonials Swiper const finalTestimonialSwiper = function ( ) { const swip…" at bounding box center [916, 456] width 1253 height 685
click at [342, 316] on div "// Testimonials Swiper const finalTestimonialSwiper = function ( ) { const swip…" at bounding box center [916, 456] width 1253 height 685
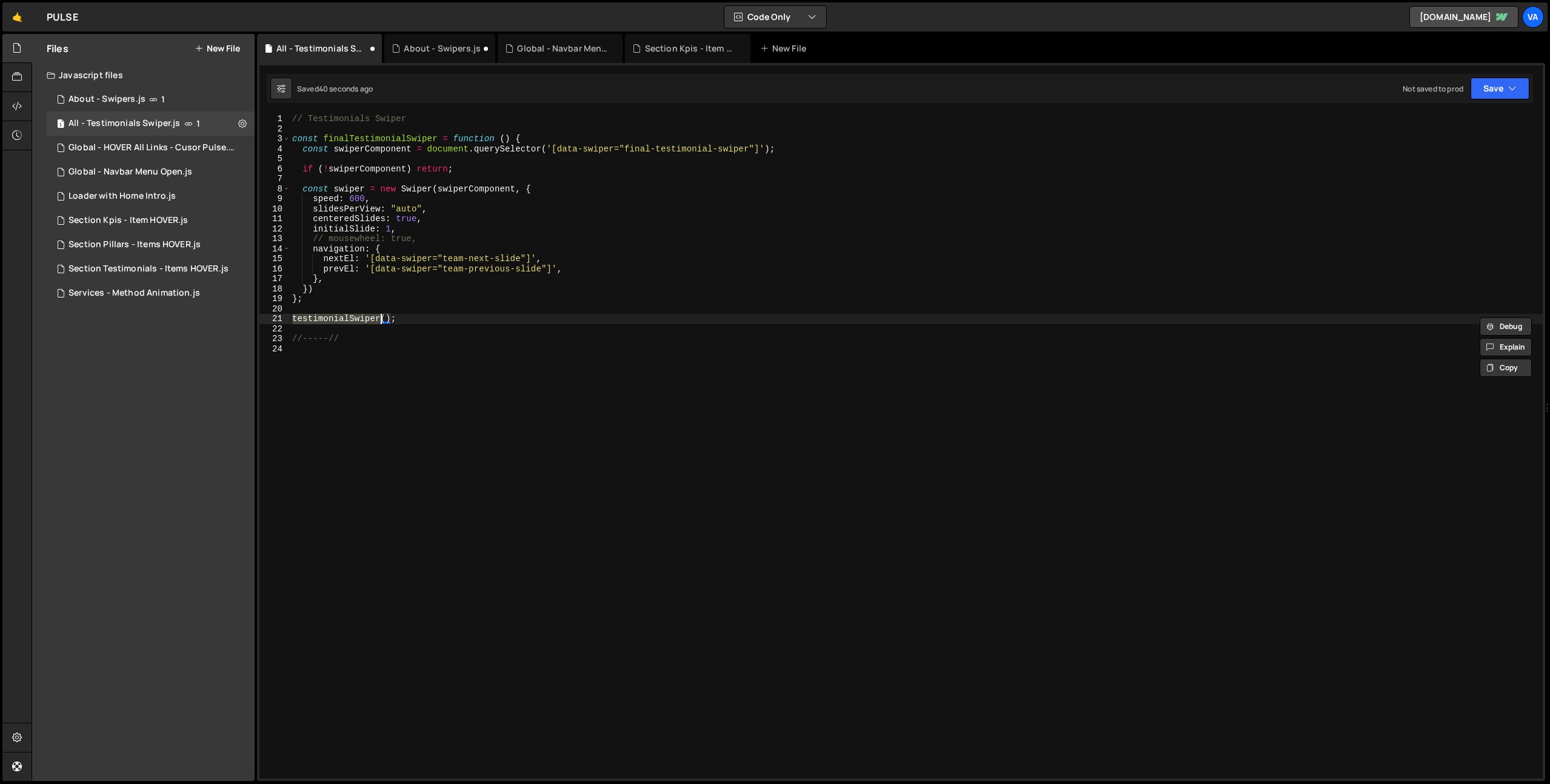
paste textarea "finalT"
type textarea "finalTestimonialSwiper();"
click at [483, 362] on div "// Testimonials Swiper const finalTestimonialSwiper = function ( ) { const swip…" at bounding box center [916, 456] width 1253 height 685
click at [360, 364] on div "// Testimonials Swiper const finalTestimonialSwiper = function ( ) { const swip…" at bounding box center [916, 456] width 1253 height 685
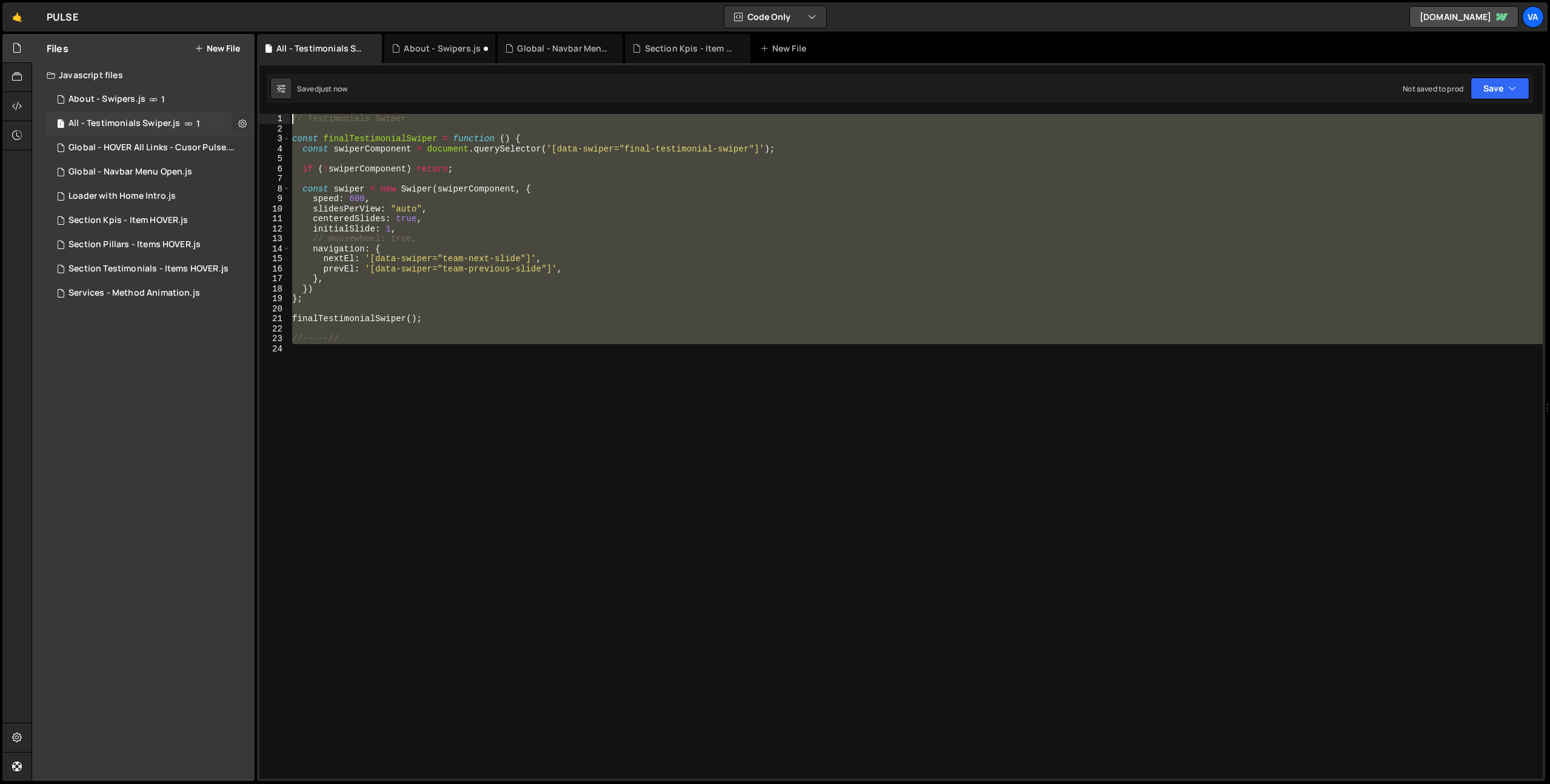
drag, startPoint x: 355, startPoint y: 351, endPoint x: 246, endPoint y: 118, distance: 257.2
click at [246, 118] on div "Files New File Javascript files 1 About - Swipers.js 1 1 All - Testimonials Swi…" at bounding box center [790, 408] width 1518 height 748
type textarea "// Testimonials Swiper"
click at [239, 124] on icon at bounding box center [242, 123] width 8 height 12
click at [317, 149] on button "Edit File Settings" at bounding box center [316, 149] width 119 height 24
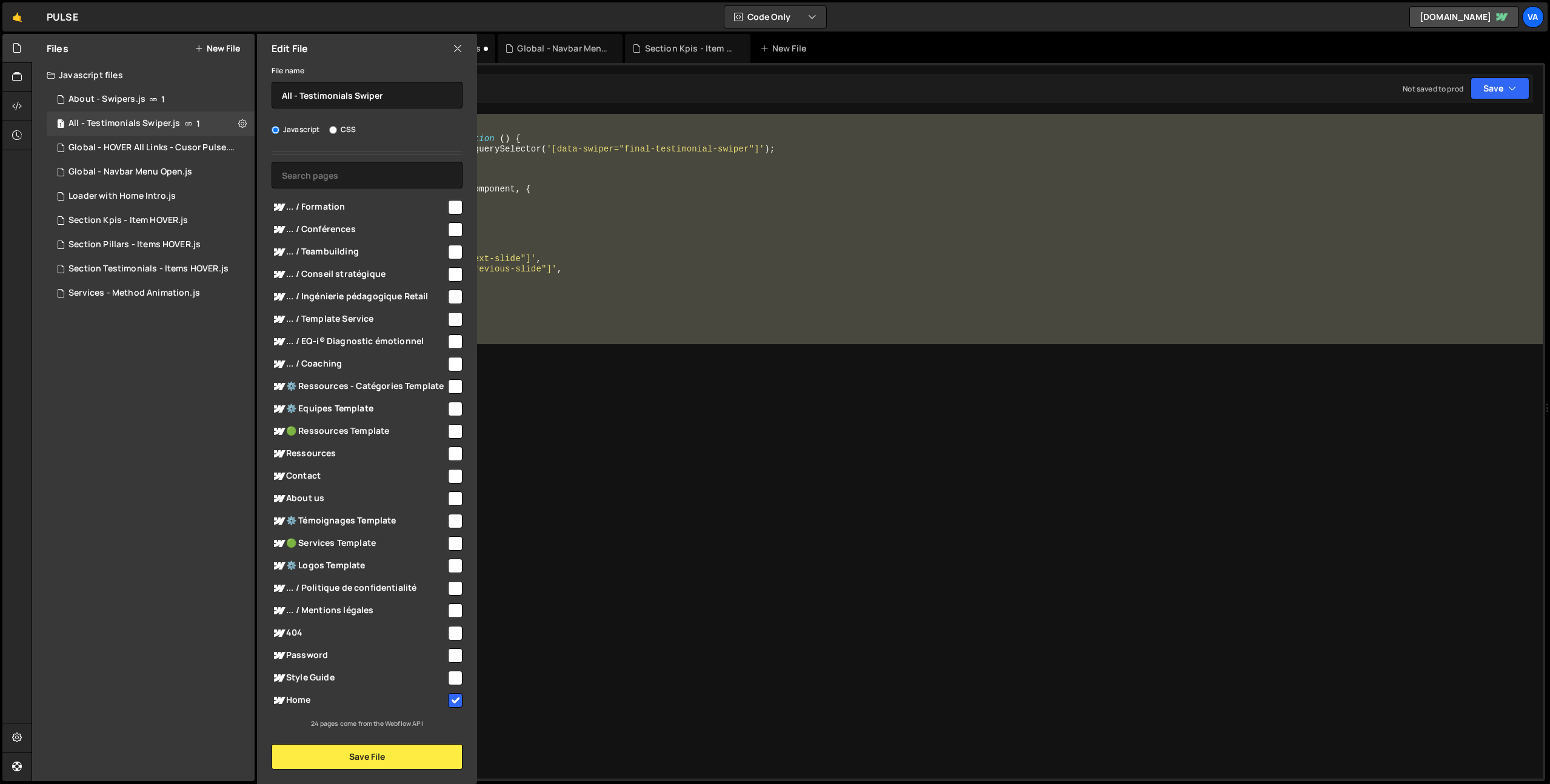
click at [451, 706] on input "checkbox" at bounding box center [455, 700] width 14 height 14
checkbox input "false"
click at [412, 753] on button "Save File" at bounding box center [367, 756] width 191 height 25
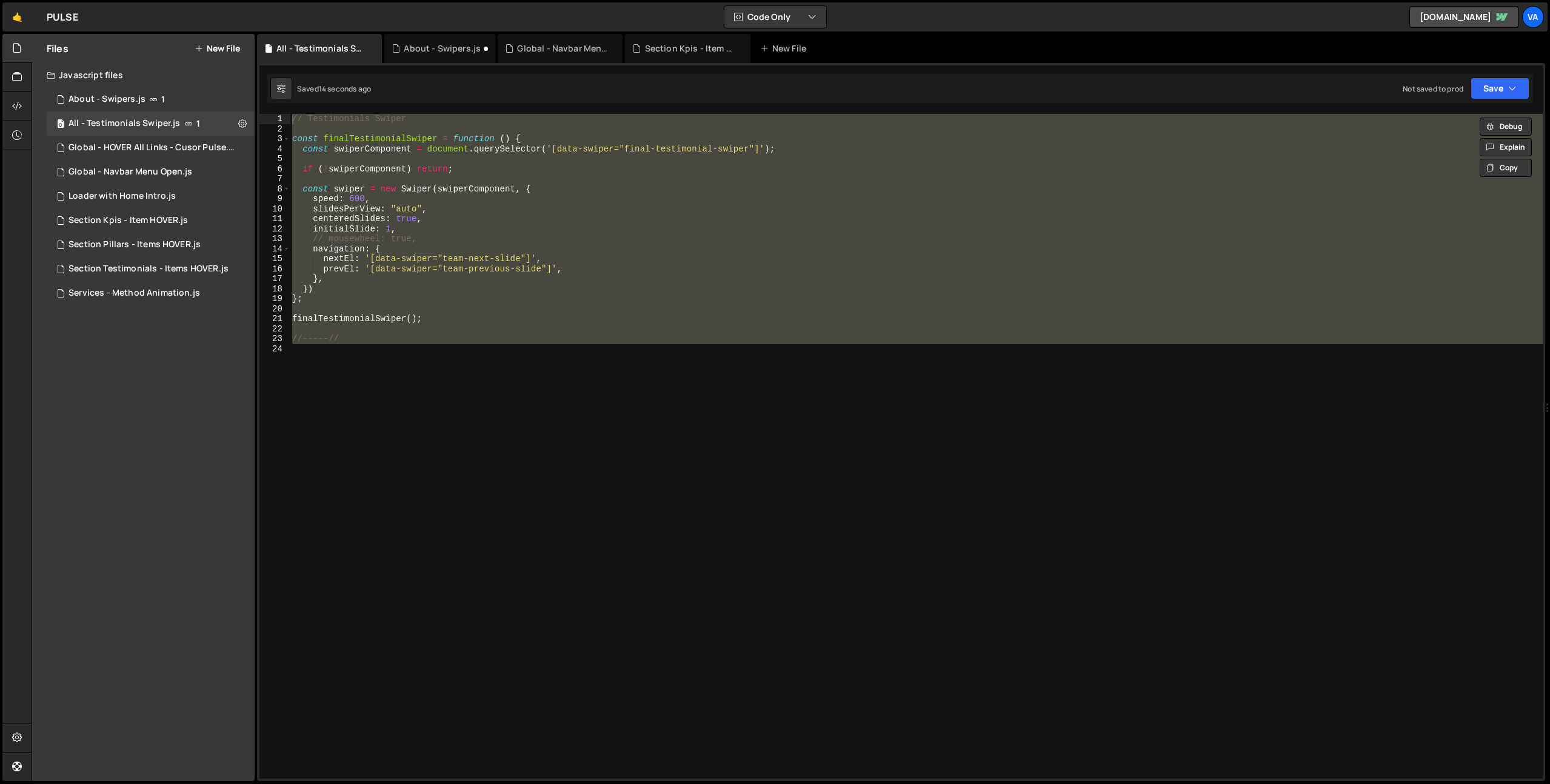
click at [380, 494] on div "// Testimonials Swiper const finalTestimonialSwiper = function ( ) { const swip…" at bounding box center [916, 446] width 1253 height 665
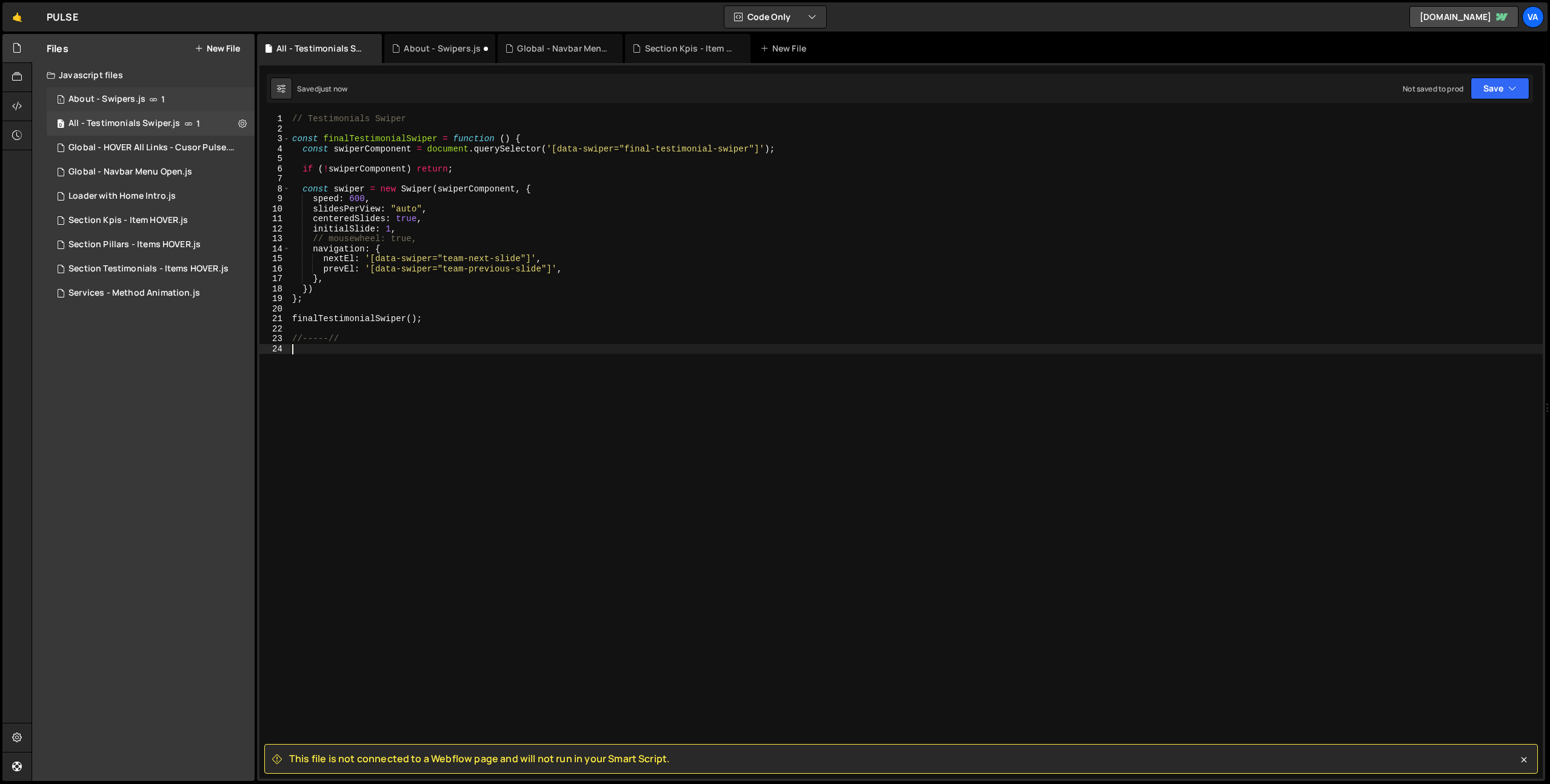
click at [141, 92] on div "1 About - Swipers.js 1" at bounding box center [151, 100] width 208 height 24
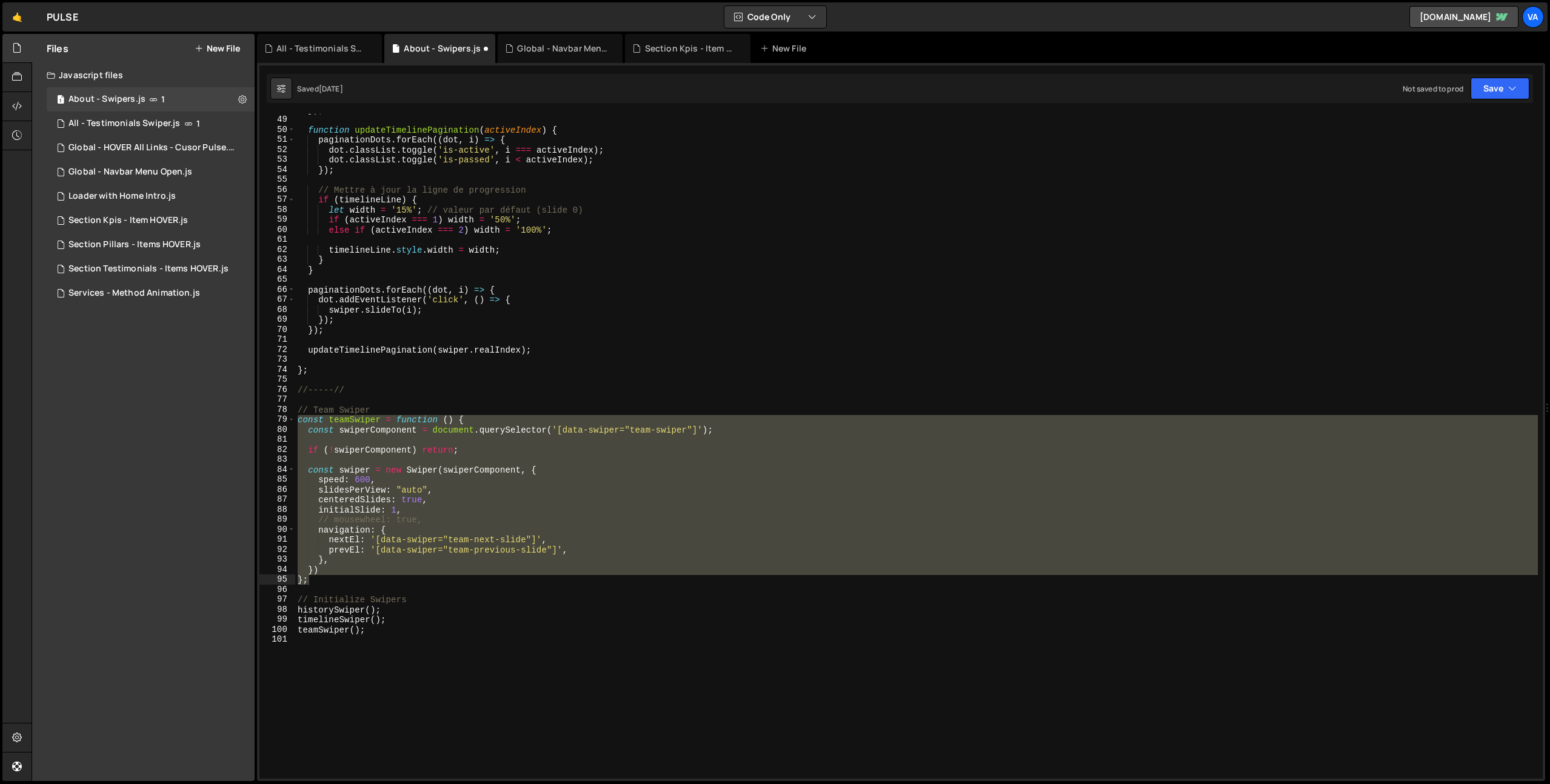
type textarea "// Initialize Swipers"
click at [424, 596] on div "}) ; function updateTimelinePagination ( activeIndex ) { paginationDots . forEa…" at bounding box center [917, 447] width 1242 height 685
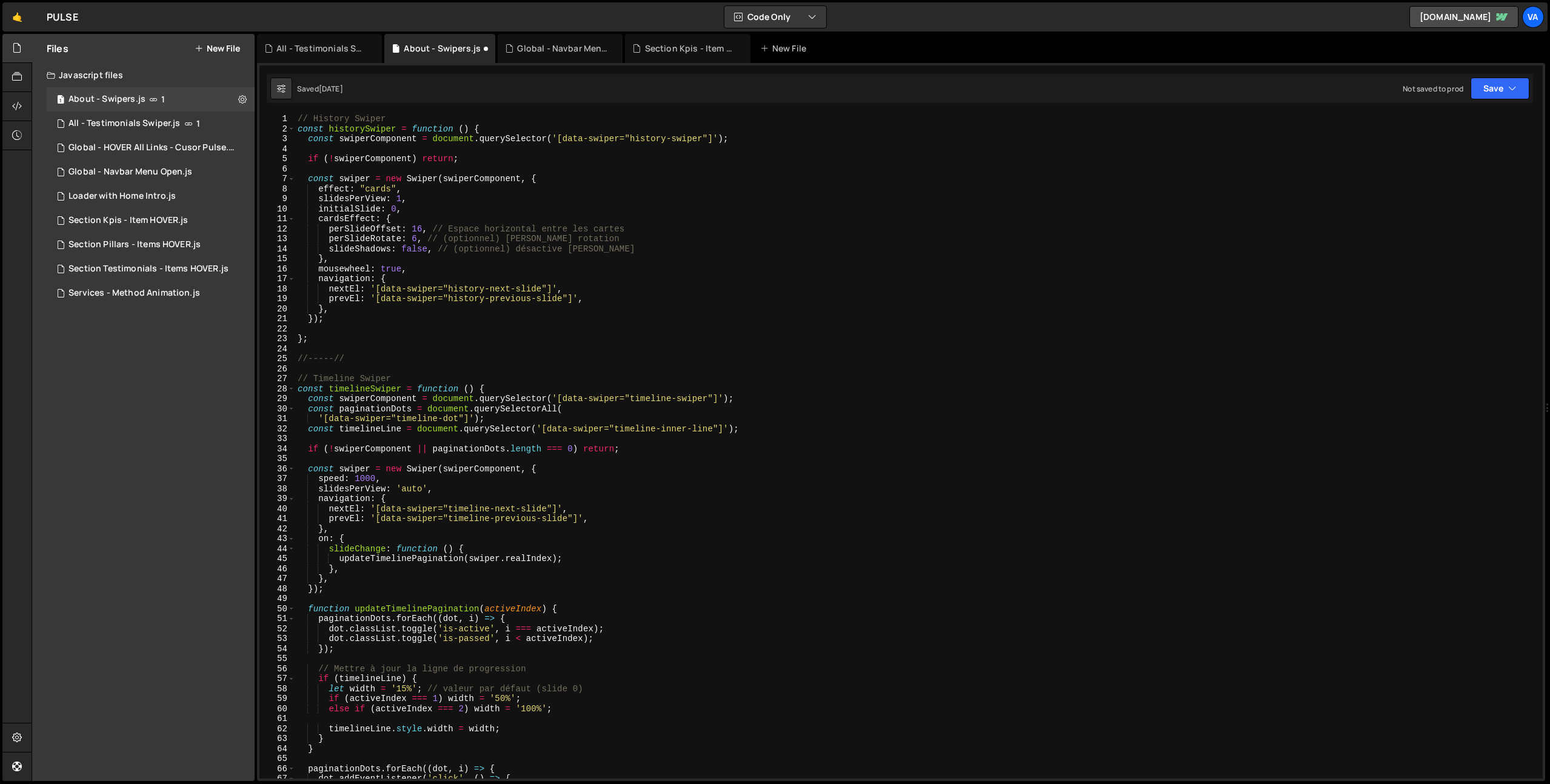
scroll to position [673, 0]
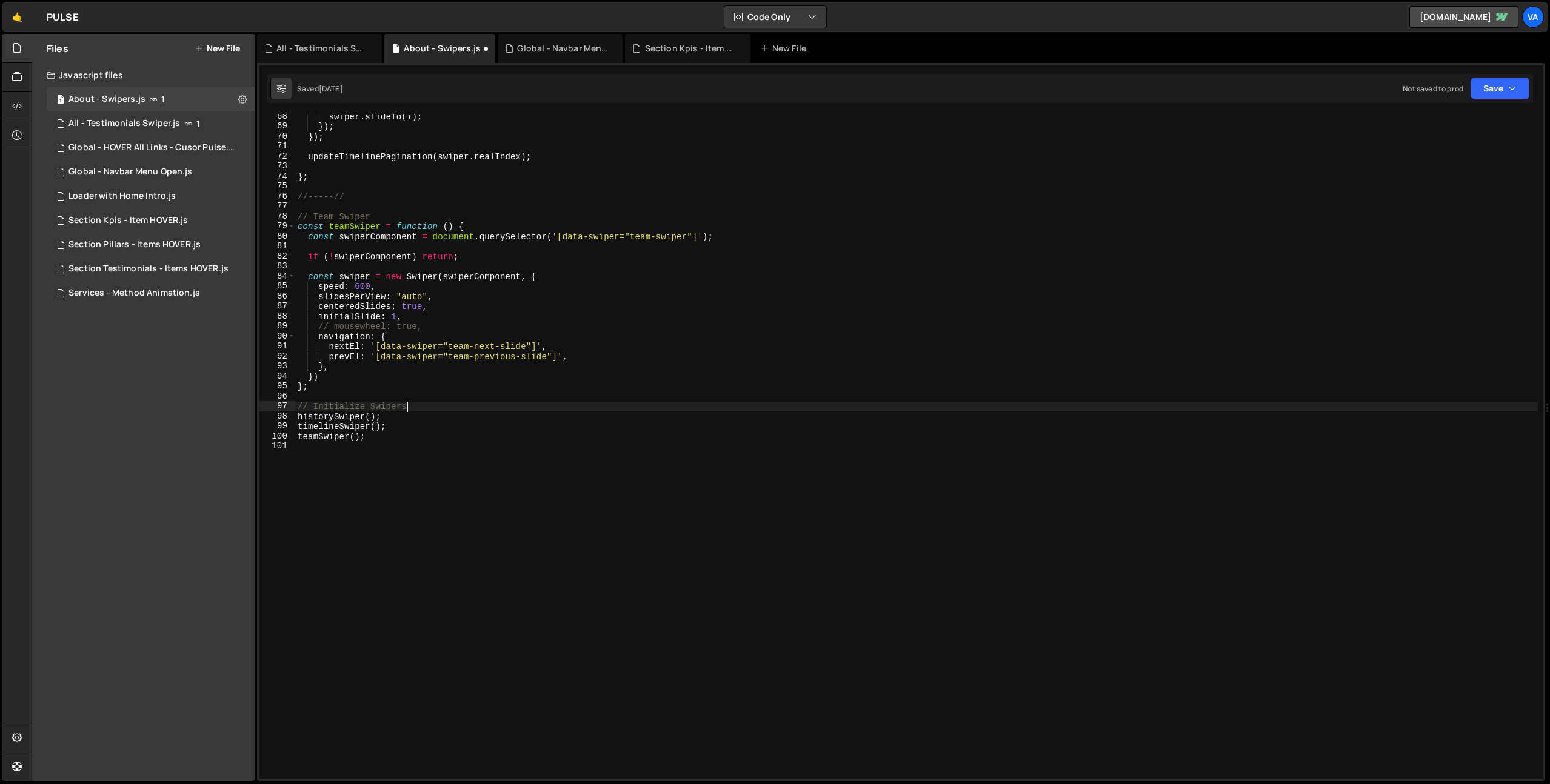
click at [350, 395] on div "swiper . slideTo ( i ) ; }) ; }) ; updateTimelinePagination ( swiper . realInde…" at bounding box center [917, 453] width 1242 height 685
type textarea "/*-----*/"
paste textarea
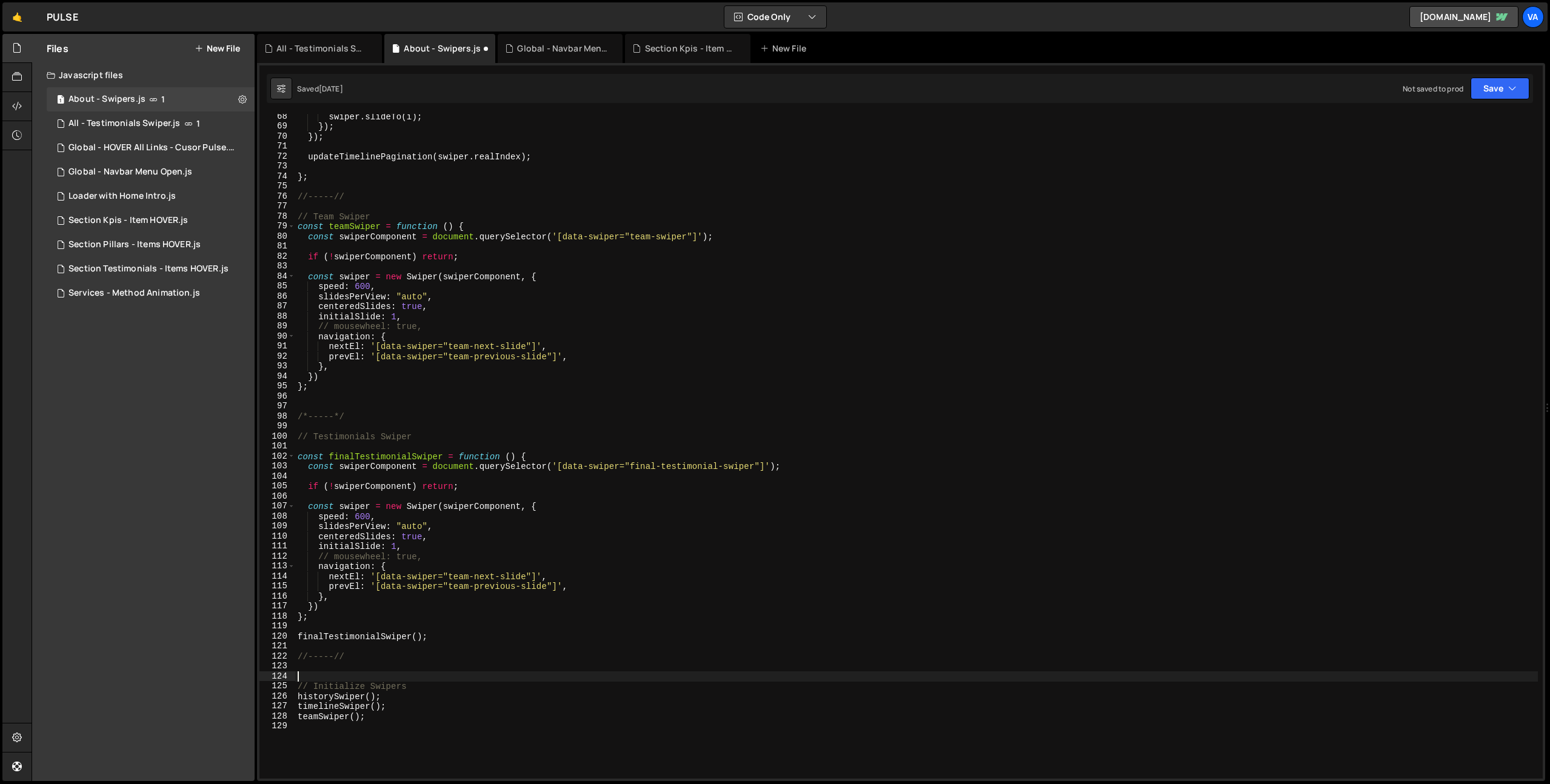
click at [306, 417] on div "swiper . slideTo ( i ) ; }) ; }) ; updateTimelinePagination ( swiper . realInde…" at bounding box center [917, 453] width 1242 height 685
click at [339, 415] on div "swiper . slideTo ( i ) ; }) ; }) ; updateTimelinePagination ( swiper . realInde…" at bounding box center [917, 453] width 1242 height 685
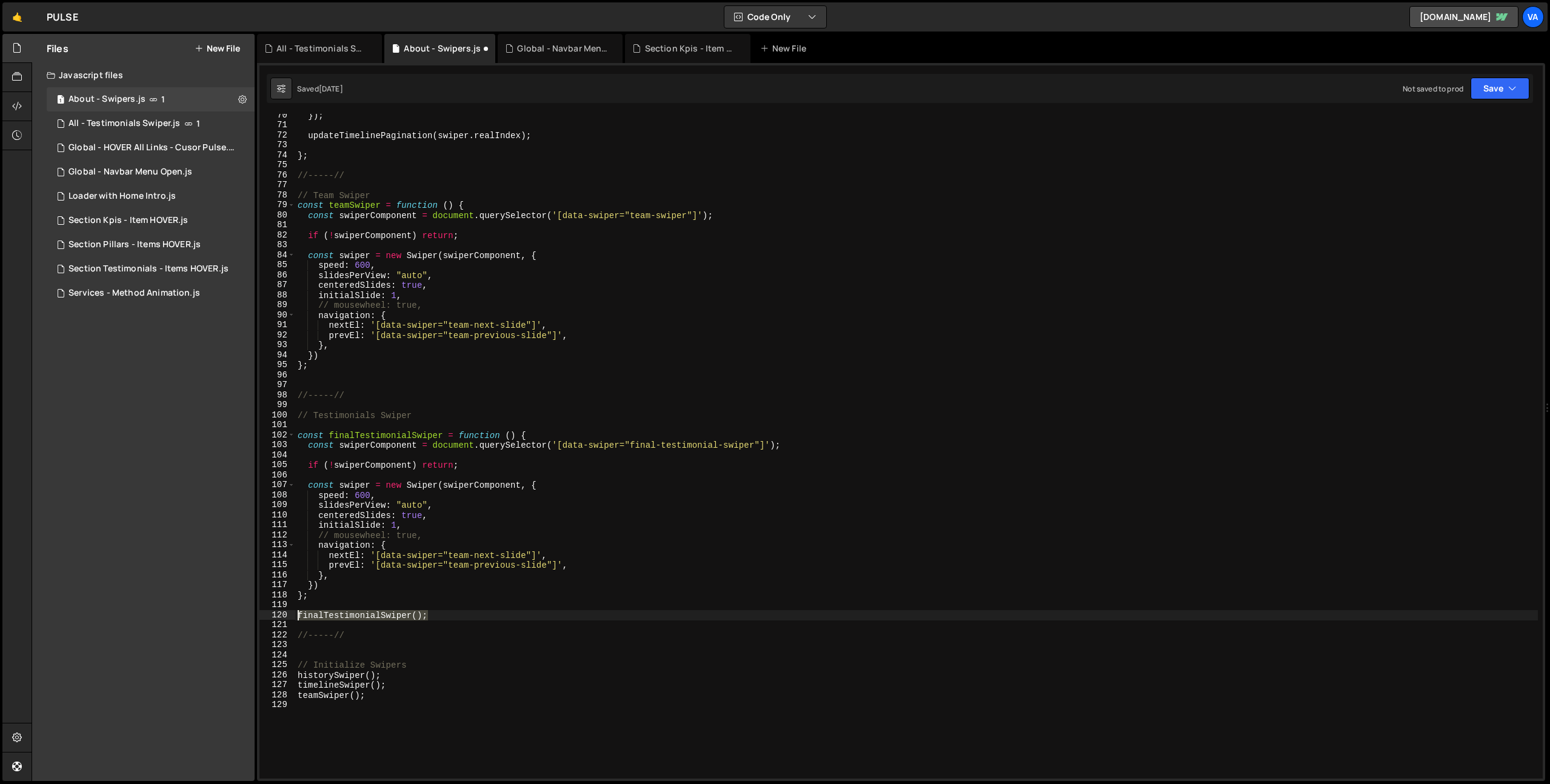
drag, startPoint x: 426, startPoint y: 616, endPoint x: 295, endPoint y: 615, distance: 131.0
click at [295, 615] on div "}) ; updateTimelinePagination ( swiper . realIndex ) ; } ; //-----// // Team Sw…" at bounding box center [917, 452] width 1242 height 685
click at [384, 698] on div "}) ; updateTimelinePagination ( swiper . realIndex ) ; } ; //-----// // Team Sw…" at bounding box center [917, 452] width 1242 height 685
type textarea "teamSwiper();"
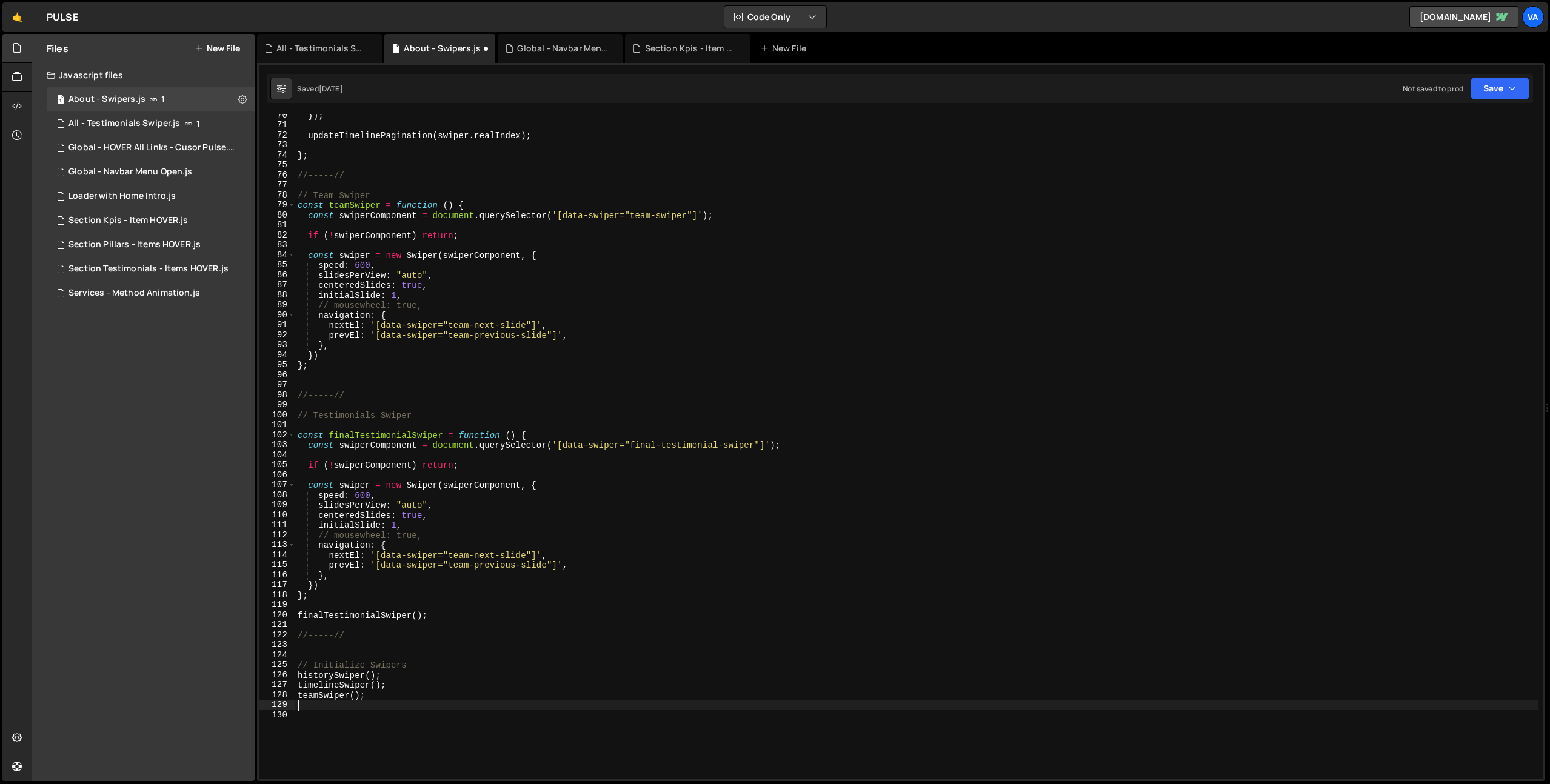
paste textarea "finalTestimonialSwiper();"
type textarea "finalTestimonialSwiper();"
drag, startPoint x: 447, startPoint y: 612, endPoint x: 282, endPoint y: 612, distance: 165.0
click at [282, 612] on div "finalTestimonialSwiper(); 70 71 72 73 74 75 76 77 78 79 80 81 82 83 84 85 86 87…" at bounding box center [901, 446] width 1283 height 665
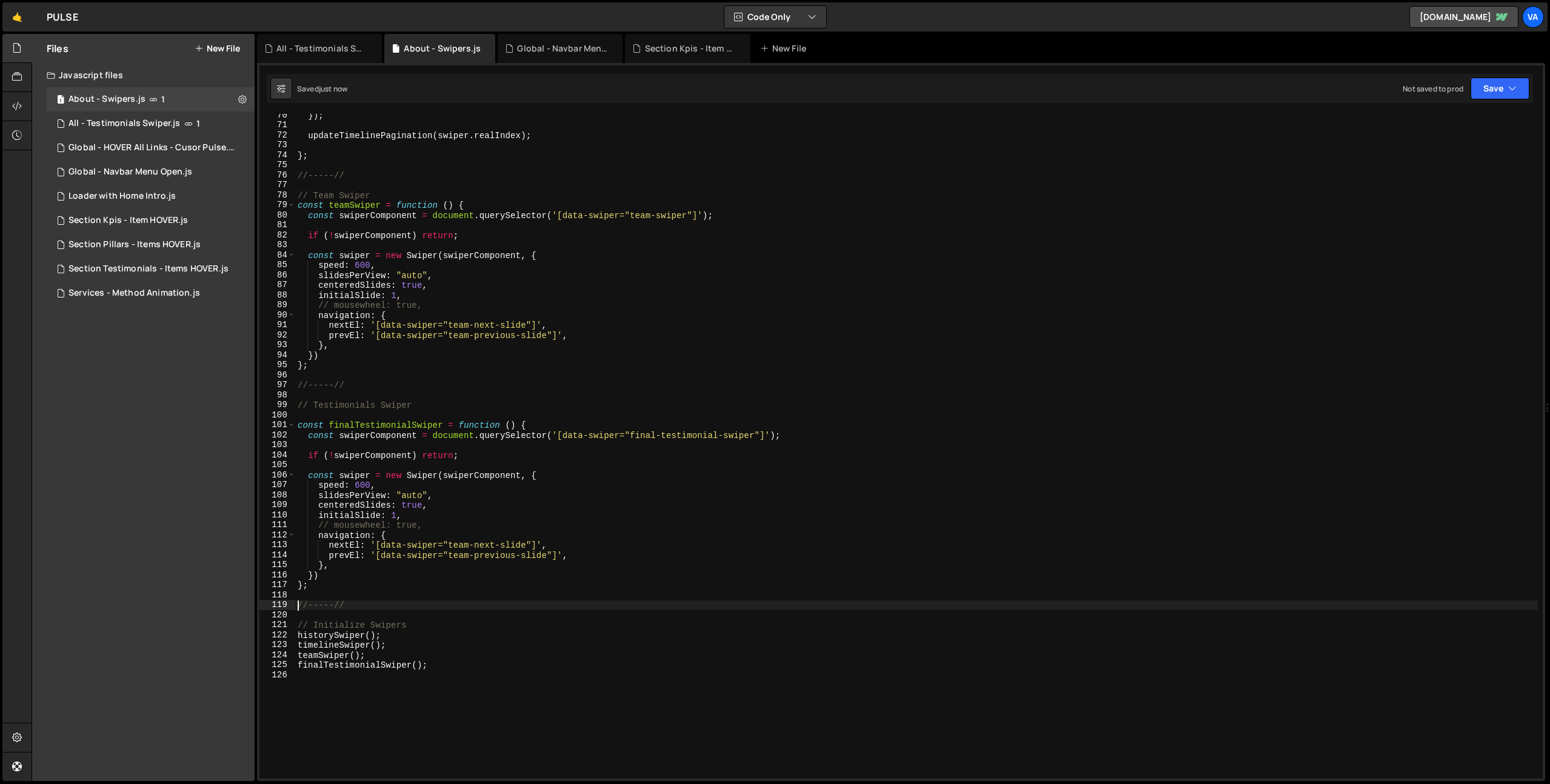
type textarea "//-----//"
click at [242, 96] on icon at bounding box center [242, 98] width 8 height 12
type input "About - Swipers"
radio input "true"
checkbox input "true"
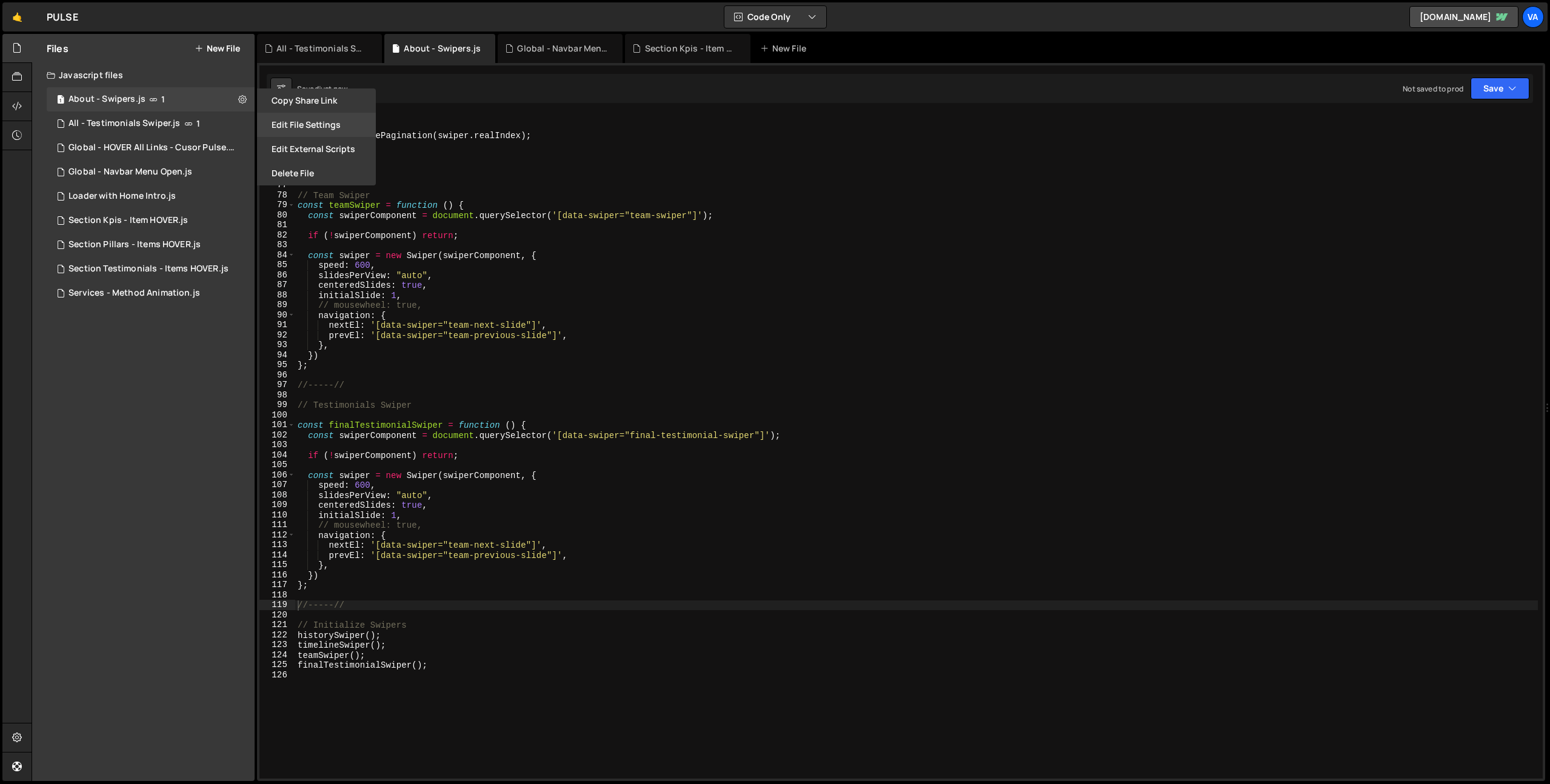
click at [303, 119] on button "Edit File Settings" at bounding box center [316, 125] width 119 height 24
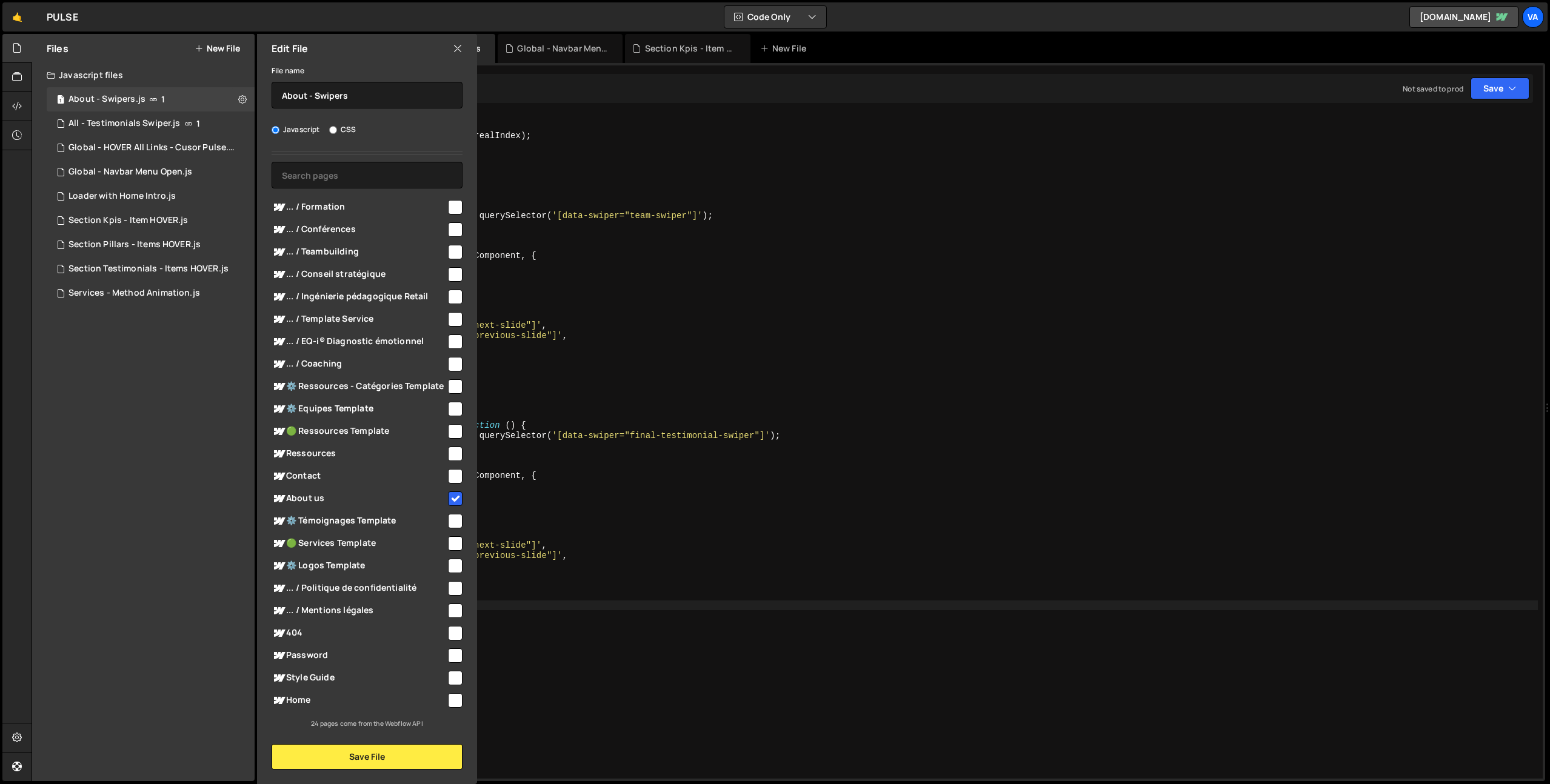
click at [449, 702] on input "checkbox" at bounding box center [455, 700] width 14 height 14
checkbox input "true"
click at [358, 760] on button "Save File" at bounding box center [367, 756] width 191 height 25
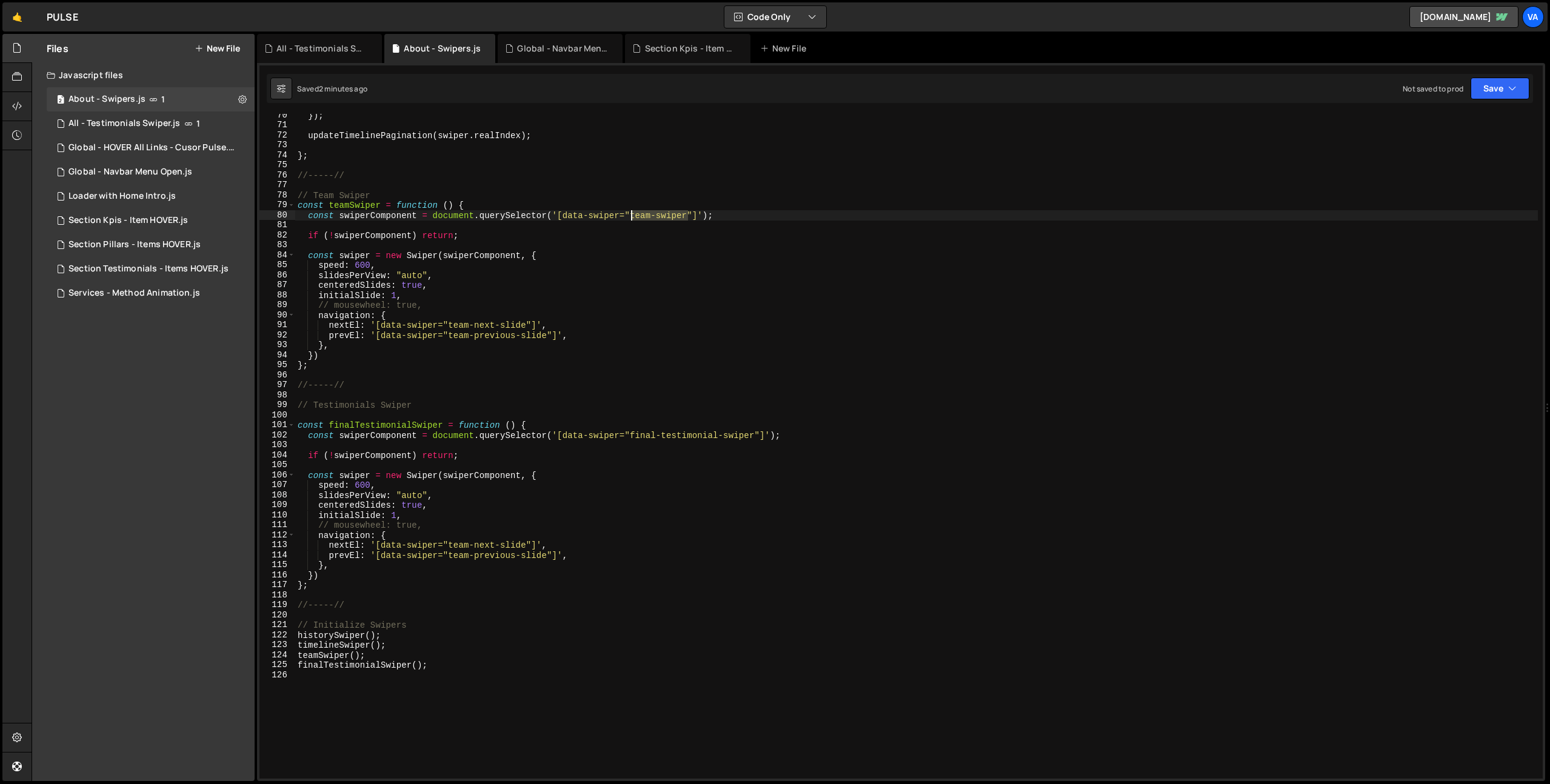
drag, startPoint x: 687, startPoint y: 216, endPoint x: 631, endPoint y: 214, distance: 56.0
click at [631, 214] on div "}) ; updateTimelinePagination ( swiper . realIndex ) ; } ; //-----// // Team Sw…" at bounding box center [917, 452] width 1242 height 685
drag, startPoint x: 756, startPoint y: 436, endPoint x: 631, endPoint y: 433, distance: 125.0
click at [631, 433] on div "}) ; updateTimelinePagination ( swiper . realIndex ) ; } ; //-----// // Team Sw…" at bounding box center [917, 452] width 1242 height 685
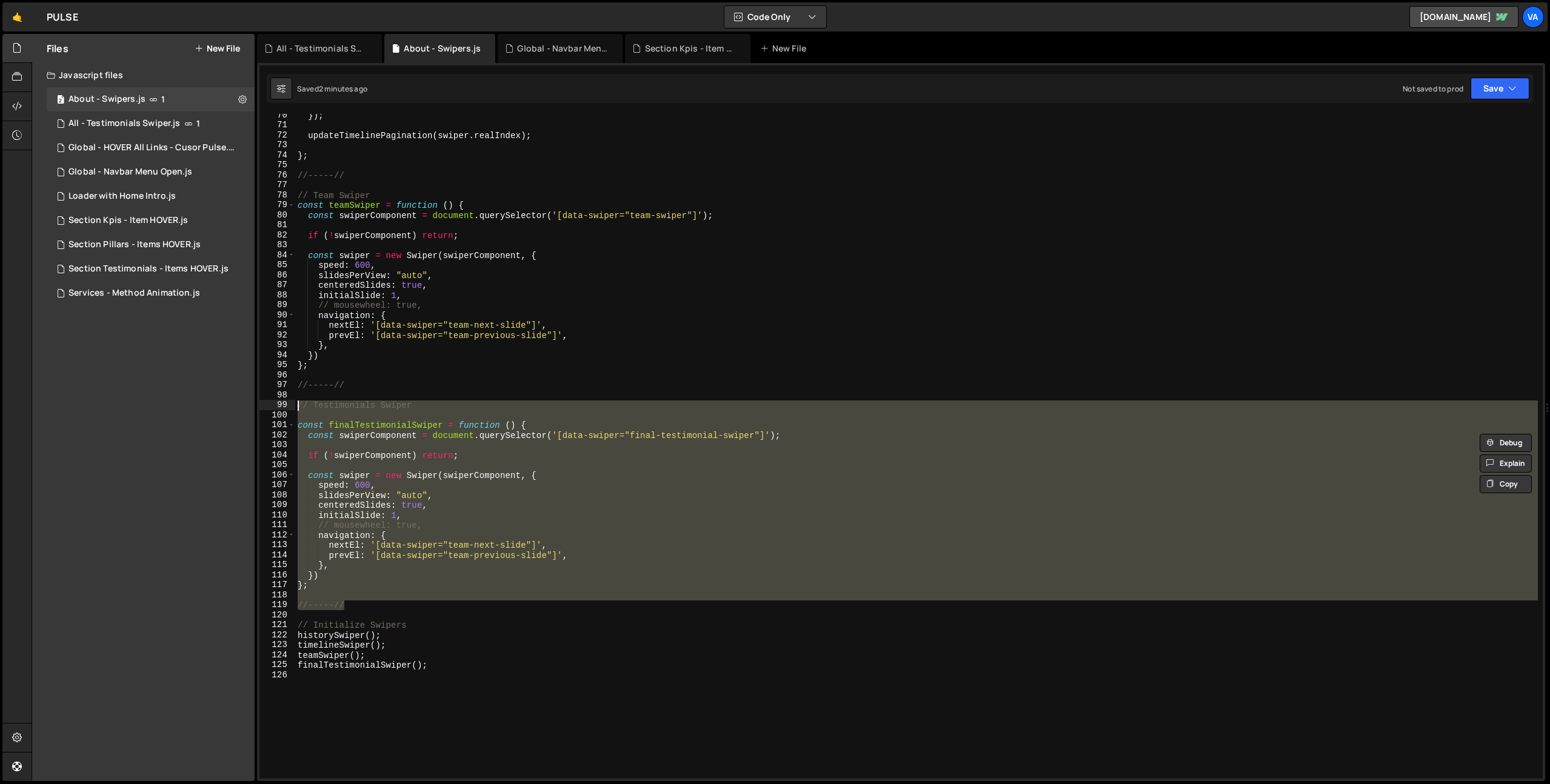
drag, startPoint x: 350, startPoint y: 606, endPoint x: 260, endPoint y: 403, distance: 222.1
click at [260, 403] on div "const swiperComponent = document.querySelector('[data-swiper="final-testimonial…" at bounding box center [901, 446] width 1283 height 665
type textarea "// Testimonials Swiper"
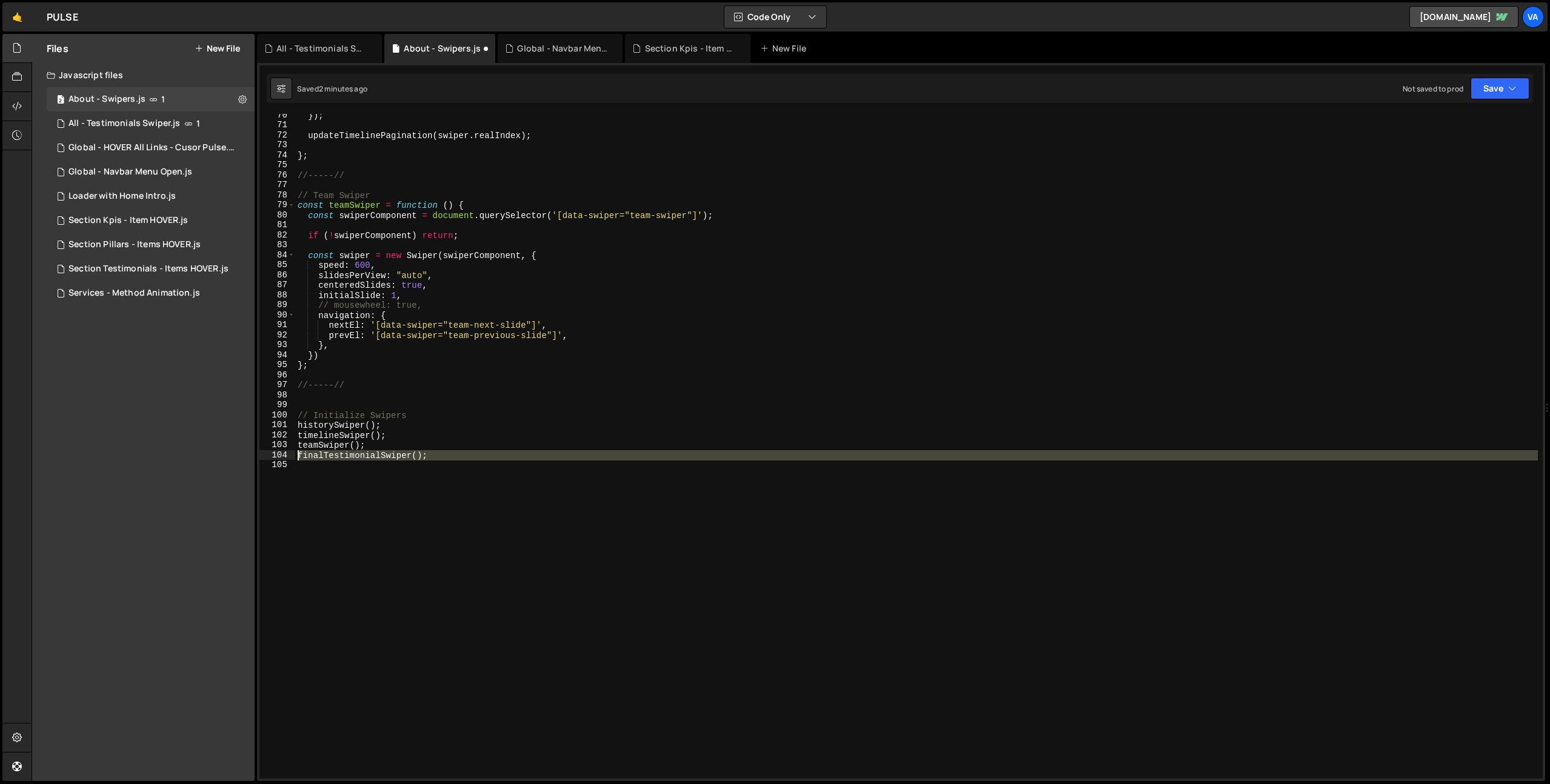
drag, startPoint x: 403, startPoint y: 457, endPoint x: 293, endPoint y: 456, distance: 110.0
click at [293, 456] on div "70 71 72 73 74 75 76 77 78 79 80 81 82 83 84 85 86 87 88 89 90 91 92 93 94 95 9…" at bounding box center [901, 446] width 1283 height 665
type textarea "finalTestimonialSwiper();"
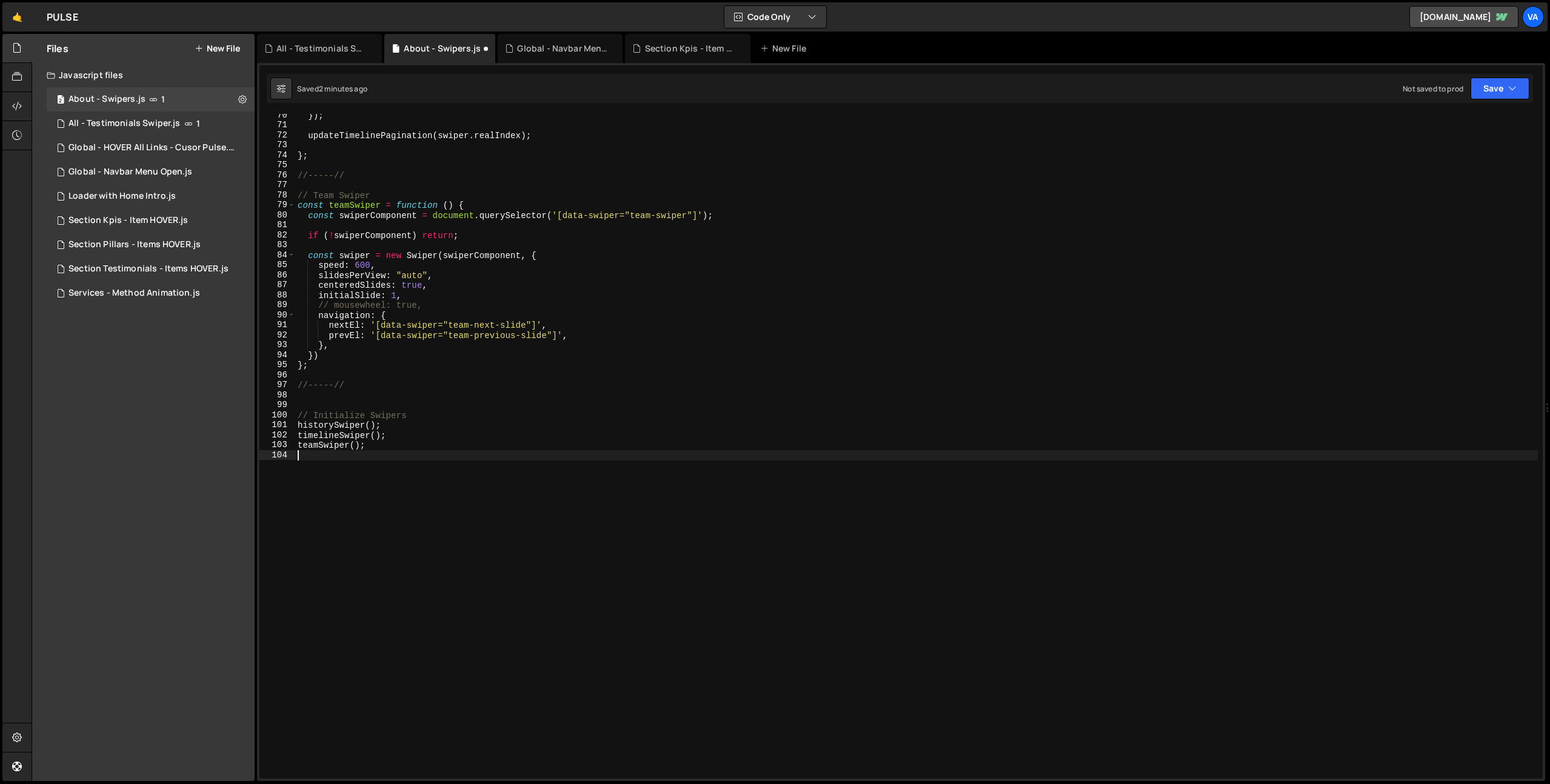
type textarea "teamSwiper();"
click at [240, 99] on icon at bounding box center [242, 98] width 8 height 12
click at [287, 120] on button "Edit File Settings" at bounding box center [316, 125] width 119 height 24
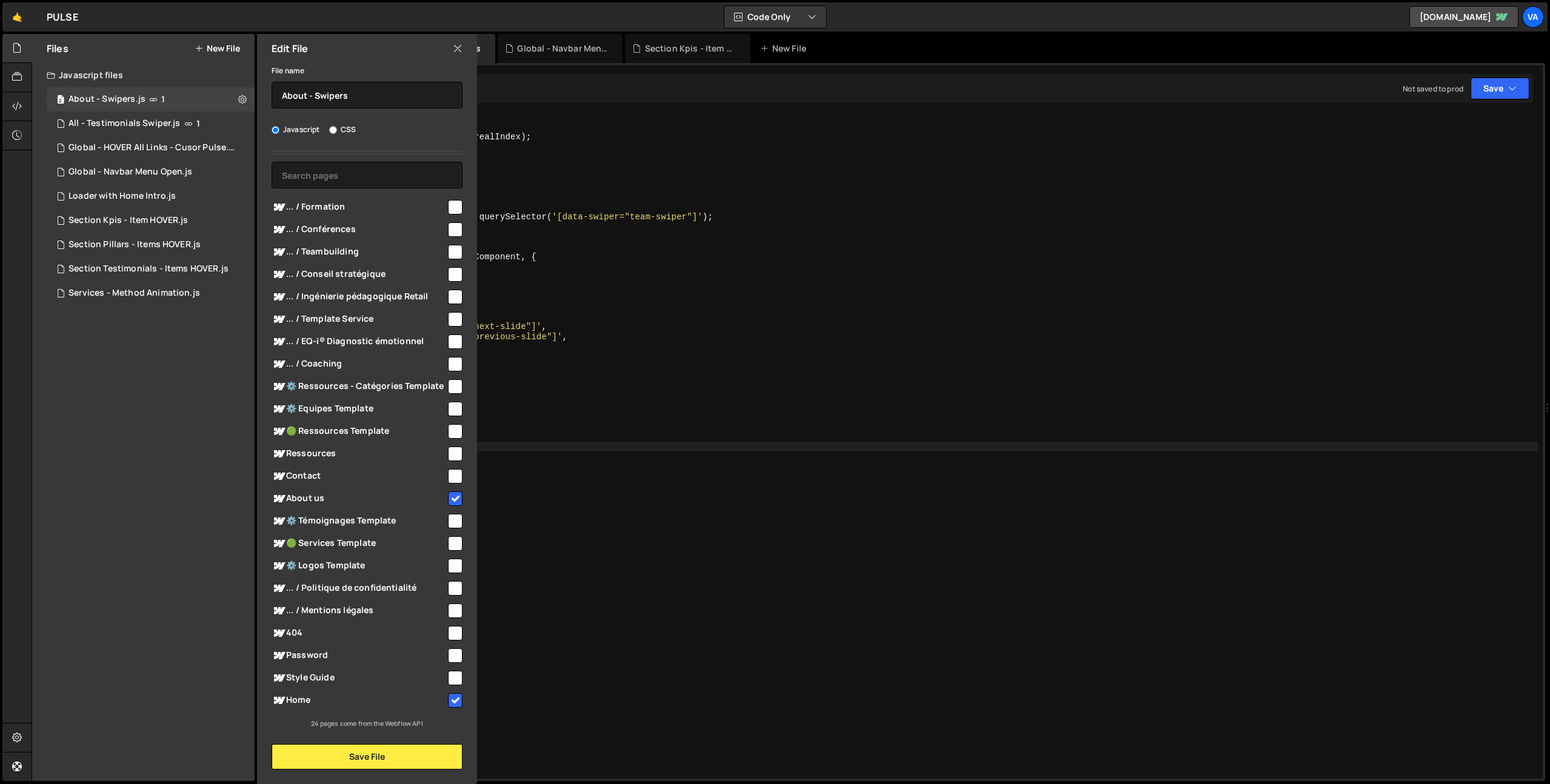
click at [448, 704] on input "checkbox" at bounding box center [455, 700] width 14 height 14
checkbox input "false"
click at [365, 758] on button "Save File" at bounding box center [367, 756] width 191 height 25
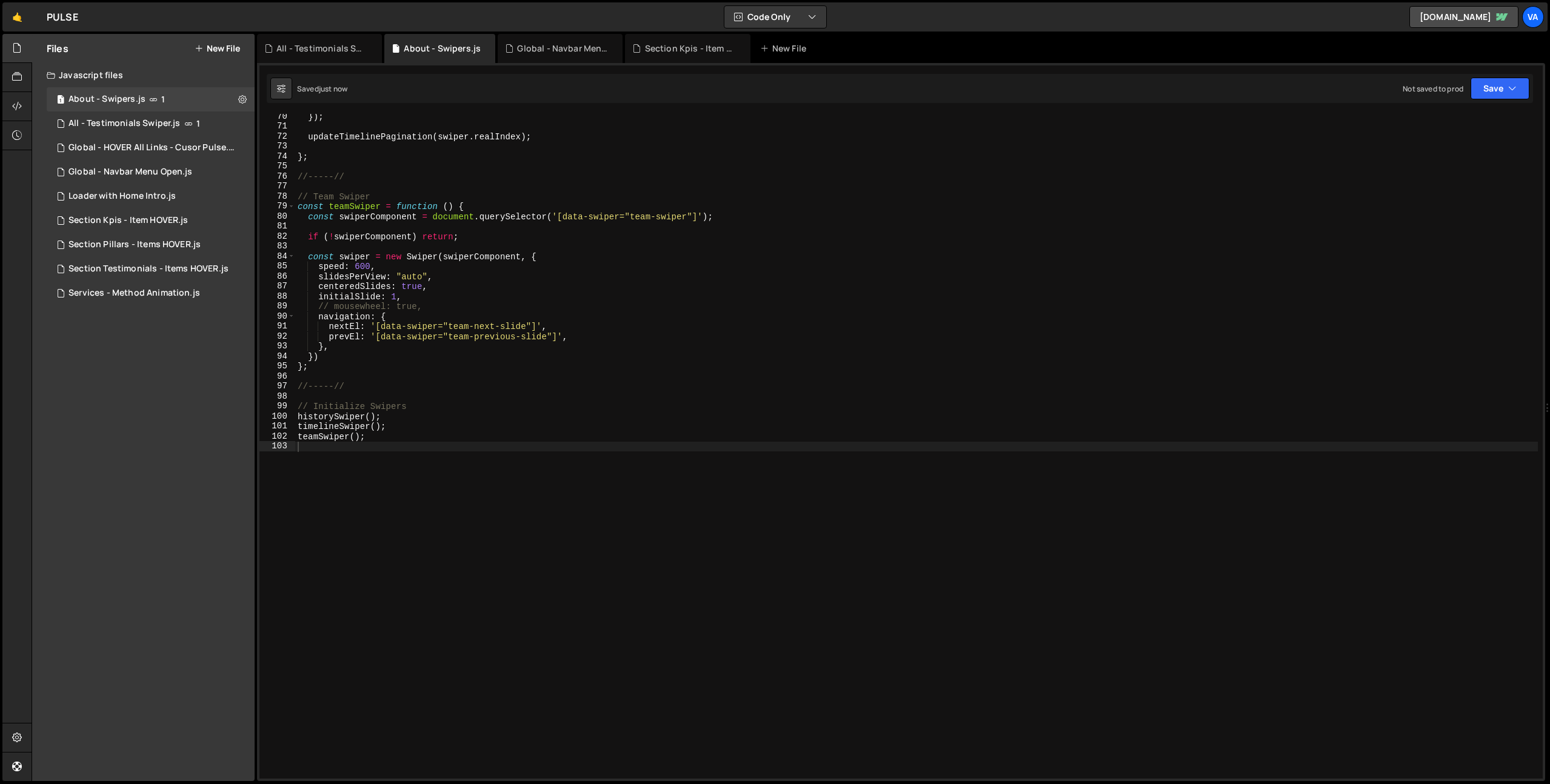
click at [601, 648] on div "}) ; updateTimelinePagination ( swiper . realIndex ) ; } ; //-----// // Team Sw…" at bounding box center [917, 453] width 1242 height 685
click at [165, 130] on div "0 All - Testimonials Swiper.js 1" at bounding box center [151, 124] width 208 height 24
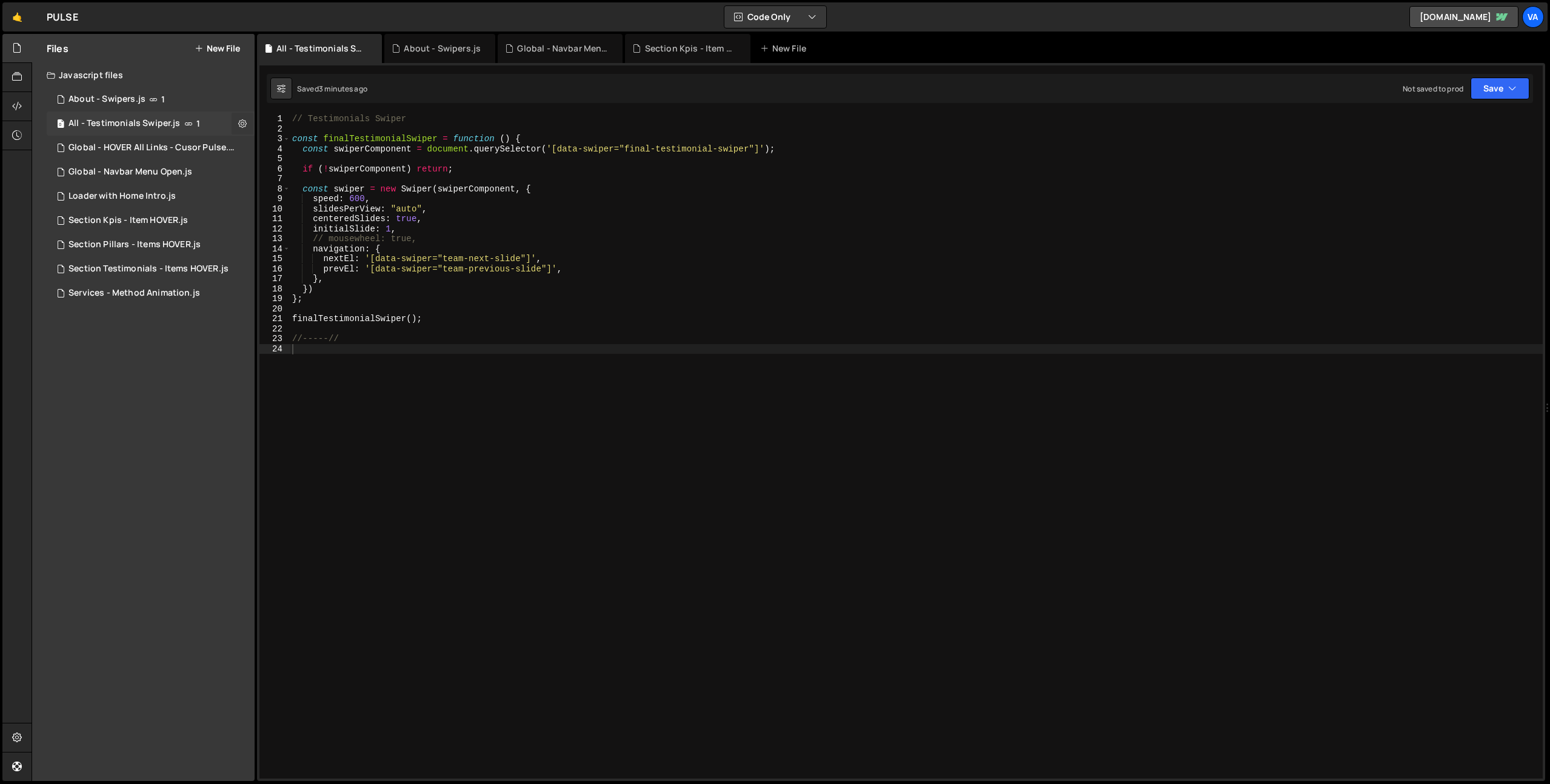
click at [247, 127] on button at bounding box center [242, 124] width 22 height 22
type input "All - Testimonials Swiper"
radio input "true"
click at [314, 149] on button "Edit File Settings" at bounding box center [316, 149] width 119 height 24
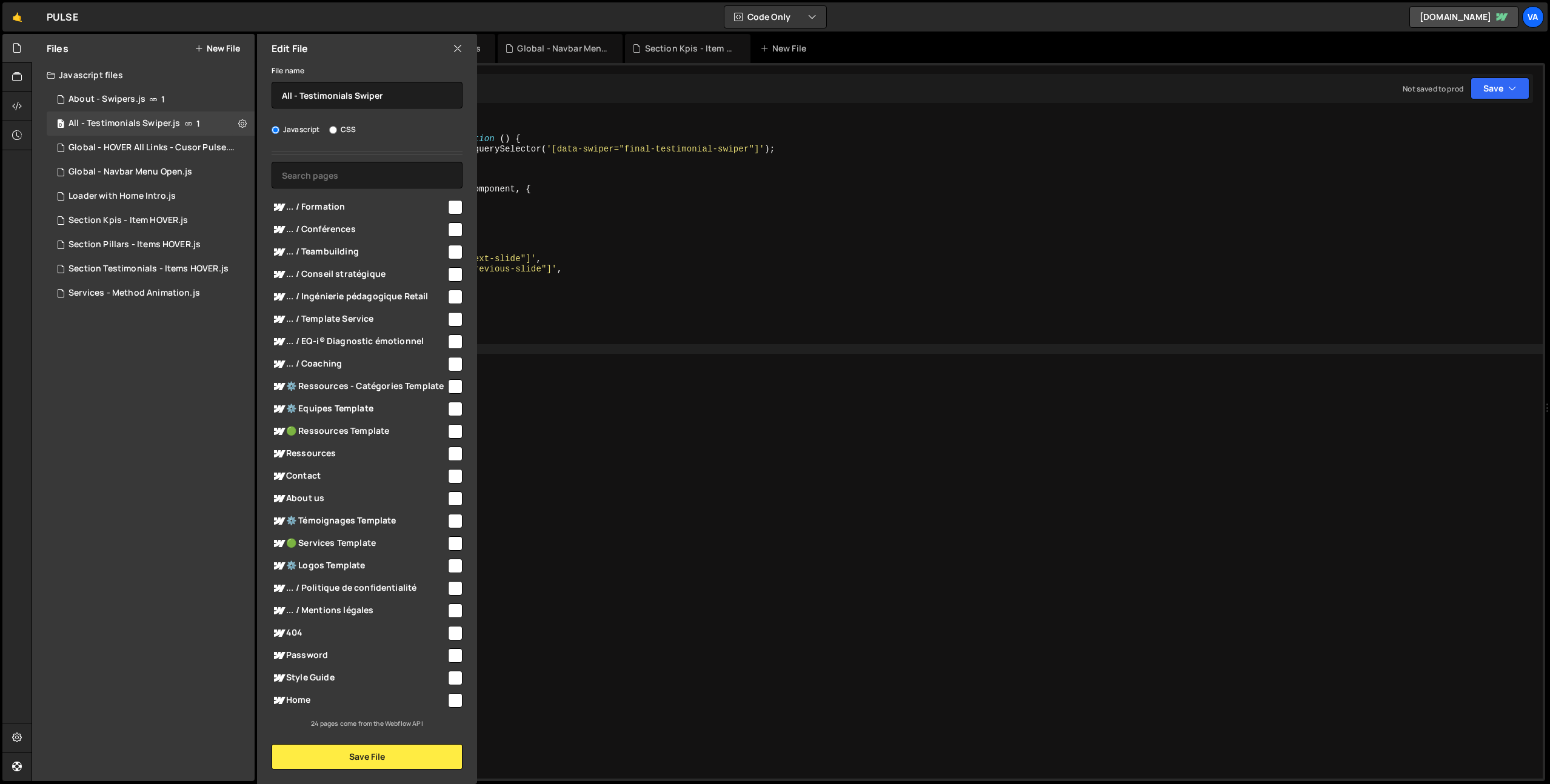
click at [450, 701] on input "checkbox" at bounding box center [455, 700] width 14 height 14
checkbox input "true"
click at [382, 762] on button "Save File" at bounding box center [367, 756] width 191 height 25
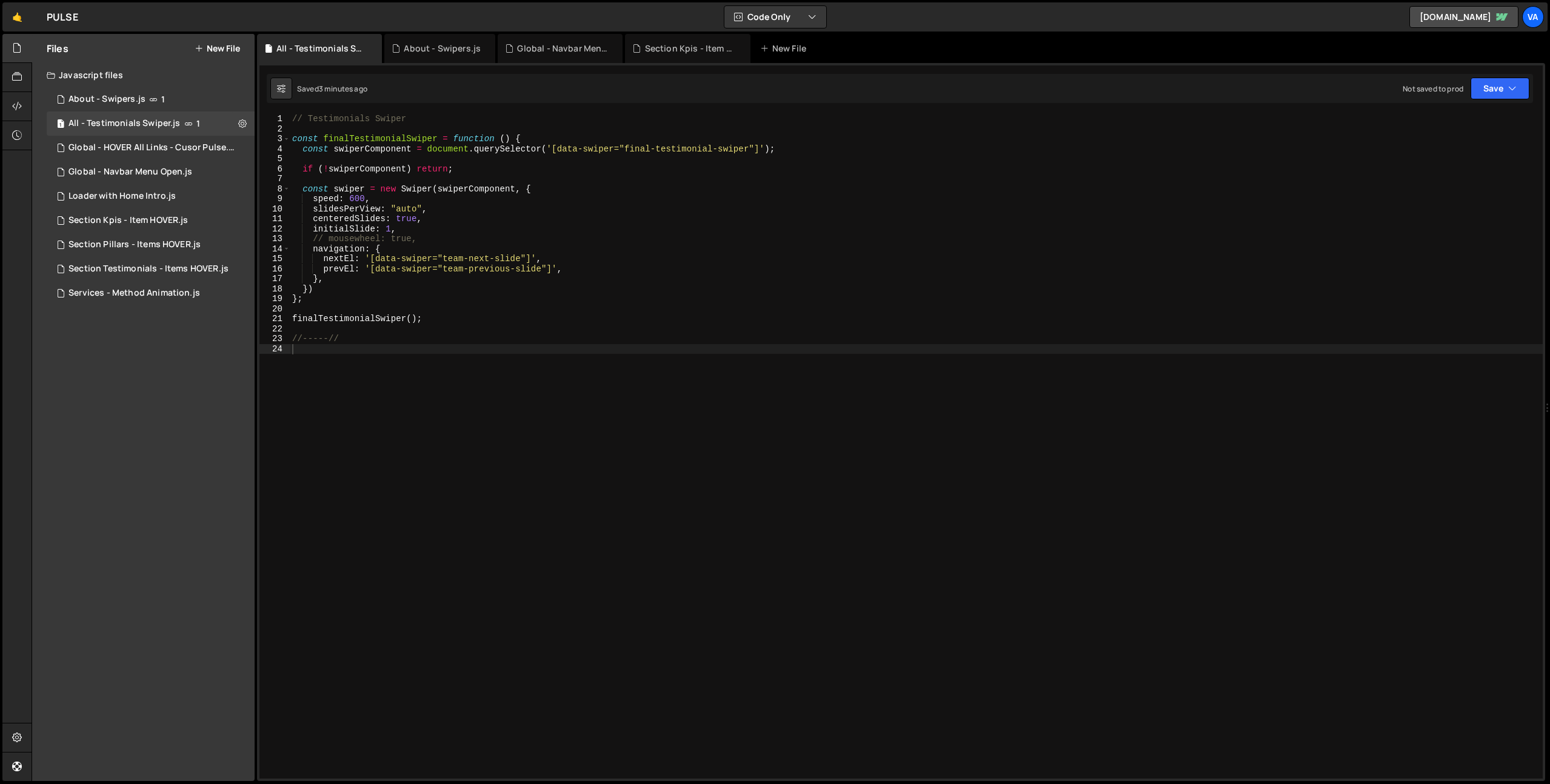
click at [560, 617] on div "// Testimonials Swiper const finalTestimonialSwiper = function ( ) { const swip…" at bounding box center [916, 456] width 1253 height 685
click at [695, 150] on div "// Testimonials Swiper const finalTestimonialSwiper = function ( ) { const swip…" at bounding box center [916, 456] width 1253 height 685
drag, startPoint x: 713, startPoint y: 147, endPoint x: 627, endPoint y: 144, distance: 86.1
click at [627, 144] on div "// Testimonials Swiper const finalTestimonialSwiper = function ( ) { const swip…" at bounding box center [916, 456] width 1253 height 685
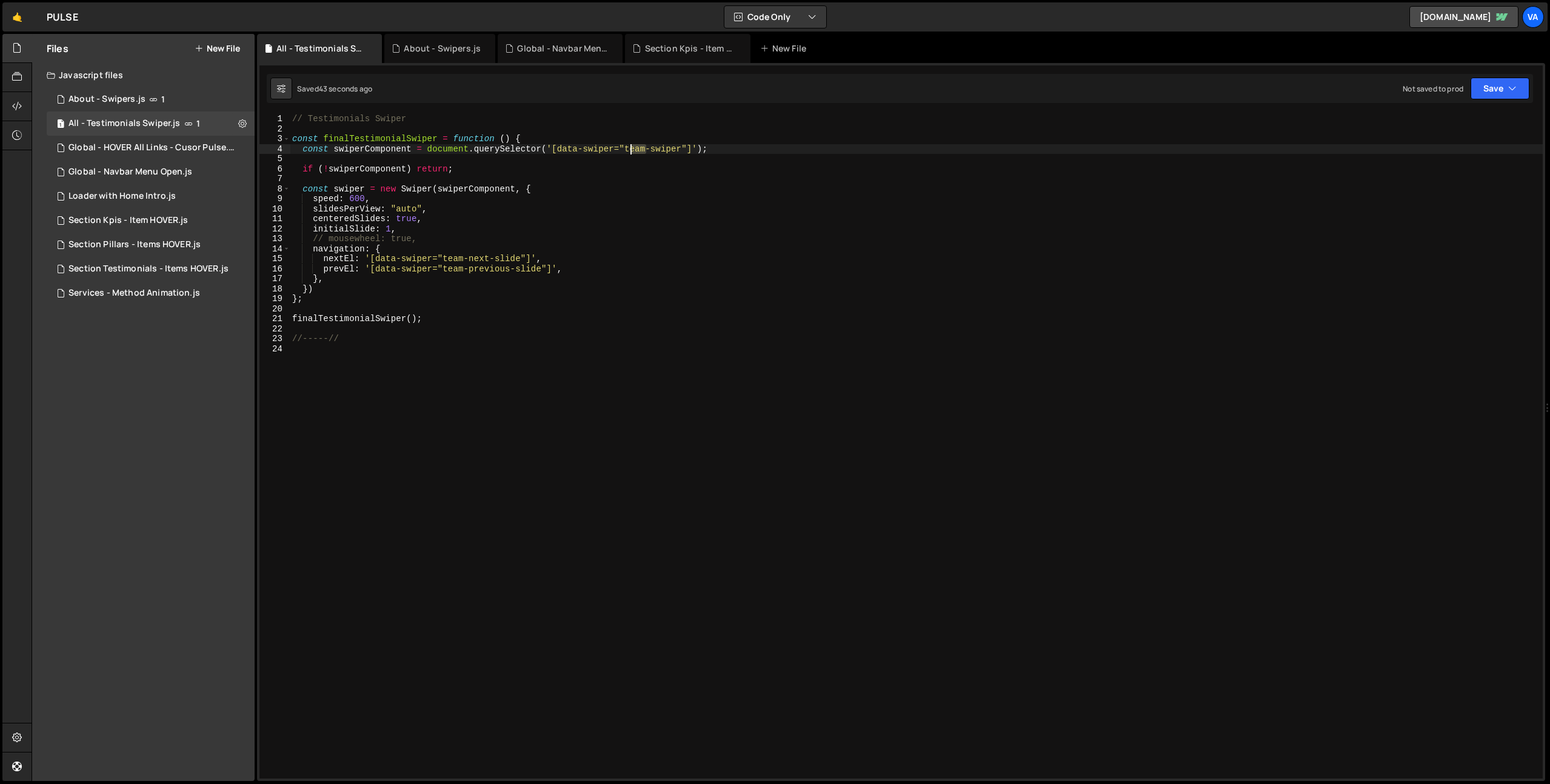
drag, startPoint x: 647, startPoint y: 149, endPoint x: 630, endPoint y: 148, distance: 17.0
click at [630, 148] on div "// Testimonials Swiper const finalTestimonialSwiper = function ( ) { const swip…" at bounding box center [916, 456] width 1253 height 685
type textarea "const swiperComponent = document.querySelector('[data-swiper="truc-swiper"]');"
click at [556, 314] on div "// Testimonials Swiper const finalTestimonialSwiper = function ( ) { const swip…" at bounding box center [916, 456] width 1253 height 685
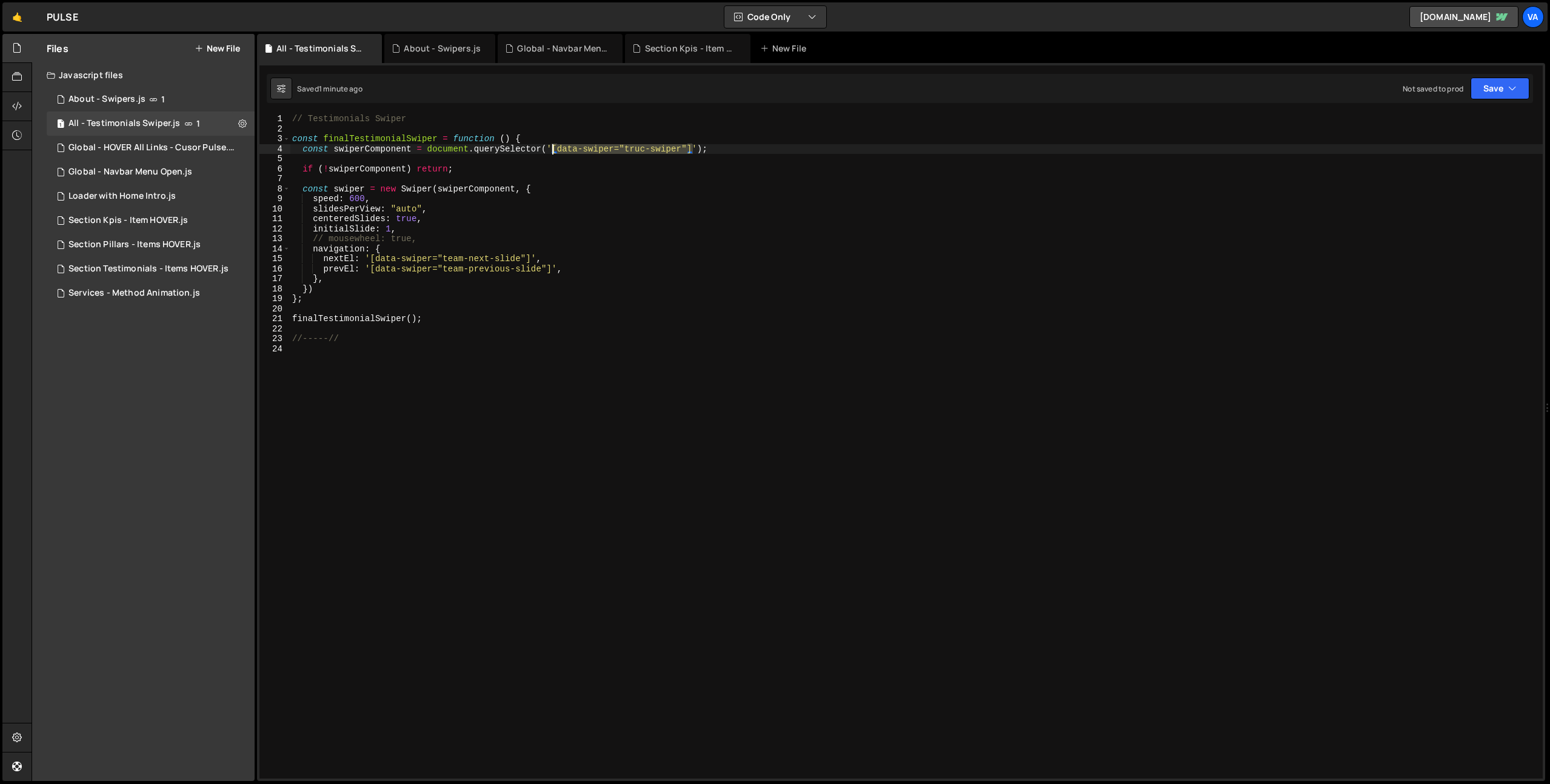
drag, startPoint x: 686, startPoint y: 147, endPoint x: 554, endPoint y: 147, distance: 132.0
click at [554, 147] on div "// Testimonials Swiper const finalTestimonialSwiper = function ( ) { const swip…" at bounding box center [916, 456] width 1253 height 685
drag, startPoint x: 697, startPoint y: 147, endPoint x: 548, endPoint y: 151, distance: 149.1
click at [548, 151] on div "// Testimonials Swiper const finalTestimonialSwiper = function ( ) { const swip…" at bounding box center [916, 456] width 1253 height 685
click at [471, 189] on div "// Testimonials Swiper const finalTestimonialSwiper = function ( ) { const swip…" at bounding box center [916, 456] width 1253 height 685
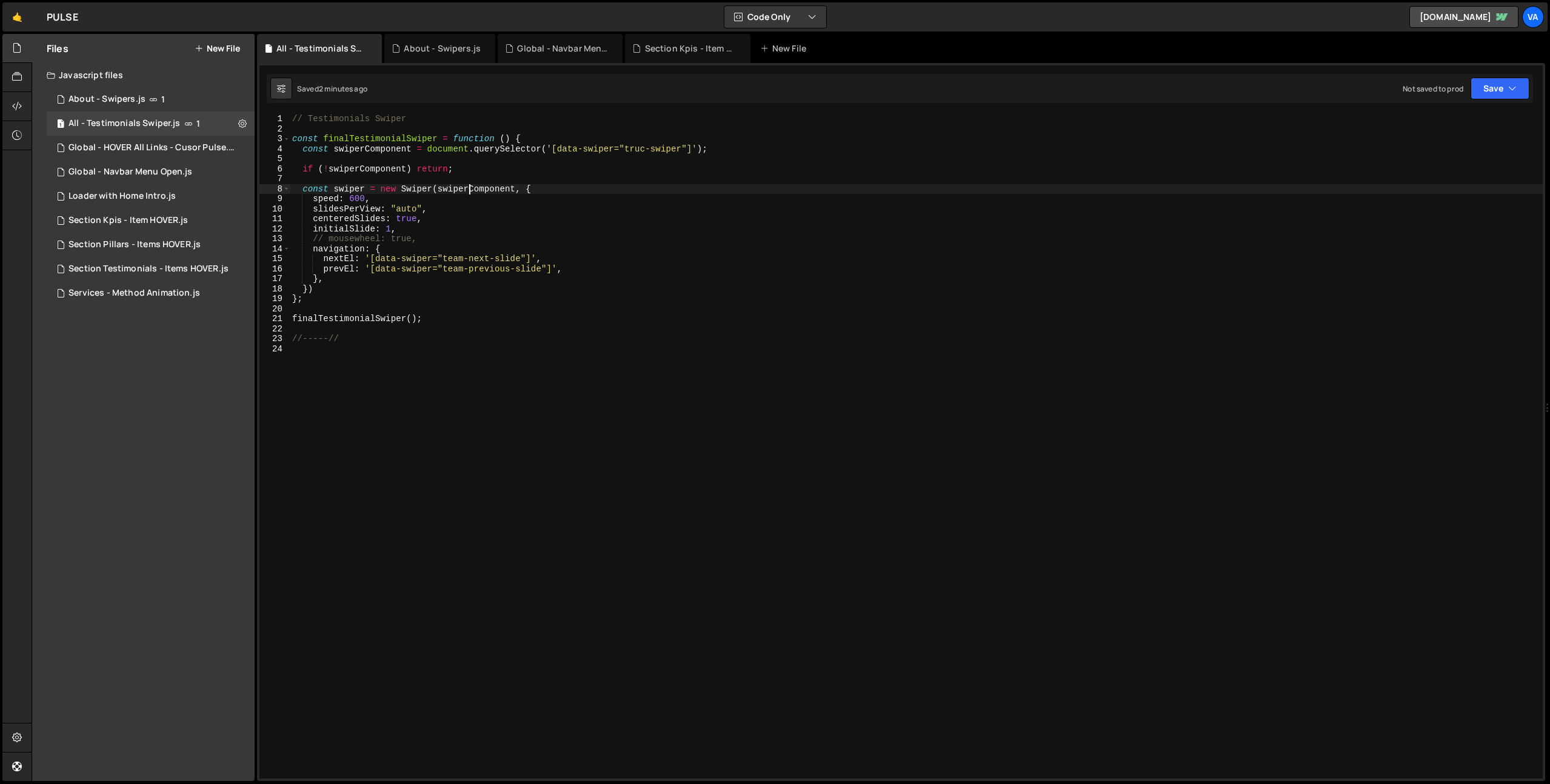
click at [471, 189] on div "// Testimonials Swiper const finalTestimonialSwiper = function ( ) { const swip…" at bounding box center [916, 456] width 1253 height 685
paste textarea "'[data-swiper="truc-swiper"]'"
click at [293, 320] on div "// Testimonials Swiper const finalTestimonialSwiper = function ( ) { const swip…" at bounding box center [916, 456] width 1253 height 685
drag, startPoint x: 306, startPoint y: 298, endPoint x: 285, endPoint y: 297, distance: 21.0
click at [285, 297] on div "//finalTestimonialSwiper(); 1 2 3 4 5 6 7 8 9 10 11 12 13 14 15 16 17 18 19 20 …" at bounding box center [901, 446] width 1283 height 665
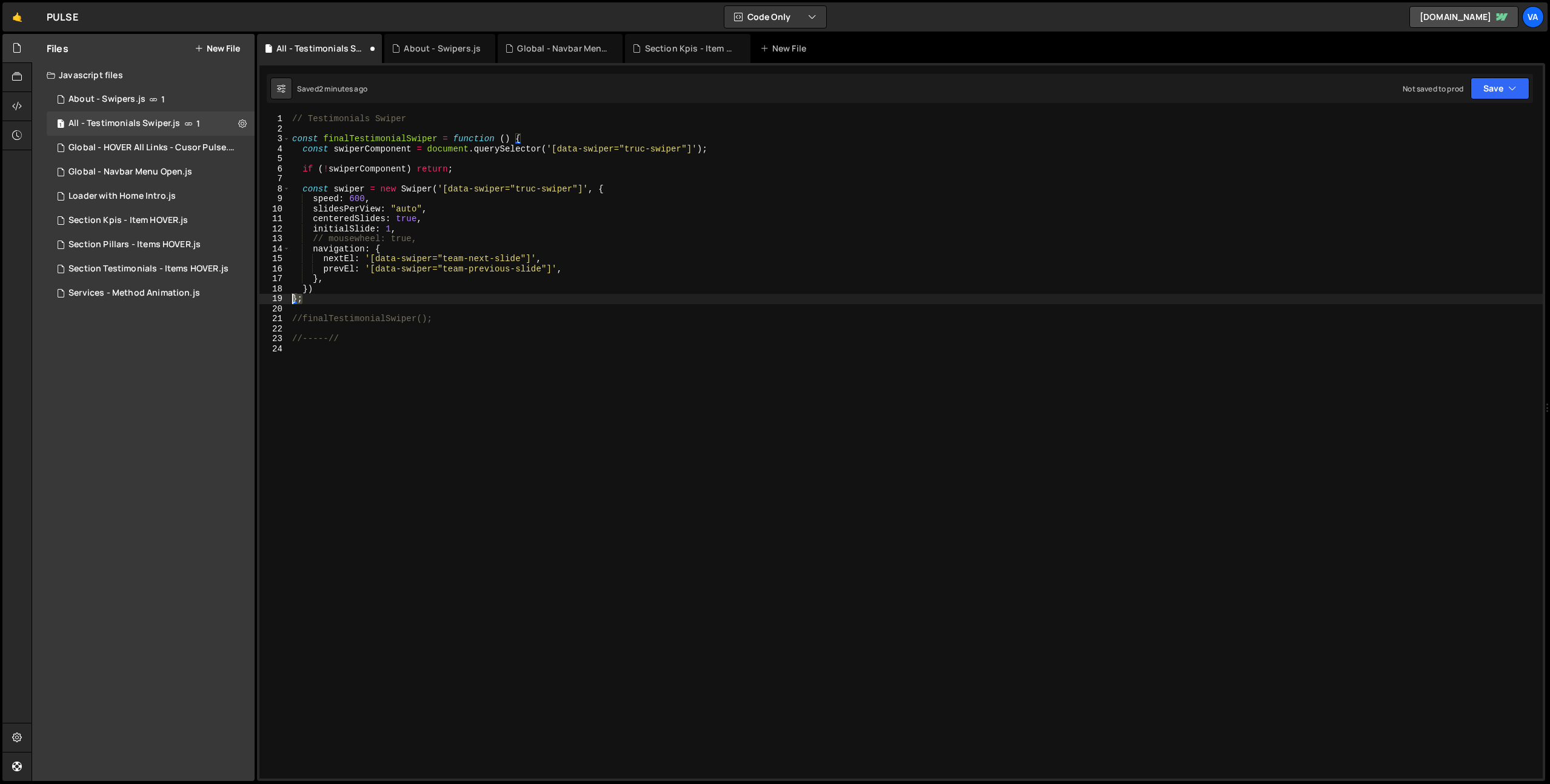
type textarea "};"
drag, startPoint x: 465, startPoint y: 170, endPoint x: 340, endPoint y: 165, distance: 125.1
click at [340, 165] on div "// Testimonials Swiper const finalTestimonialSwiper = function ( ) { const swip…" at bounding box center [916, 456] width 1253 height 685
click at [323, 290] on div "// Testimonials Swiper const finalTestimonialSwiper = function ( ) { const swip…" at bounding box center [916, 456] width 1253 height 685
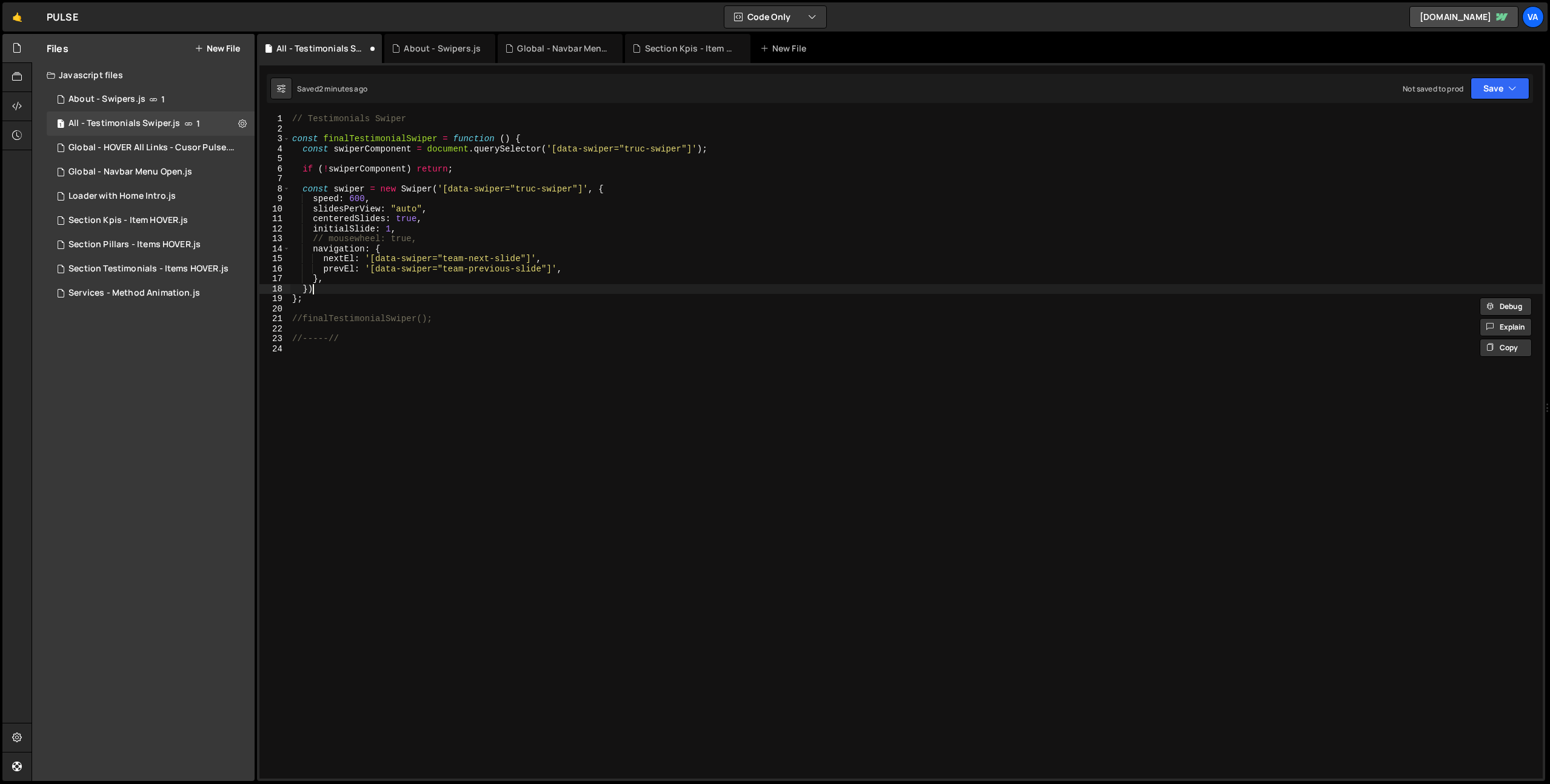
type textarea "})"
click at [293, 305] on div "// Testimonials Swiper const finalTestimonialSwiper = function ( ) { const swip…" at bounding box center [916, 456] width 1253 height 685
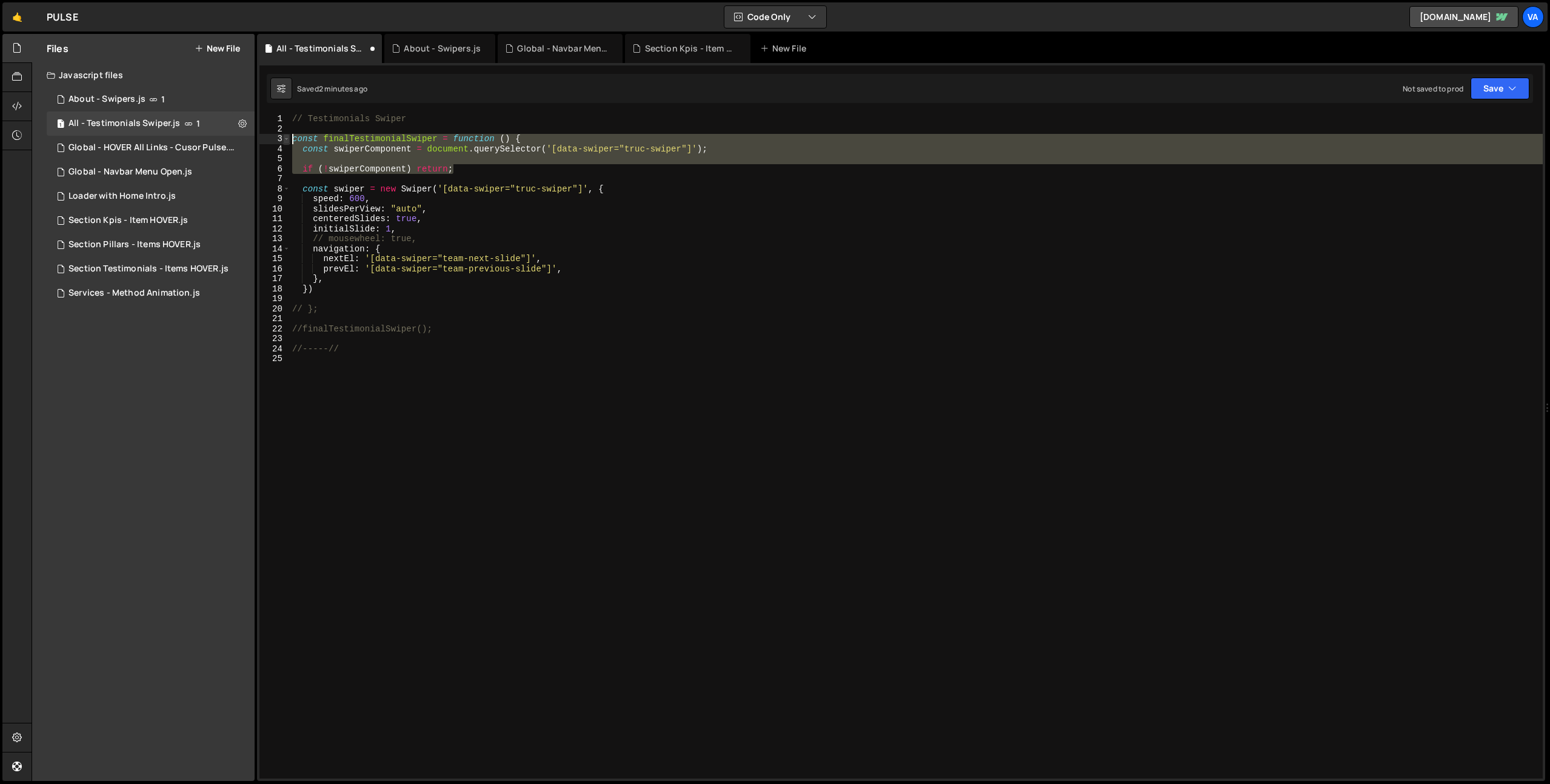
drag, startPoint x: 462, startPoint y: 168, endPoint x: 288, endPoint y: 141, distance: 176.1
click at [288, 141] on div "// }; 1 2 3 4 5 6 7 8 9 10 11 12 13 14 15 16 17 18 19 20 21 22 23 24 25 // Test…" at bounding box center [901, 446] width 1283 height 665
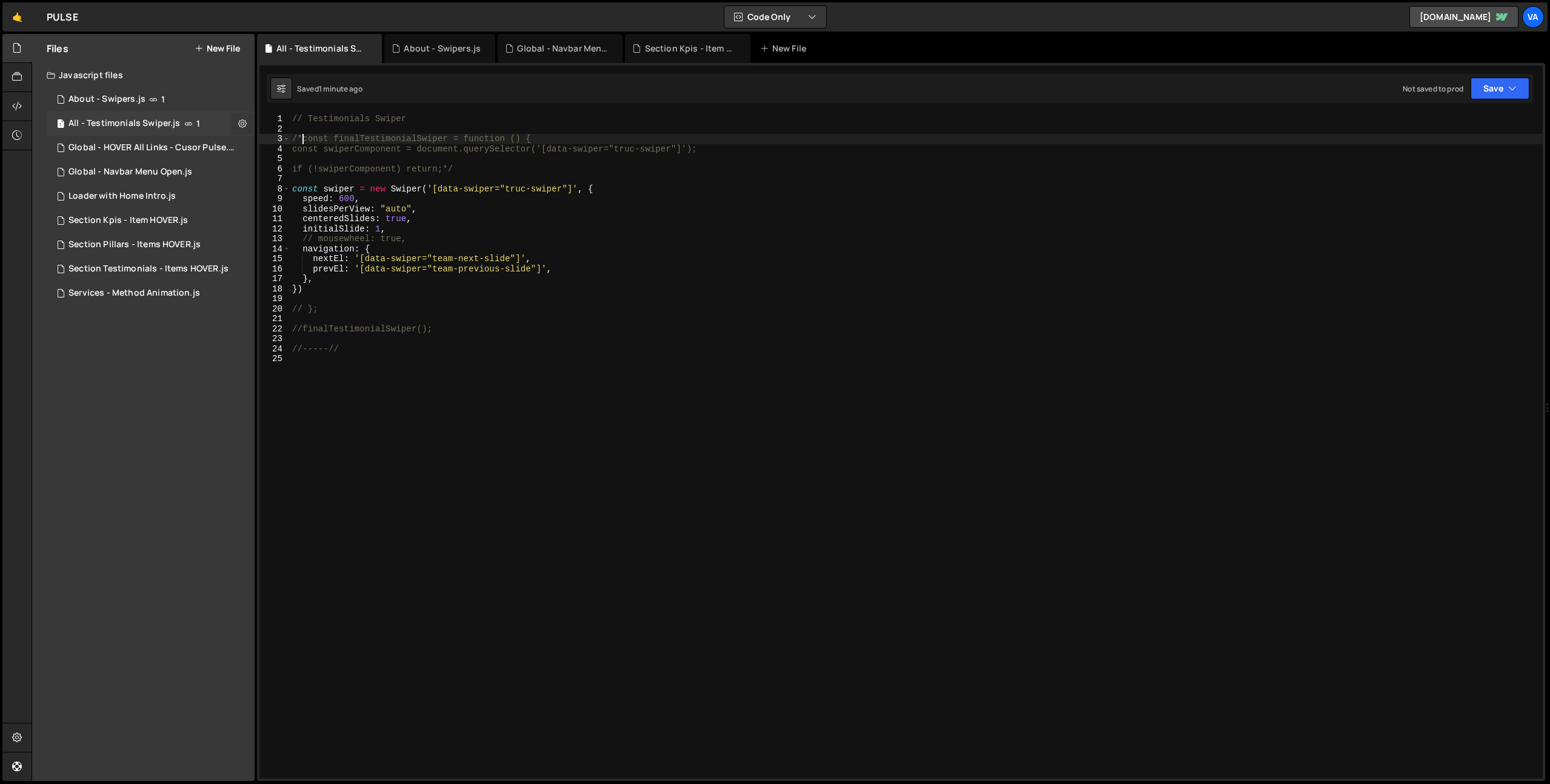
click at [242, 122] on icon at bounding box center [242, 123] width 8 height 12
click at [313, 148] on button "Edit File Settings" at bounding box center [316, 149] width 119 height 24
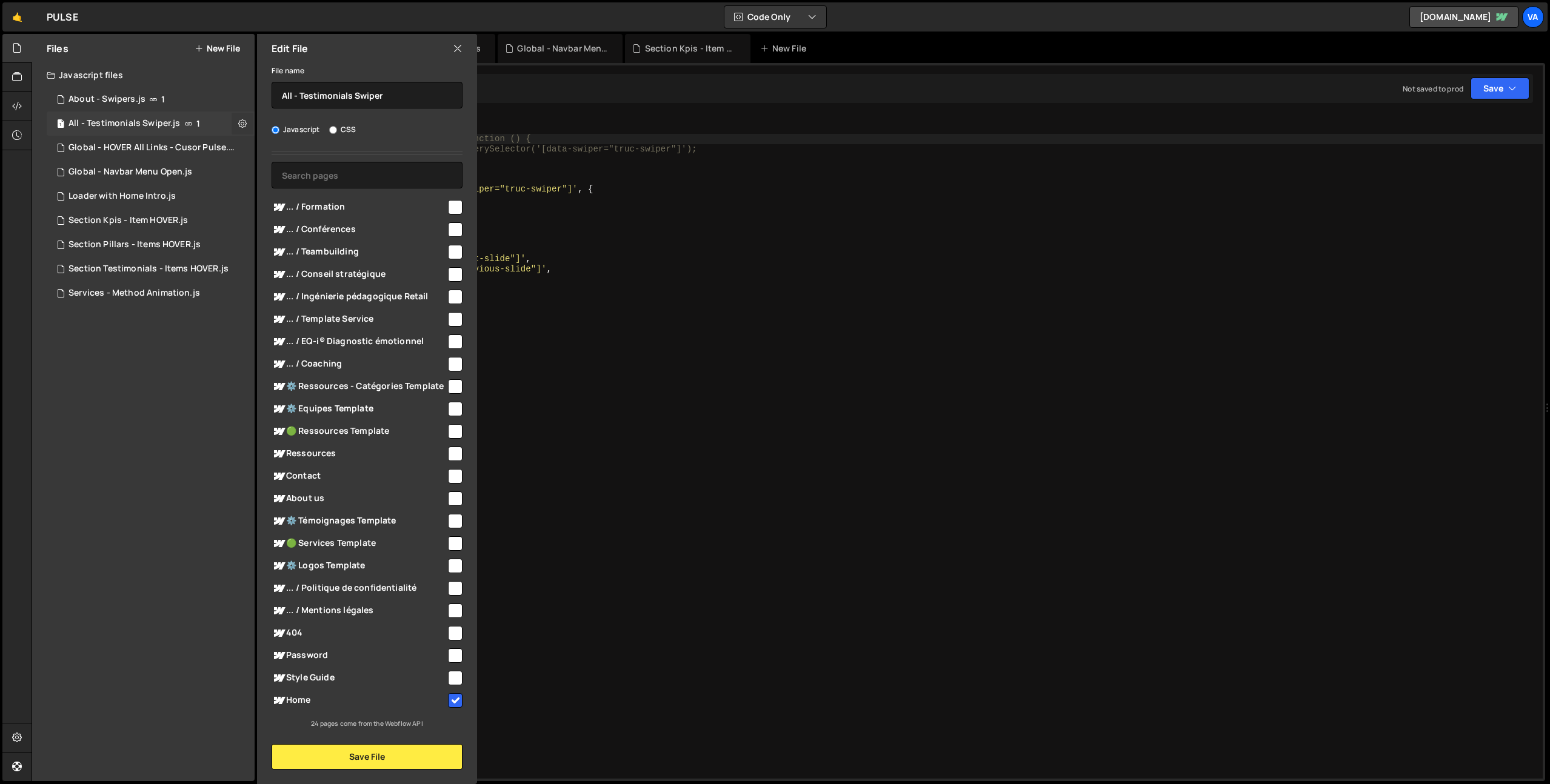
click at [240, 122] on icon at bounding box center [242, 123] width 8 height 12
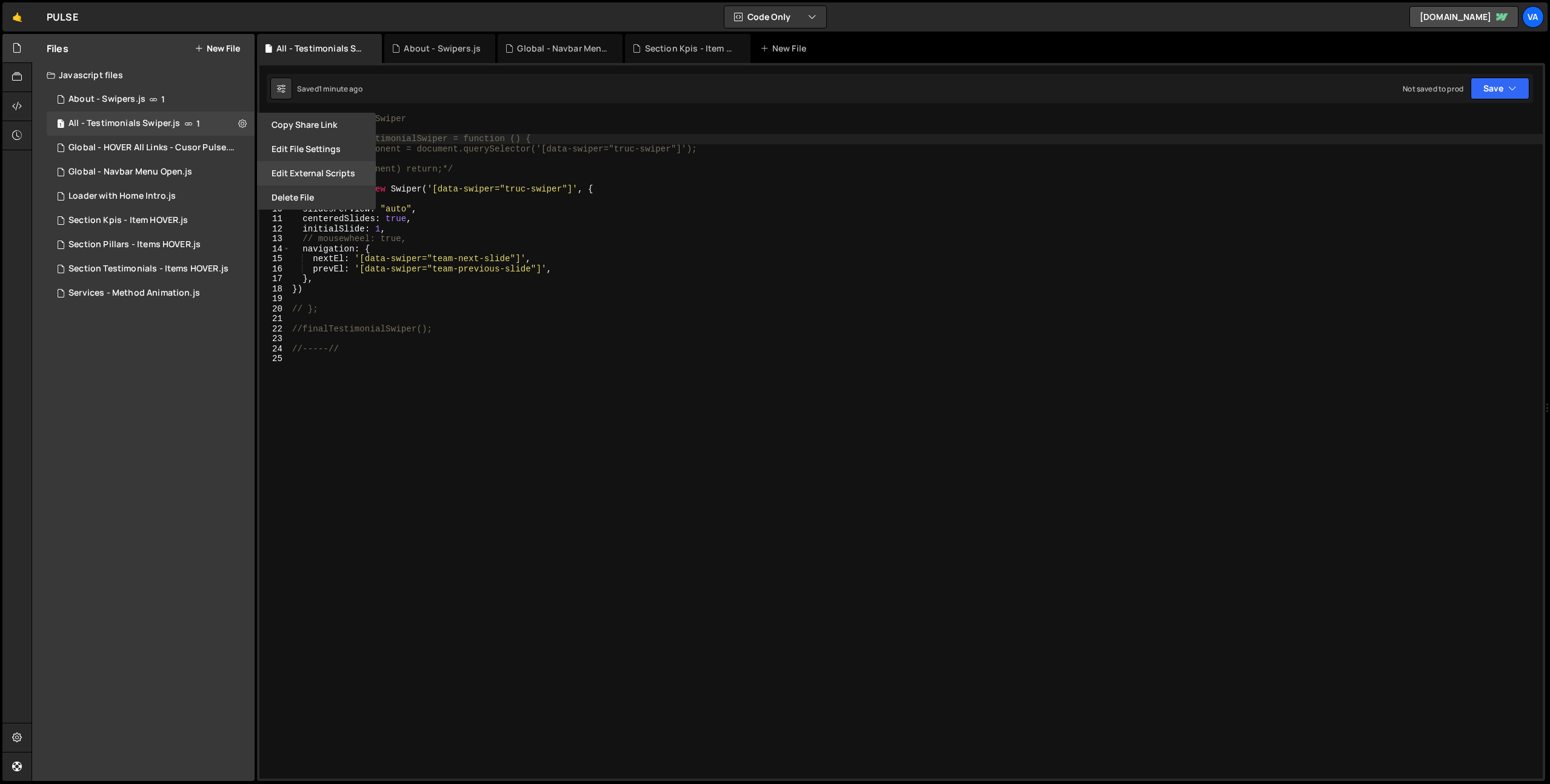
click at [299, 175] on button "Edit External Scripts" at bounding box center [316, 173] width 119 height 24
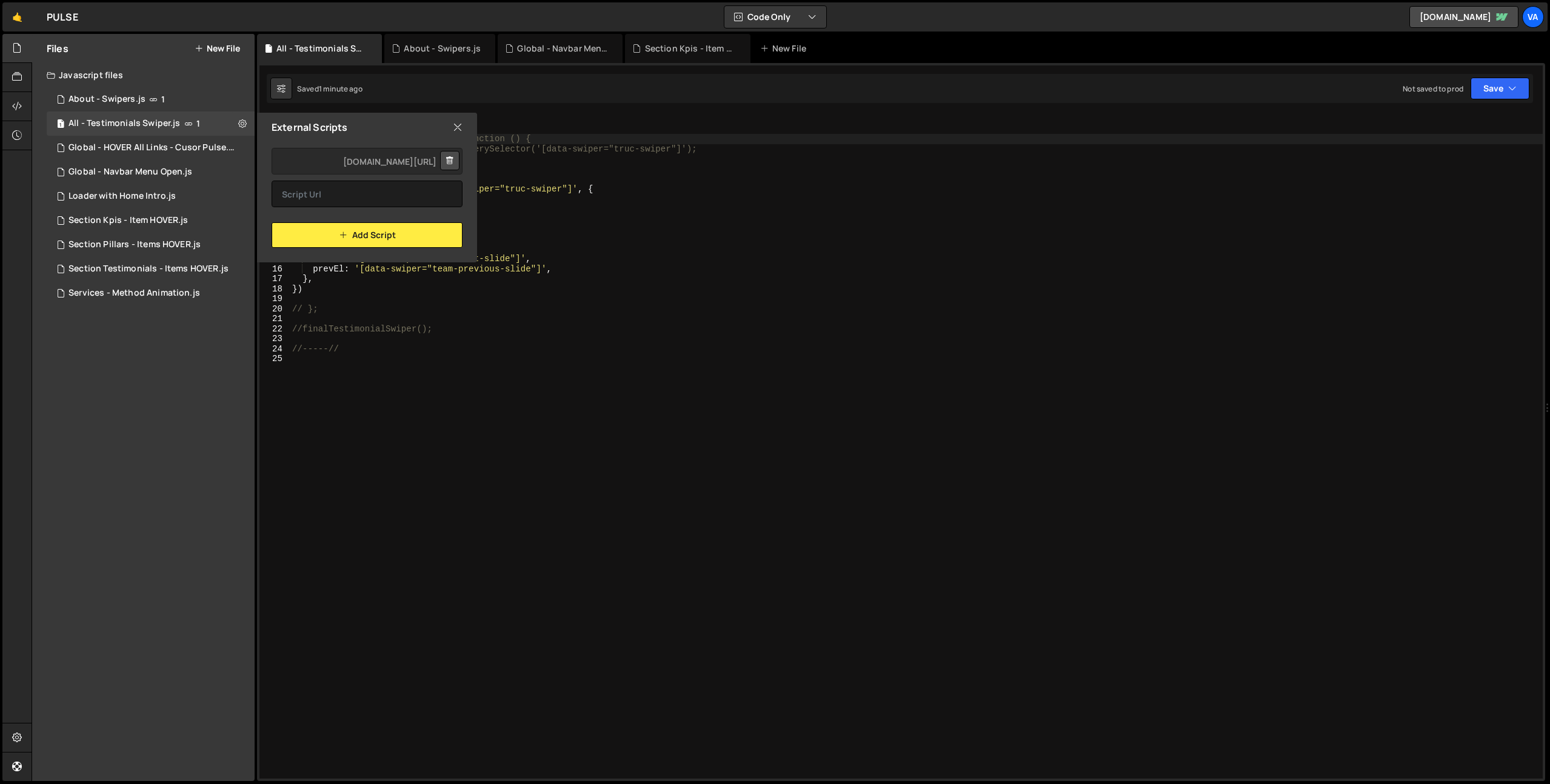
click at [454, 160] on button at bounding box center [449, 160] width 20 height 20
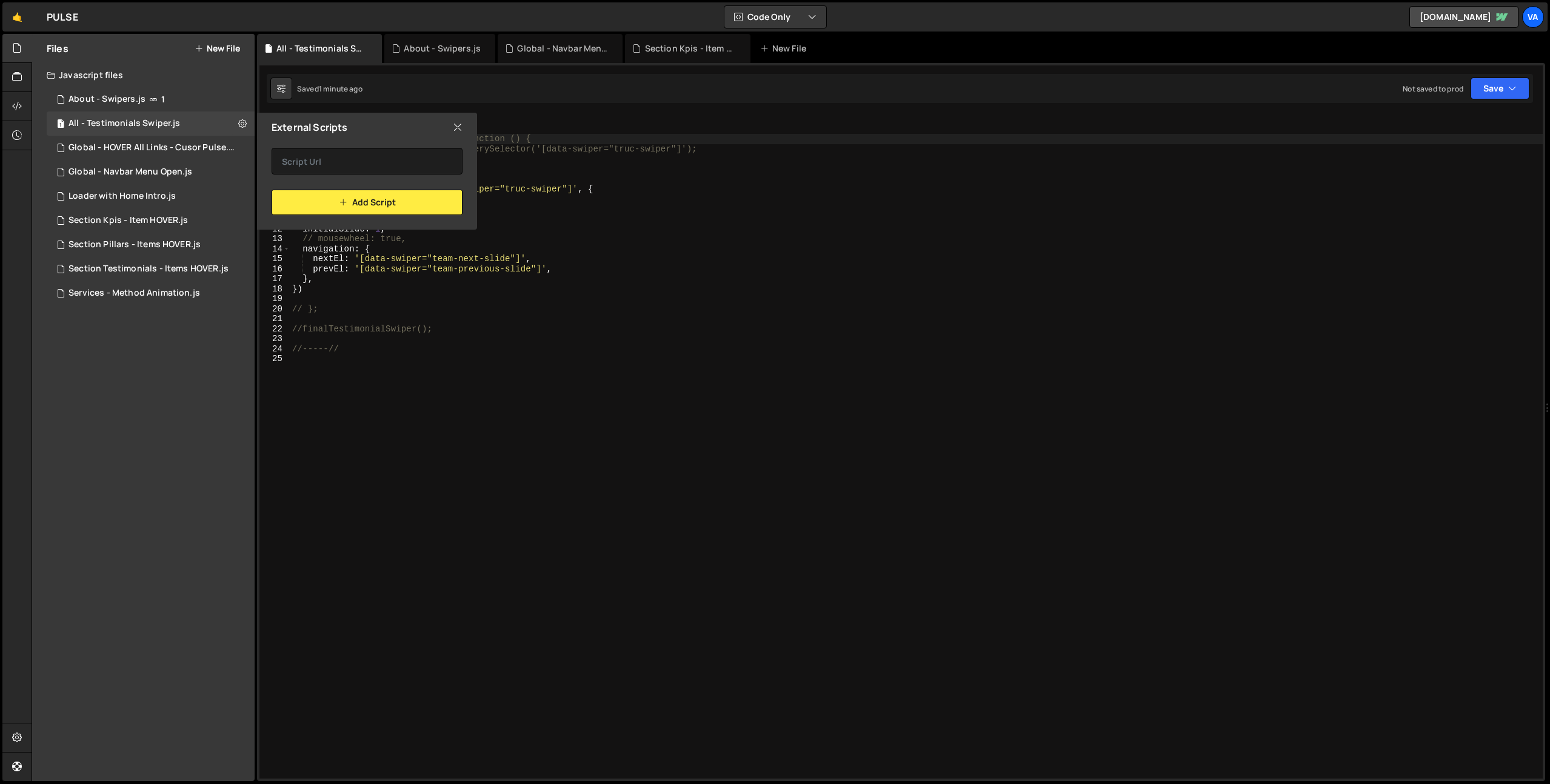
click at [456, 124] on icon at bounding box center [458, 128] width 10 height 14
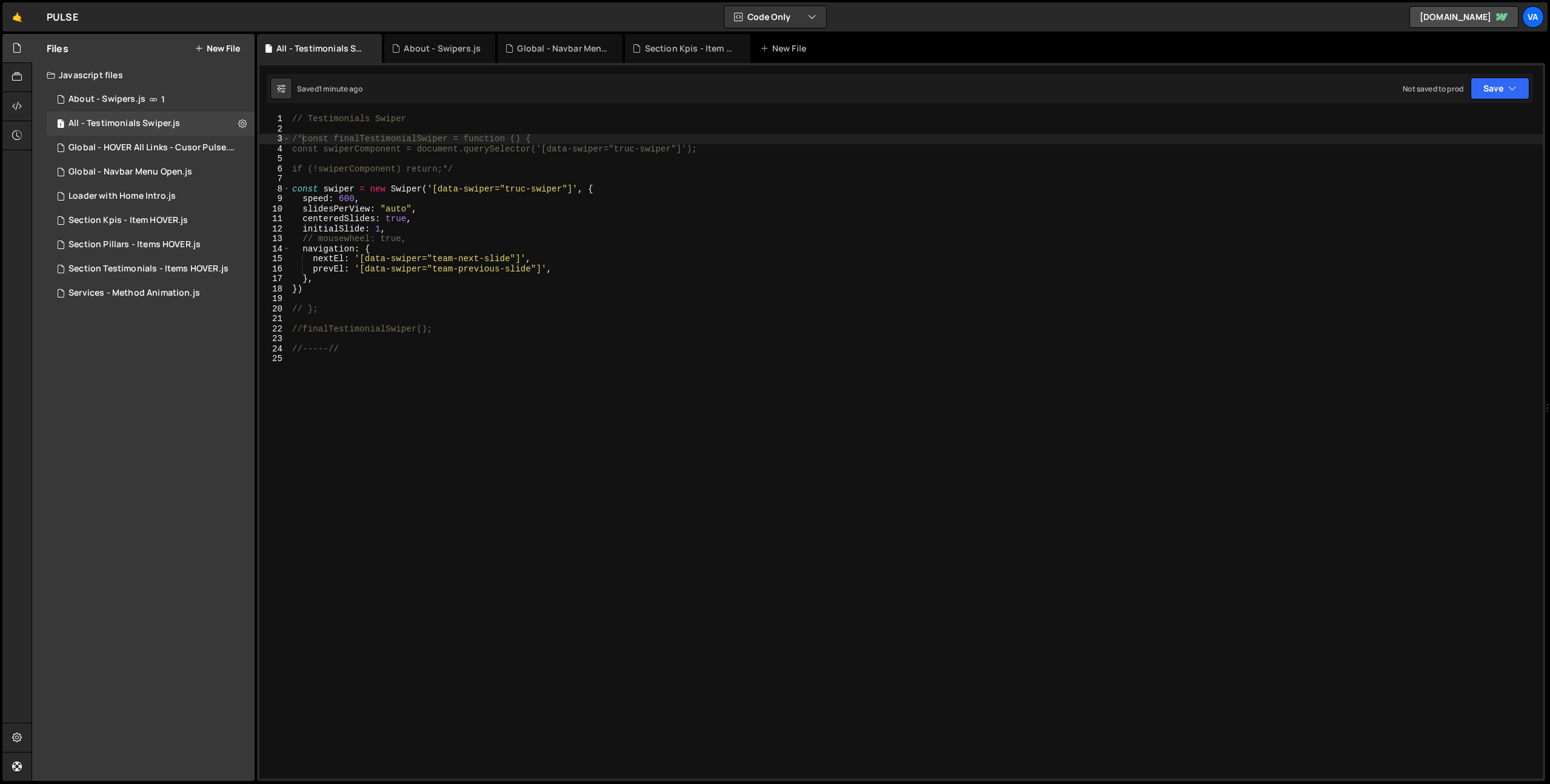
type textarea "//finalTestimonialSwiper();"
click at [551, 332] on div "// Testimonials Swiper /*const finalTestimonialSwiper = function () { const swi…" at bounding box center [916, 456] width 1253 height 685
click at [243, 126] on icon at bounding box center [242, 123] width 8 height 12
click at [299, 169] on button "Edit External Scripts" at bounding box center [316, 173] width 119 height 24
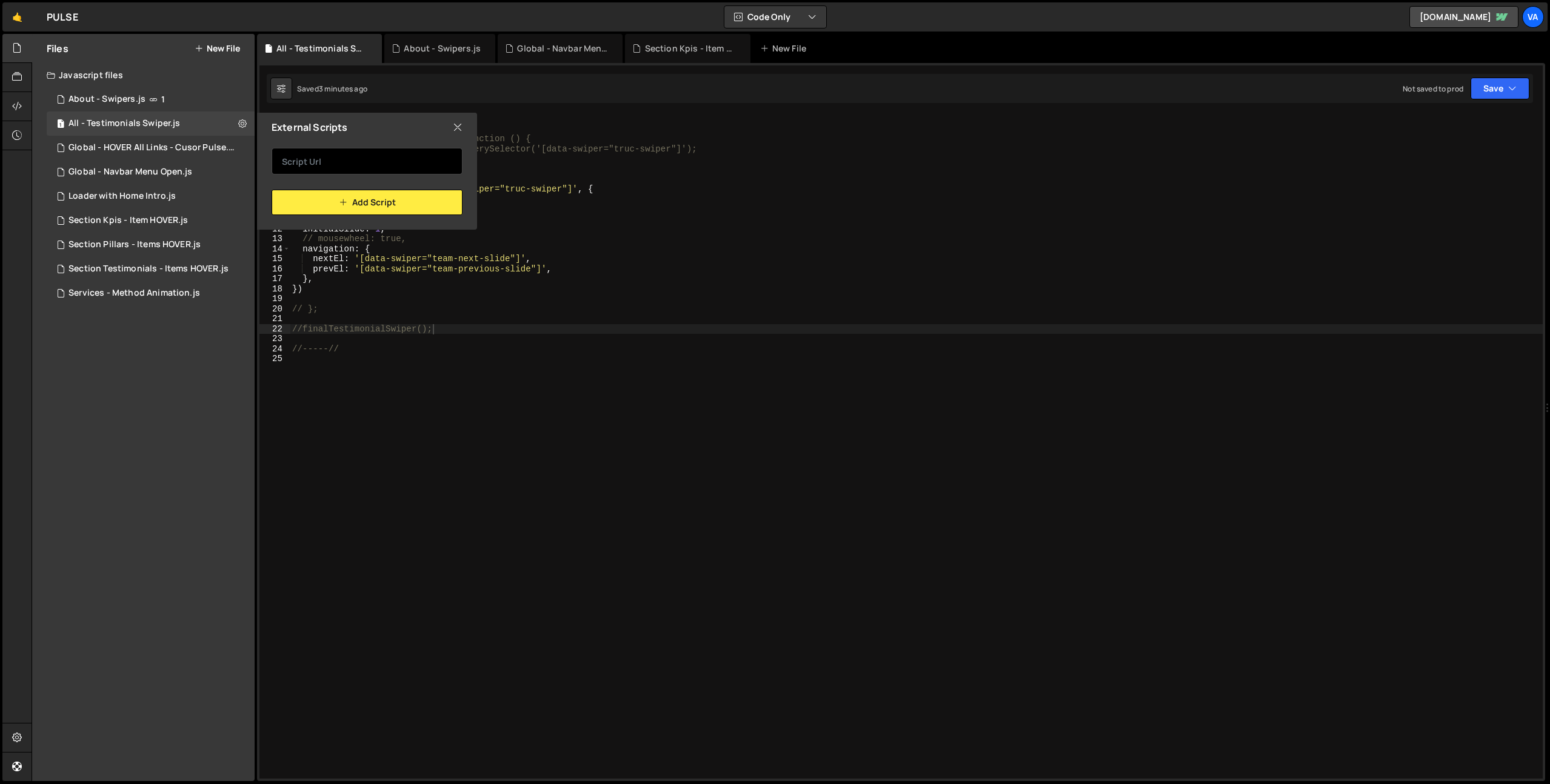
click at [370, 157] on input "text" at bounding box center [367, 161] width 191 height 26
paste input "[URL][DOMAIN_NAME]"
type input "[URL][DOMAIN_NAME]"
click at [389, 200] on button "Add Script" at bounding box center [367, 202] width 191 height 25
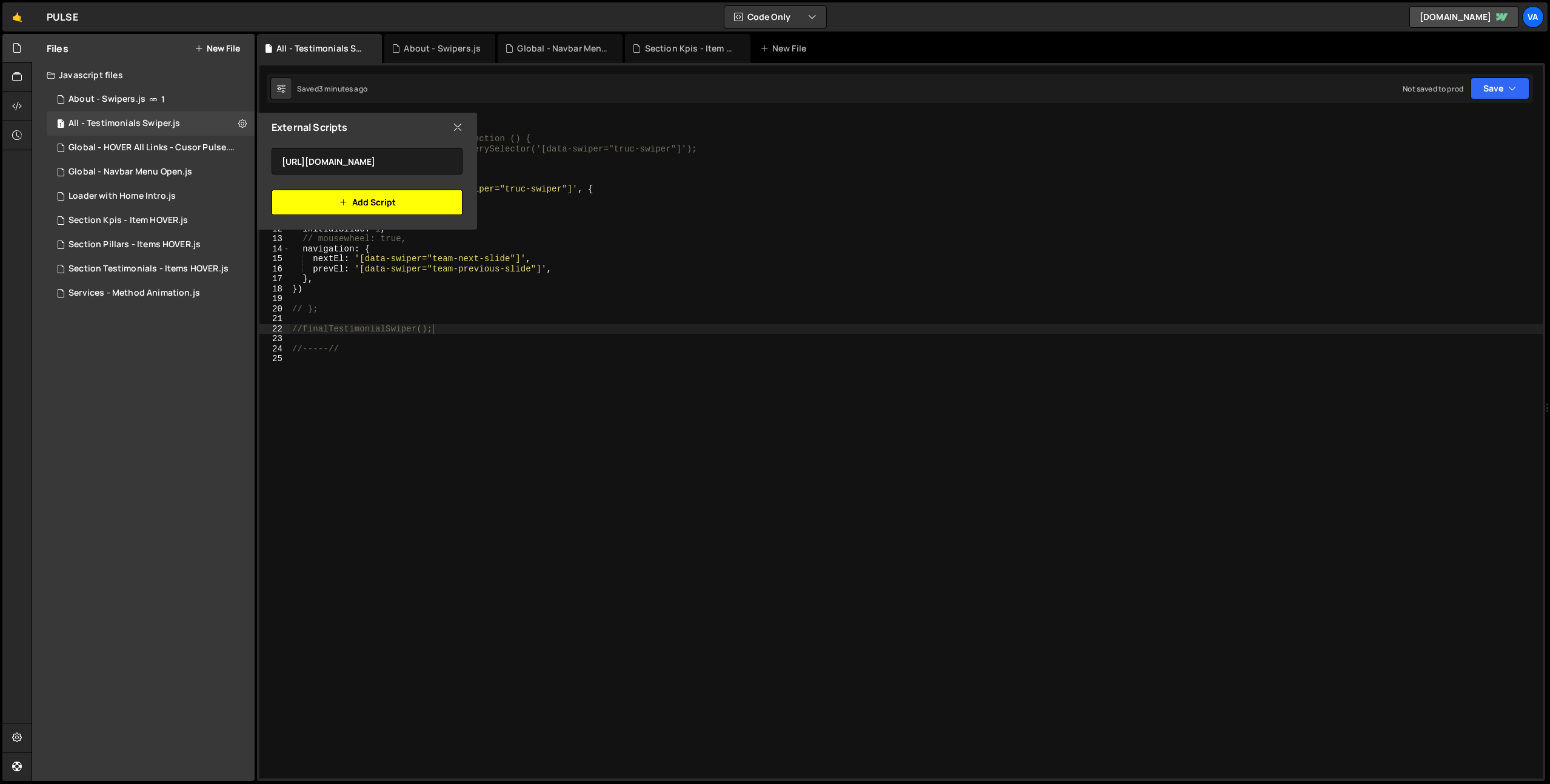
scroll to position [0, 0]
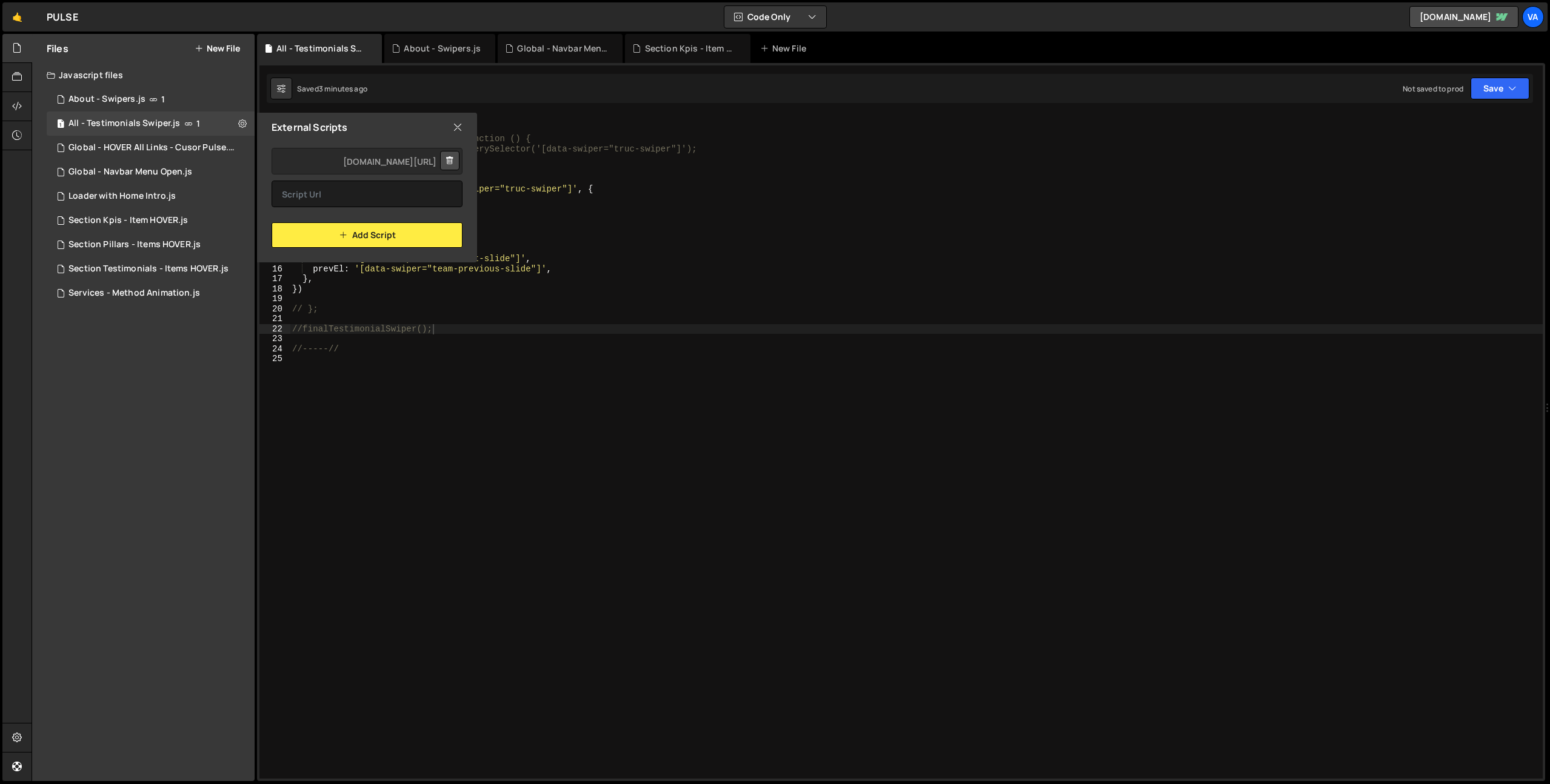
click at [455, 124] on icon at bounding box center [458, 128] width 10 height 14
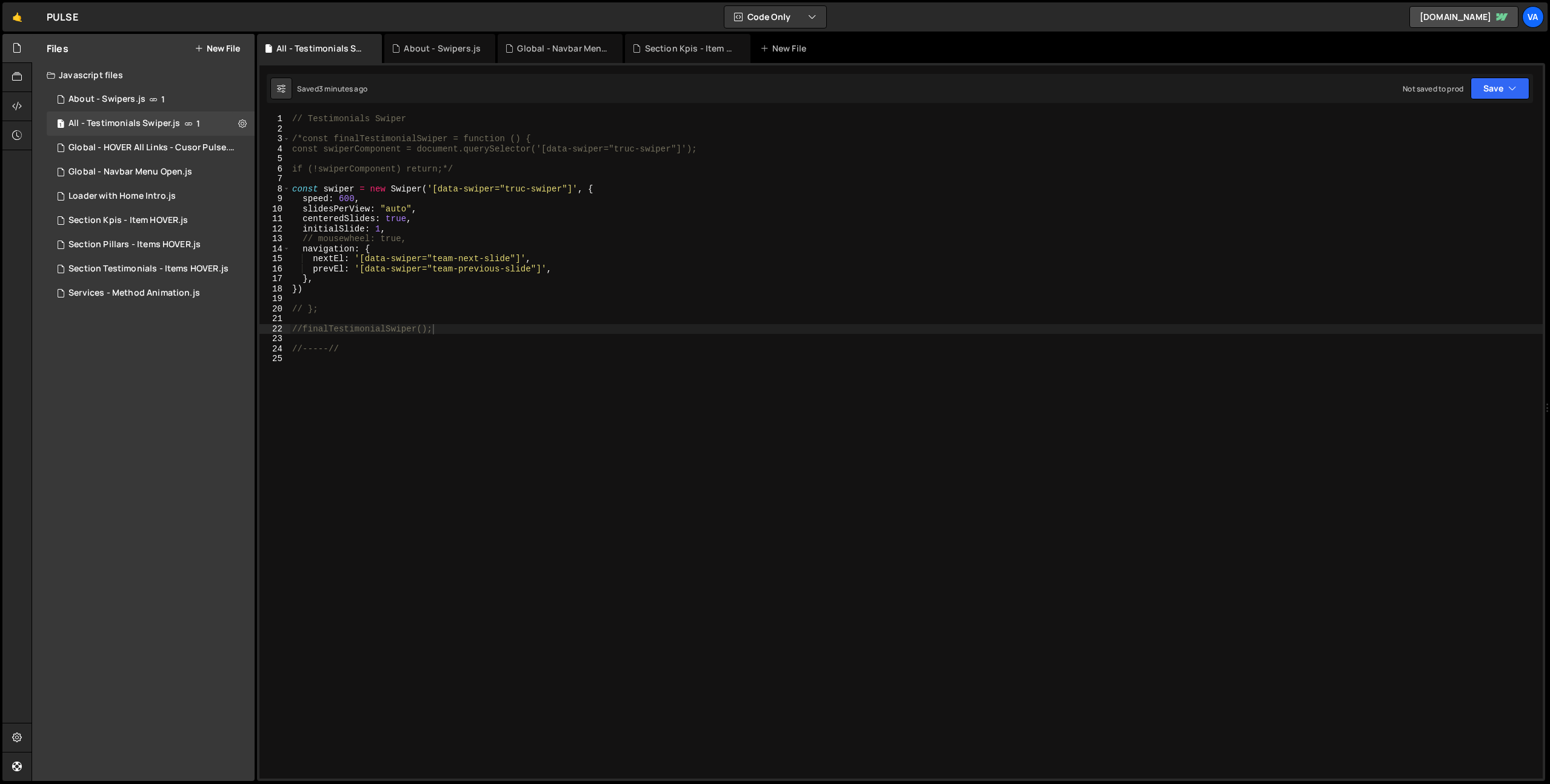
click at [599, 441] on div "// Testimonials Swiper /*const finalTestimonialSwiper = function () { const swi…" at bounding box center [916, 456] width 1253 height 685
click at [521, 191] on div "// Testimonials Swiper /*const finalTestimonialSwiper = function () { const swi…" at bounding box center [916, 456] width 1253 height 685
drag, startPoint x: 523, startPoint y: 189, endPoint x: 508, endPoint y: 188, distance: 15.0
click at [508, 188] on div "// Testimonials Swiper /*const finalTestimonialSwiper = function () { const swi…" at bounding box center [916, 456] width 1253 height 685
paste textarea "estimonials-swiper"
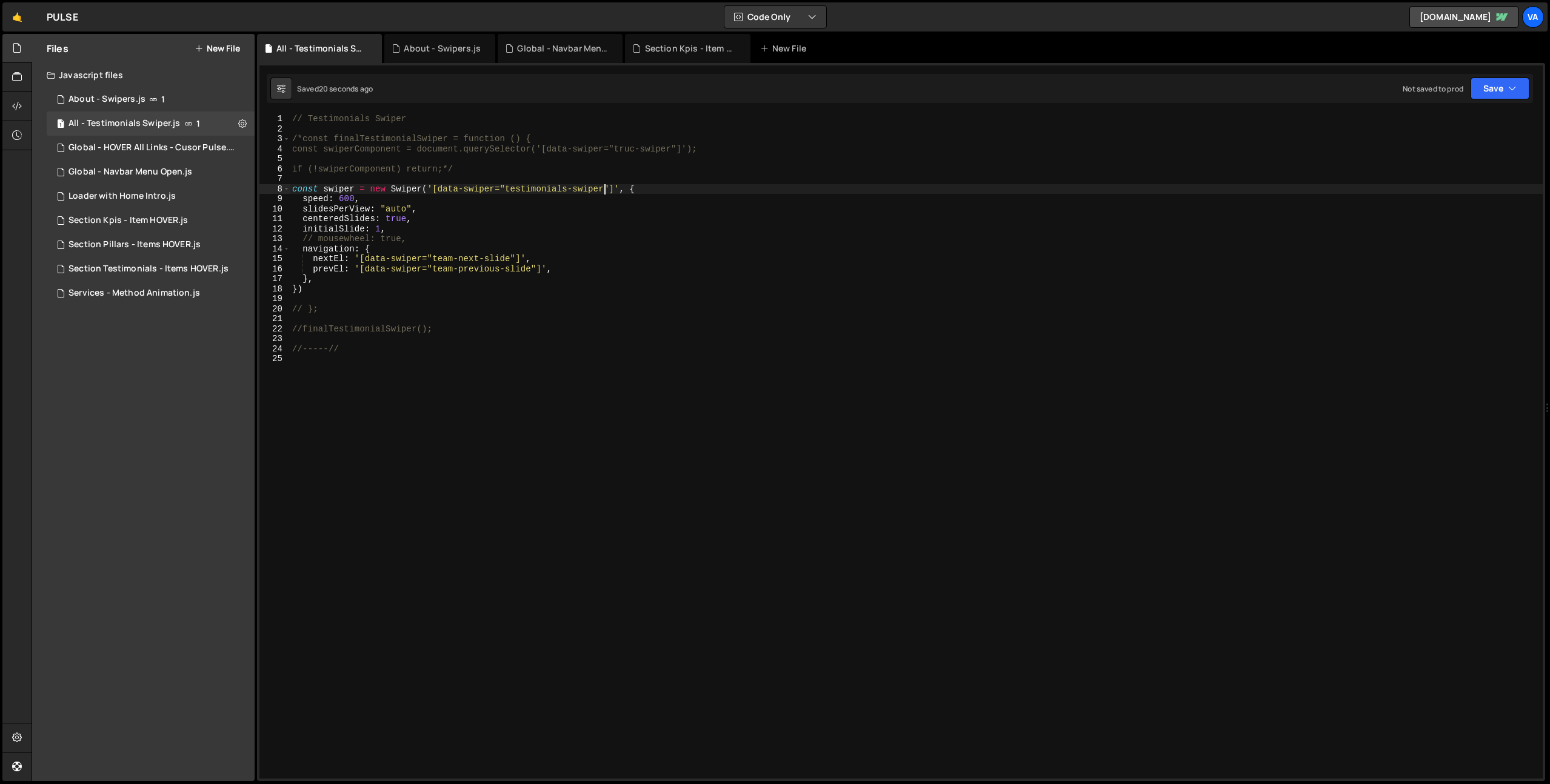
click at [303, 327] on div "// Testimonials Swiper /*const finalTestimonialSwiper = function () { const swi…" at bounding box center [916, 456] width 1253 height 685
click at [308, 310] on div "// Testimonials Swiper /*const finalTestimonialSwiper = function () { const swi…" at bounding box center [916, 456] width 1253 height 685
click at [303, 136] on div "// Testimonials Swiper /*const finalTestimonialSwiper = function () { const swi…" at bounding box center [916, 456] width 1253 height 685
click at [471, 168] on div "// Testimonials Swiper const finalTestimonialSwiper = function ( ) { const swip…" at bounding box center [916, 456] width 1253 height 685
click at [371, 147] on div "// Testimonials Swiper const finalTestimonialSwiper = function ( ) { const swip…" at bounding box center [916, 456] width 1253 height 685
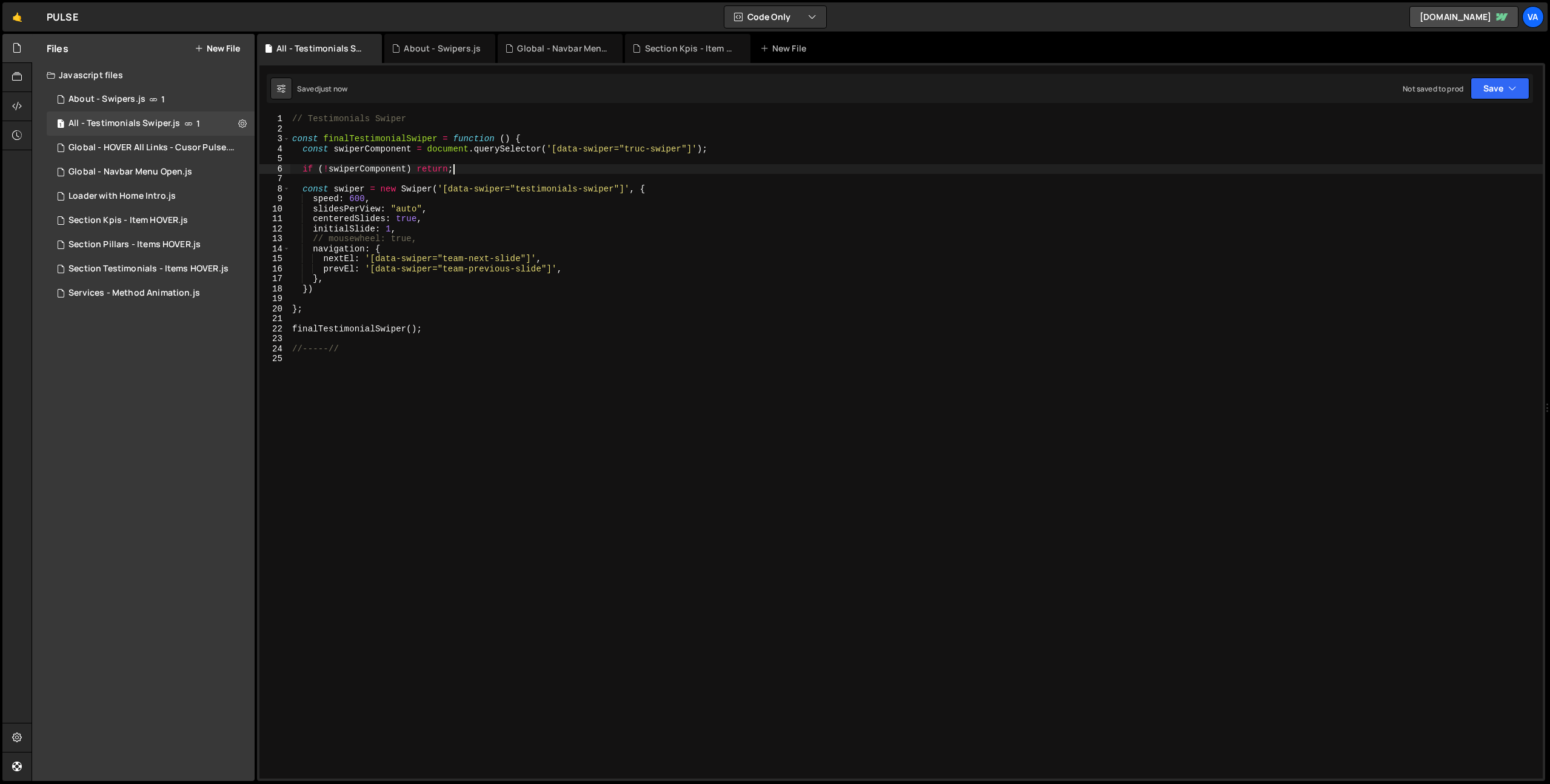
click at [371, 147] on div "// Testimonials Swiper const finalTestimonialSwiper = function ( ) { const swip…" at bounding box center [916, 456] width 1253 height 685
drag, startPoint x: 630, startPoint y: 189, endPoint x: 439, endPoint y: 185, distance: 191.0
click at [439, 185] on div "// Testimonials Swiper const finalTestimonialSwiper = function ( ) { const swip…" at bounding box center [916, 456] width 1253 height 685
paste textarea "swiperComponent"
drag, startPoint x: 423, startPoint y: 238, endPoint x: 269, endPoint y: 242, distance: 154.1
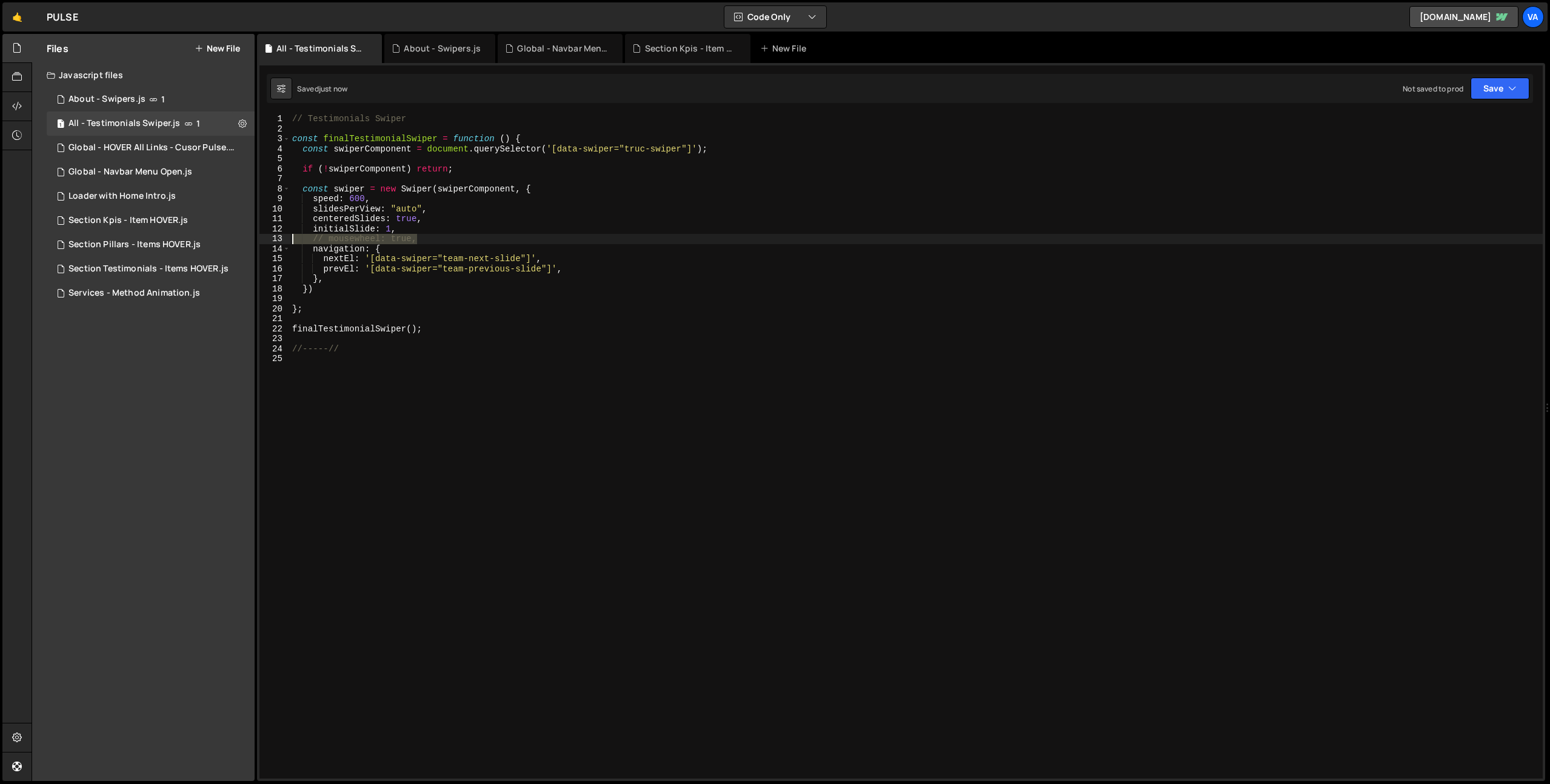
click at [269, 242] on div "const swiper = new Swiper(swiperComponent, { 1 2 3 4 5 6 7 8 9 10 11 12 13 14 1…" at bounding box center [901, 446] width 1283 height 665
type textarea "// mousewheel: true,"
click at [606, 296] on div "// Testimonials Swiper const finalTestimonialSwiper = function ( ) { const swip…" at bounding box center [916, 456] width 1253 height 685
click at [636, 148] on div "// Testimonials Swiper const finalTestimonialSwiper = function ( ) { const swip…" at bounding box center [916, 456] width 1253 height 685
click at [646, 149] on div "// Testimonials Swiper const finalTestimonialSwiper = function ( ) { const swip…" at bounding box center [916, 456] width 1253 height 685
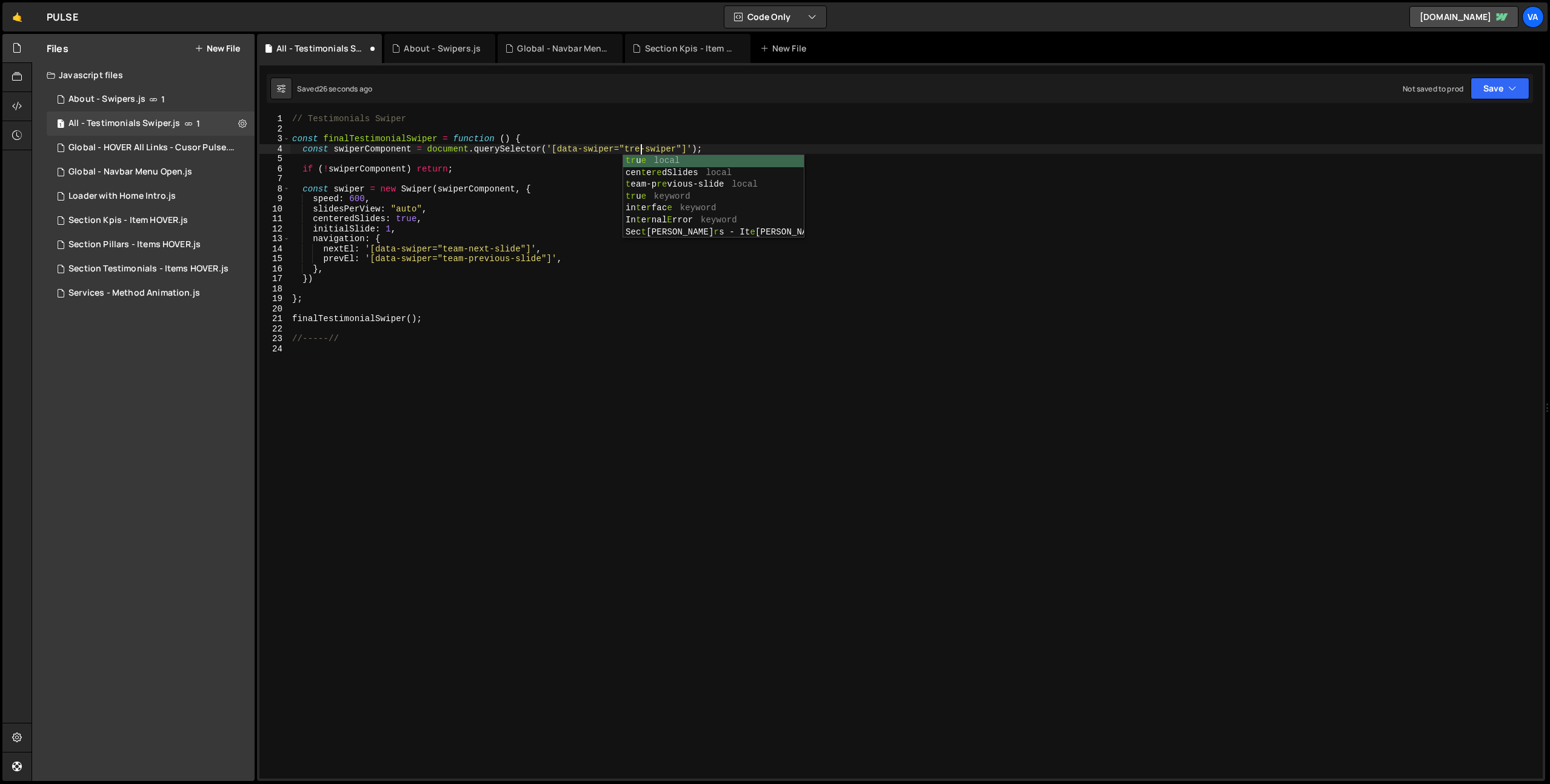
scroll to position [0, 24]
click at [630, 149] on div "// Testimonials Swiper const finalTestimonialSwiper = function ( ) { const swip…" at bounding box center [916, 456] width 1253 height 685
click at [451, 250] on div "// Testimonials Swiper const finalTestimonialSwiper = function ( ) { const swip…" at bounding box center [916, 456] width 1253 height 685
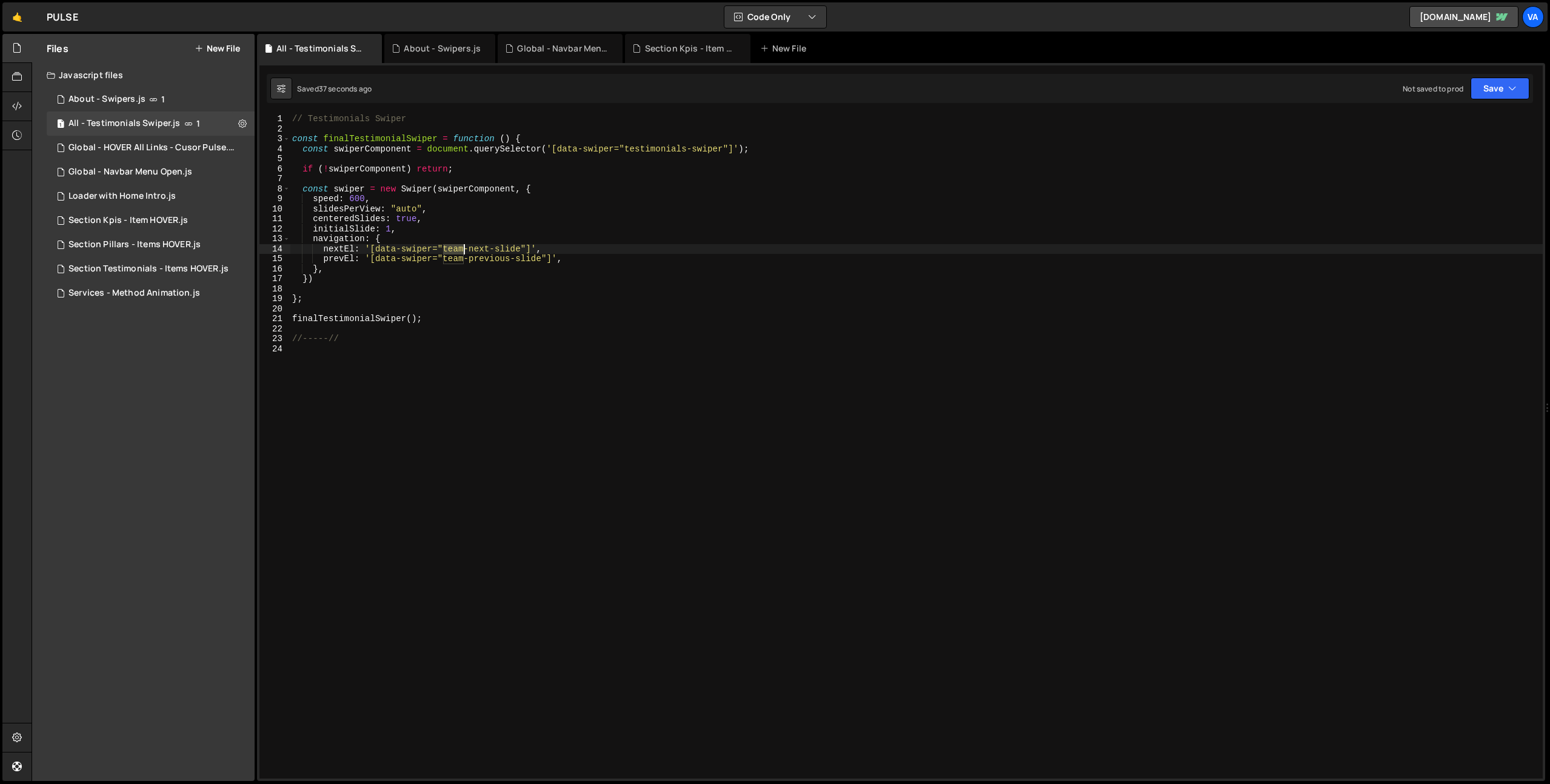
click at [451, 250] on div "// Testimonials Swiper const finalTestimonialSwiper = function ( ) { const swip…" at bounding box center [916, 456] width 1253 height 685
paste textarea "stimonial"
click at [451, 262] on div "// Testimonials Swiper const finalTestimonialSwiper = function ( ) { const swip…" at bounding box center [916, 456] width 1253 height 685
paste textarea "stimonial"
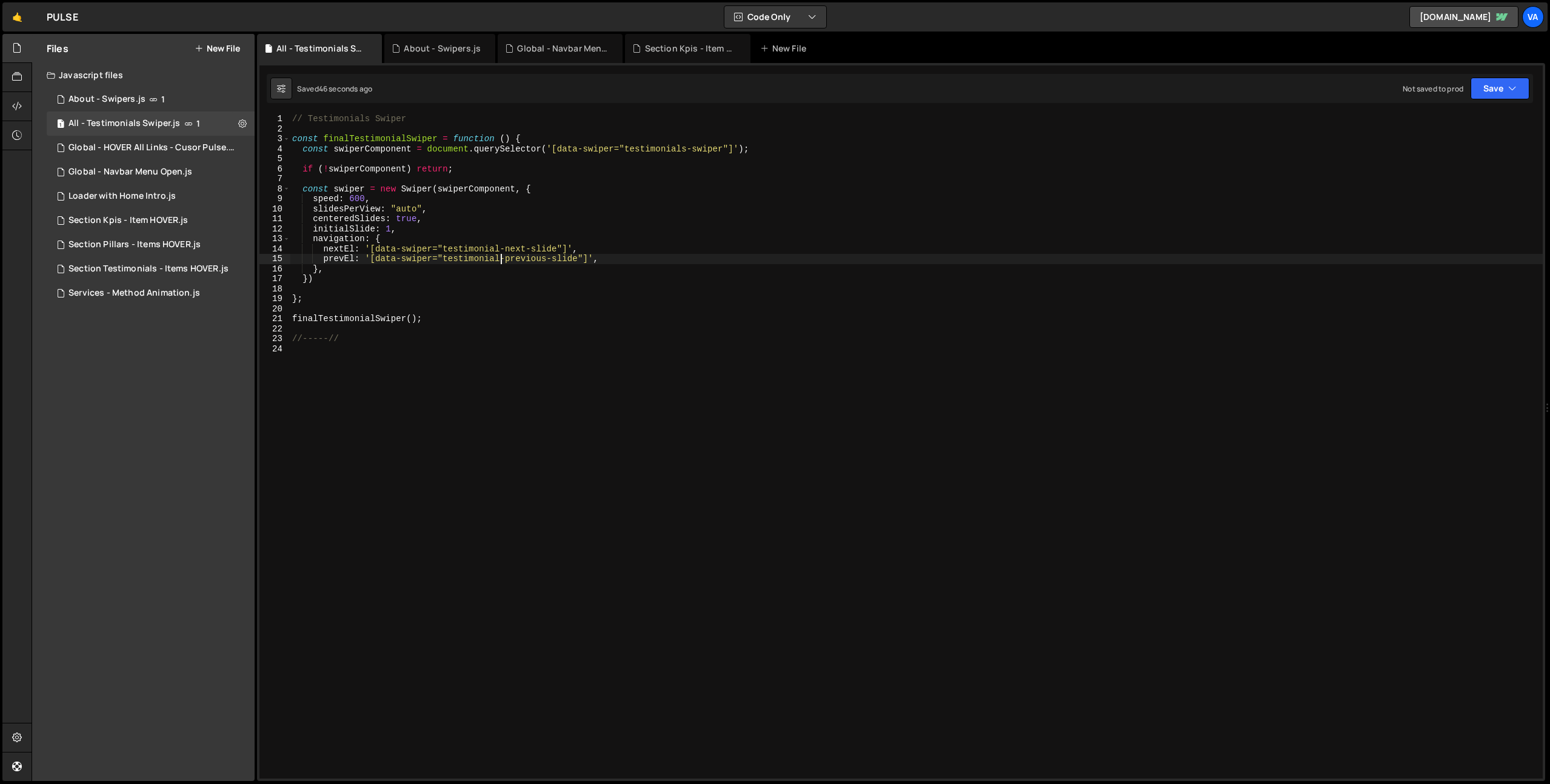
click at [754, 152] on div "// Testimonials Swiper const finalTestimonialSwiper = function ( ) { const swip…" at bounding box center [916, 456] width 1253 height 685
type textarea "const swiperComponent = document.querySelector('[data-swiper="testimonials-swip…"
click at [396, 396] on div "// Testimonials Swiper const finalTestimonialSwiper = function ( ) { const swip…" at bounding box center [916, 456] width 1253 height 685
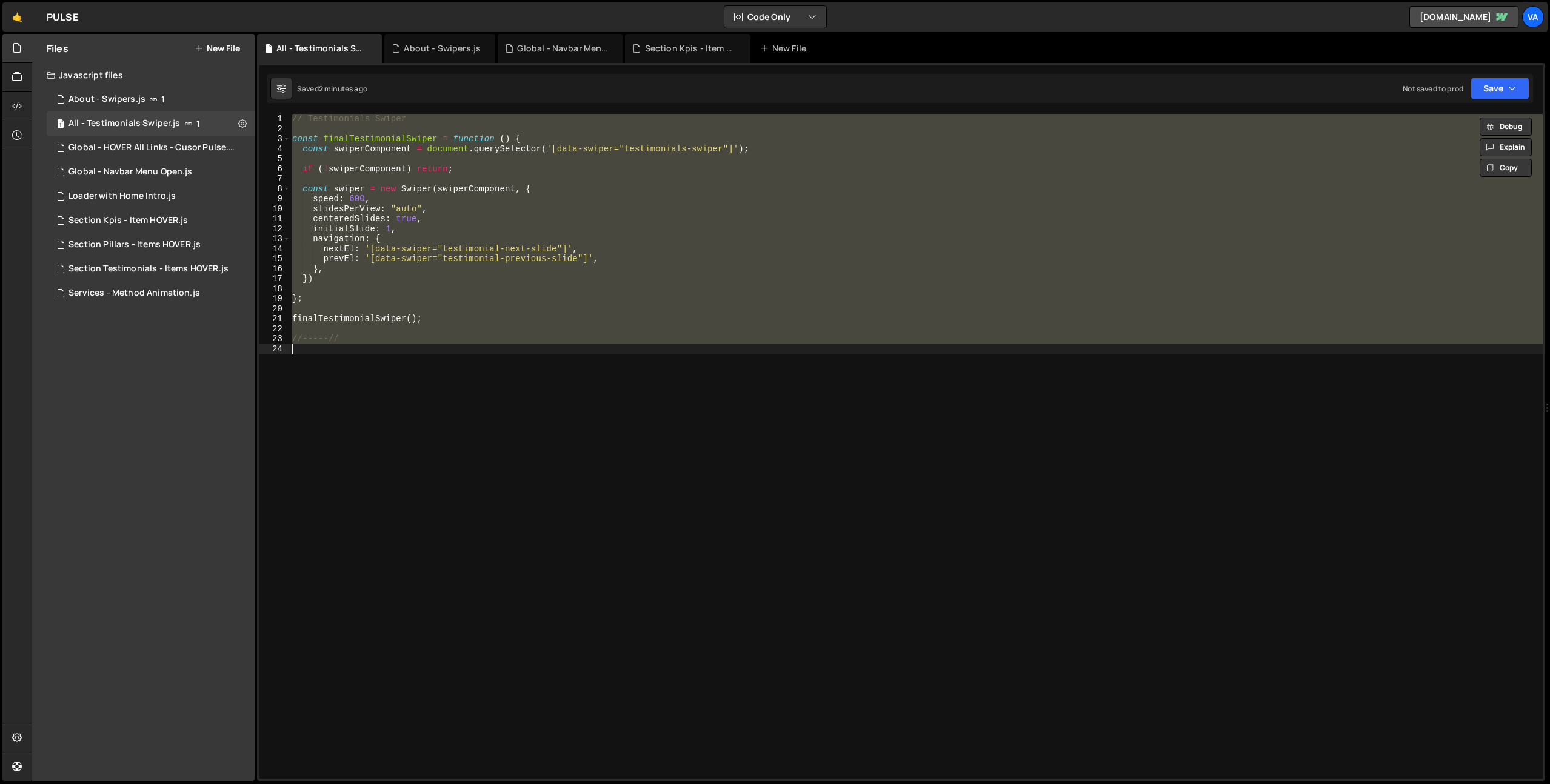
click at [422, 320] on div "// Testimonials Swiper const finalTestimonialSwiper = function ( ) { const swip…" at bounding box center [916, 446] width 1253 height 665
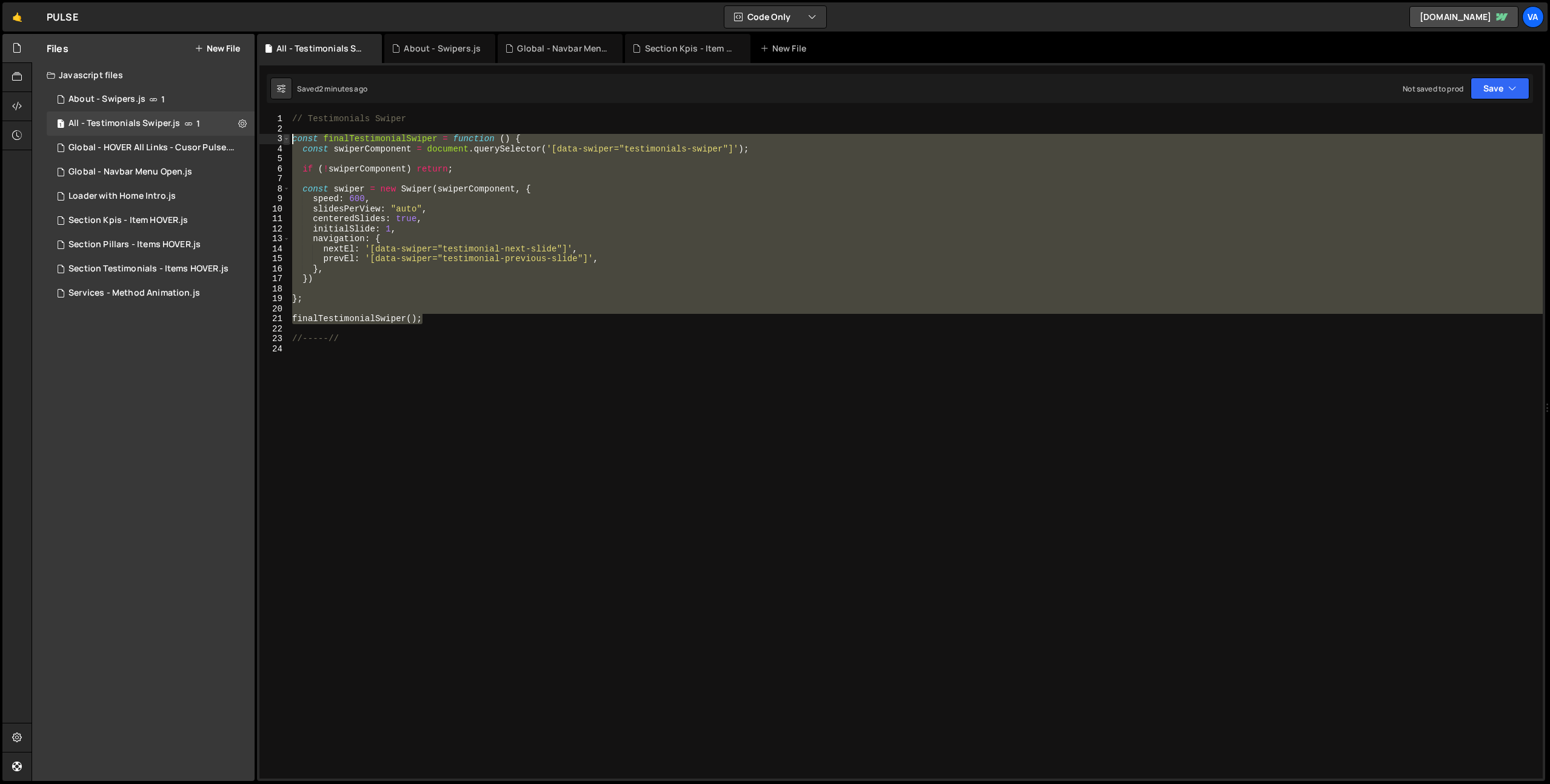
drag, startPoint x: 426, startPoint y: 320, endPoint x: 284, endPoint y: 143, distance: 226.9
click at [284, 143] on div "finalTestimonialSwiper(); 1 2 3 4 5 6 7 8 9 10 11 12 13 14 15 16 17 18 19 20 21…" at bounding box center [901, 446] width 1283 height 665
paste textarea "finalTestimonialSwiper("
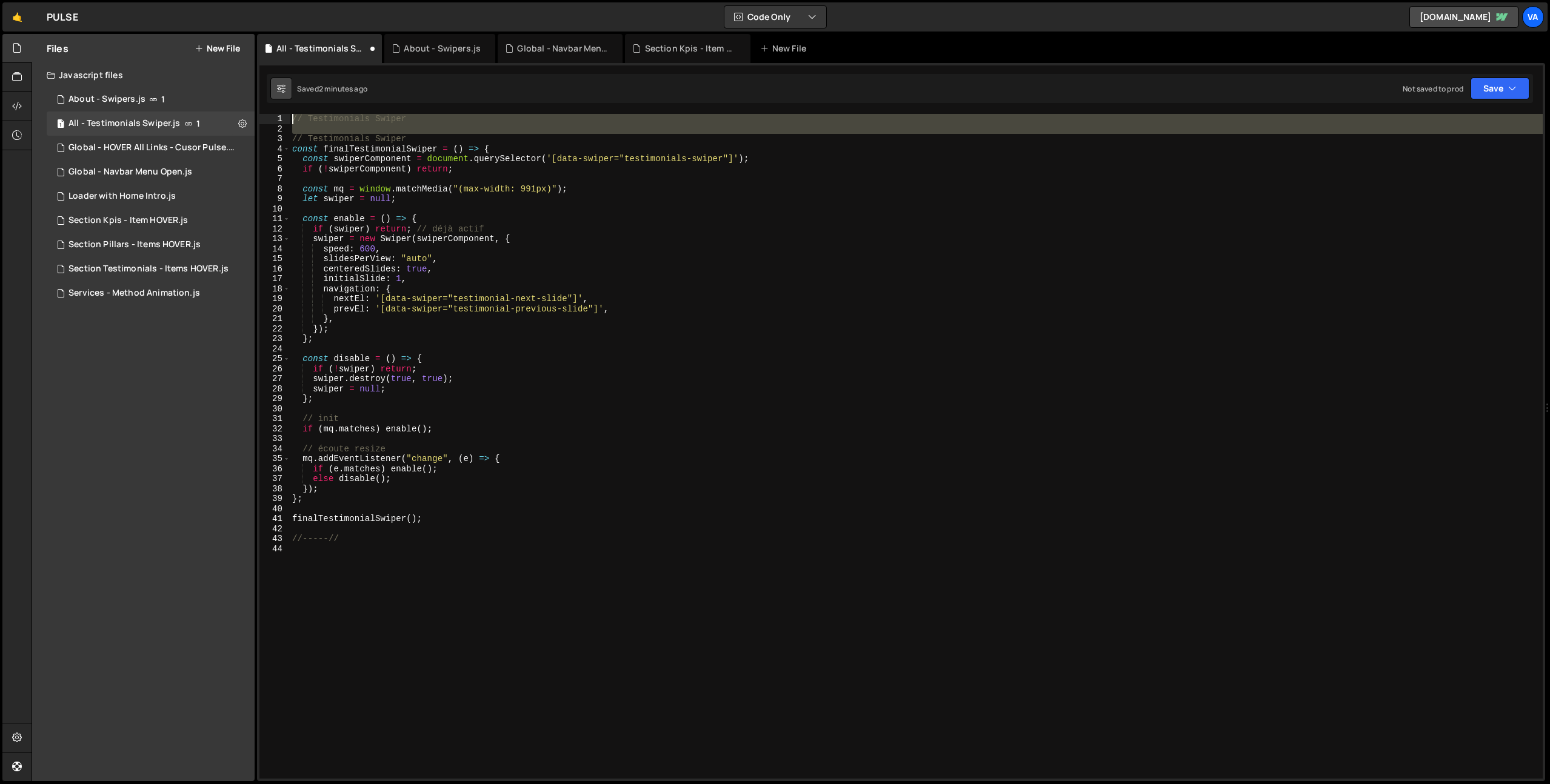
drag, startPoint x: 293, startPoint y: 136, endPoint x: 282, endPoint y: 94, distance: 43.4
click at [282, 94] on div "Debug Explain Copy All - Testimonials Swiper.js About - Swipers.js Global - Nav…" at bounding box center [900, 408] width 1288 height 748
type textarea "// Testimonials Swiper"
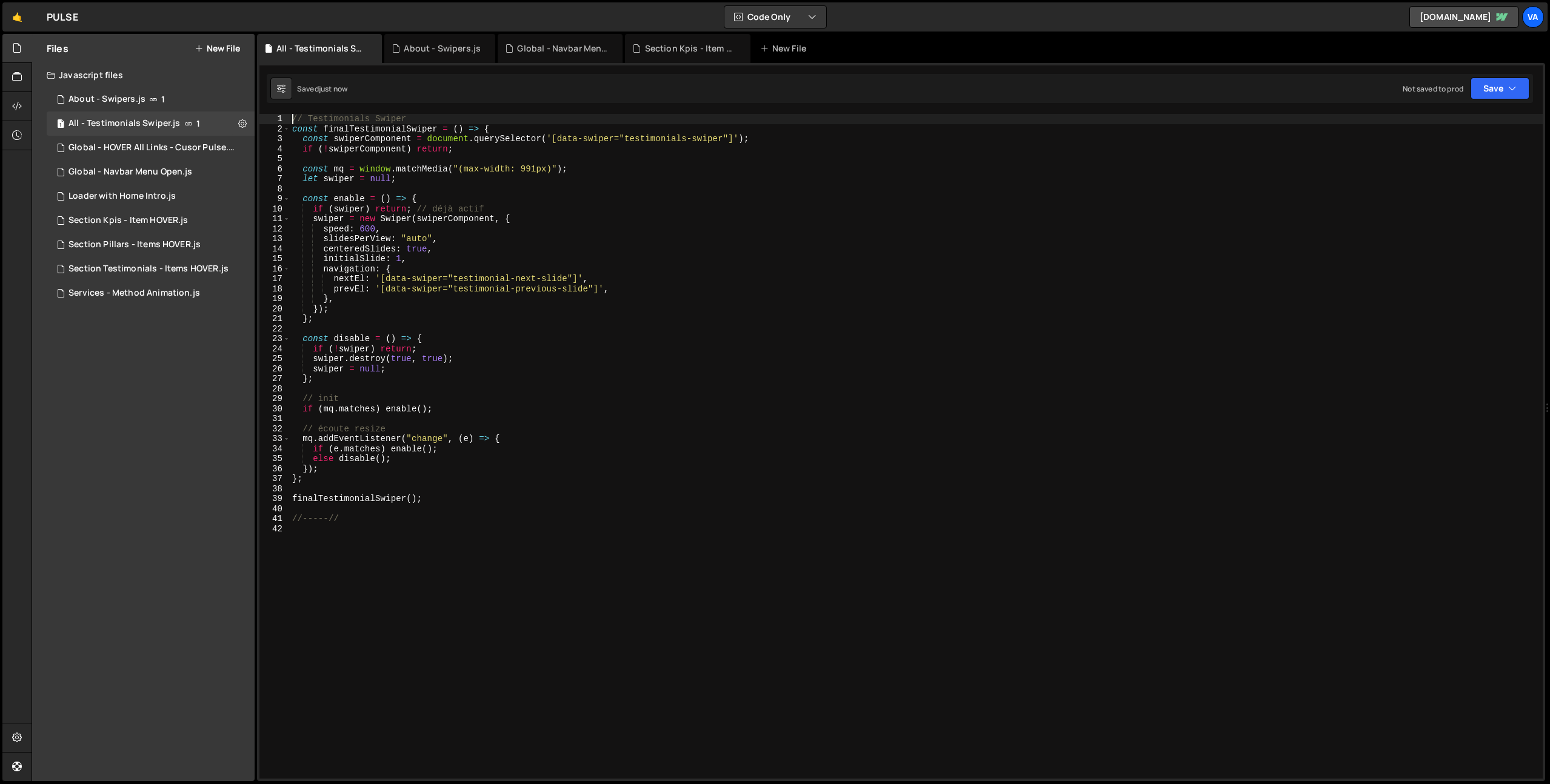
click at [528, 584] on div "// Testimonials Swiper const finalTestimonialSwiper = ( ) => { const swiperComp…" at bounding box center [916, 456] width 1253 height 685
click at [437, 247] on div "// Testimonials Swiper const finalTestimonialSwiper = ( ) => { const swiperComp…" at bounding box center [916, 456] width 1253 height 685
type textarea "centeredSlides: true,"
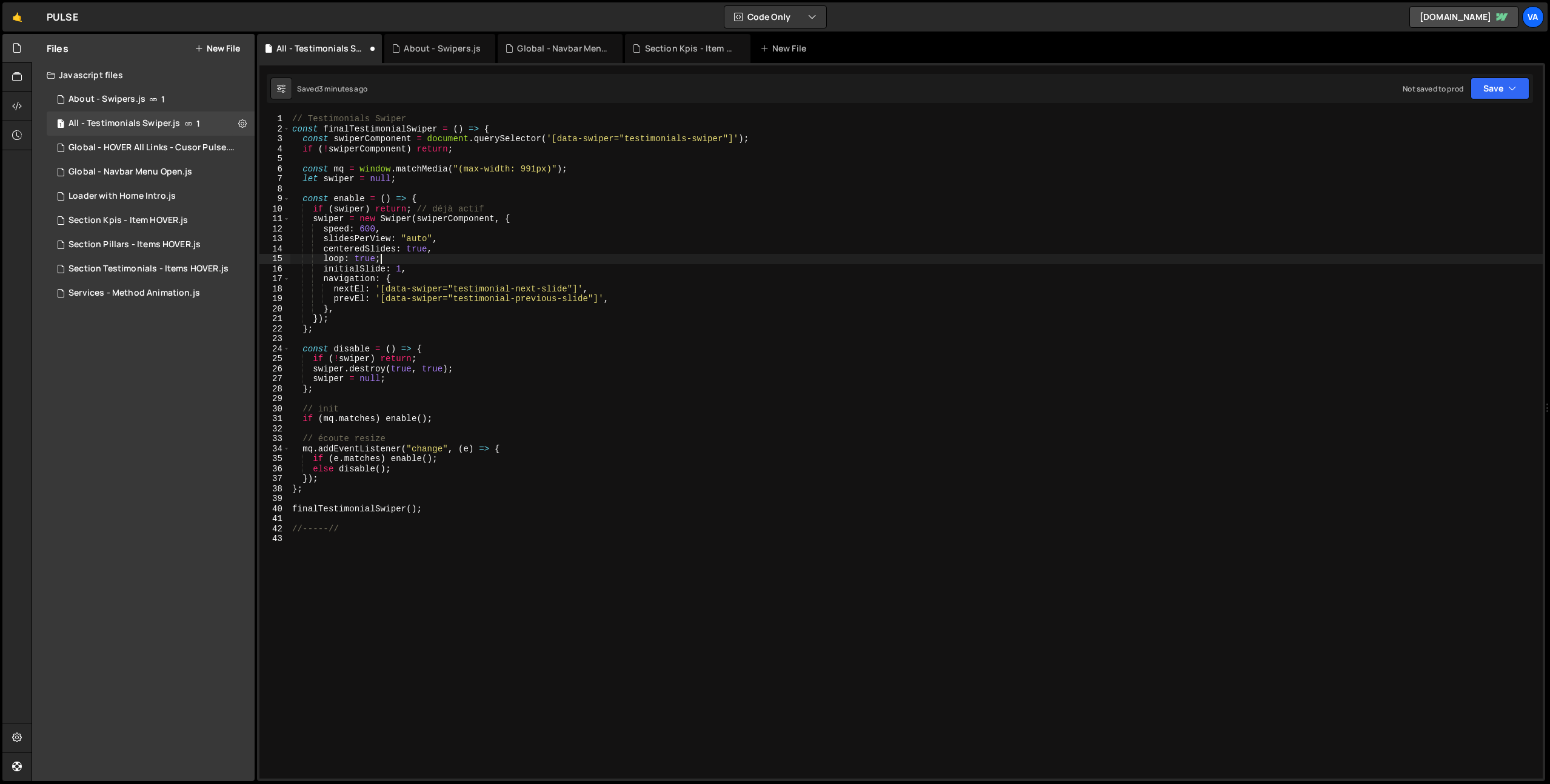
scroll to position [0, 5]
click at [363, 227] on div "// Testimonials Swiper const finalTestimonialSwiper = ( ) => { const swiperComp…" at bounding box center [916, 456] width 1253 height 685
type textarea "speed: 600,"
